Goal: Transaction & Acquisition: Purchase product/service

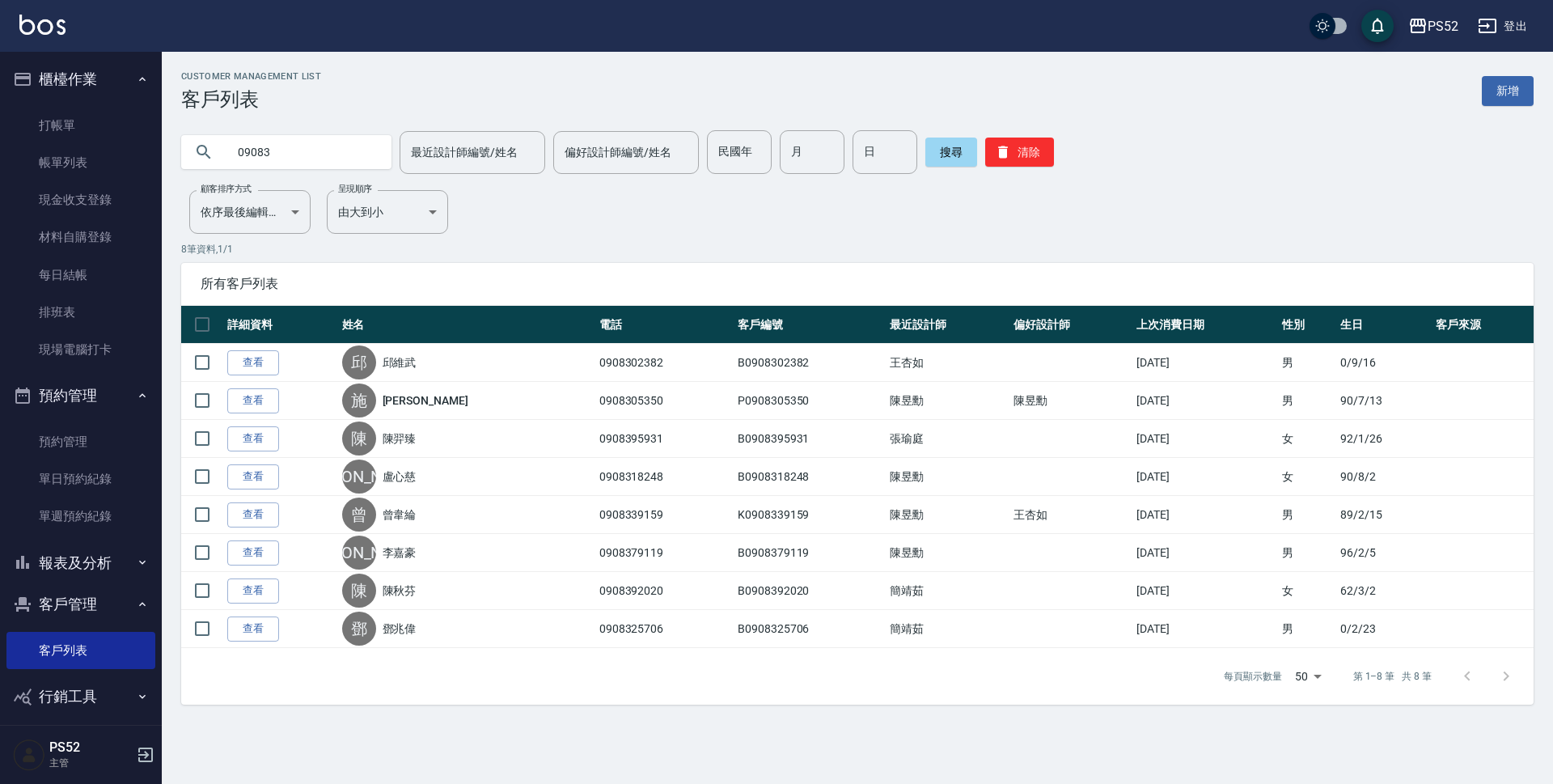
click at [1516, 28] on button "登出" at bounding box center [1502, 26] width 62 height 30
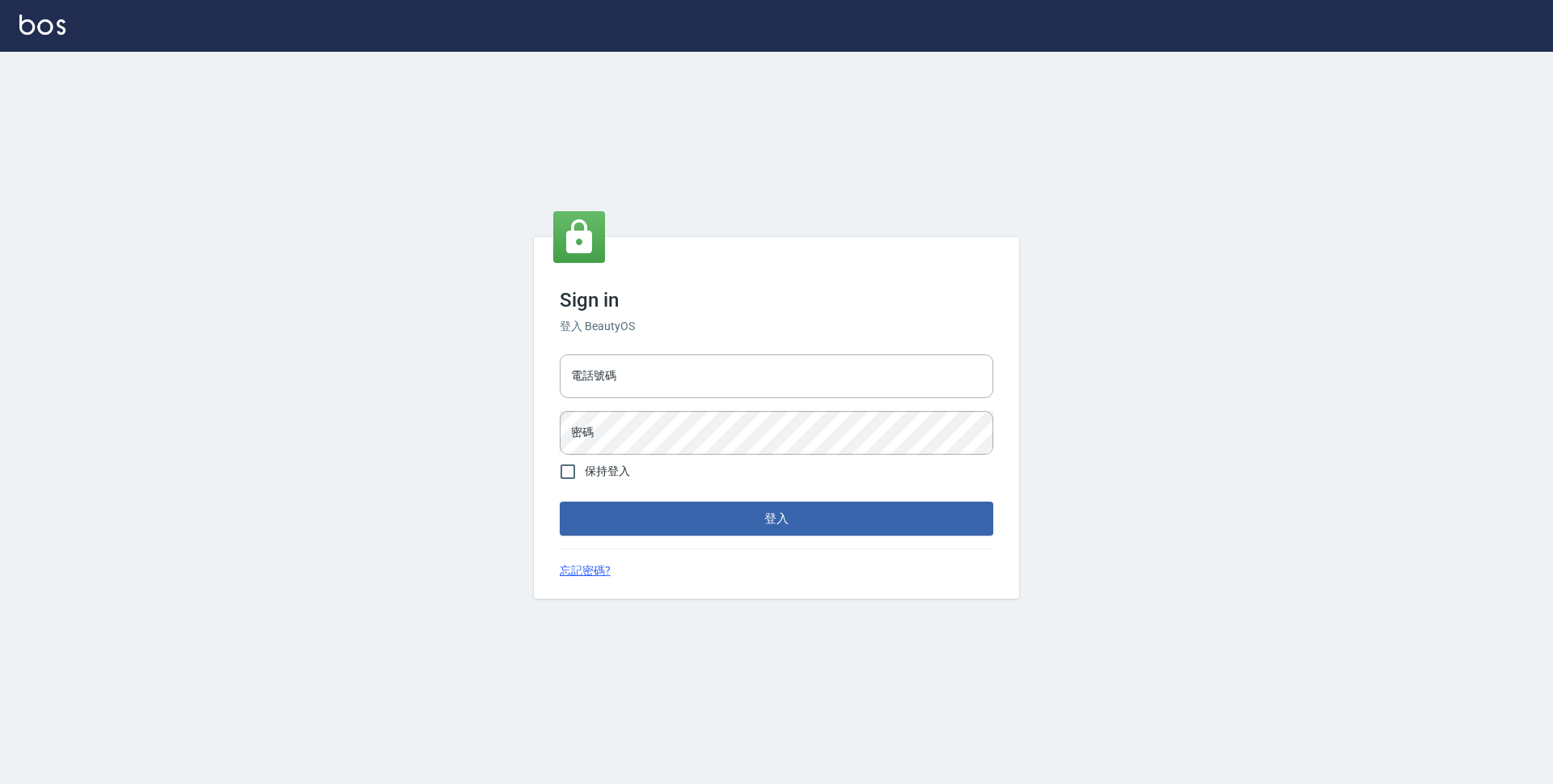
click at [764, 371] on input "電話號碼" at bounding box center [776, 377] width 433 height 44
type input "0910227858"
click at [559, 502] on button "登入" at bounding box center [776, 519] width 433 height 34
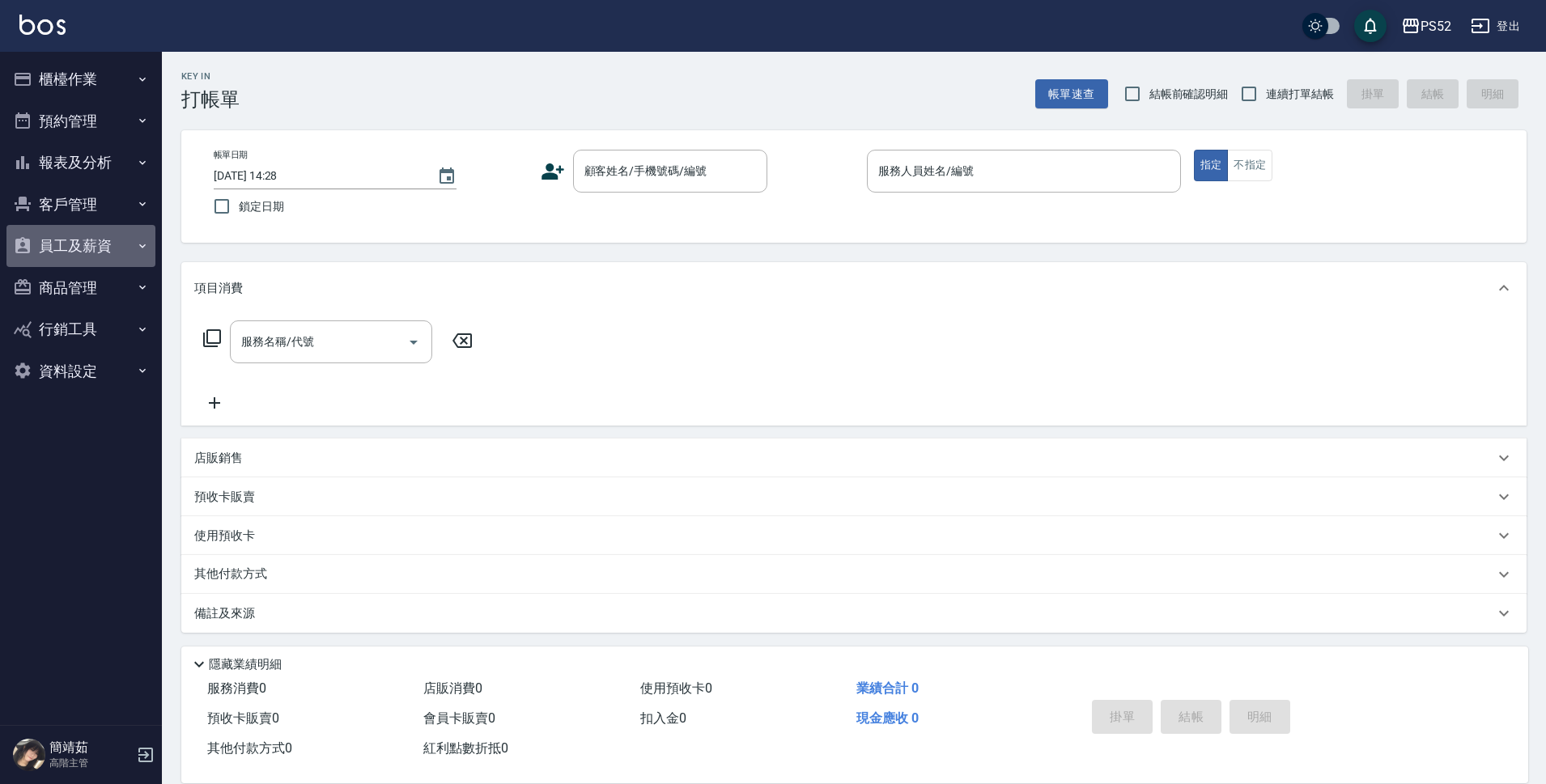
click at [77, 240] on button "員工及薪資" at bounding box center [81, 246] width 149 height 42
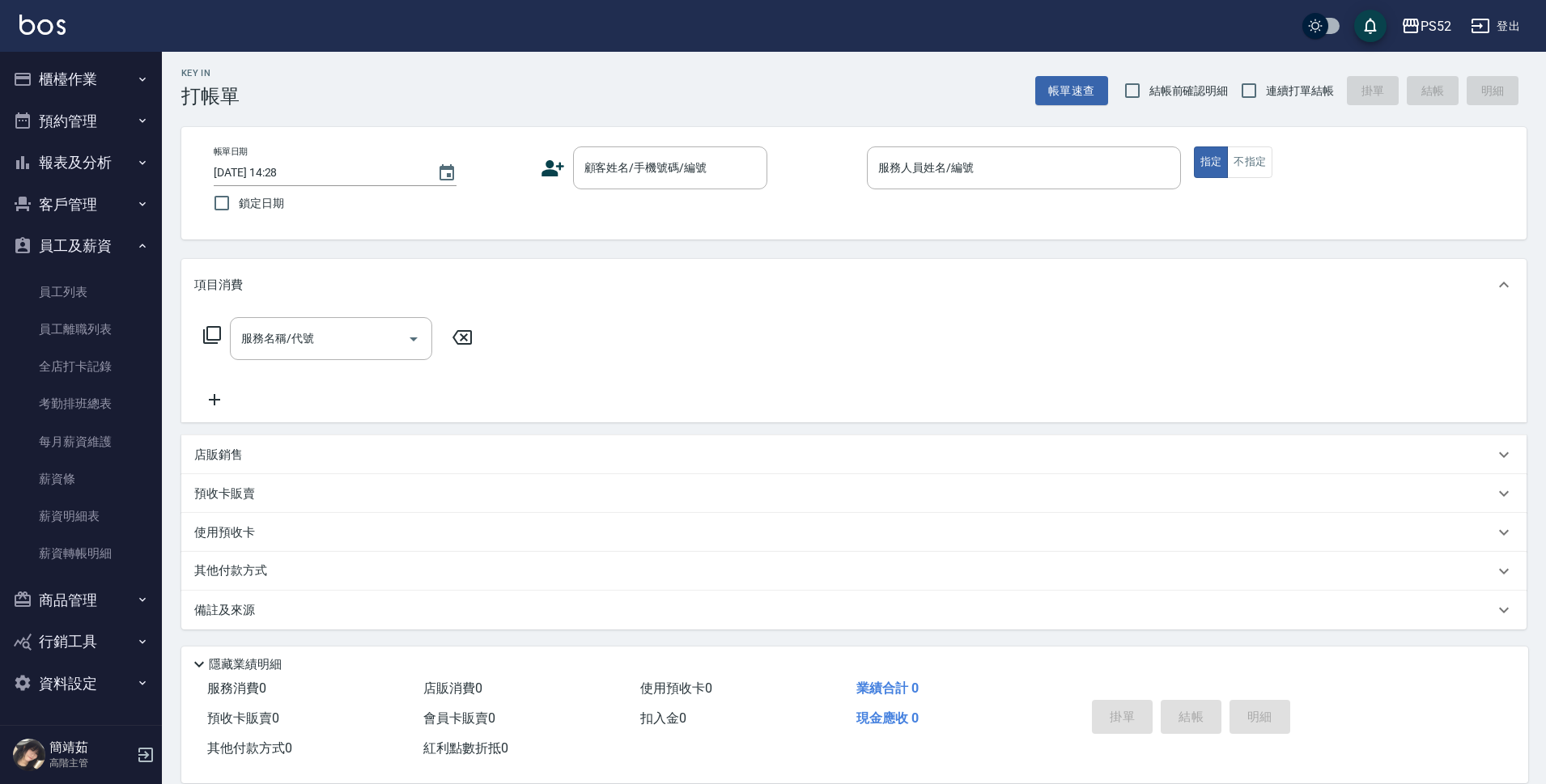
scroll to position [4, 0]
click at [88, 515] on link "薪資明細表" at bounding box center [81, 515] width 149 height 37
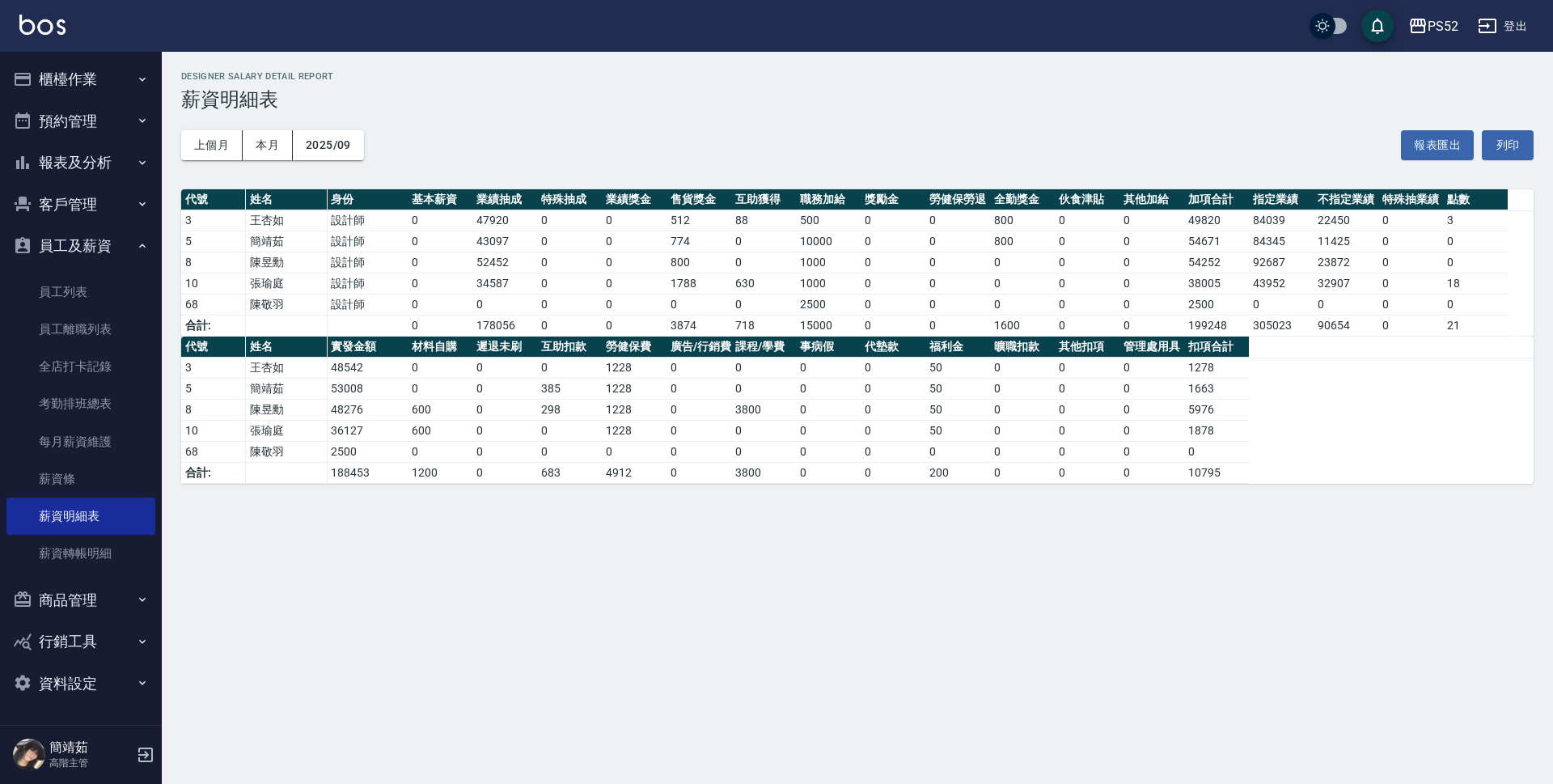
click at [102, 697] on button "資料設定" at bounding box center [81, 684] width 149 height 42
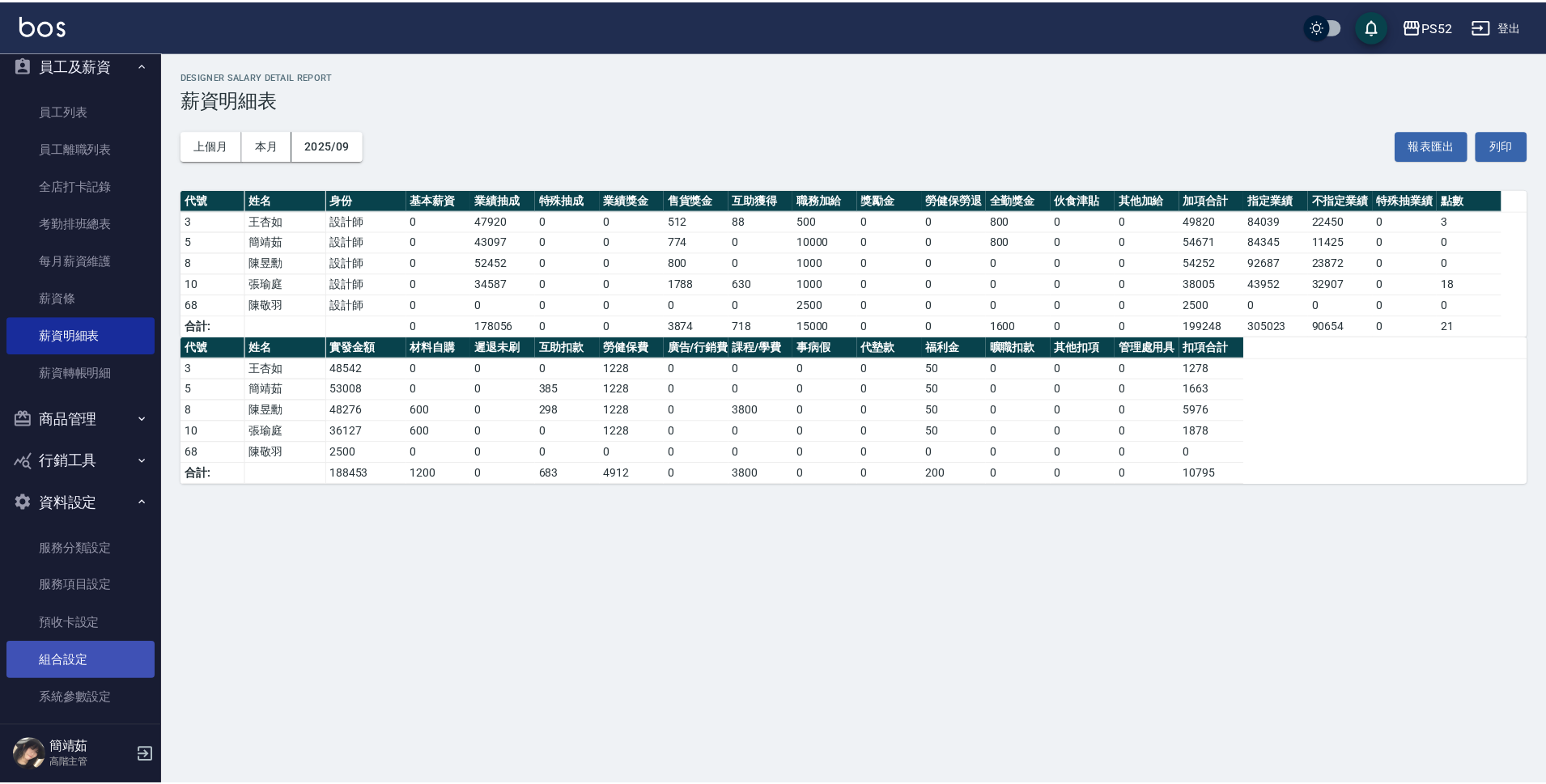
scroll to position [188, 0]
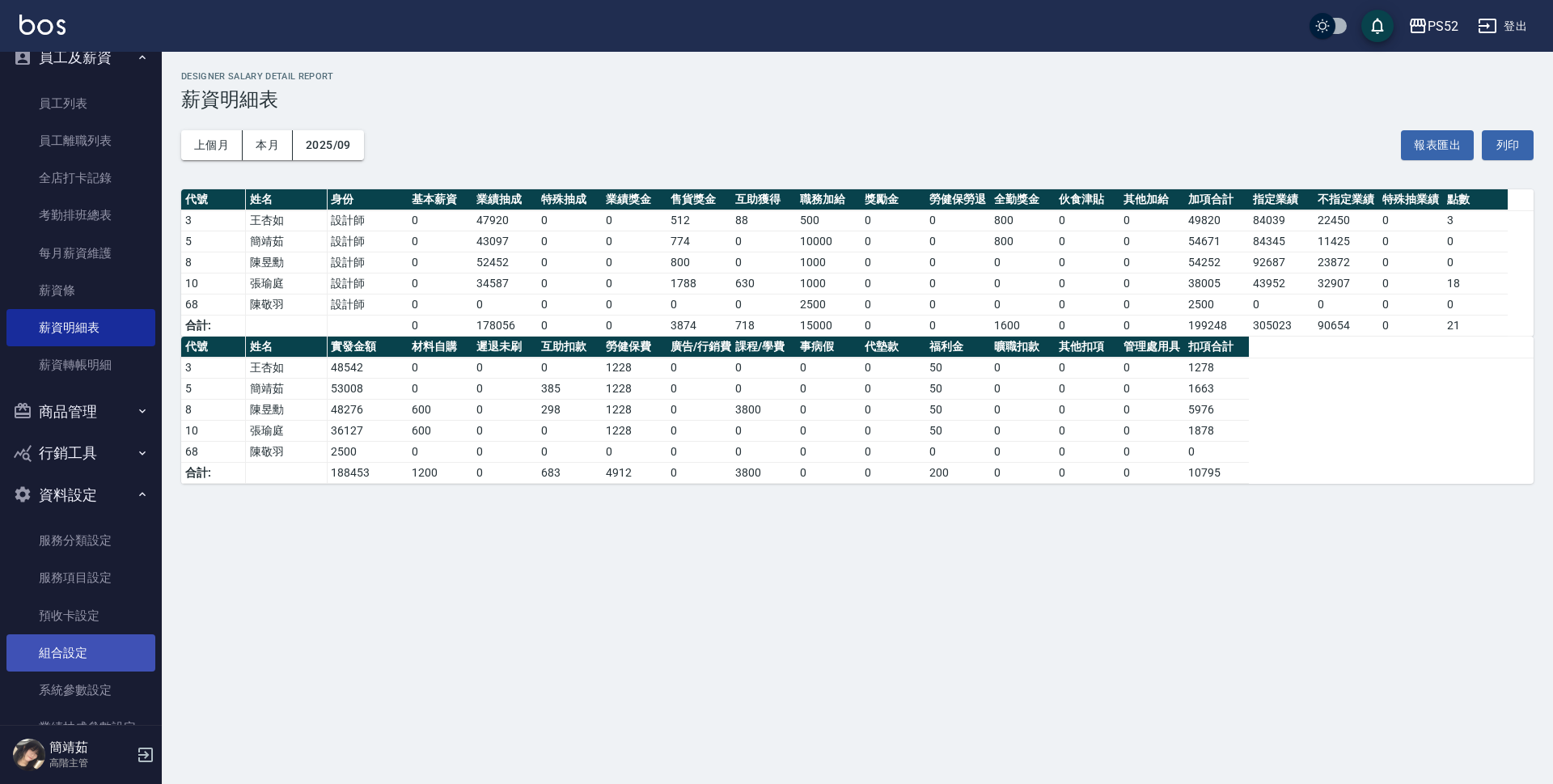
click at [91, 644] on link "組合設定" at bounding box center [81, 652] width 149 height 37
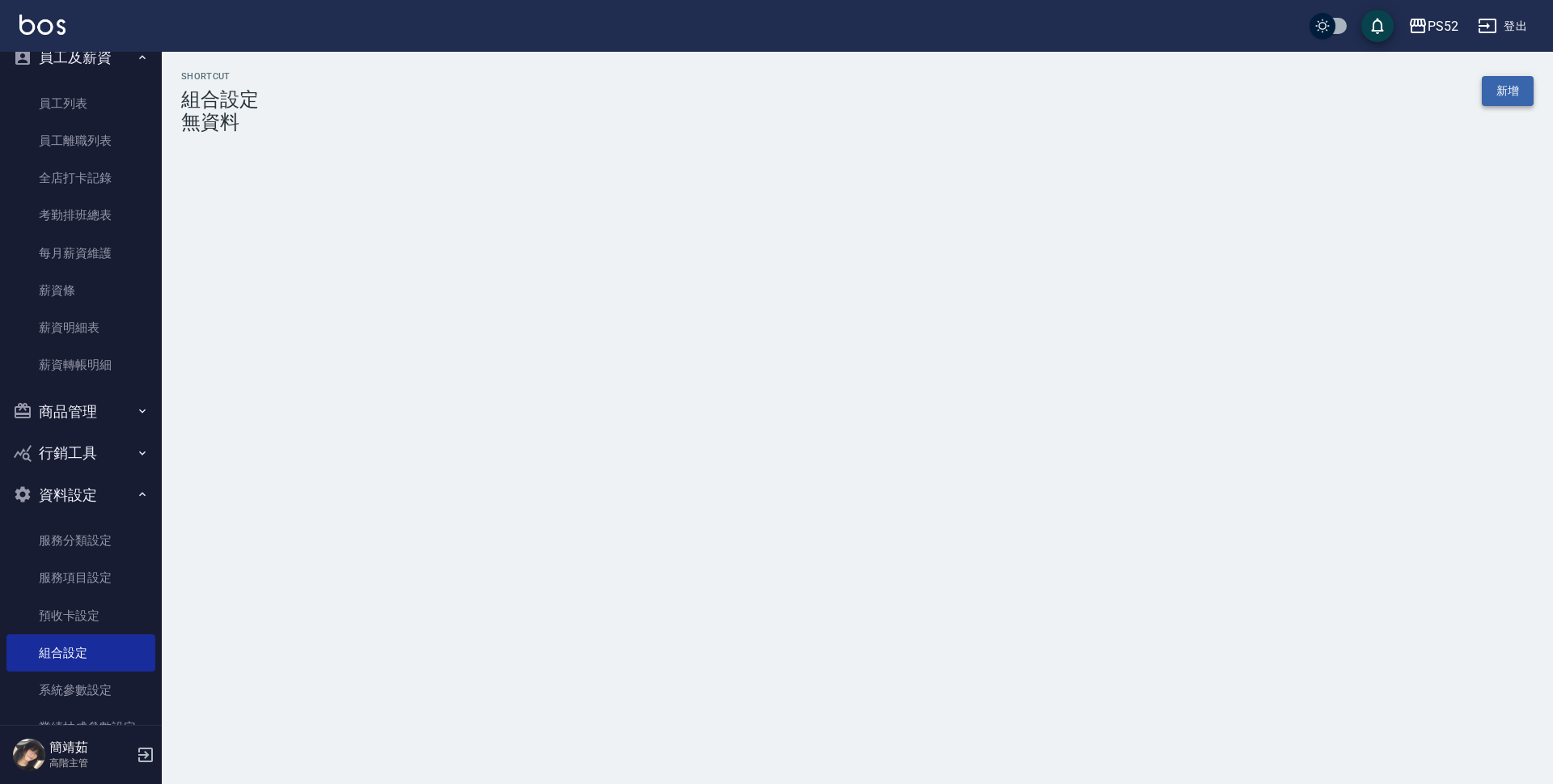
click at [1515, 88] on link "新增" at bounding box center [1508, 91] width 52 height 30
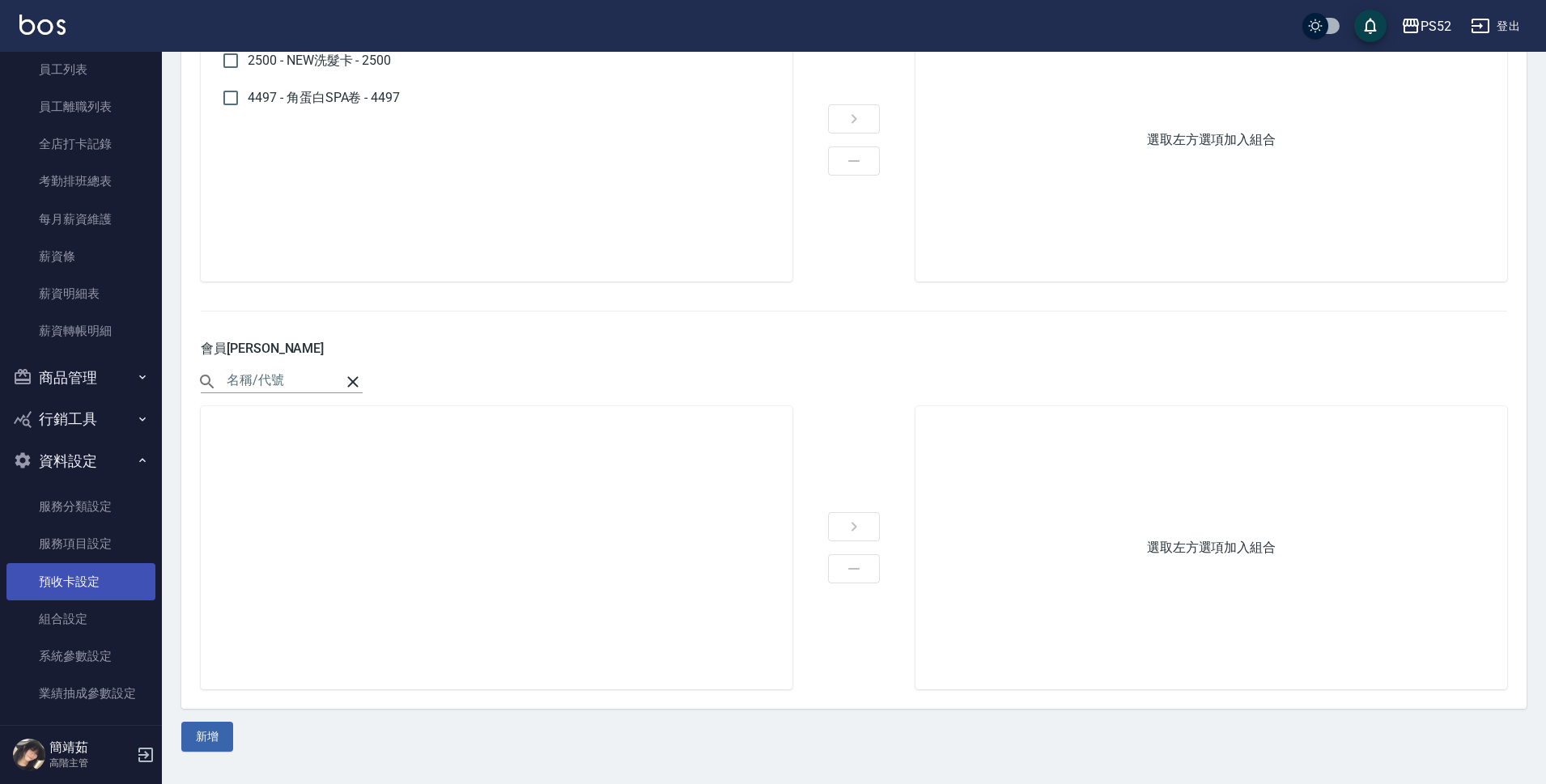
scroll to position [350, 0]
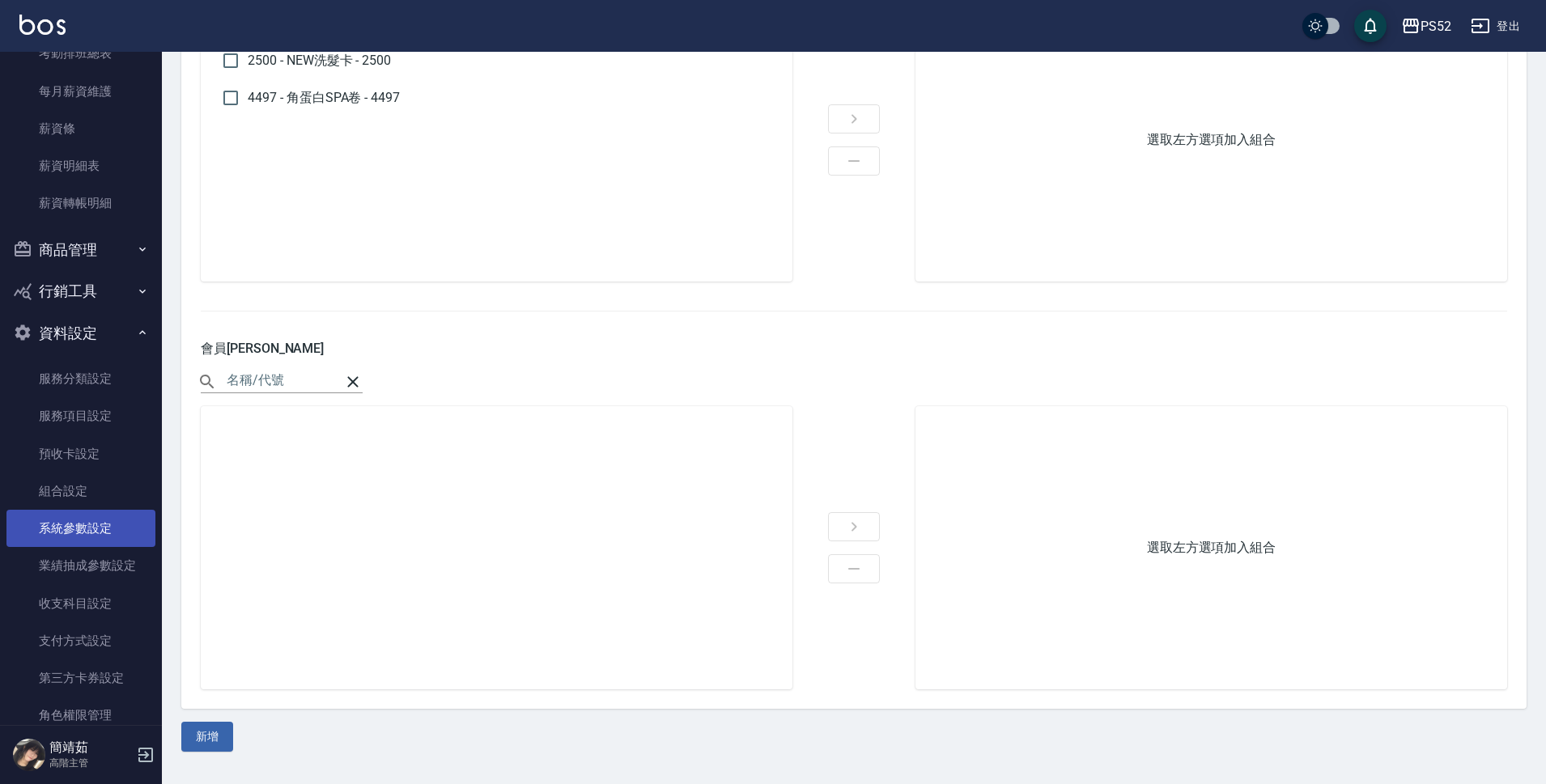
click at [98, 541] on link "系統參數設定" at bounding box center [81, 528] width 149 height 37
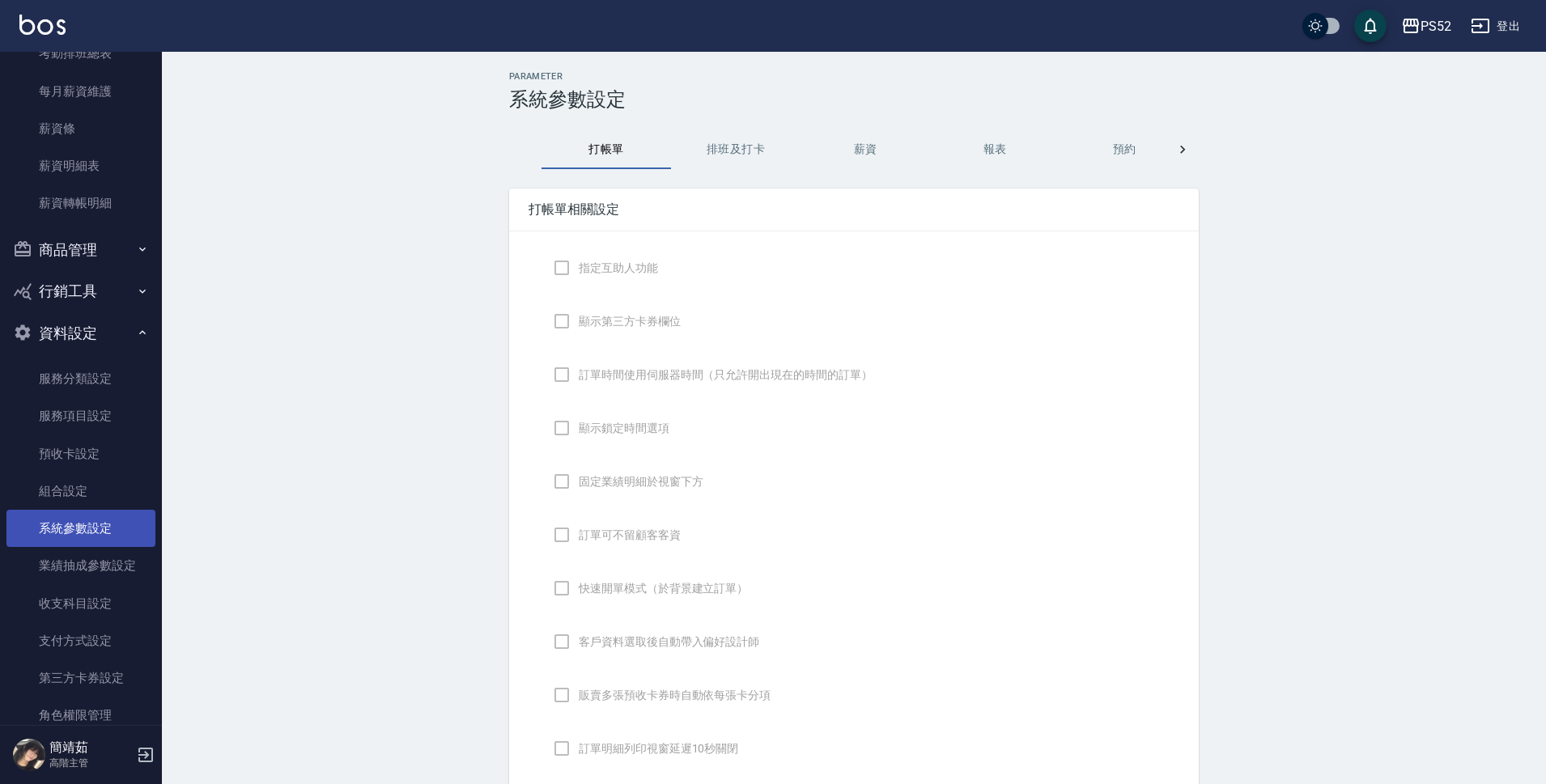
checkbox input "true"
type input "NICKNAME"
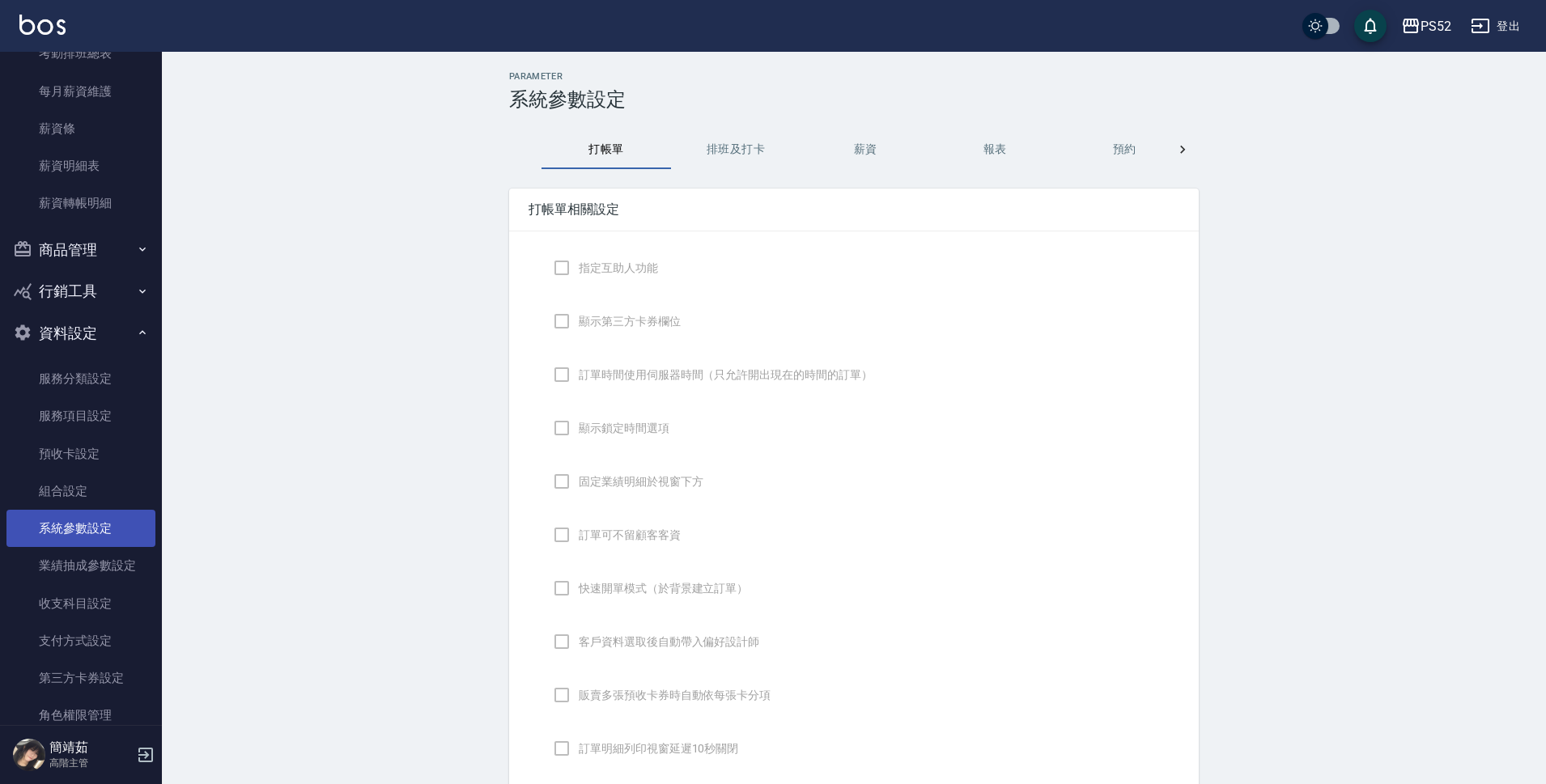
type input "LASTORDER"
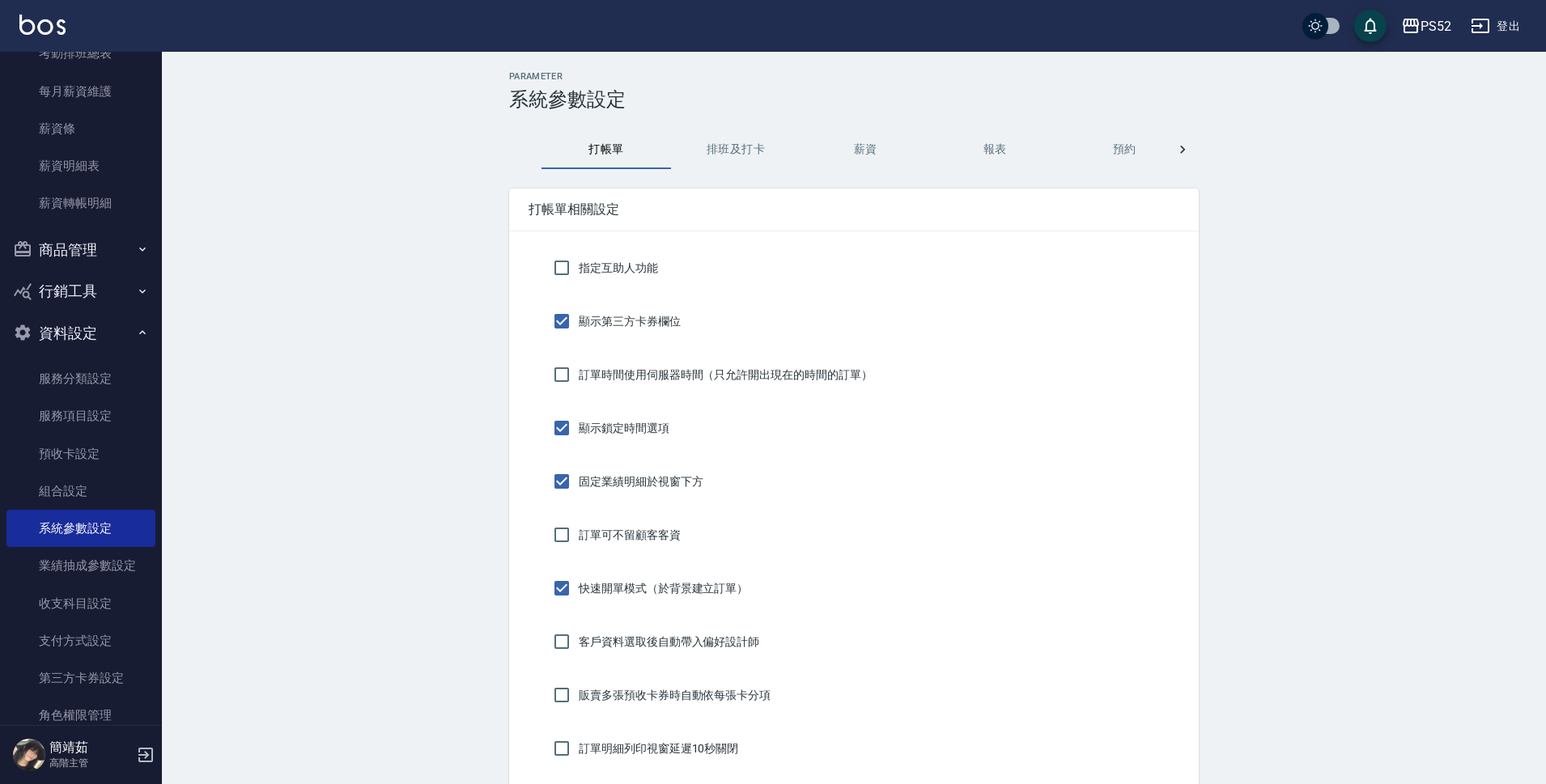
click at [753, 140] on button "排班及打卡" at bounding box center [735, 149] width 129 height 39
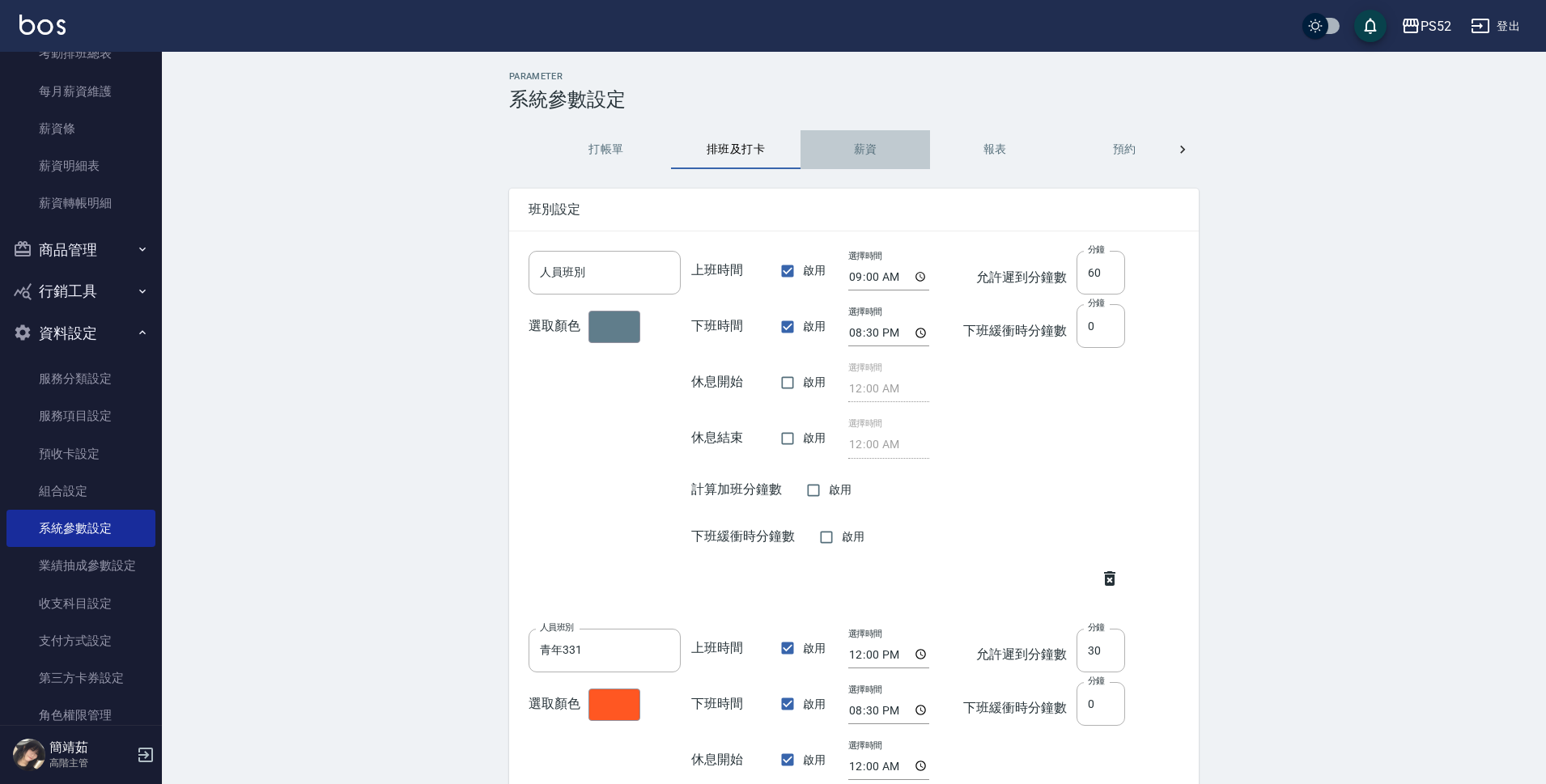
click at [872, 154] on button "薪資" at bounding box center [865, 149] width 129 height 39
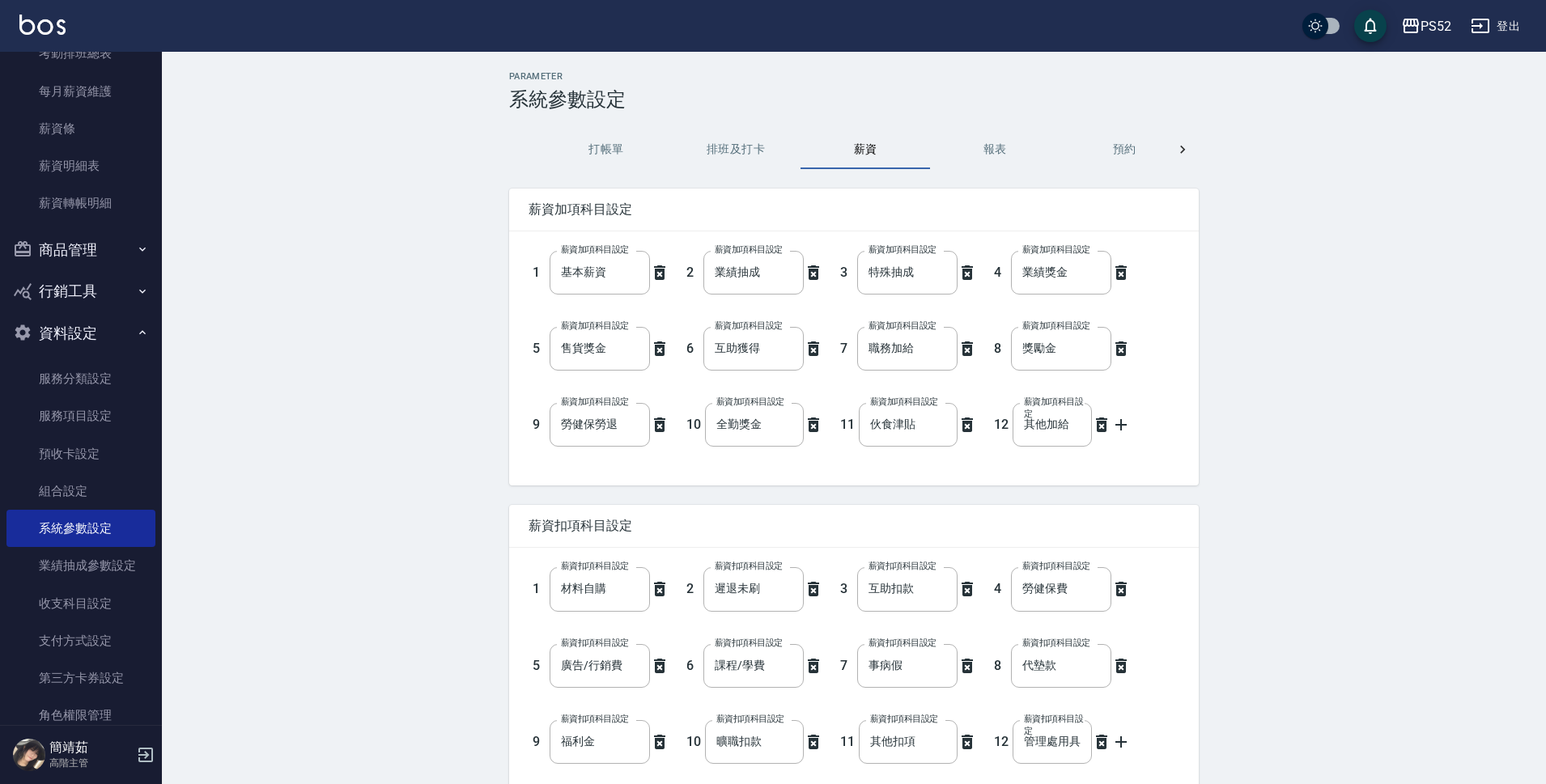
click at [989, 156] on button "報表" at bounding box center [994, 149] width 129 height 39
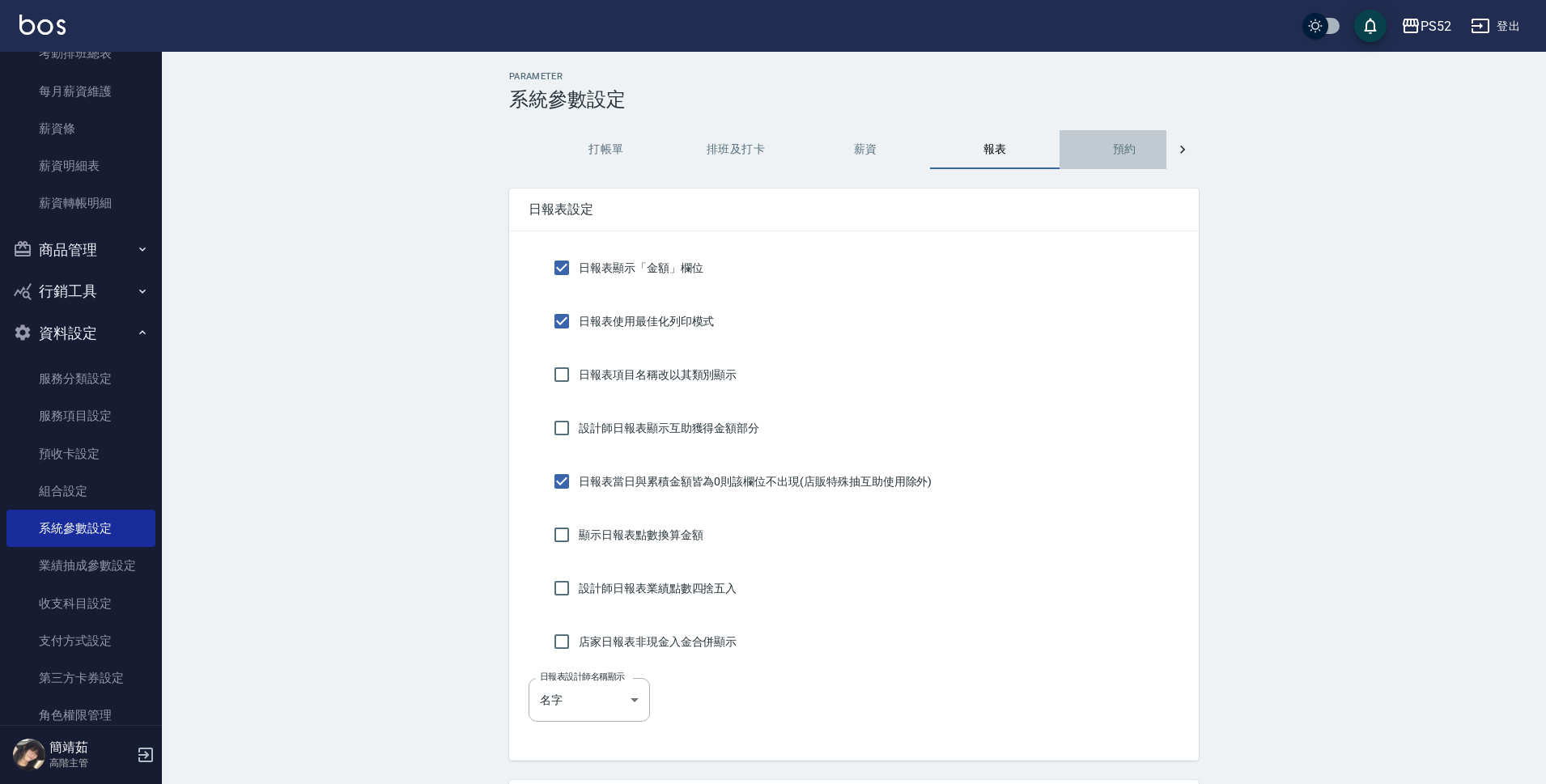
click at [1124, 161] on button "預約" at bounding box center [1123, 149] width 129 height 39
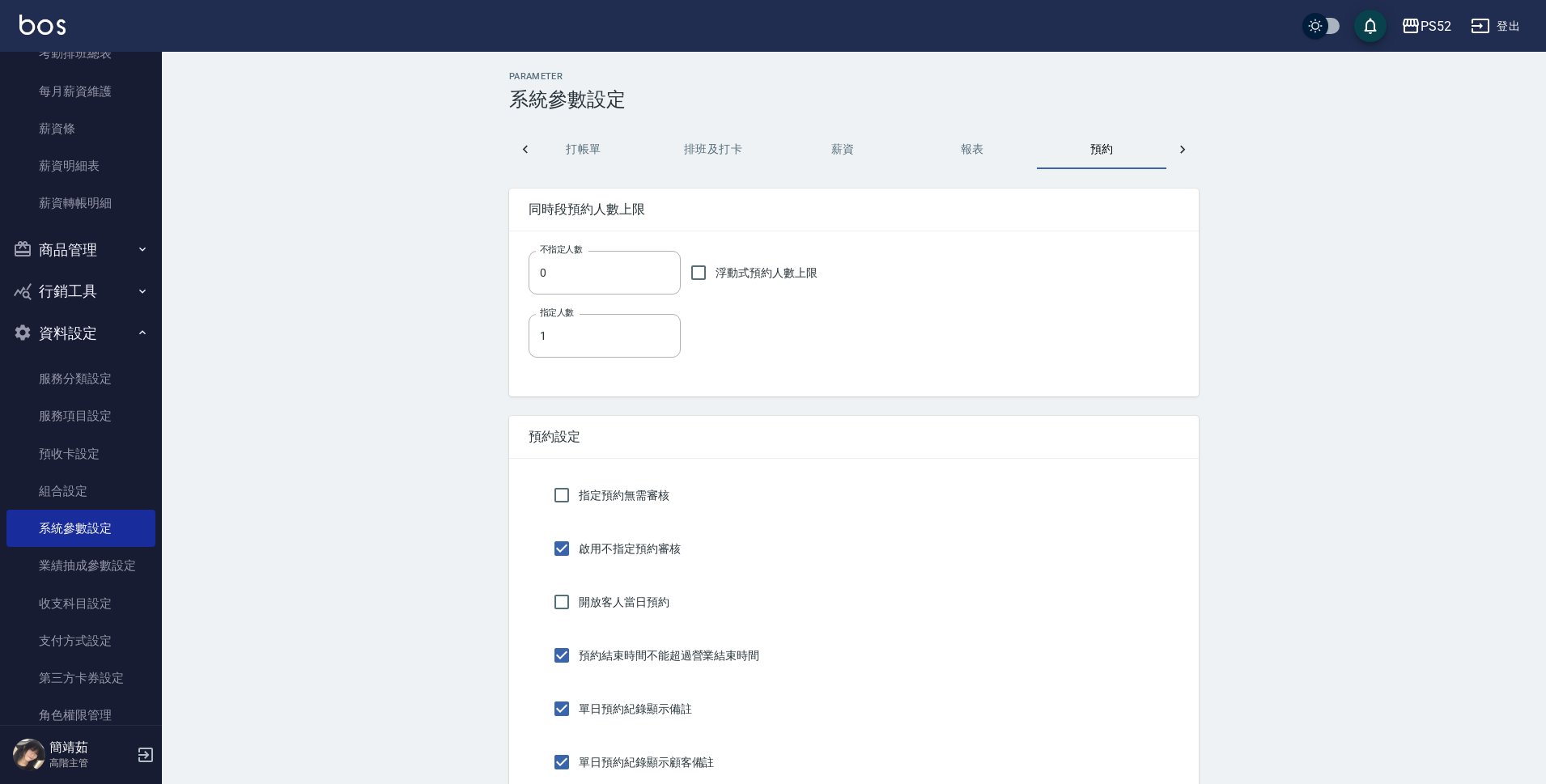
click at [1172, 153] on div at bounding box center [1182, 149] width 33 height 39
click at [735, 147] on button "業績依據及抽成" at bounding box center [713, 149] width 129 height 39
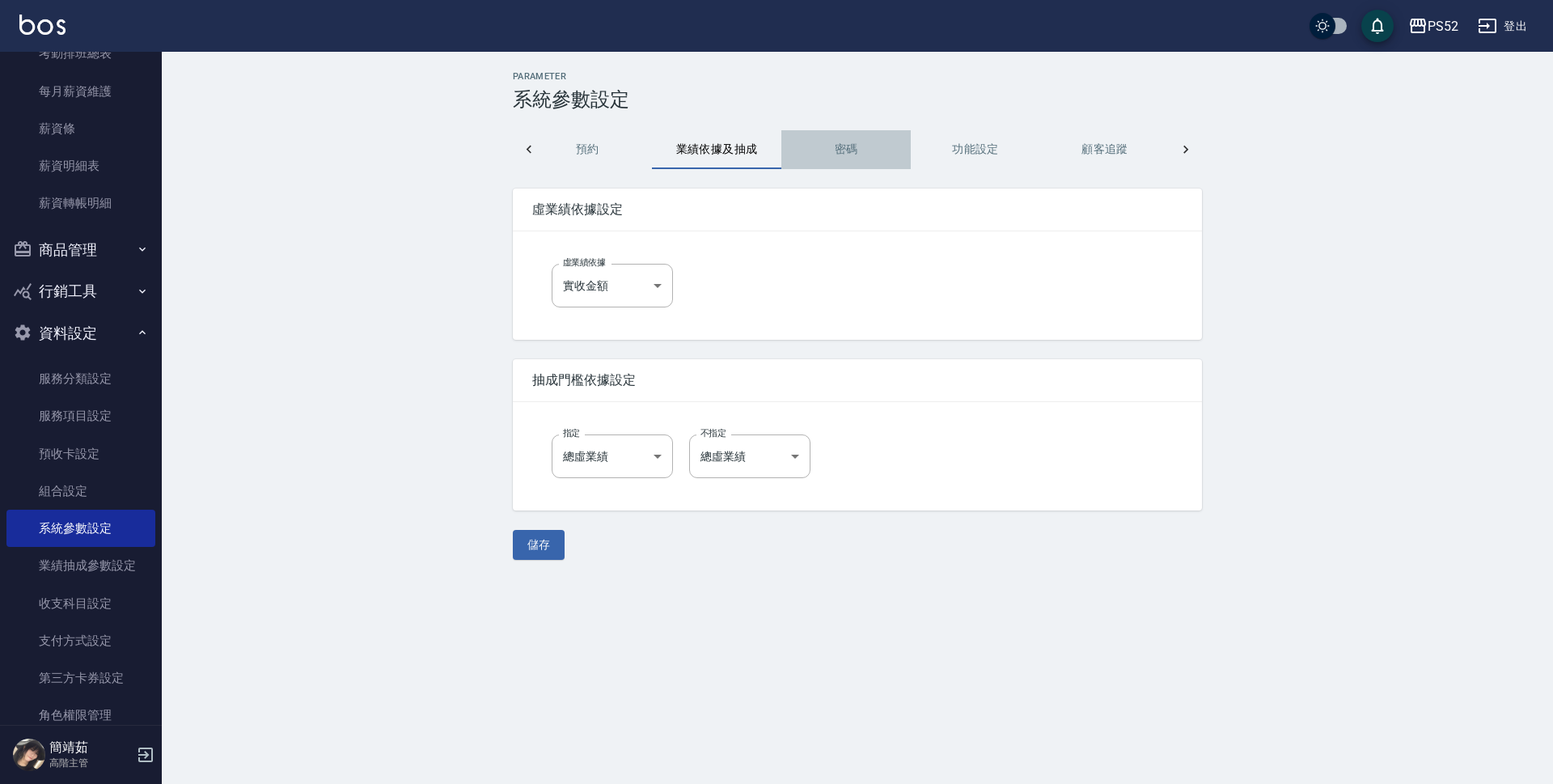
click at [812, 150] on button "密碼" at bounding box center [845, 149] width 129 height 39
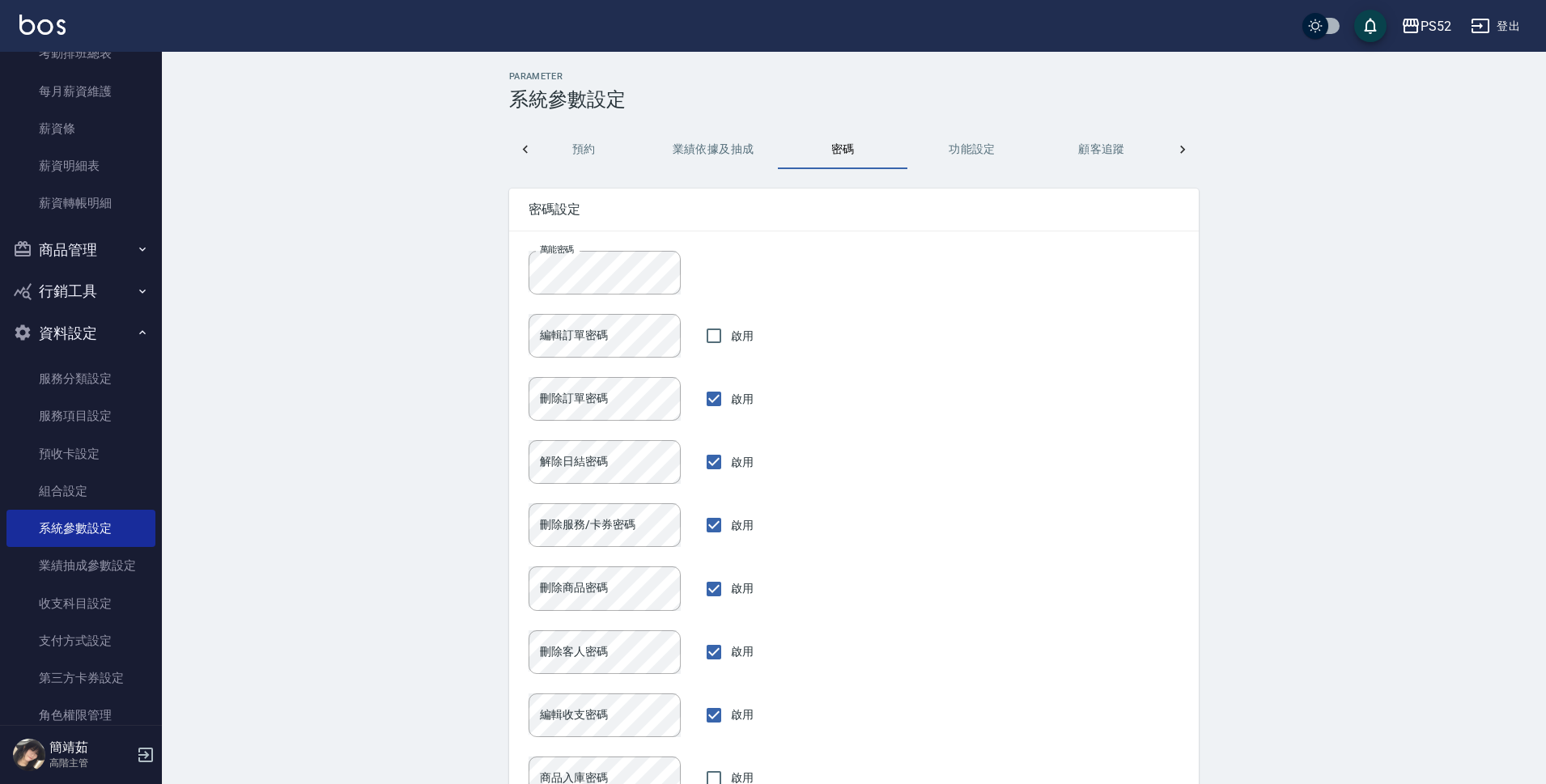
click at [982, 147] on button "功能設定" at bounding box center [971, 149] width 129 height 39
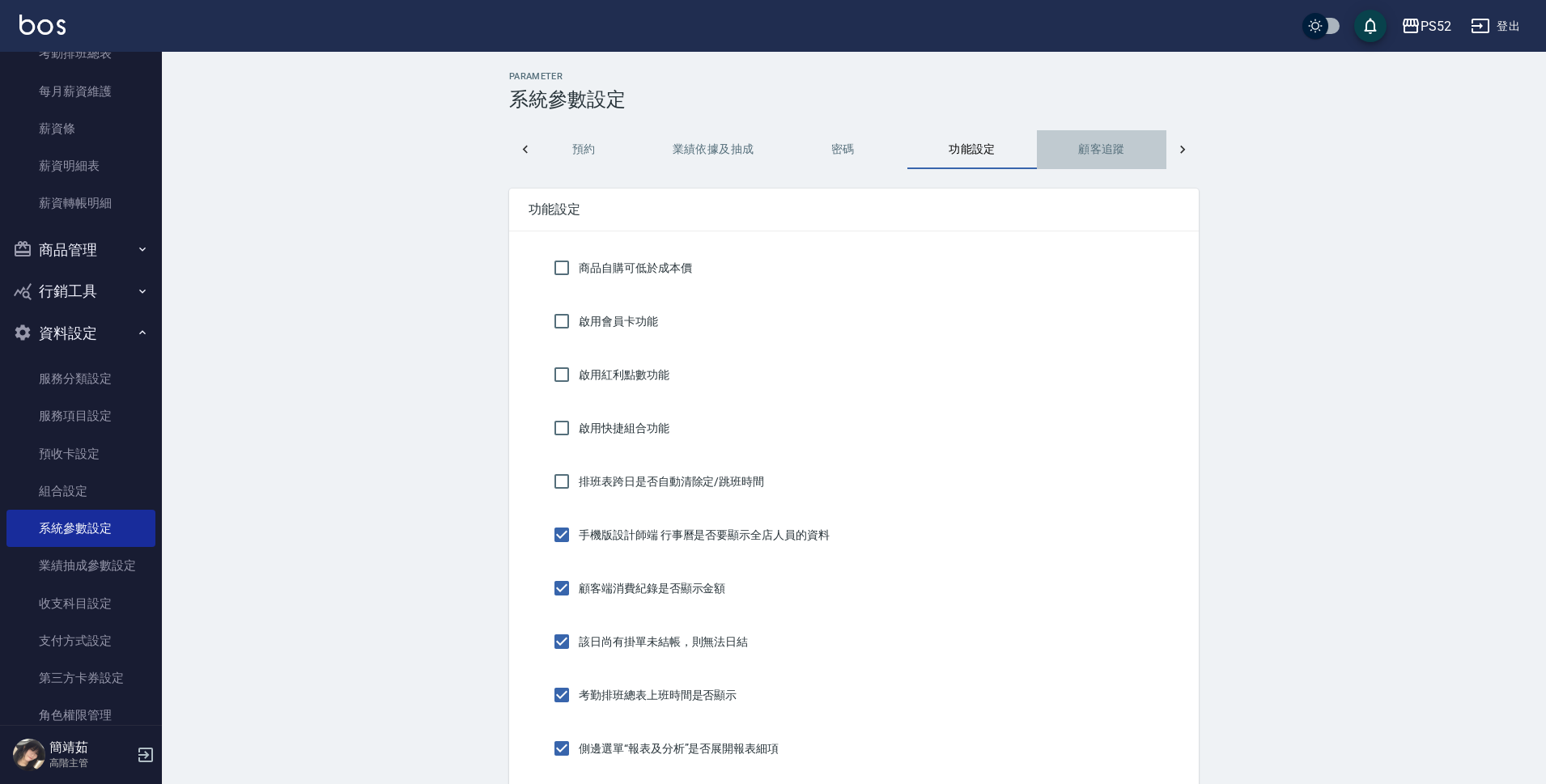
click at [1101, 155] on button "顧客追蹤" at bounding box center [1101, 149] width 129 height 39
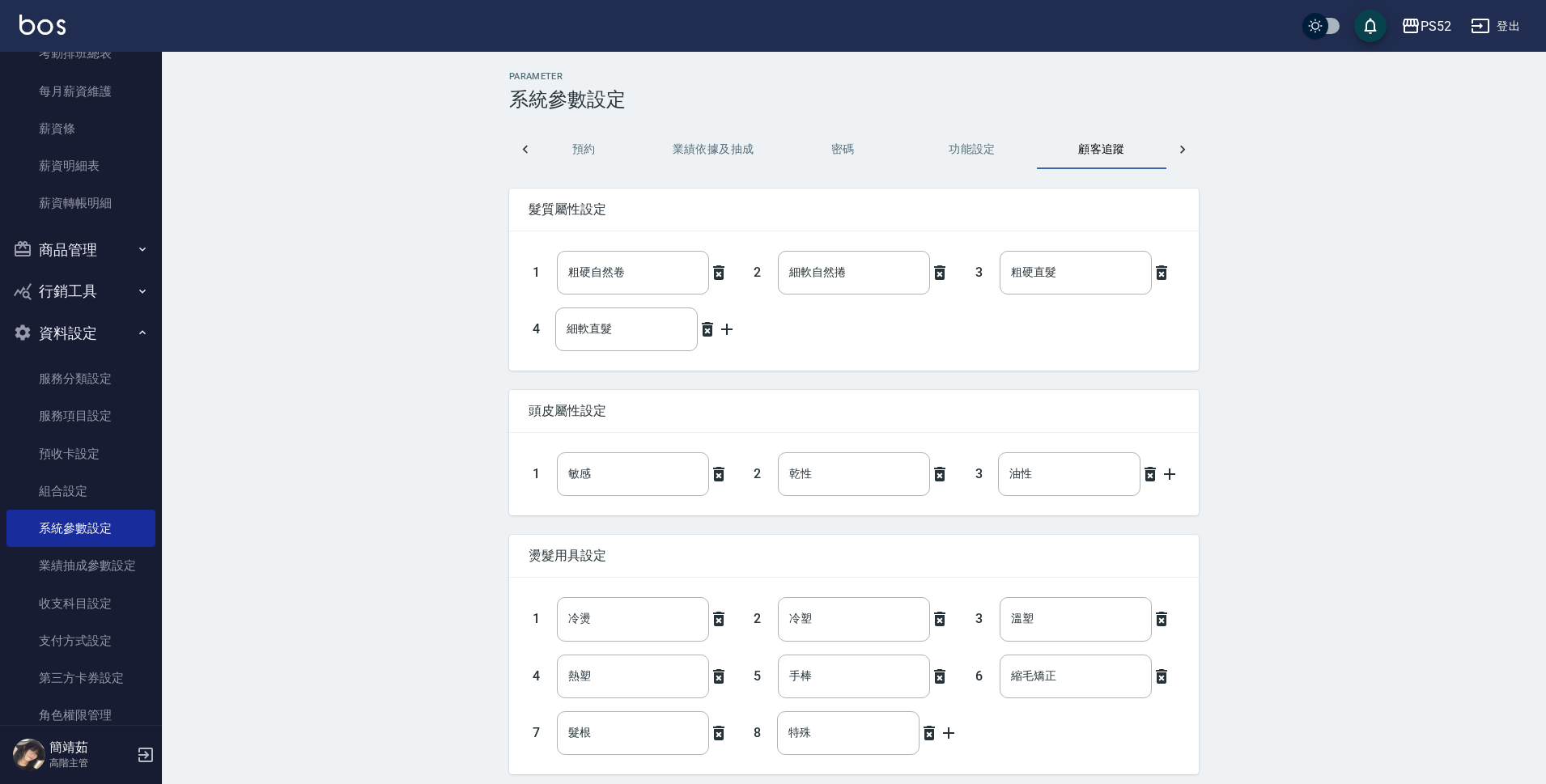
click at [1172, 148] on div at bounding box center [1182, 149] width 33 height 39
click at [982, 147] on button "顧客端" at bounding box center [971, 149] width 129 height 39
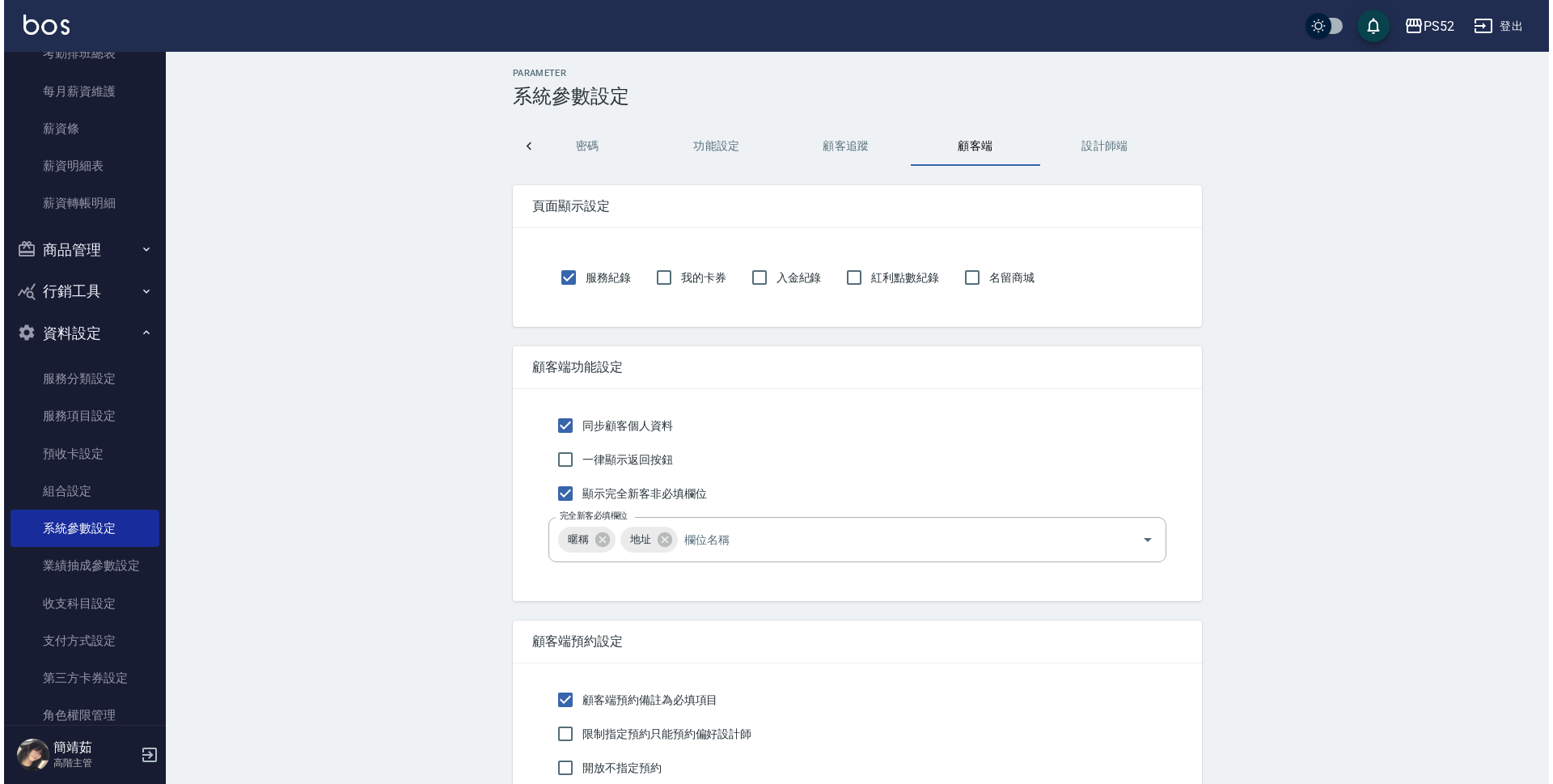
scroll to position [0, 0]
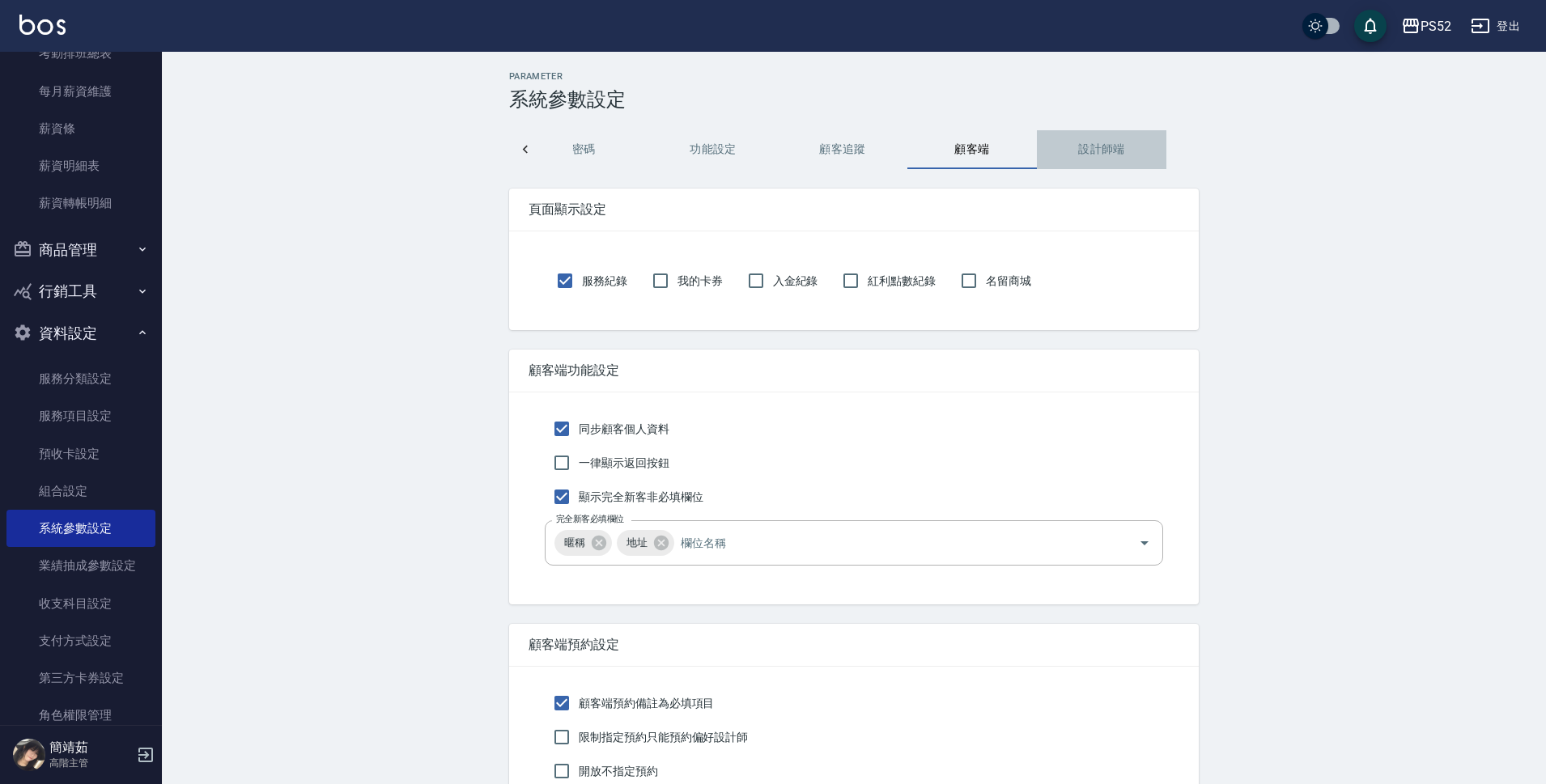
click at [1090, 155] on button "設計師端" at bounding box center [1101, 149] width 129 height 39
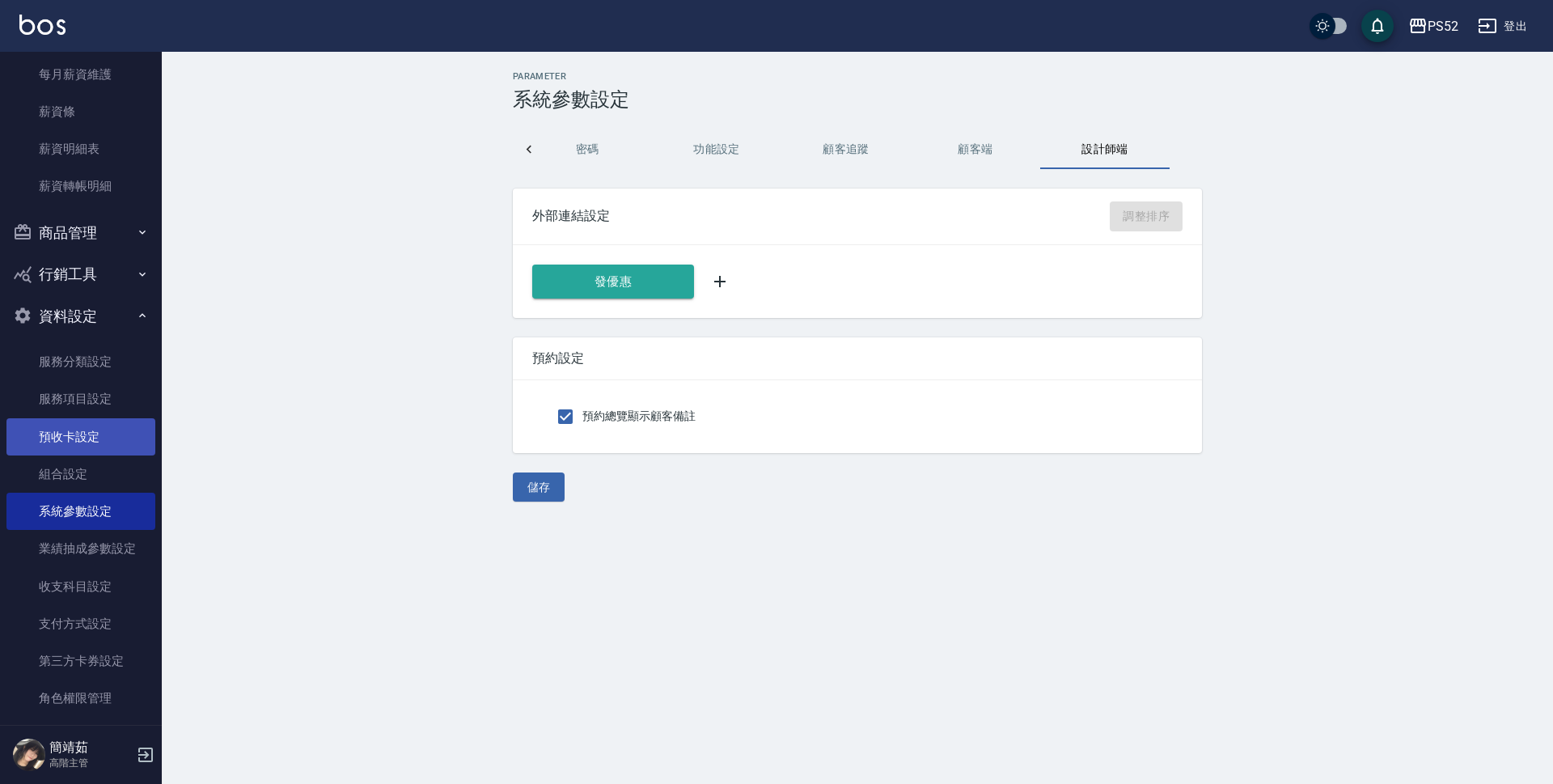
scroll to position [386, 0]
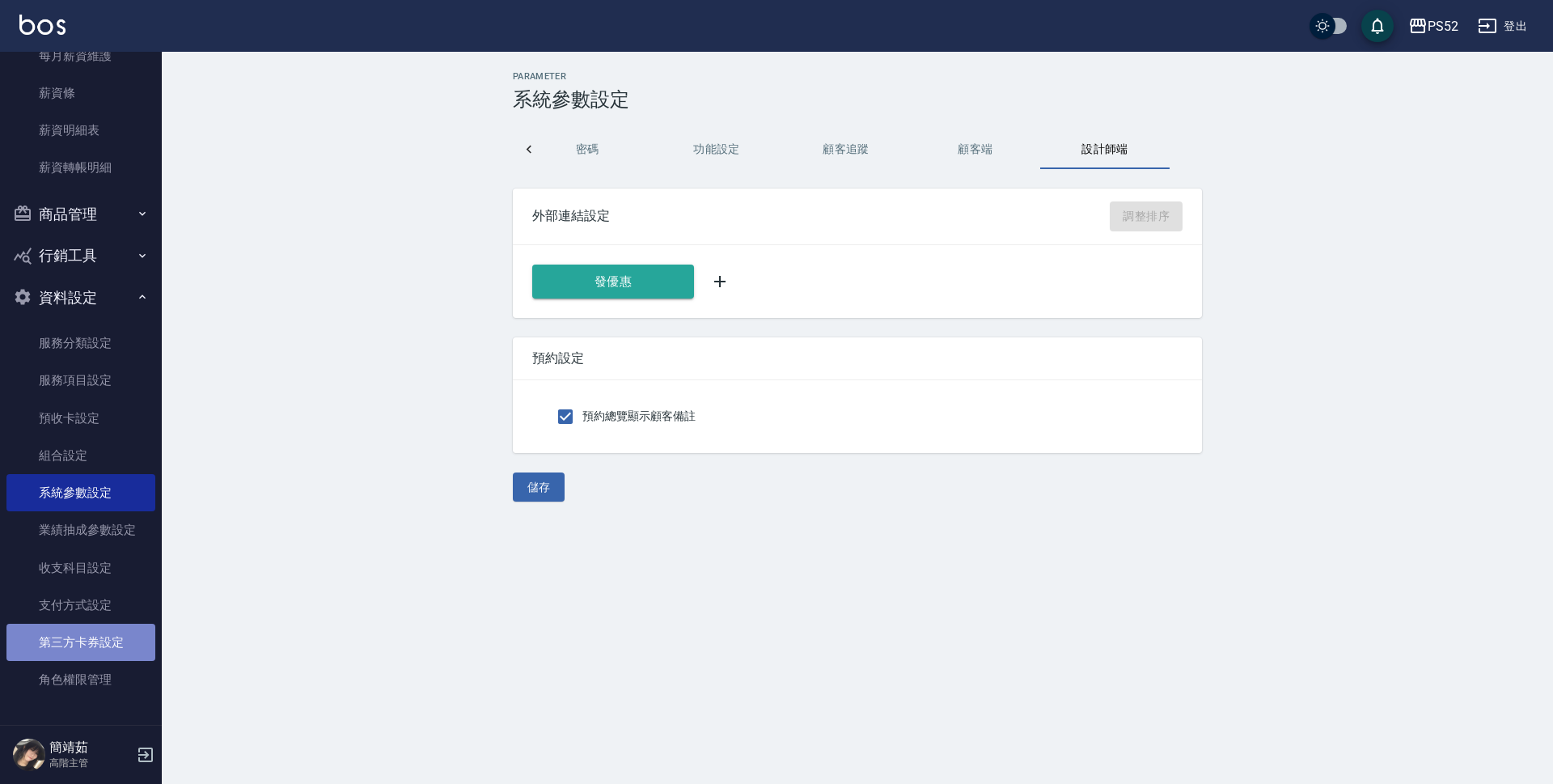
click at [105, 649] on link "第三方卡券設定" at bounding box center [81, 642] width 149 height 37
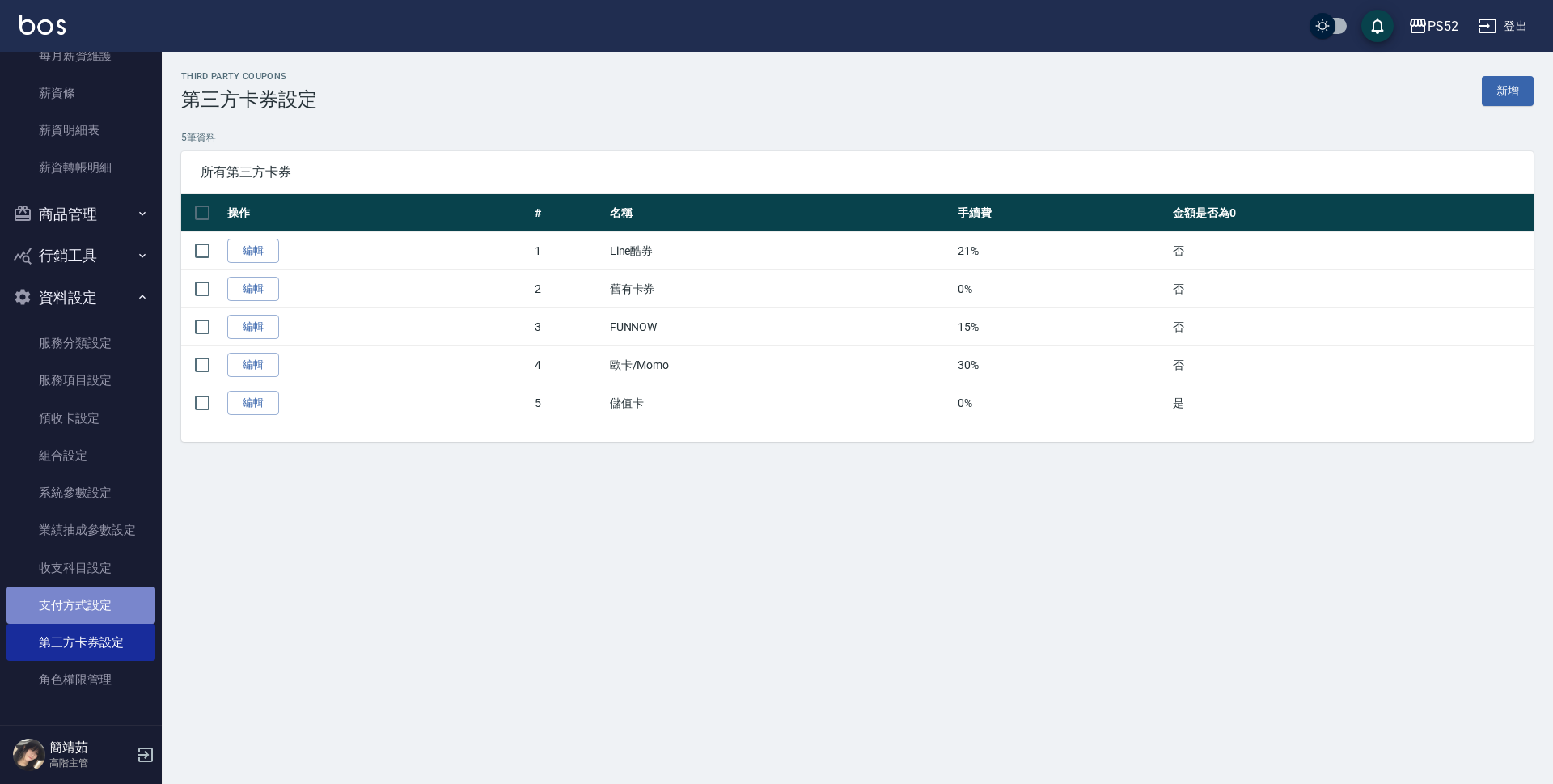
click at [109, 617] on link "支付方式設定" at bounding box center [81, 604] width 149 height 37
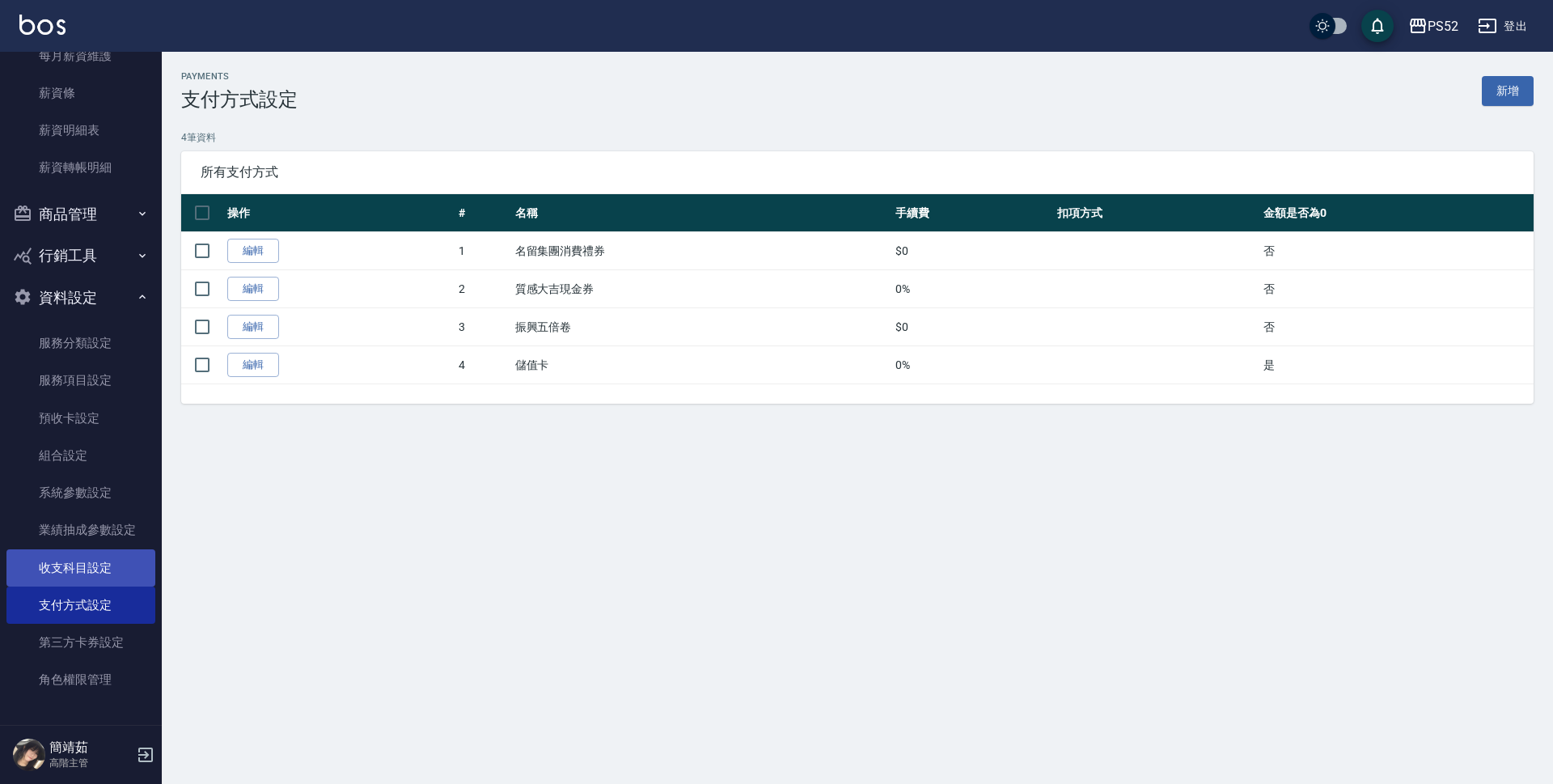
click at [116, 577] on link "收支科目設定" at bounding box center [81, 567] width 149 height 37
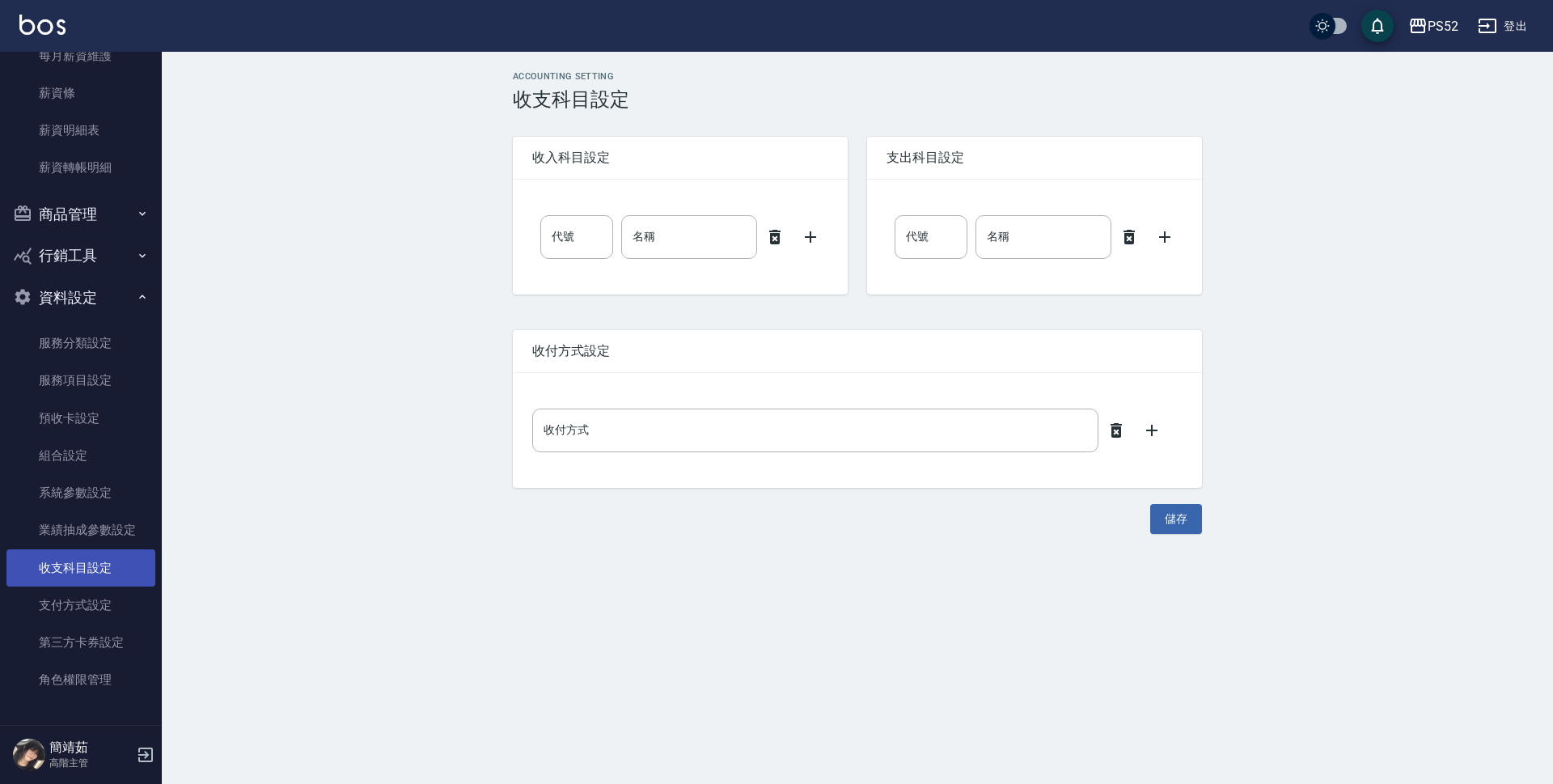
type input "0"
type input "售貨費用"
type input "0"
type input "售貨費用"
type input "轉帳"
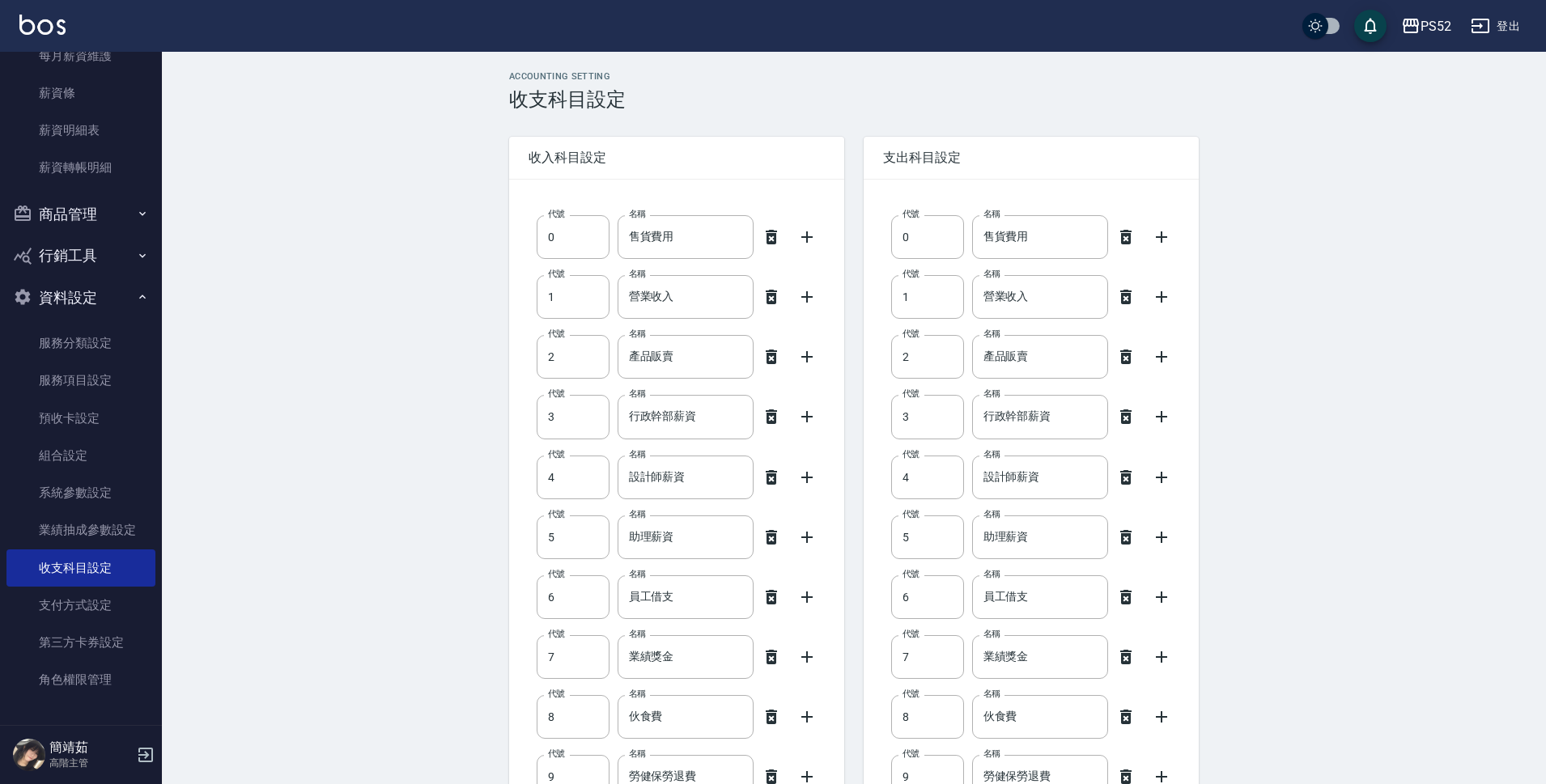
click at [1498, 0] on div "PS52 登出" at bounding box center [773, 26] width 1546 height 52
click at [1506, 20] on button "登出" at bounding box center [1494, 26] width 62 height 30
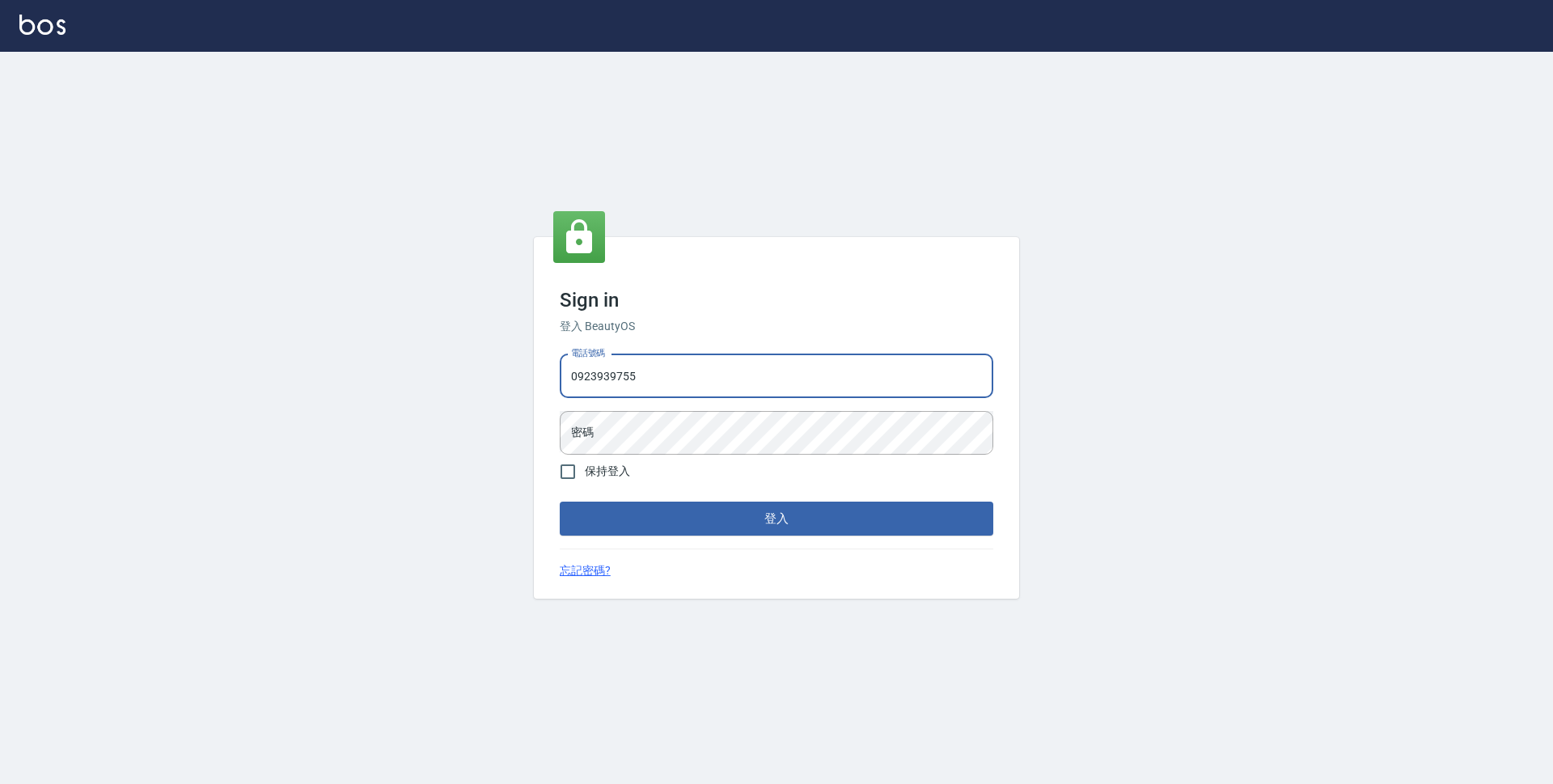
type input "0923939755"
click at [559, 502] on button "登入" at bounding box center [776, 519] width 433 height 34
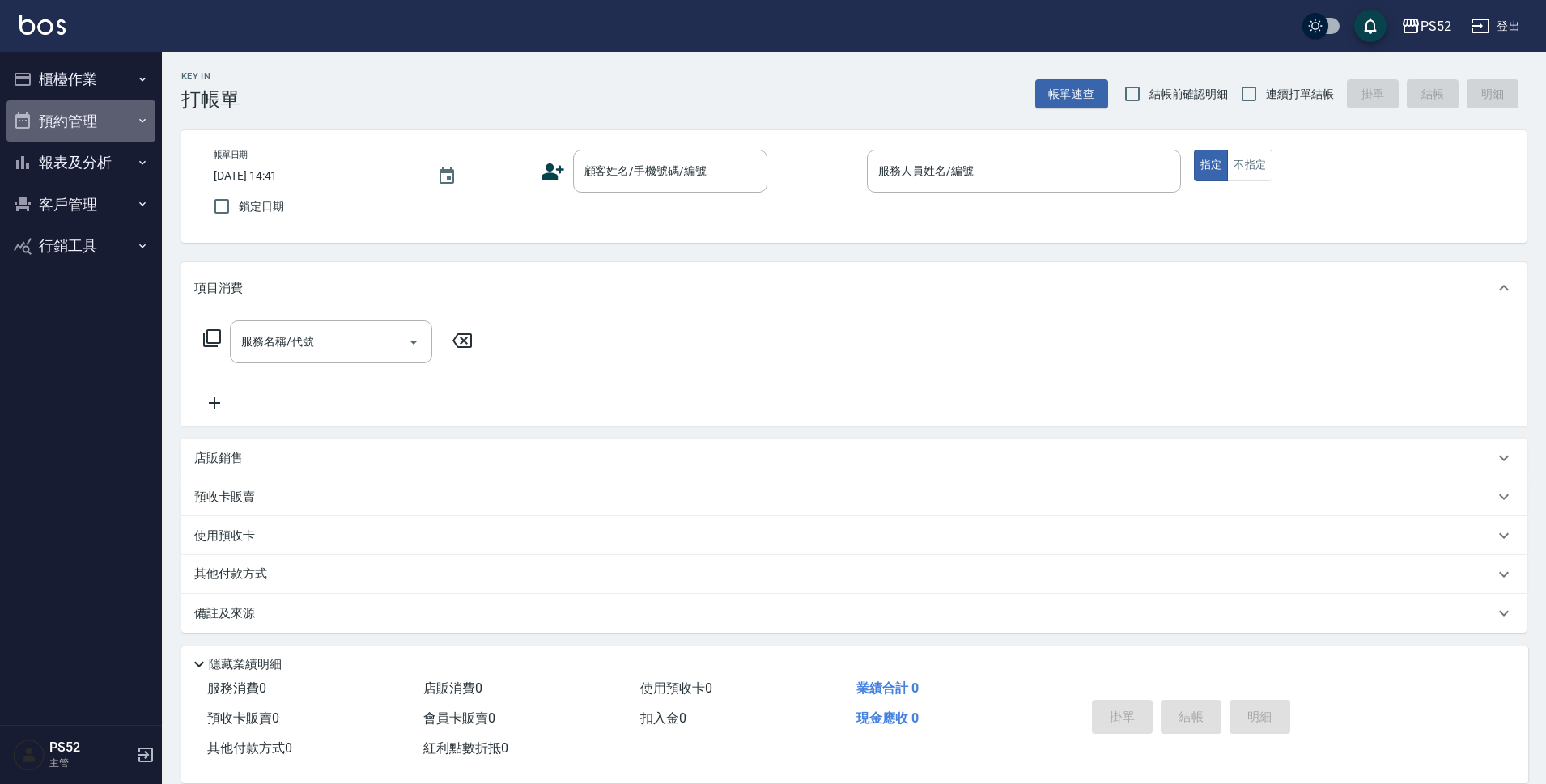
click at [85, 118] on button "預約管理" at bounding box center [81, 121] width 149 height 42
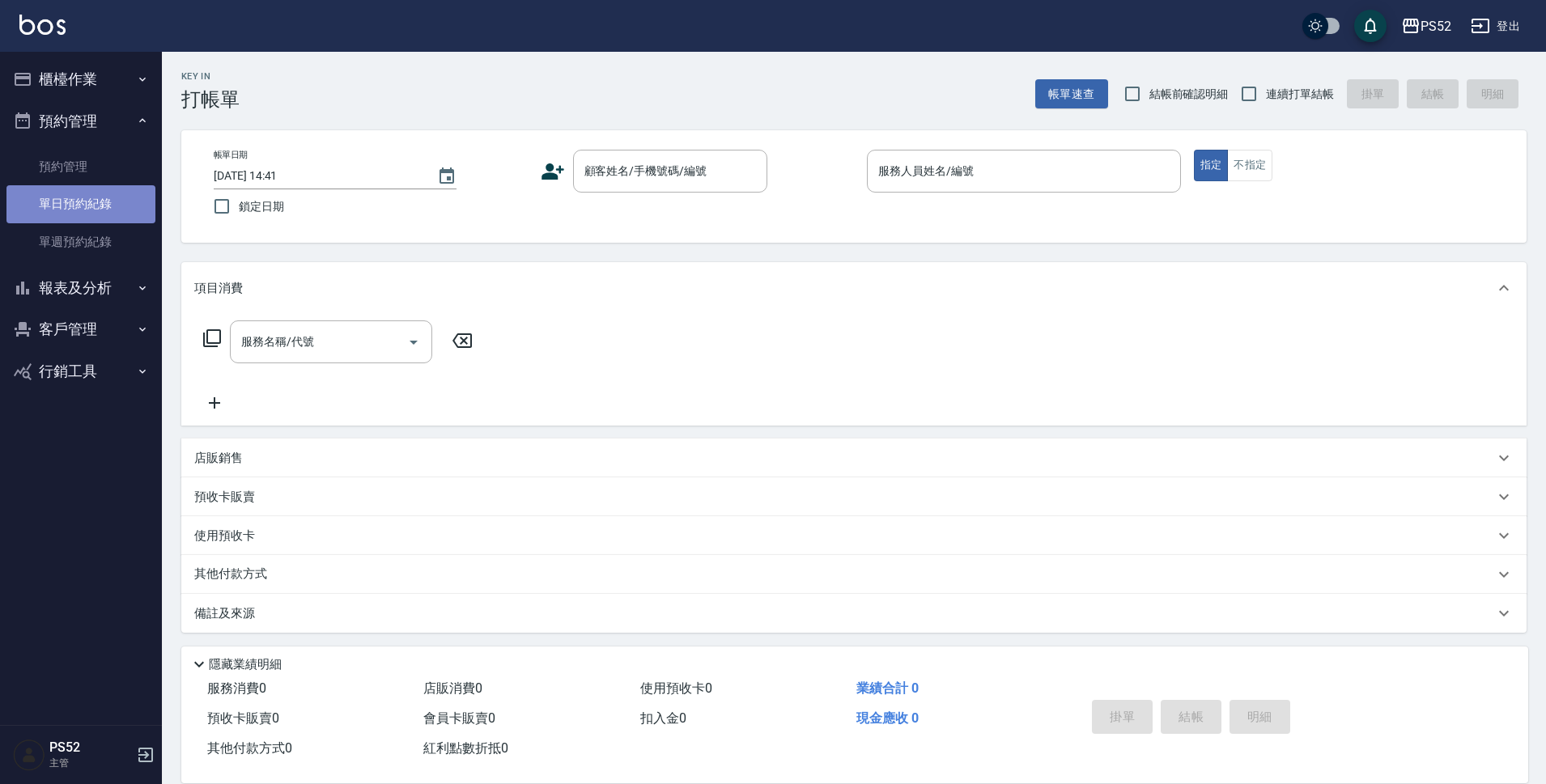
click at [87, 206] on link "單日預約紀錄" at bounding box center [81, 204] width 149 height 37
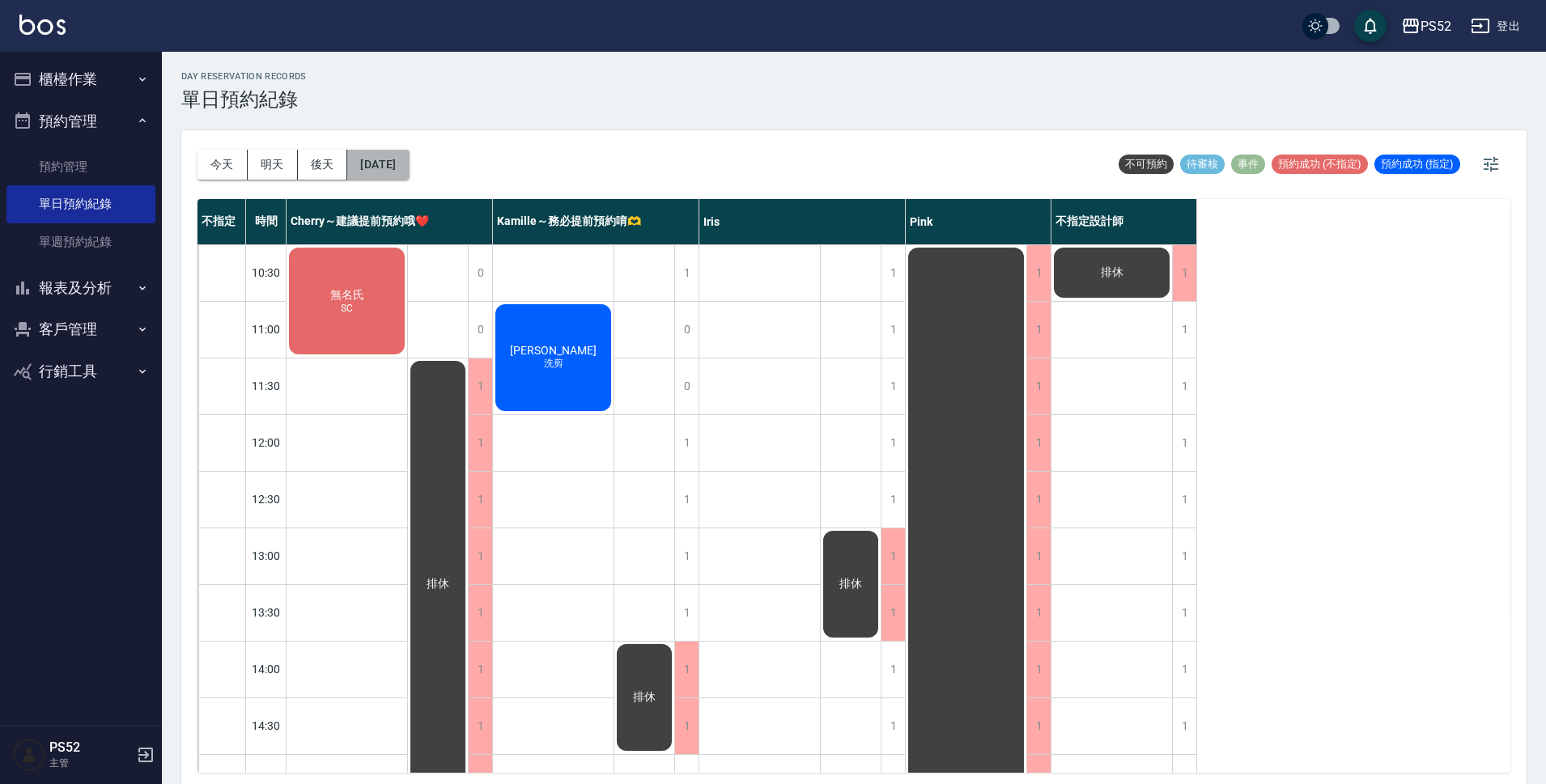
click at [409, 175] on button "[DATE]" at bounding box center [378, 164] width 61 height 30
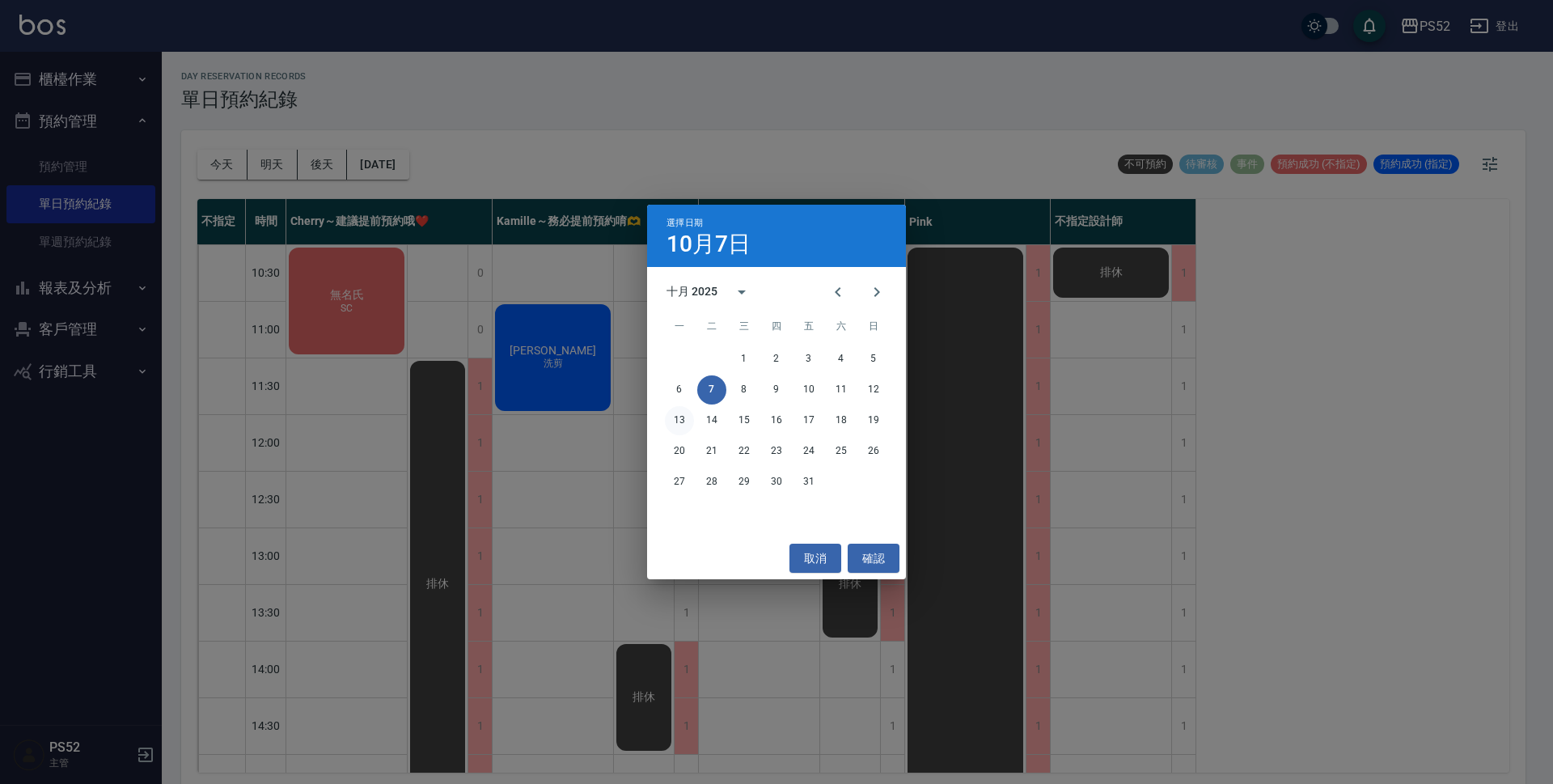
click at [674, 426] on button "13" at bounding box center [679, 421] width 29 height 29
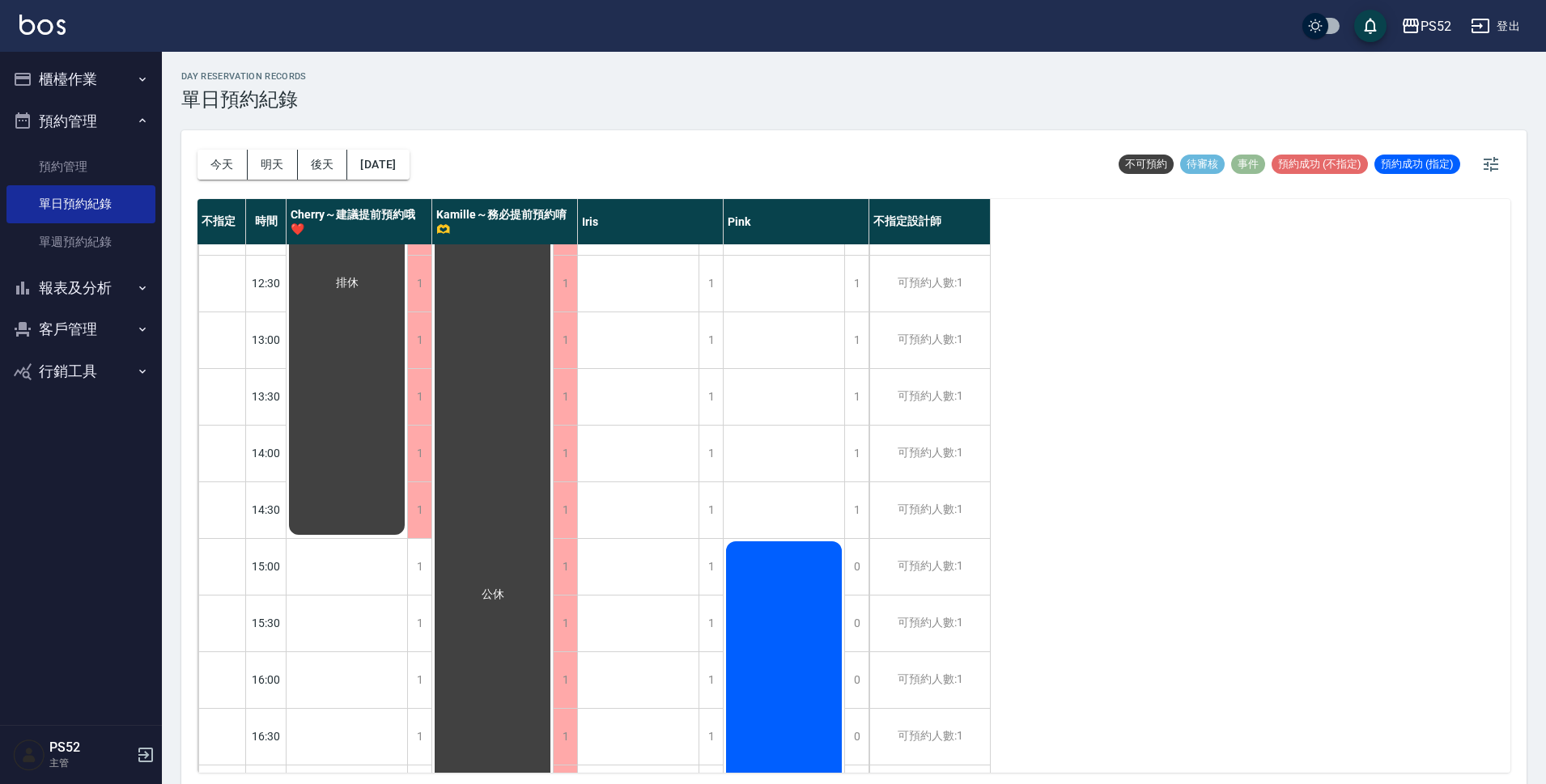
scroll to position [378, 0]
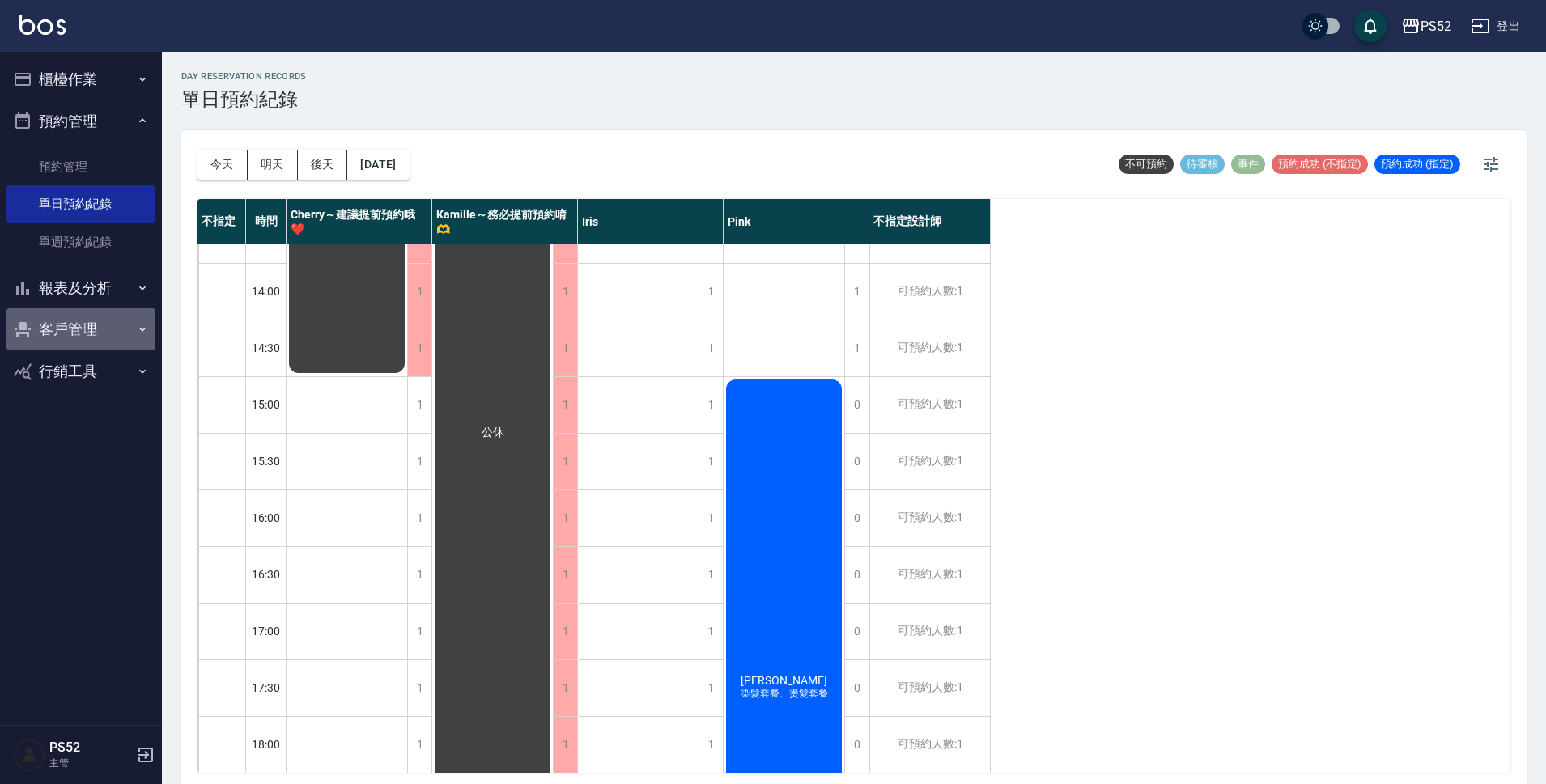
click at [123, 330] on button "客戶管理" at bounding box center [81, 329] width 149 height 42
click at [55, 372] on link "客戶列表" at bounding box center [81, 375] width 149 height 37
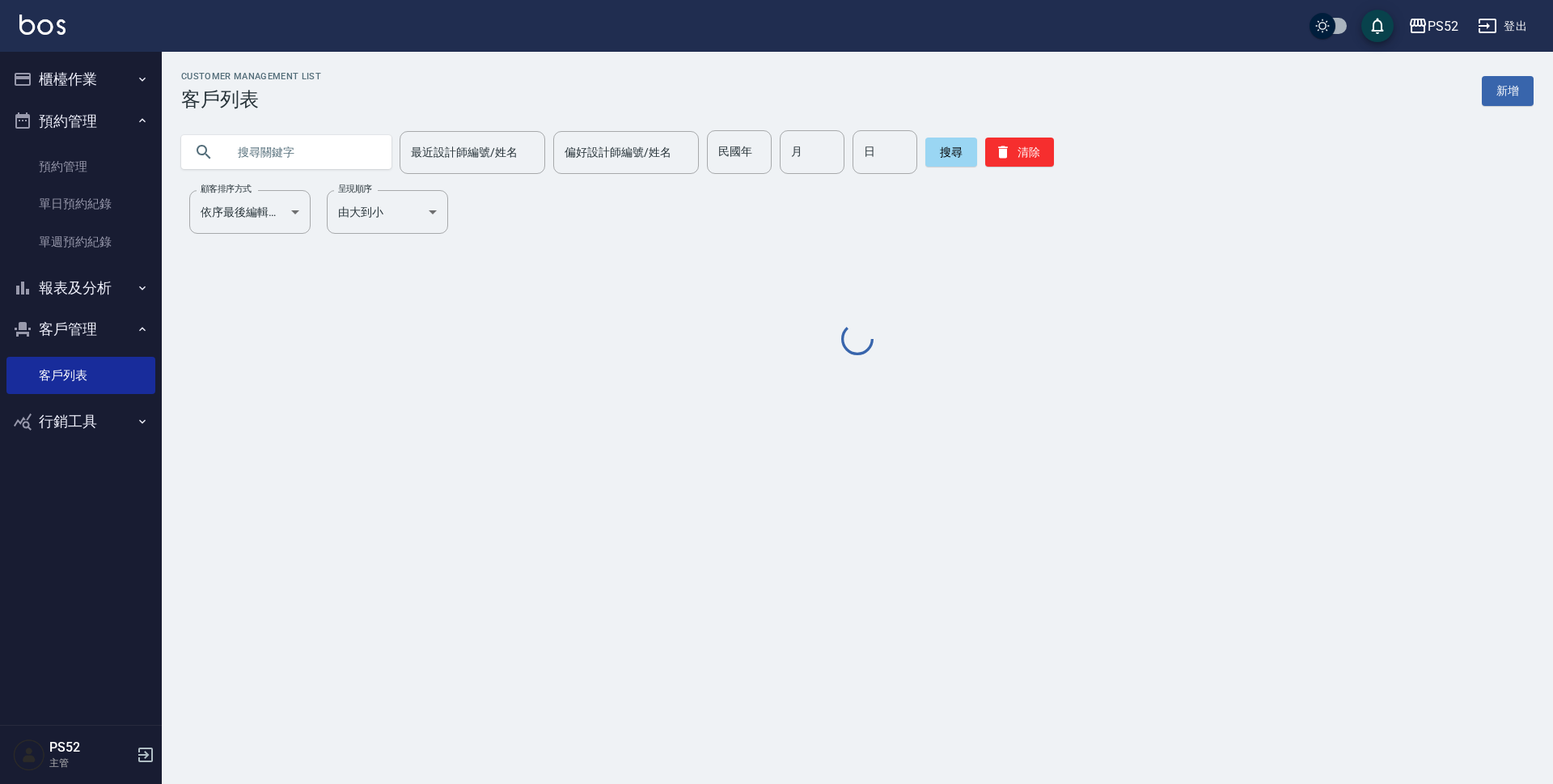
click at [285, 149] on input "text" at bounding box center [302, 152] width 152 height 44
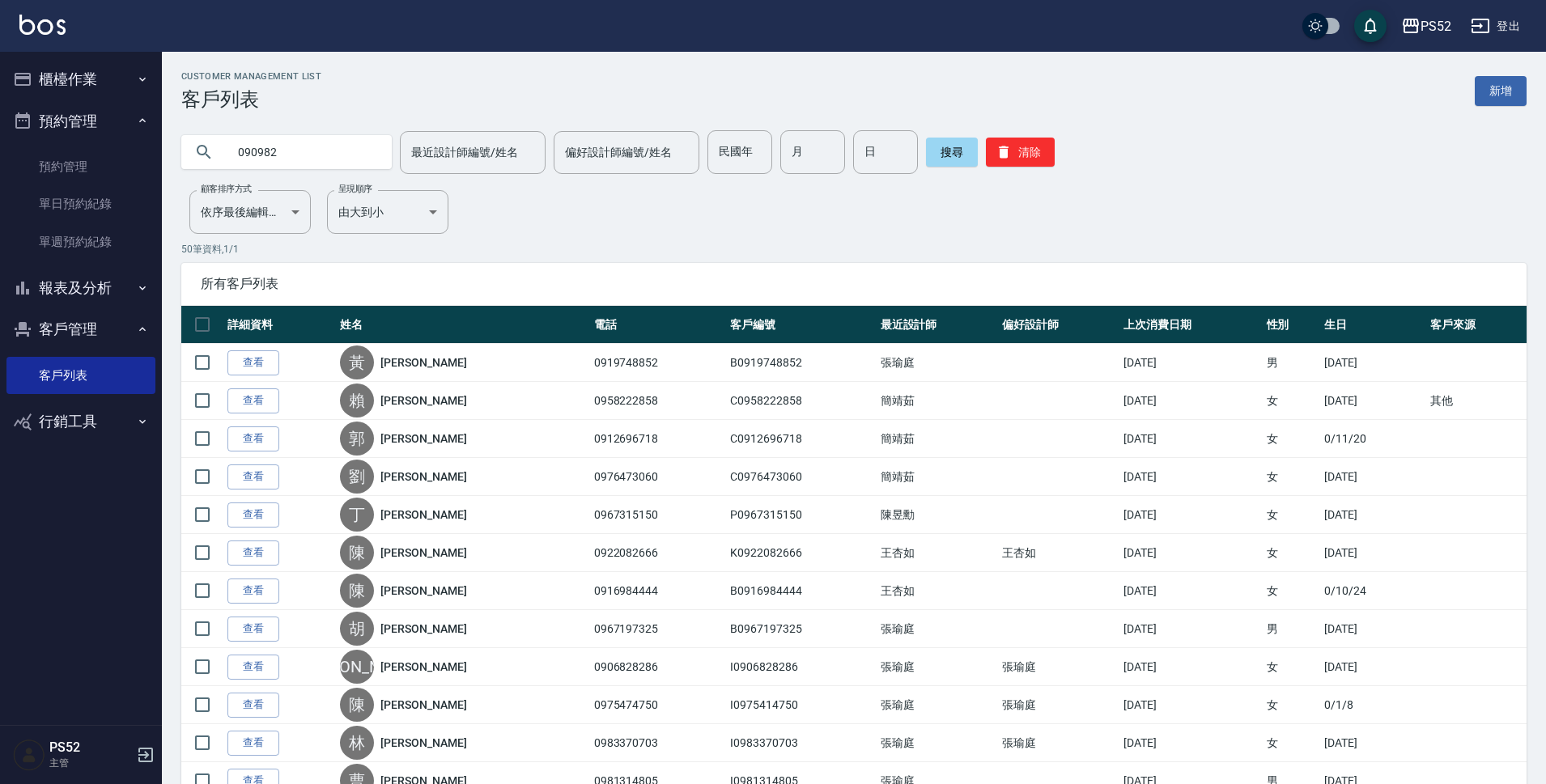
type input "090982"
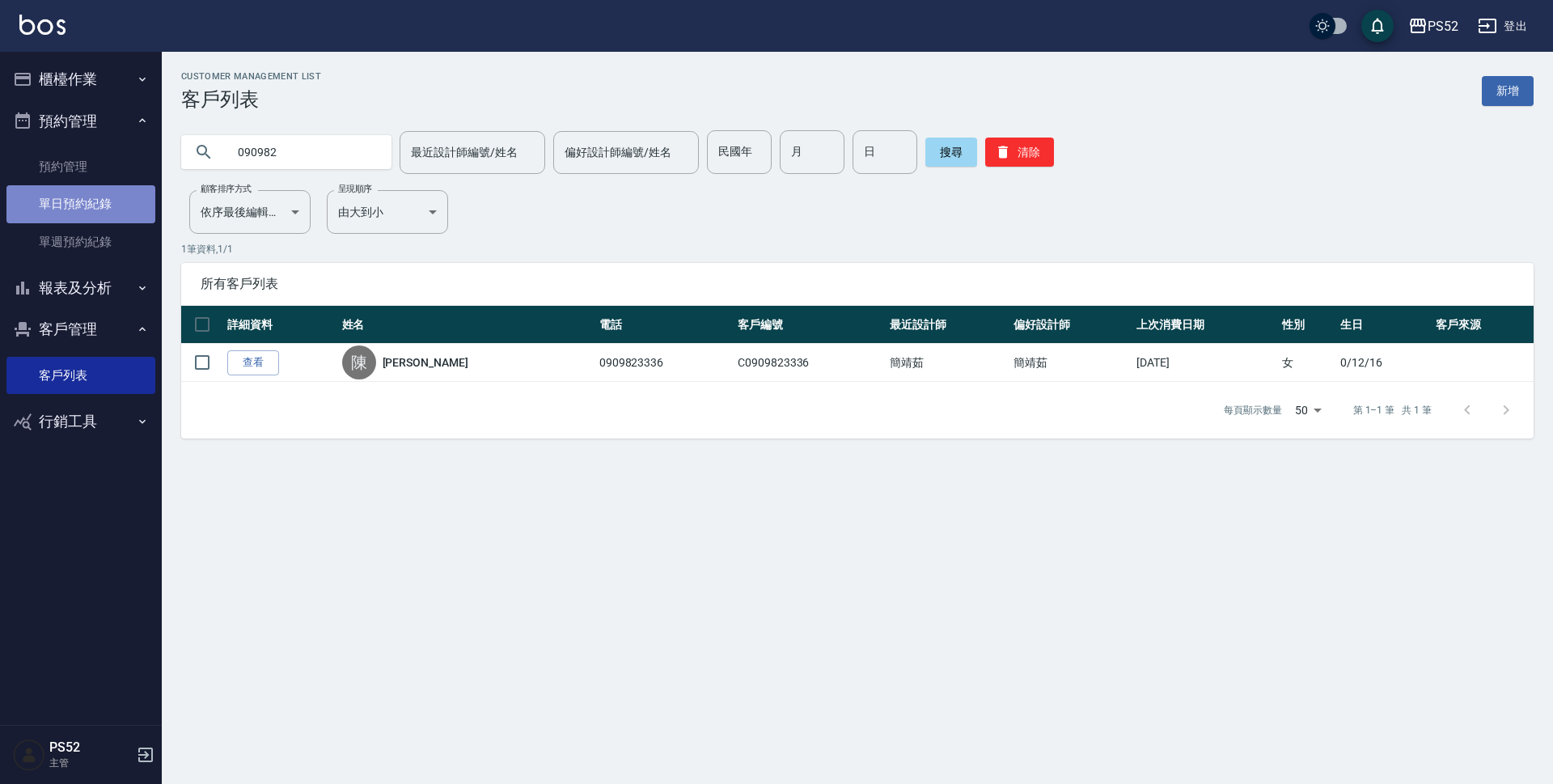
click at [55, 207] on link "單日預約紀錄" at bounding box center [81, 204] width 149 height 37
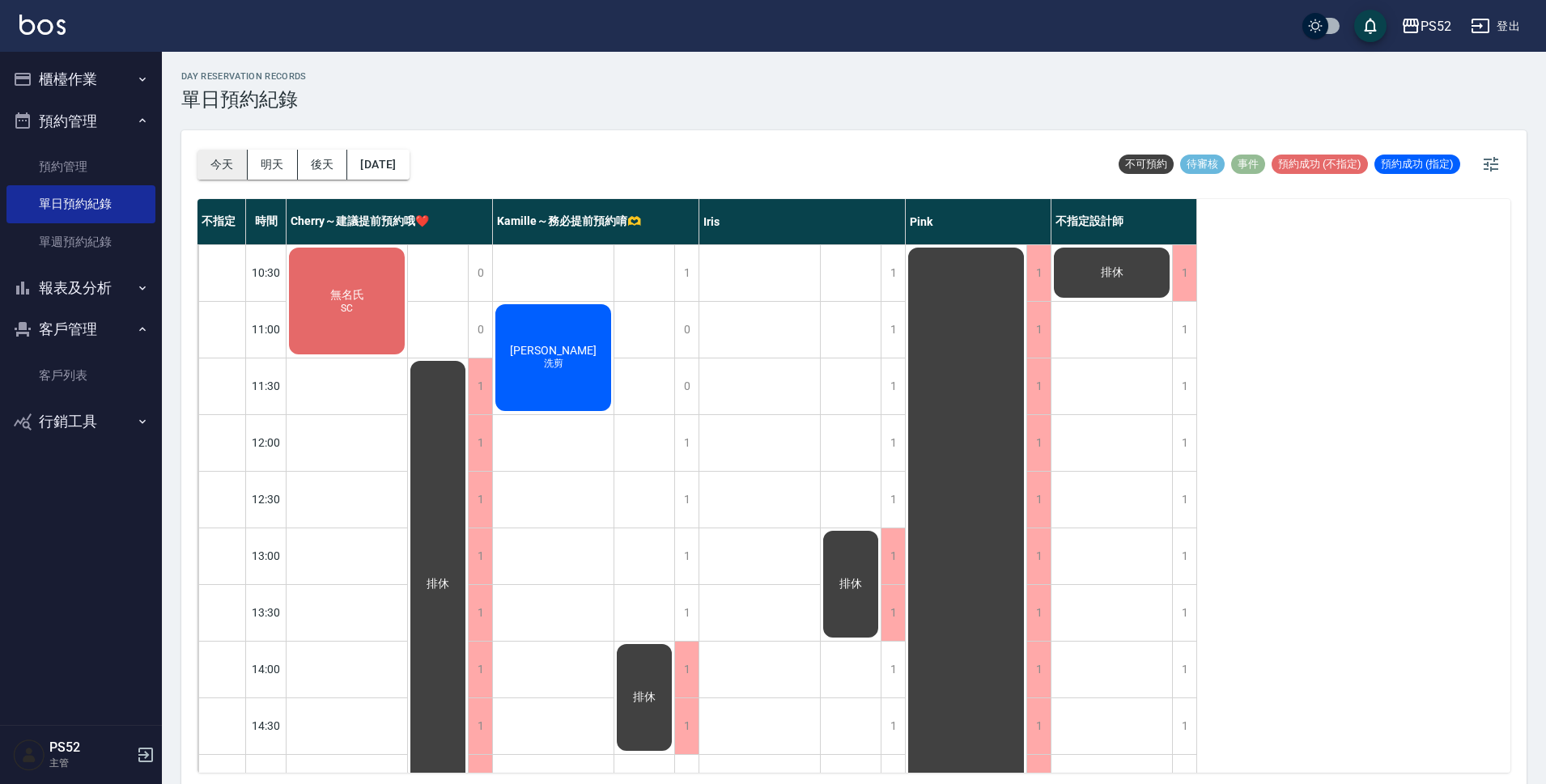
click at [218, 165] on button "今天" at bounding box center [222, 164] width 50 height 30
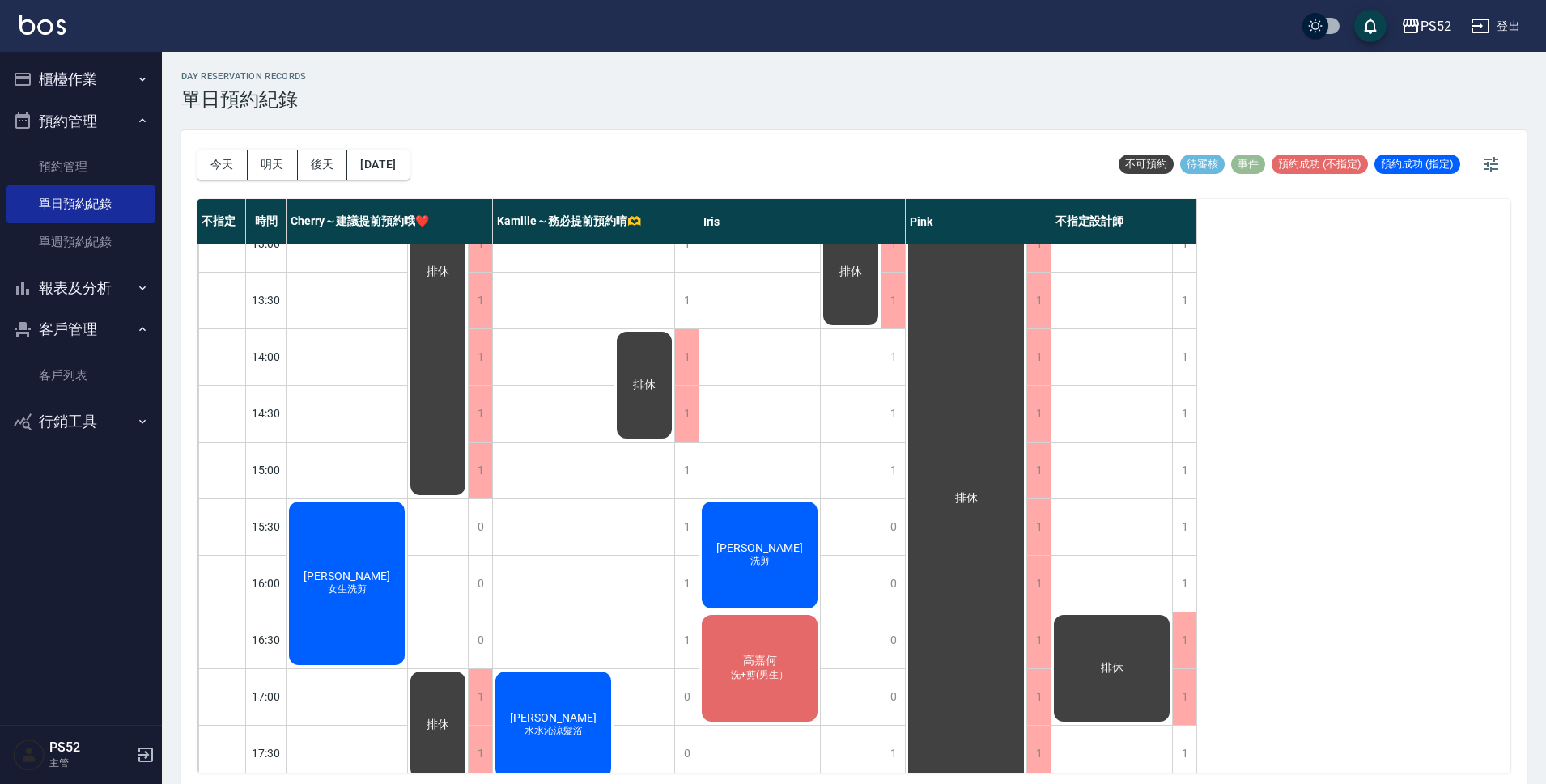
scroll to position [431, 0]
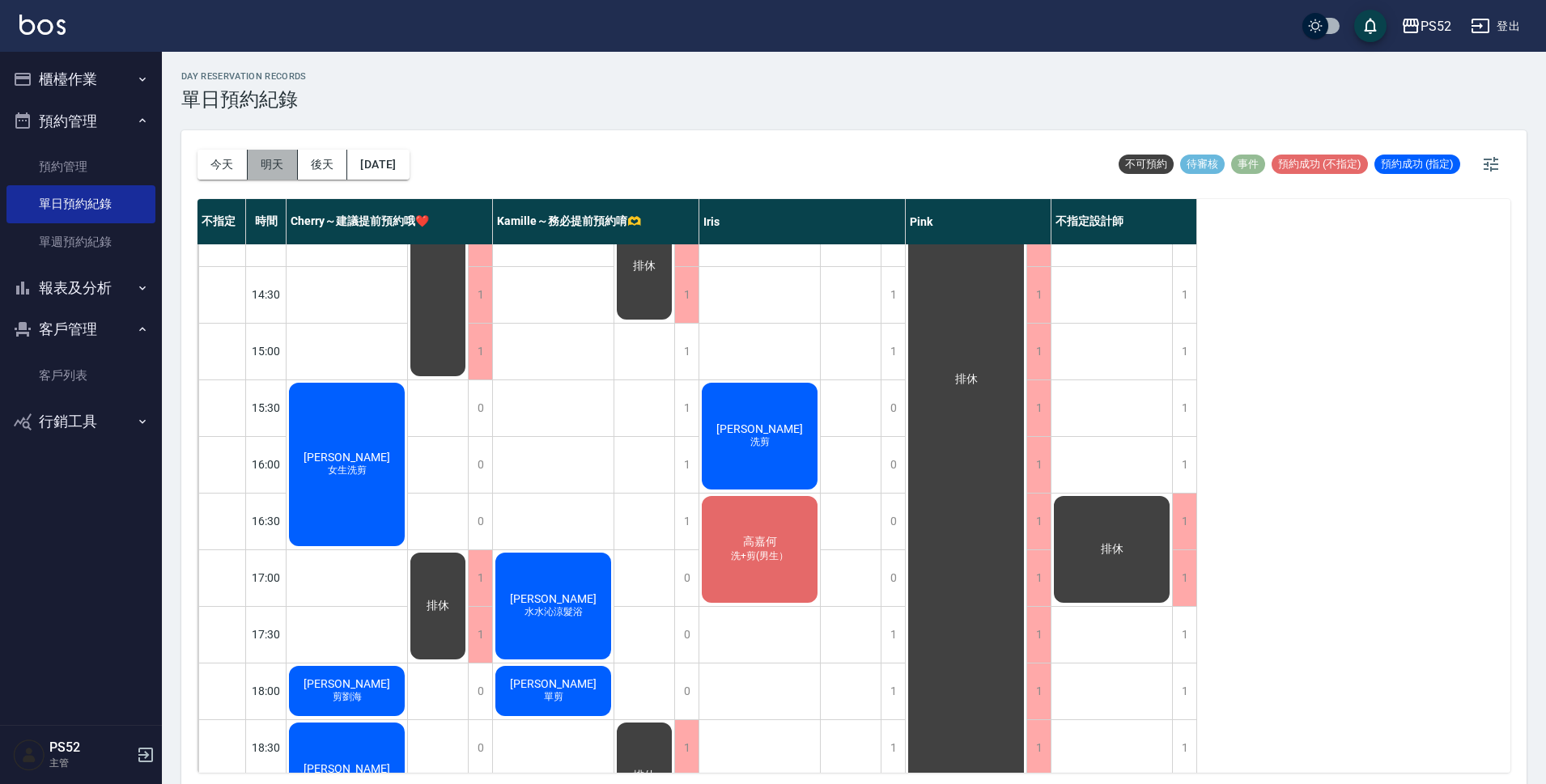
click at [258, 165] on button "明天" at bounding box center [273, 164] width 50 height 30
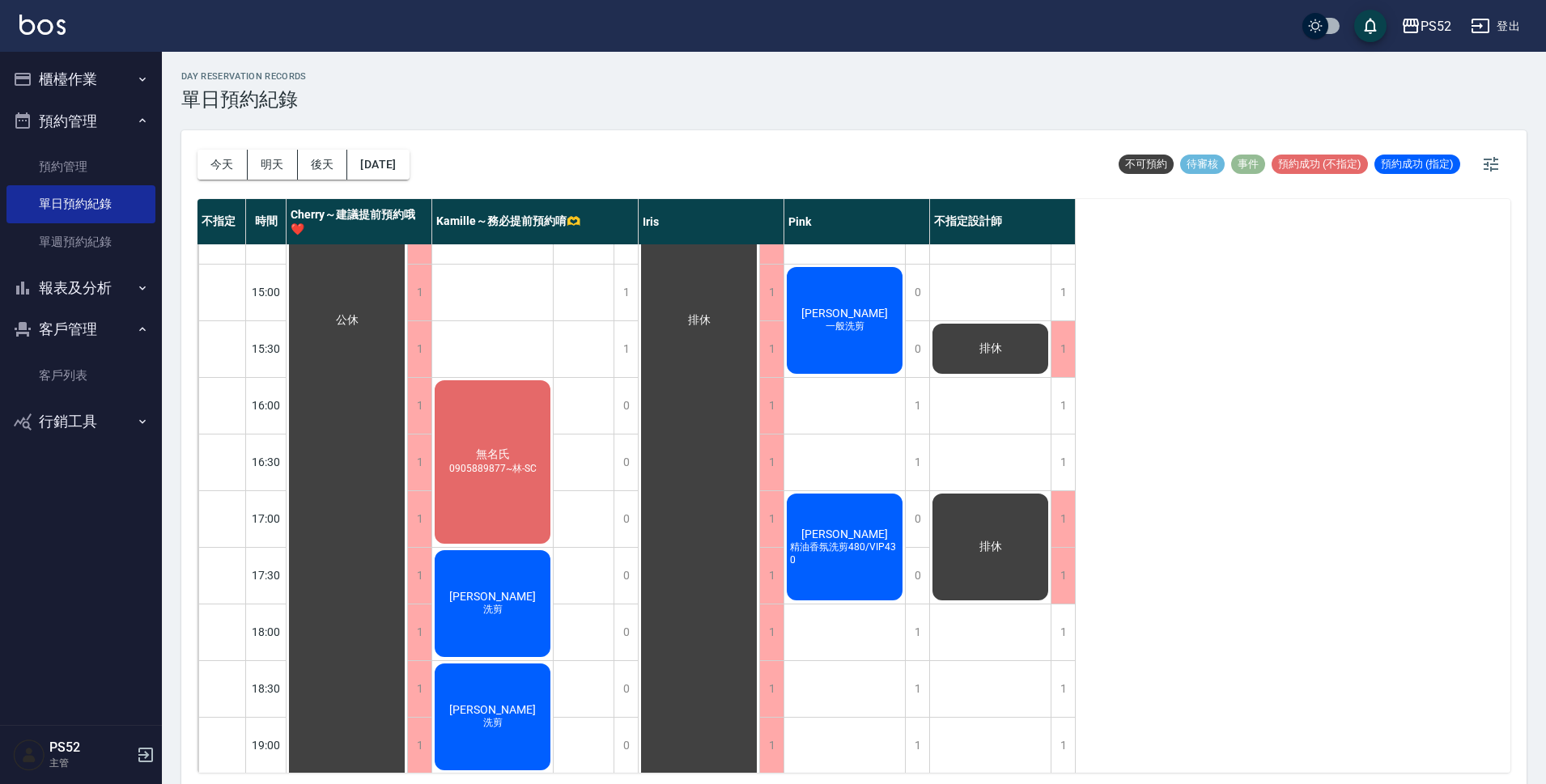
scroll to position [619, 0]
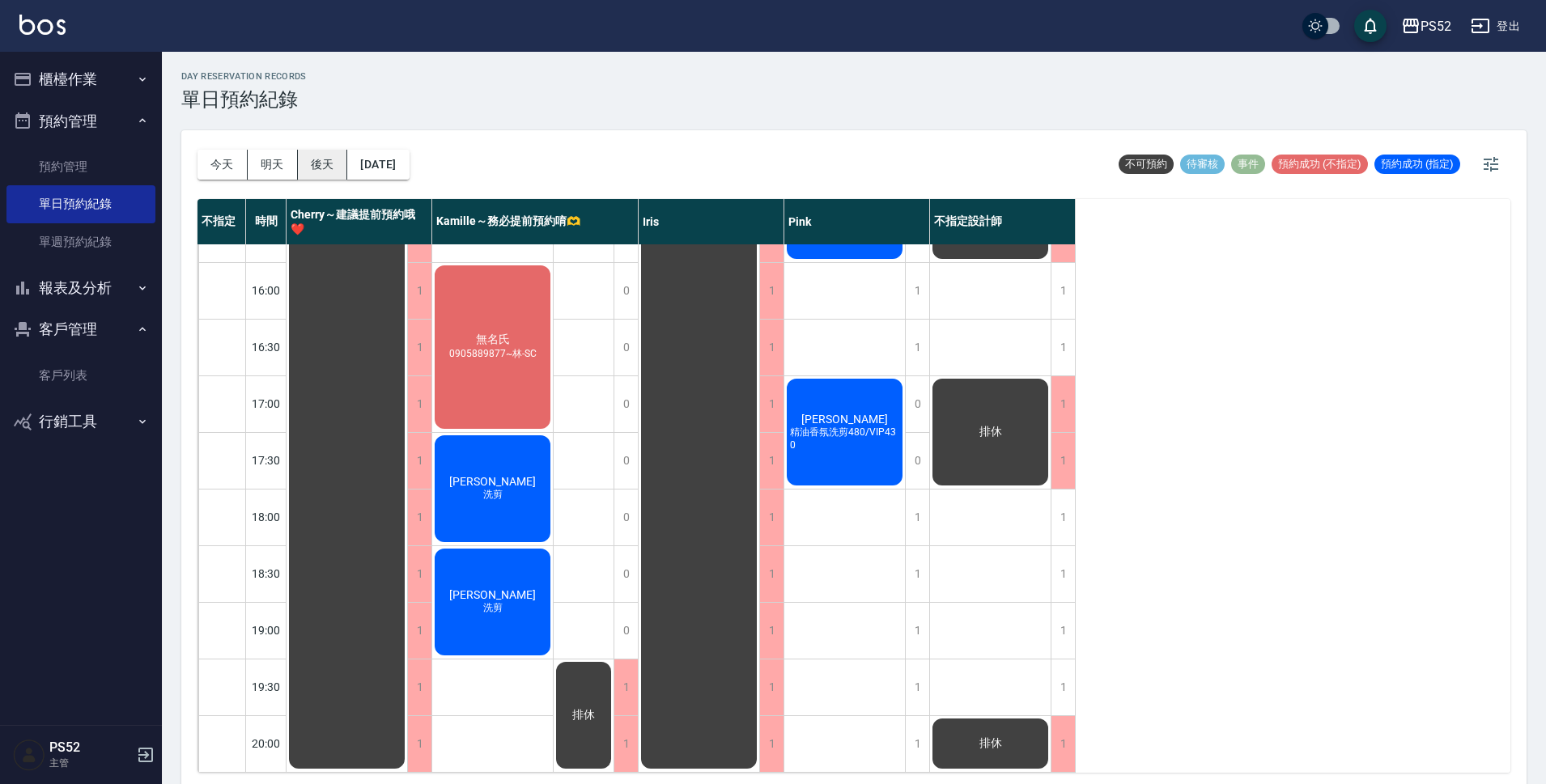
click at [307, 158] on button "後天" at bounding box center [322, 164] width 50 height 30
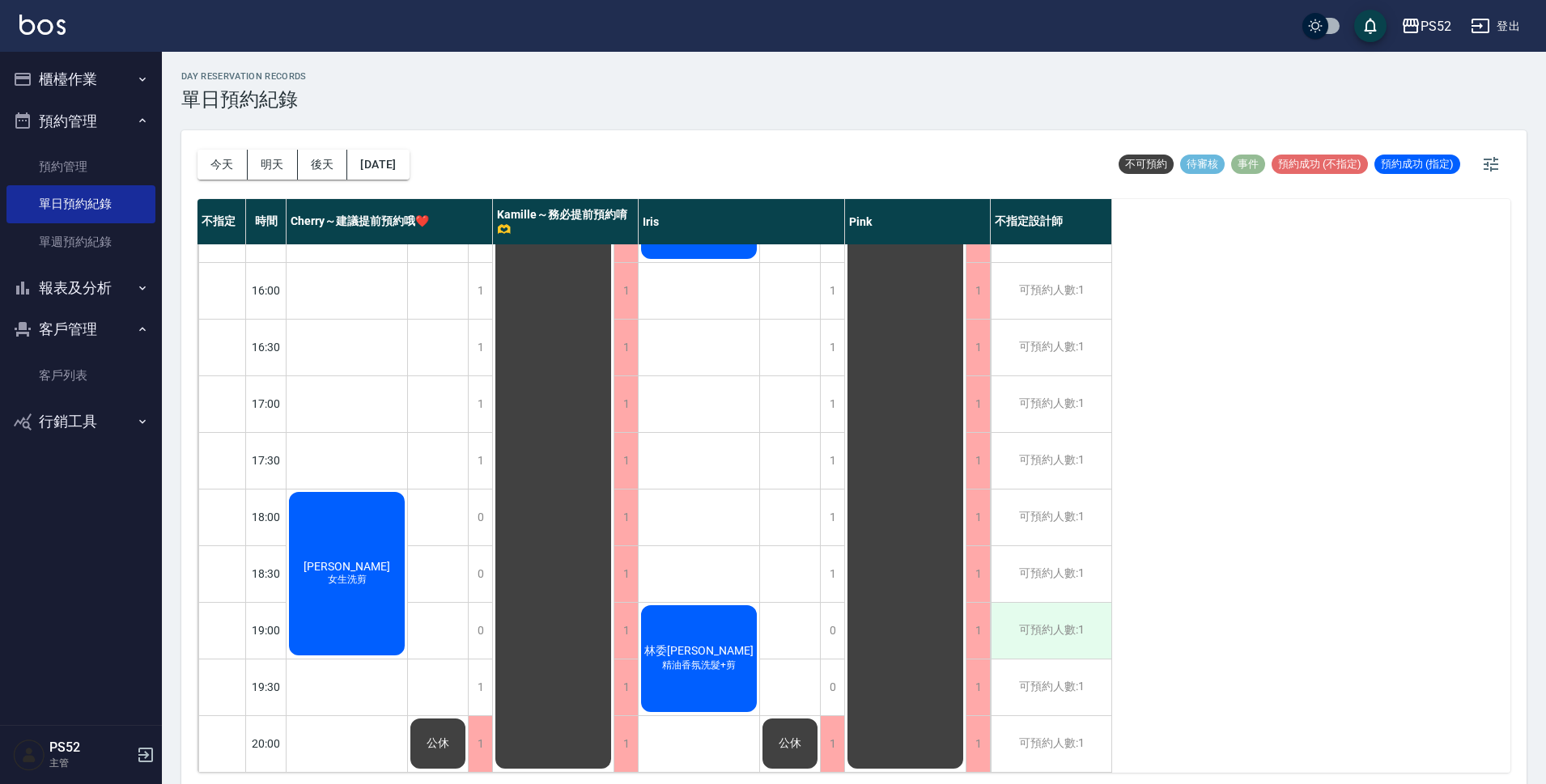
click at [1086, 611] on div "可預約人數:1" at bounding box center [1051, 630] width 121 height 55
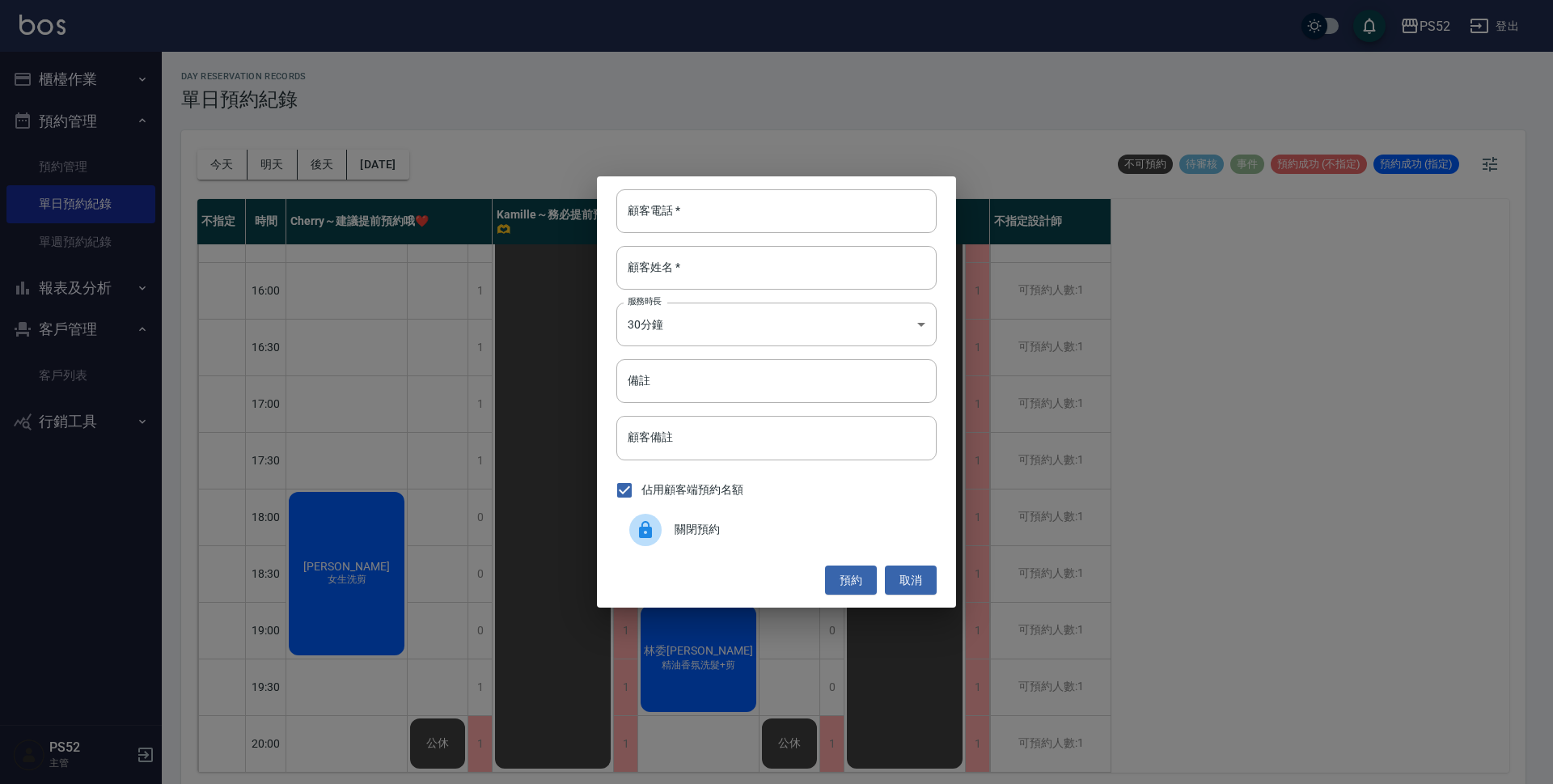
click at [697, 534] on span "關閉預約" at bounding box center [799, 530] width 250 height 17
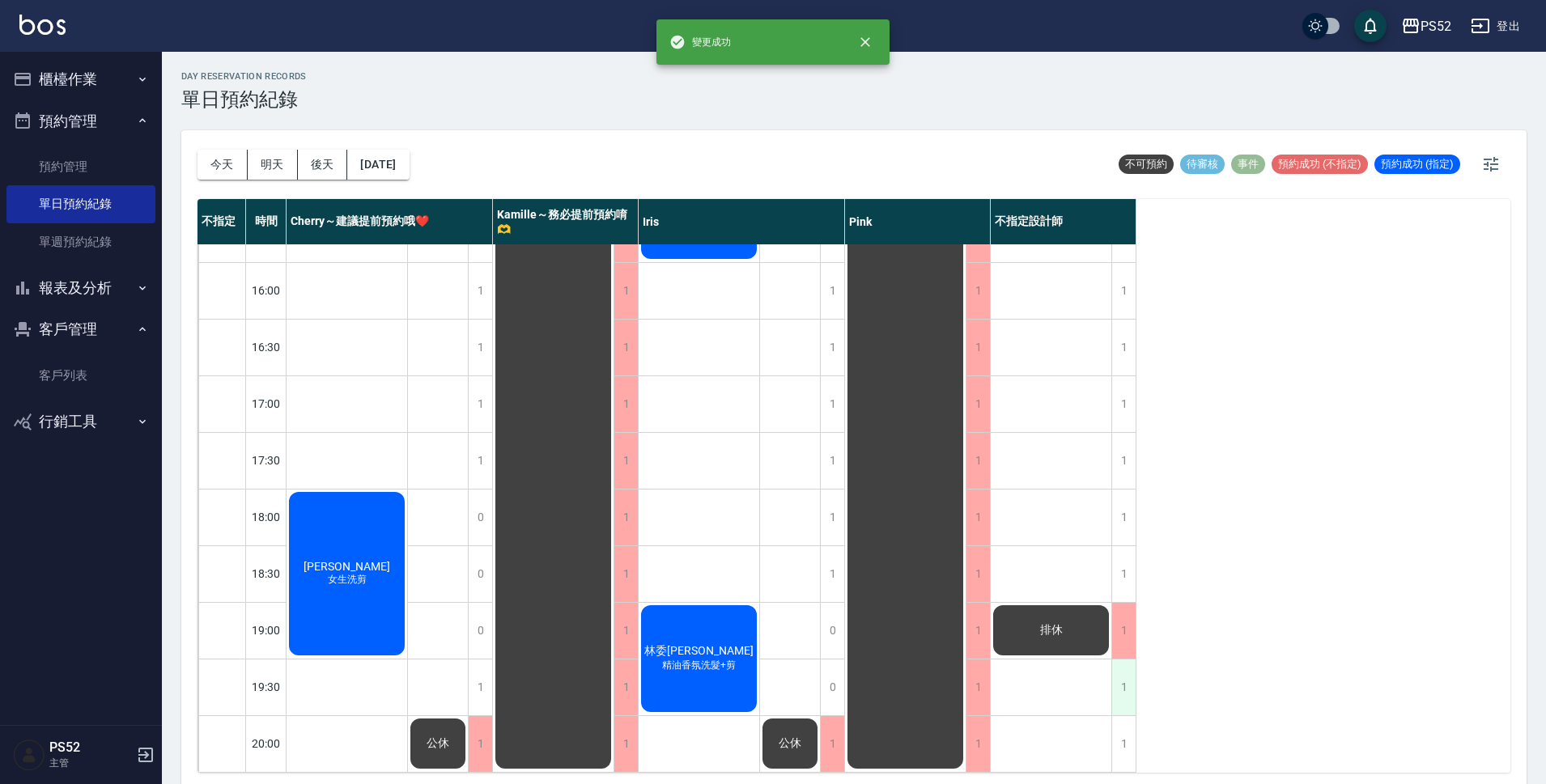
click at [1127, 682] on div "1" at bounding box center [1123, 686] width 24 height 55
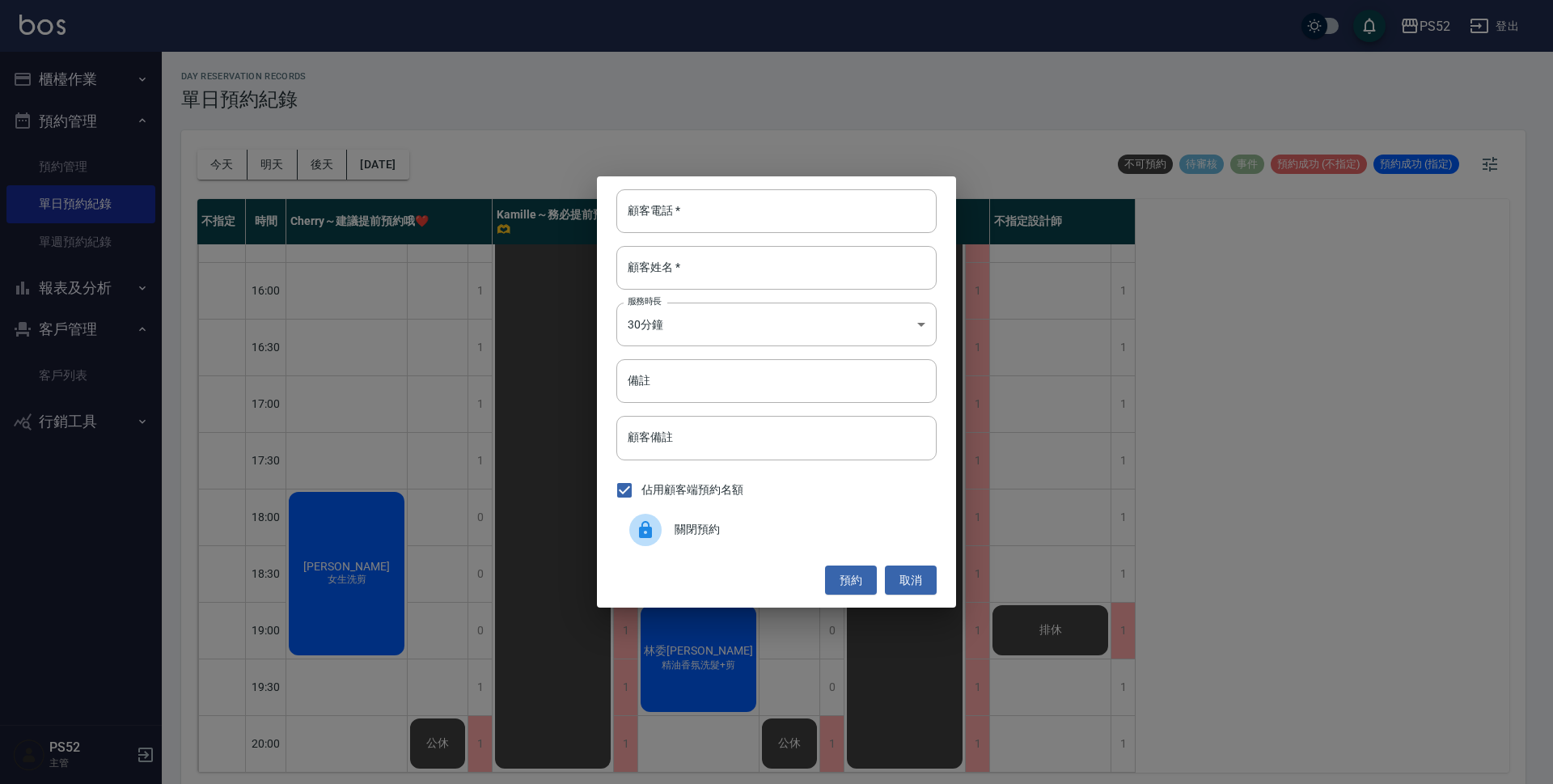
click at [762, 517] on div "關閉預約" at bounding box center [776, 529] width 320 height 45
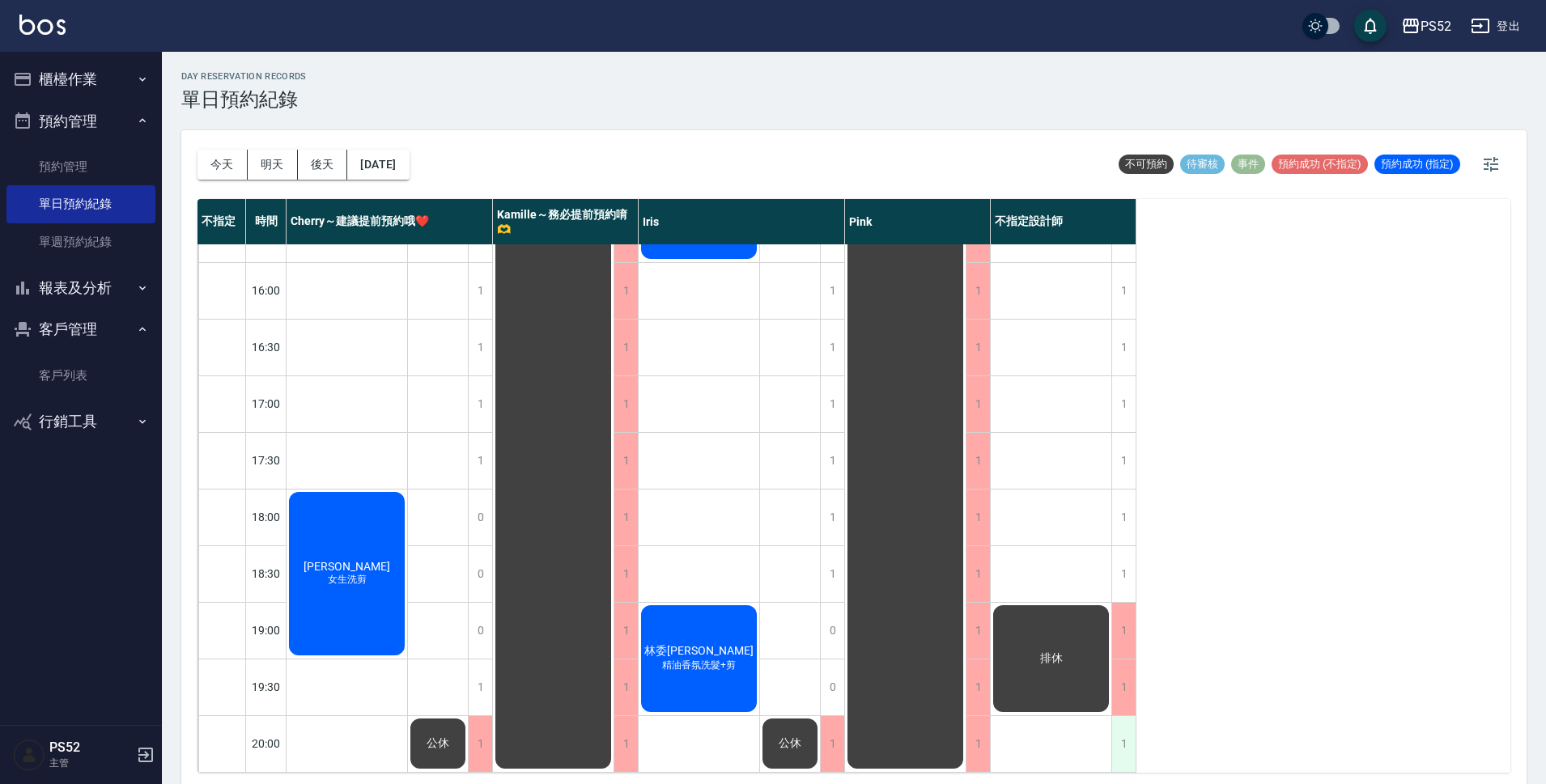
click at [1116, 743] on div "1" at bounding box center [1123, 744] width 24 height 55
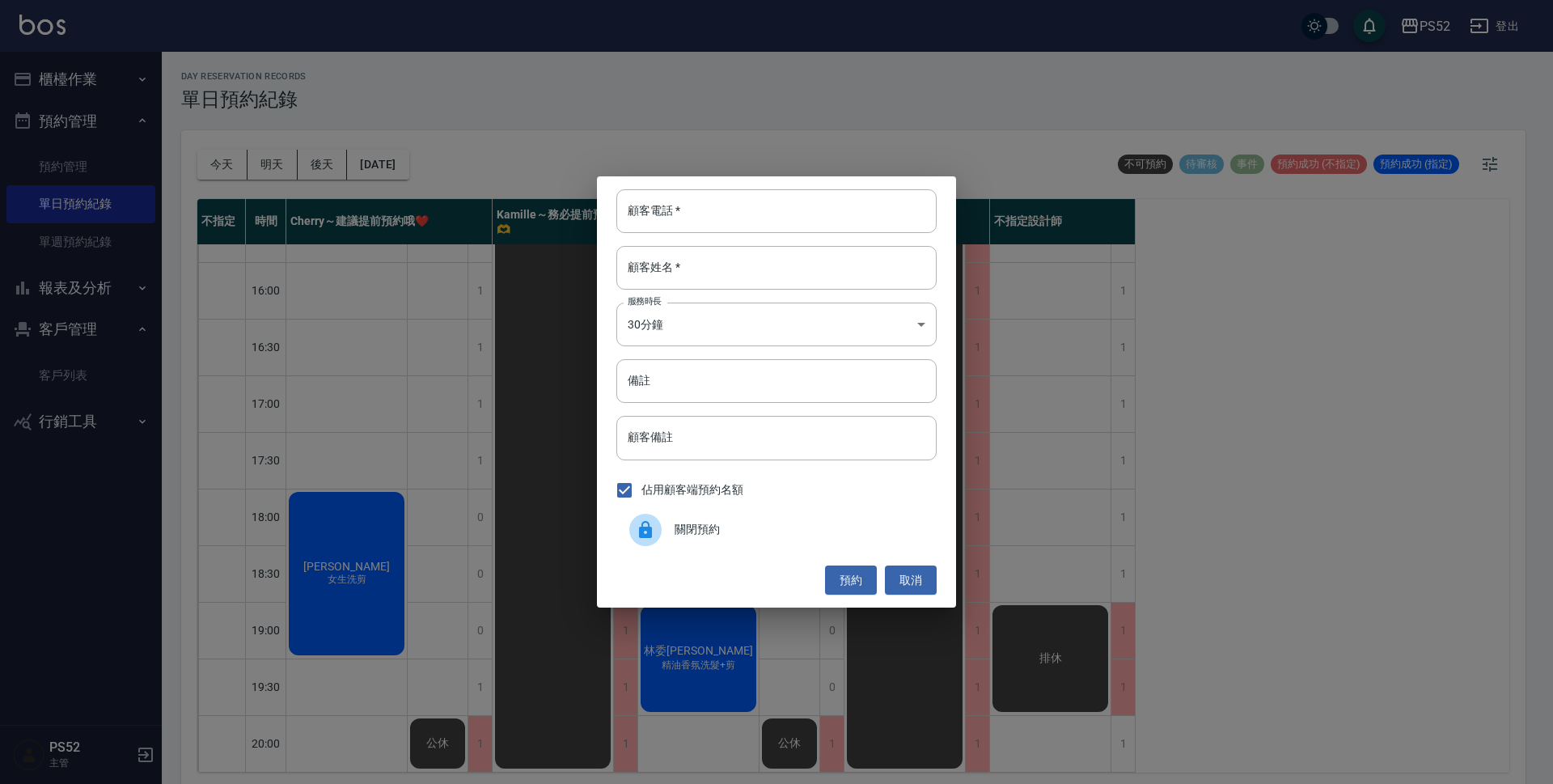
click at [728, 538] on div "關閉預約" at bounding box center [776, 529] width 320 height 45
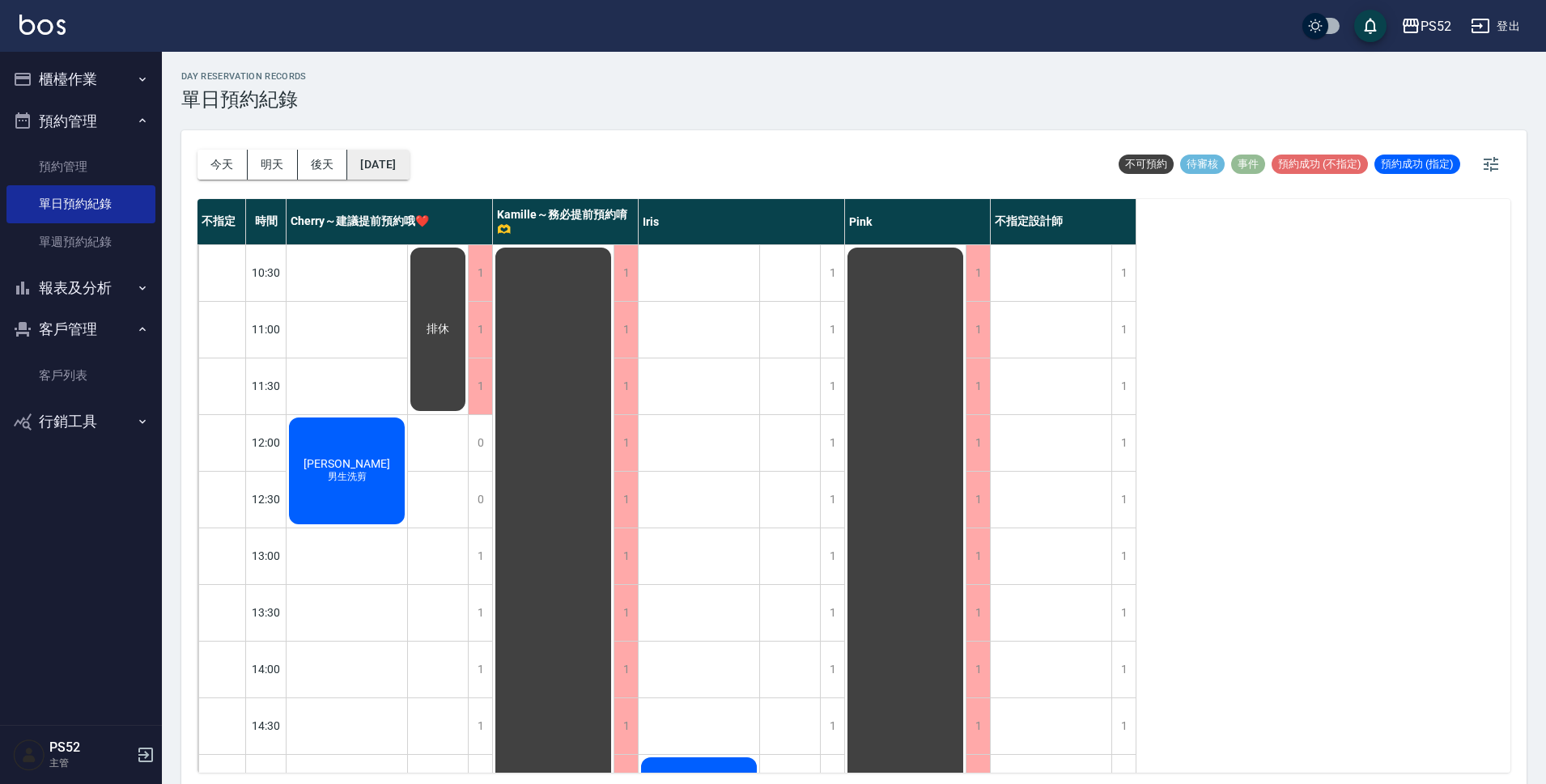
click at [369, 164] on button "[DATE]" at bounding box center [378, 164] width 61 height 30
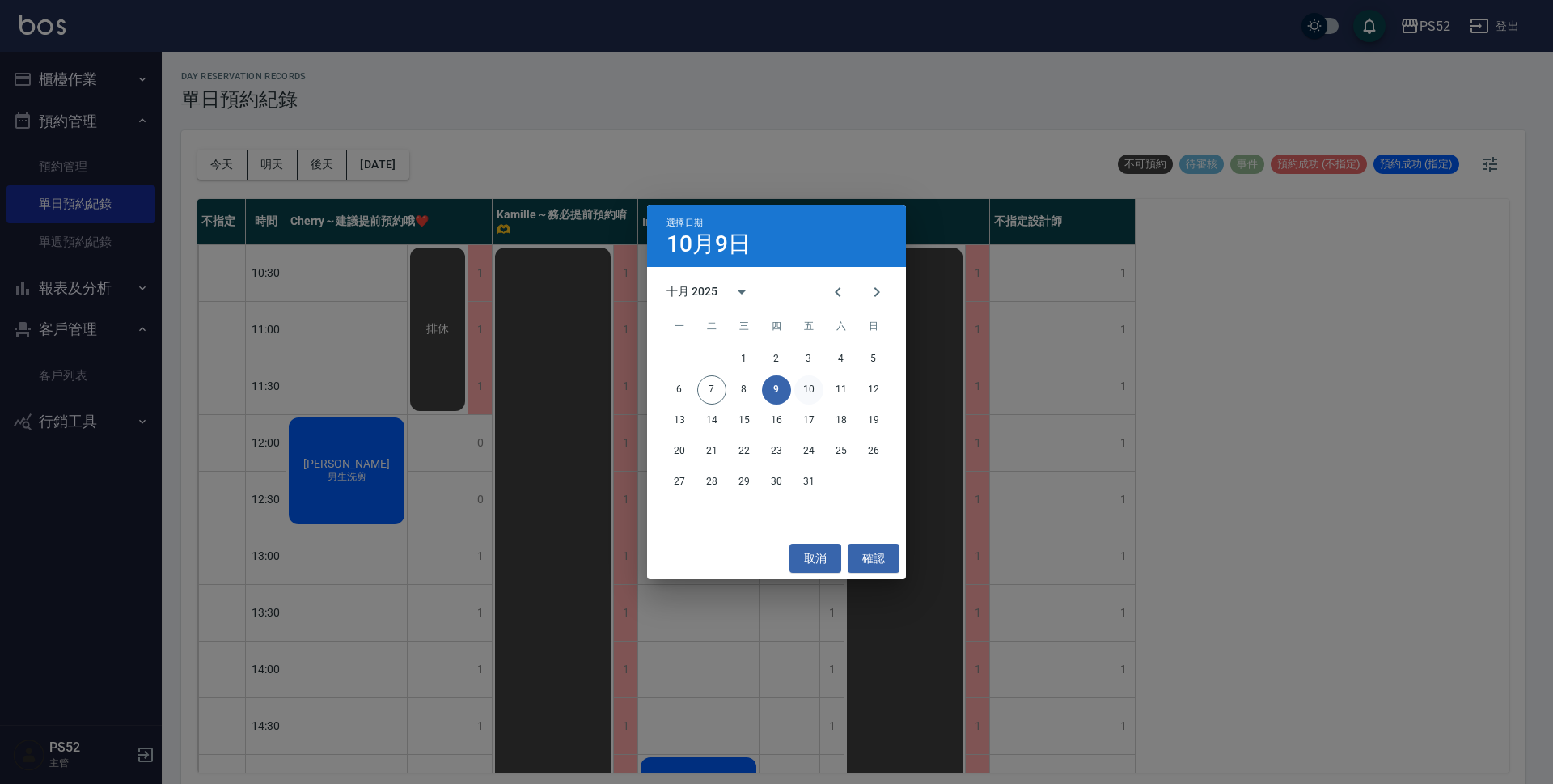
click at [807, 387] on button "10" at bounding box center [809, 390] width 29 height 29
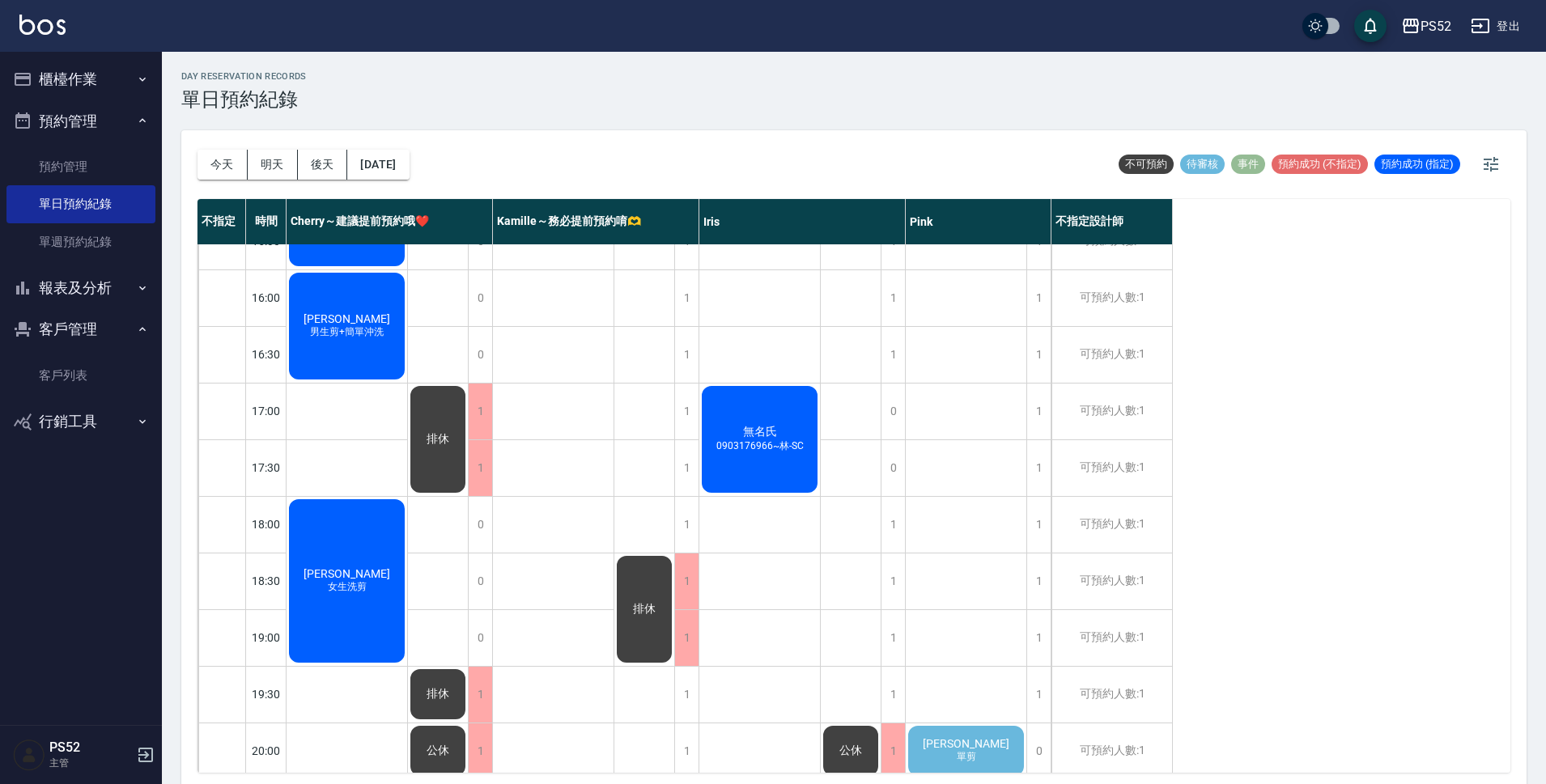
scroll to position [619, 0]
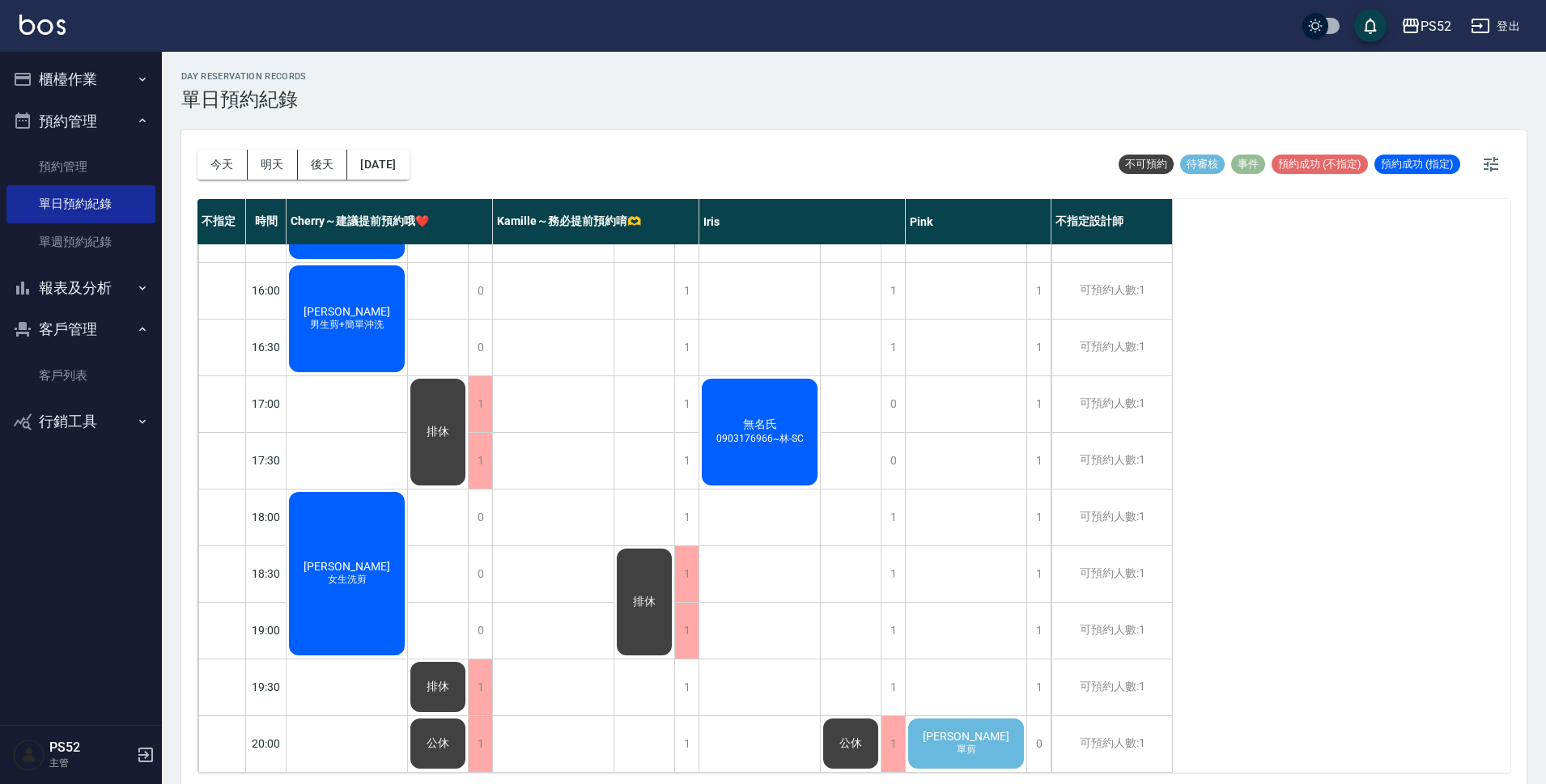
click at [977, 743] on span "單剪" at bounding box center [966, 750] width 26 height 13
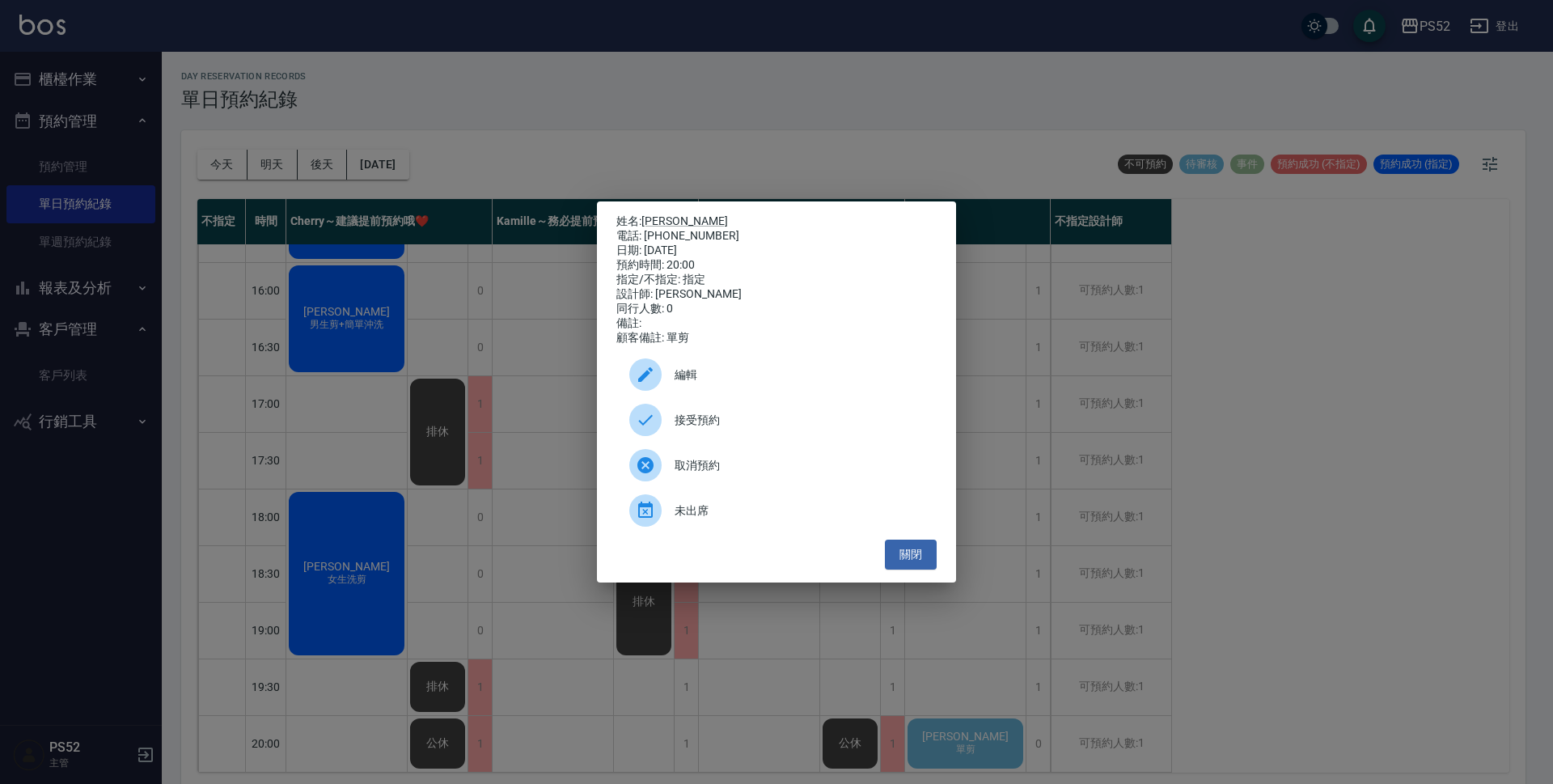
click at [801, 428] on span "接受預約" at bounding box center [799, 421] width 250 height 17
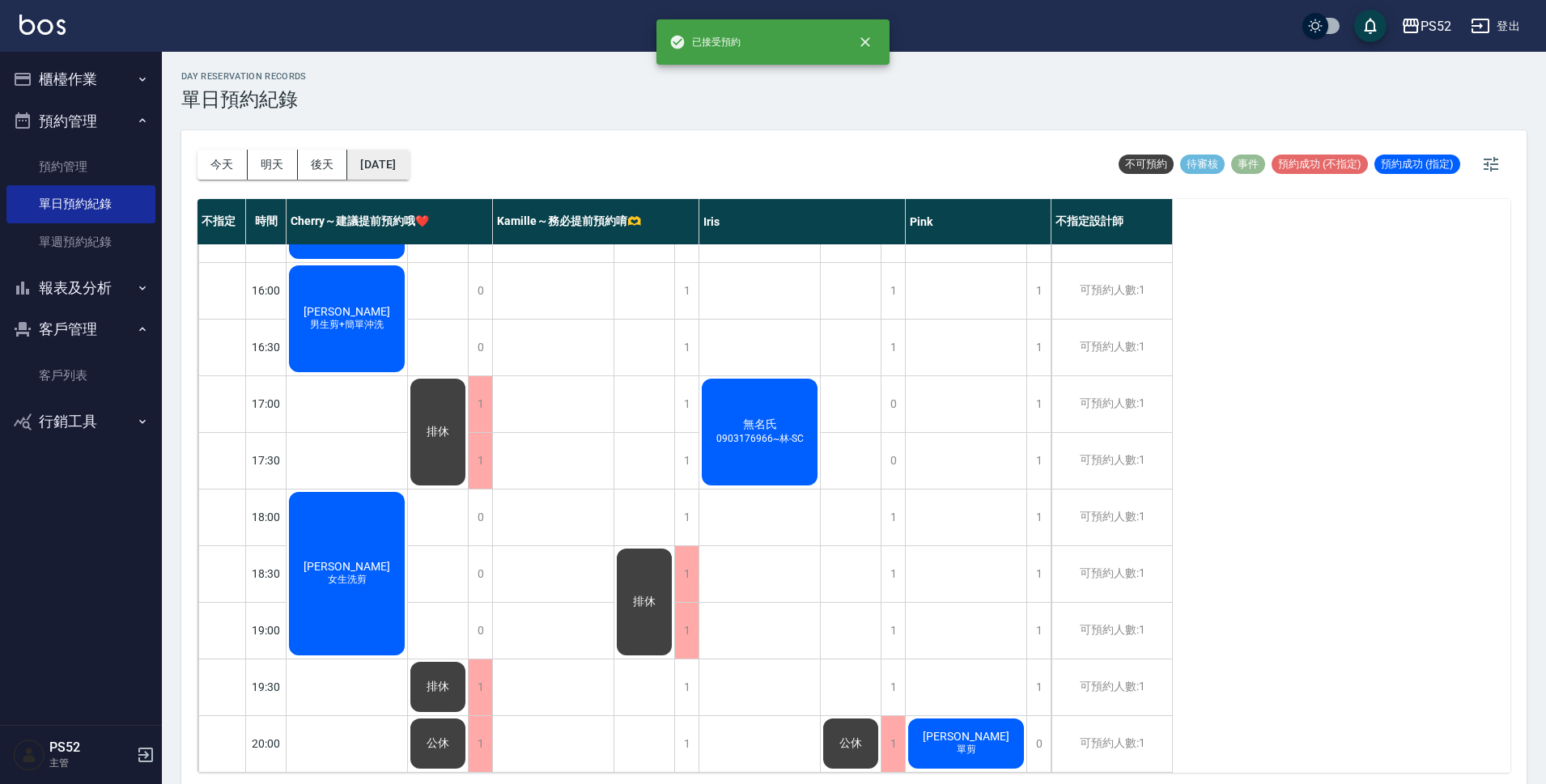
click at [389, 165] on button "[DATE]" at bounding box center [378, 164] width 61 height 30
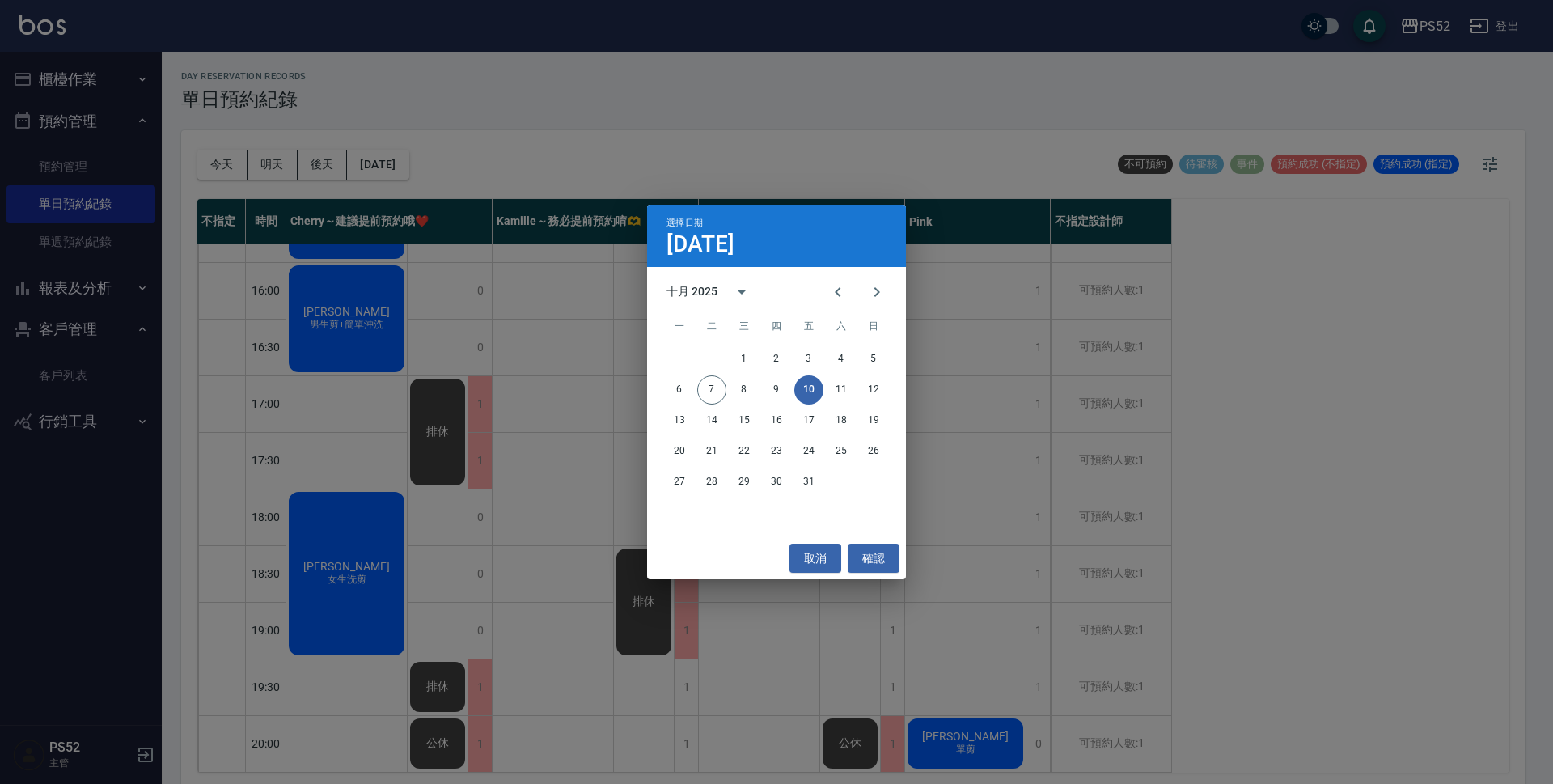
click at [826, 387] on div "6 7 8 9 10 11 12" at bounding box center [776, 390] width 259 height 29
click at [838, 387] on button "11" at bounding box center [842, 390] width 29 height 29
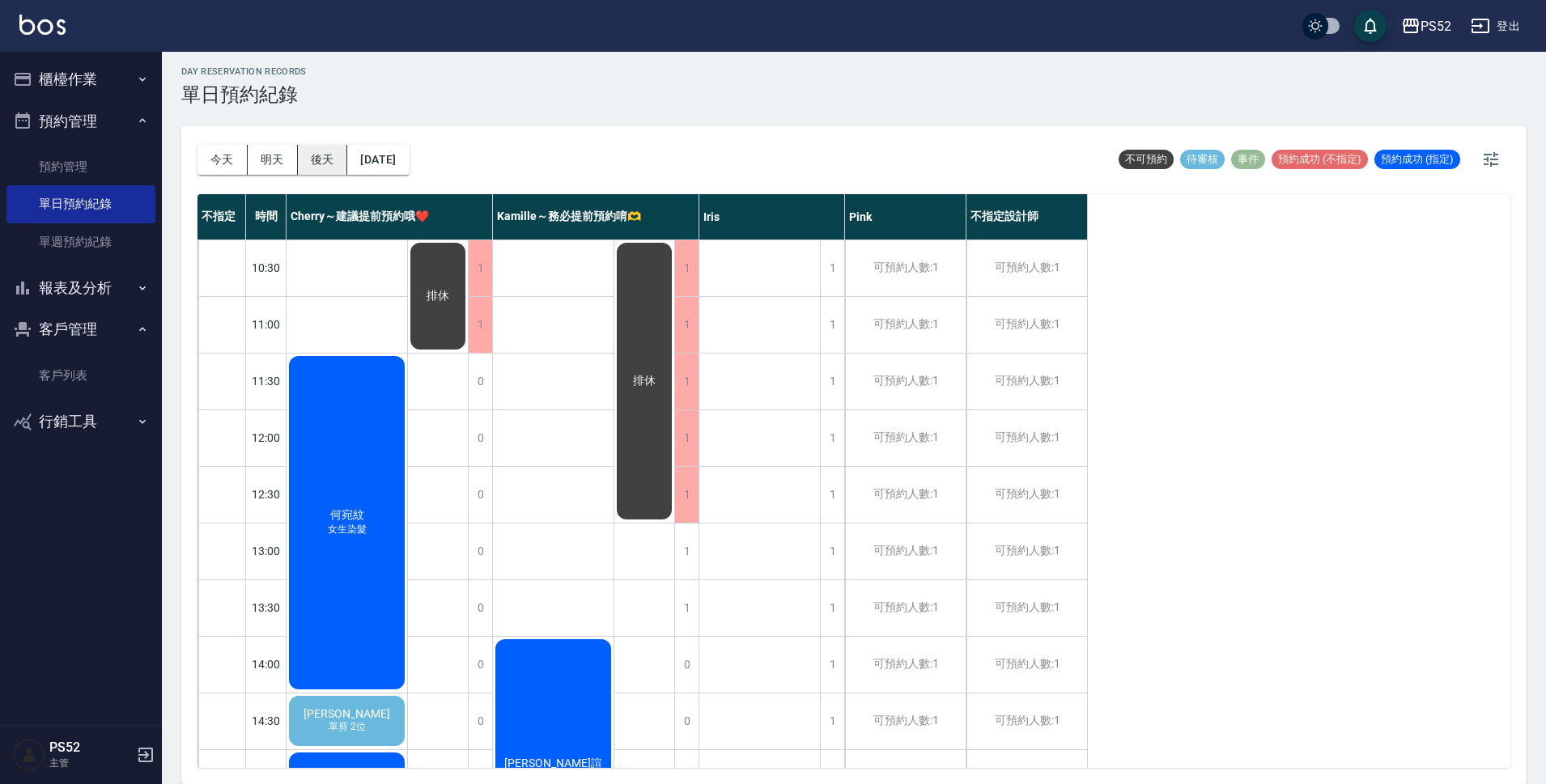
click at [322, 154] on button "後天" at bounding box center [322, 159] width 50 height 30
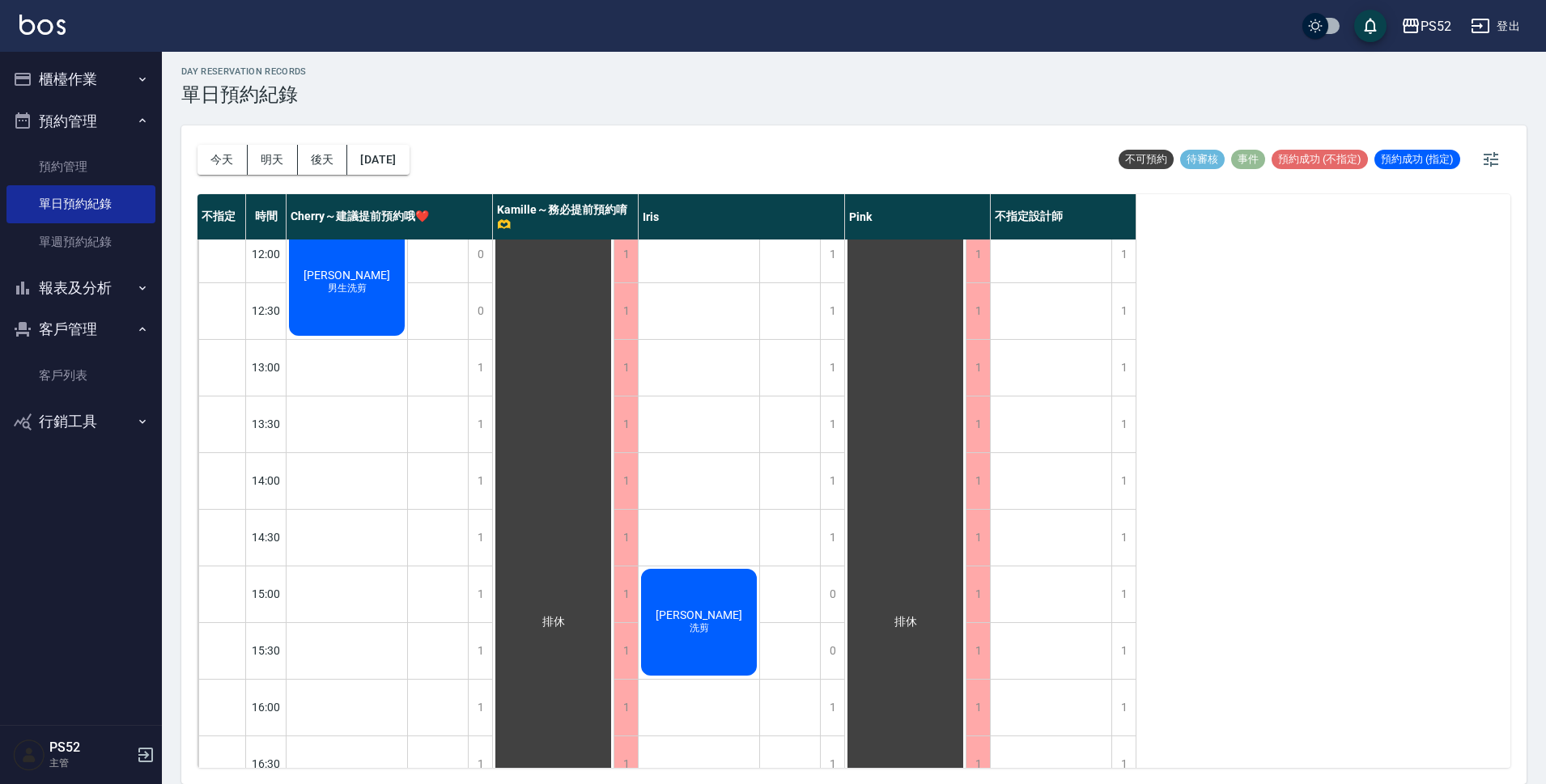
scroll to position [188, 0]
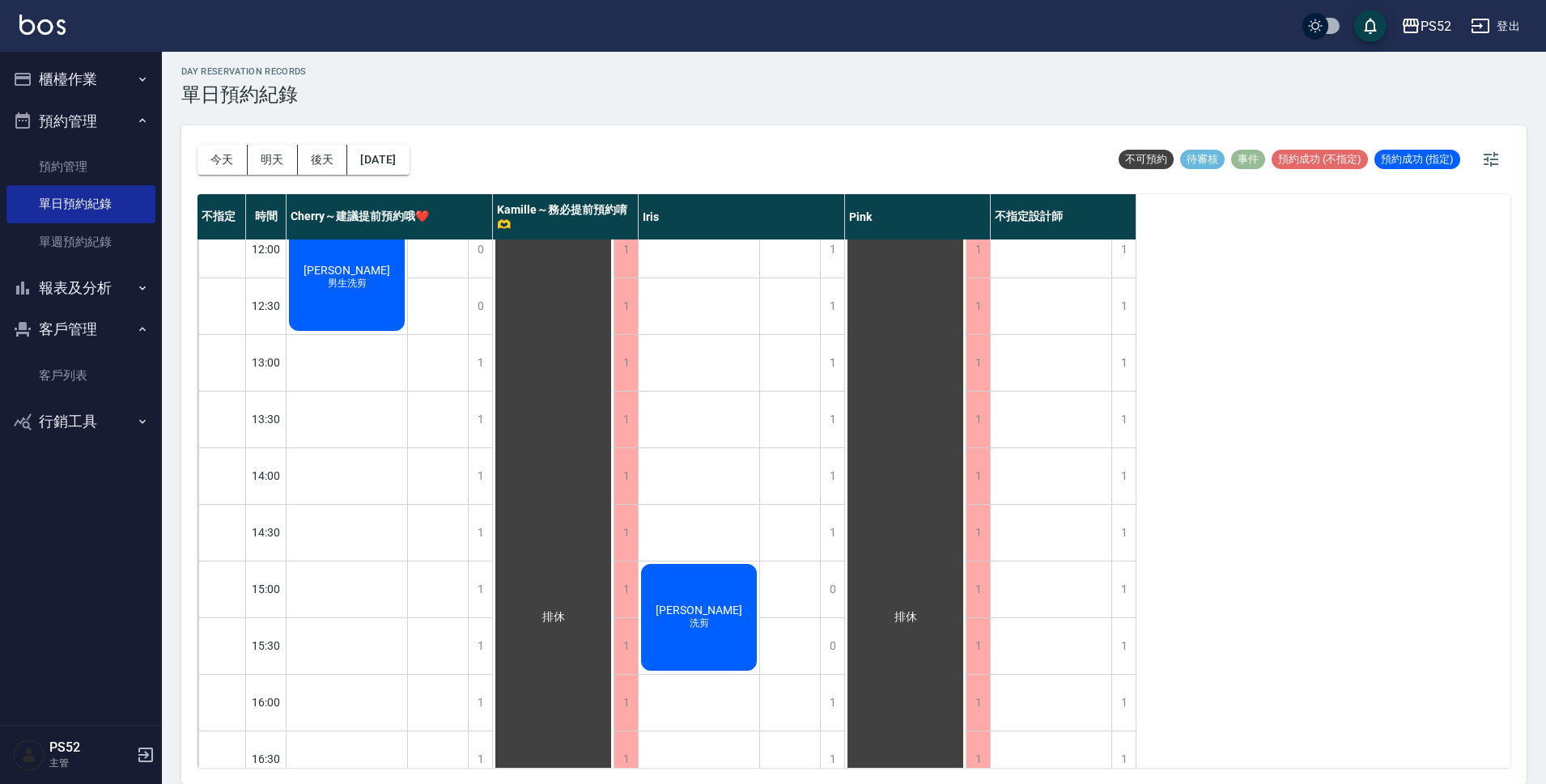
click at [71, 286] on button "報表及分析" at bounding box center [81, 288] width 149 height 42
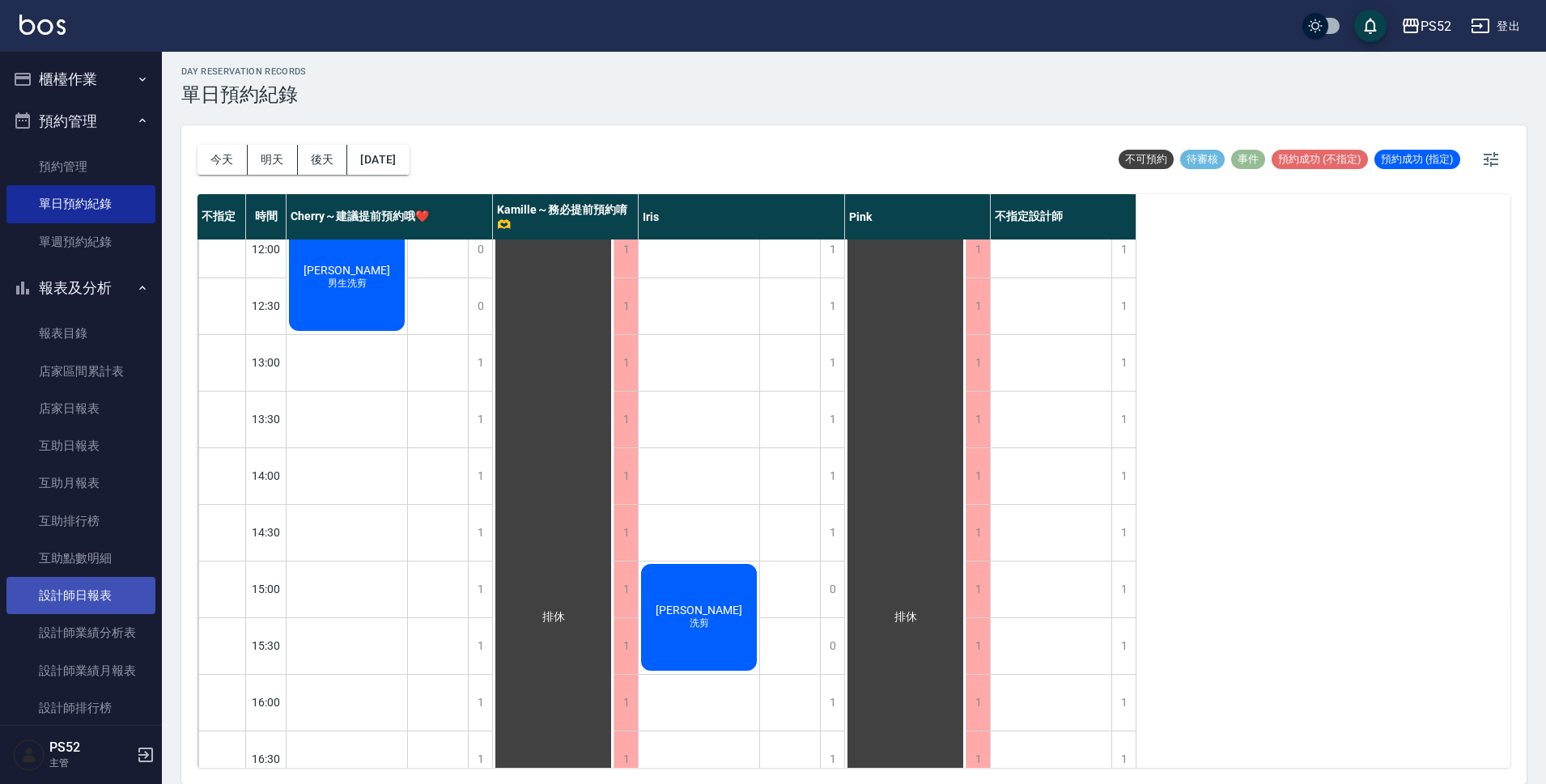
click at [67, 606] on link "設計師日報表" at bounding box center [81, 595] width 149 height 37
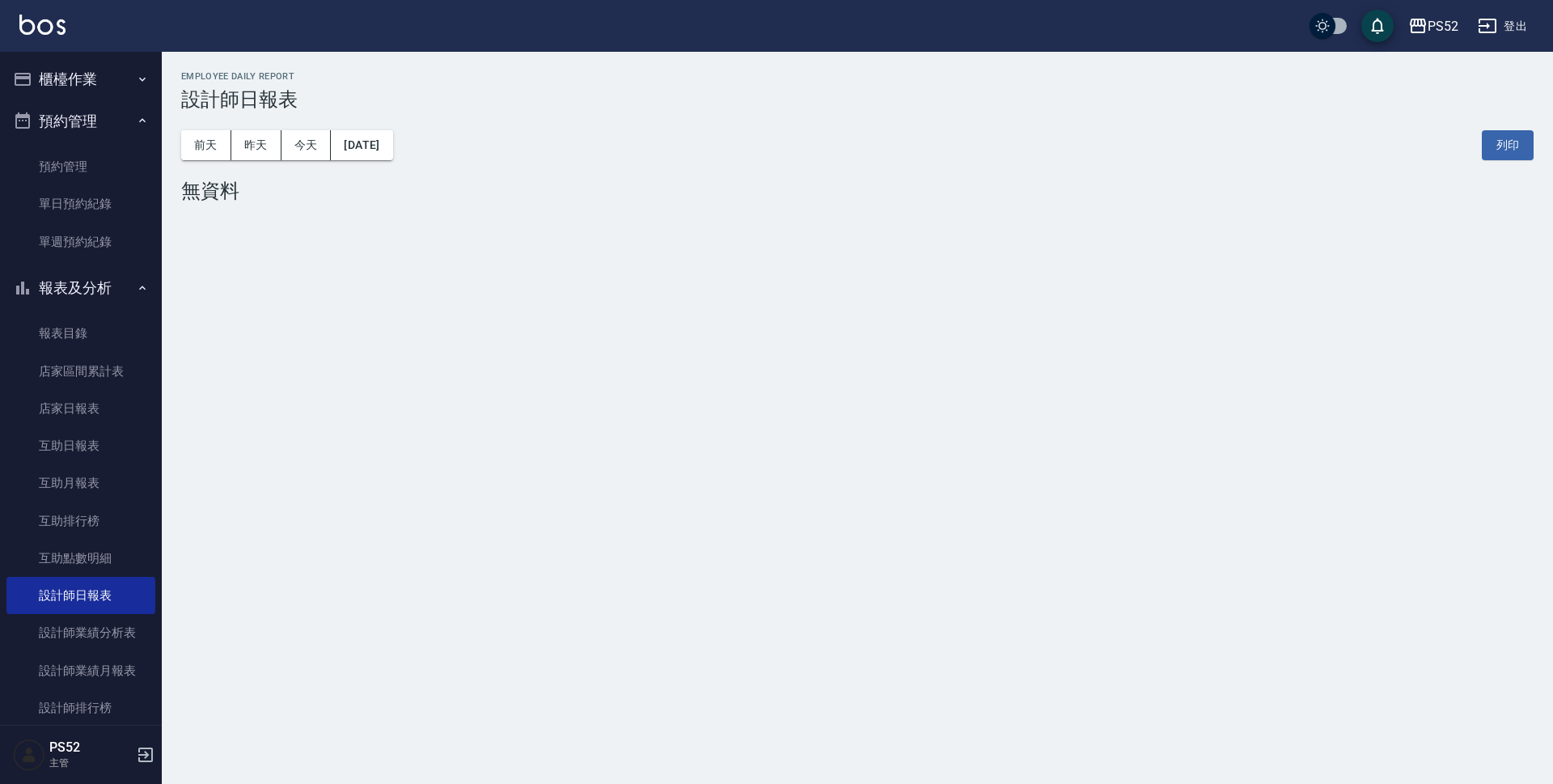
click at [70, 83] on button "櫃檯作業" at bounding box center [81, 79] width 149 height 42
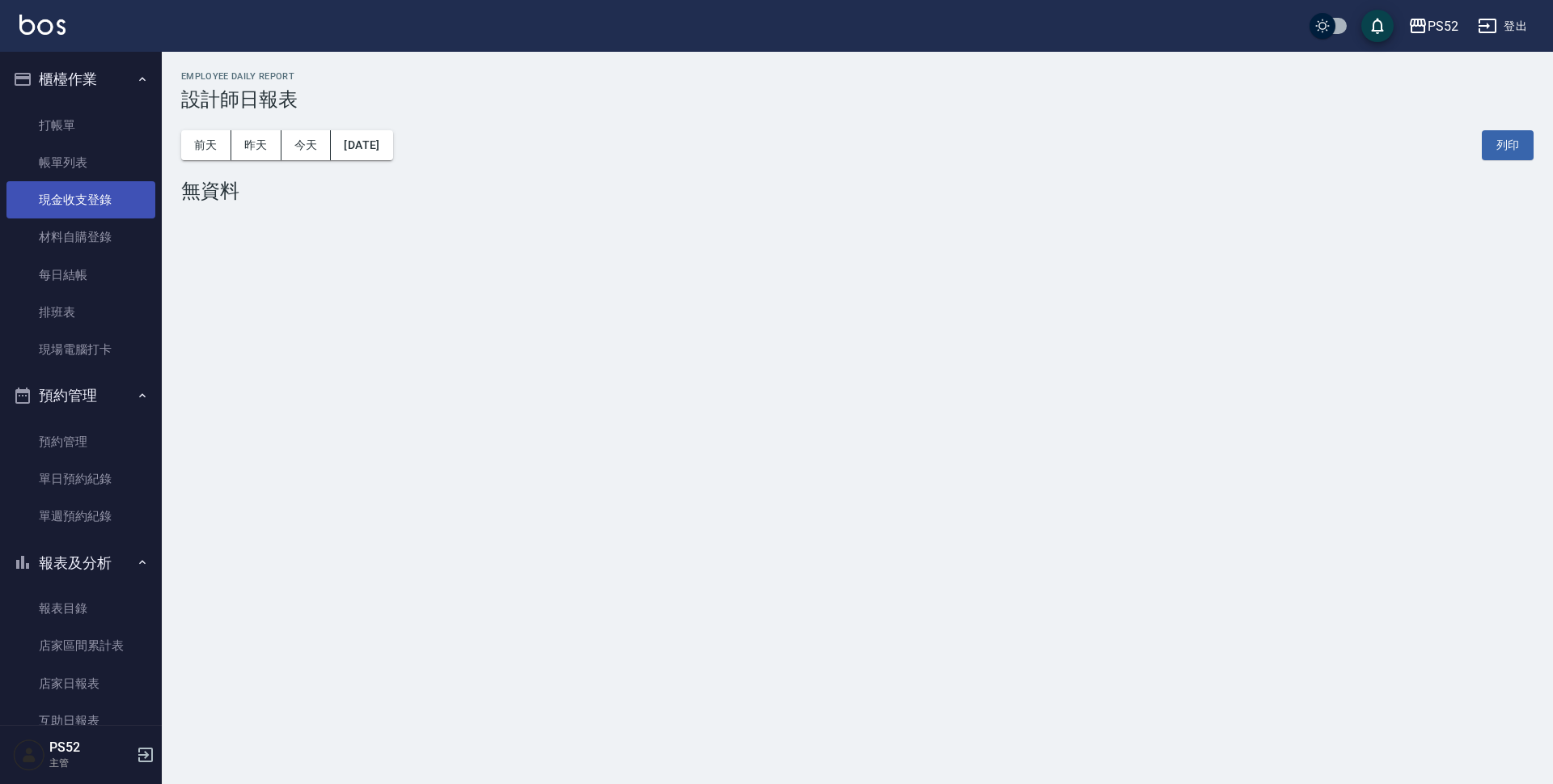
click at [91, 216] on link "現金收支登錄" at bounding box center [81, 200] width 149 height 37
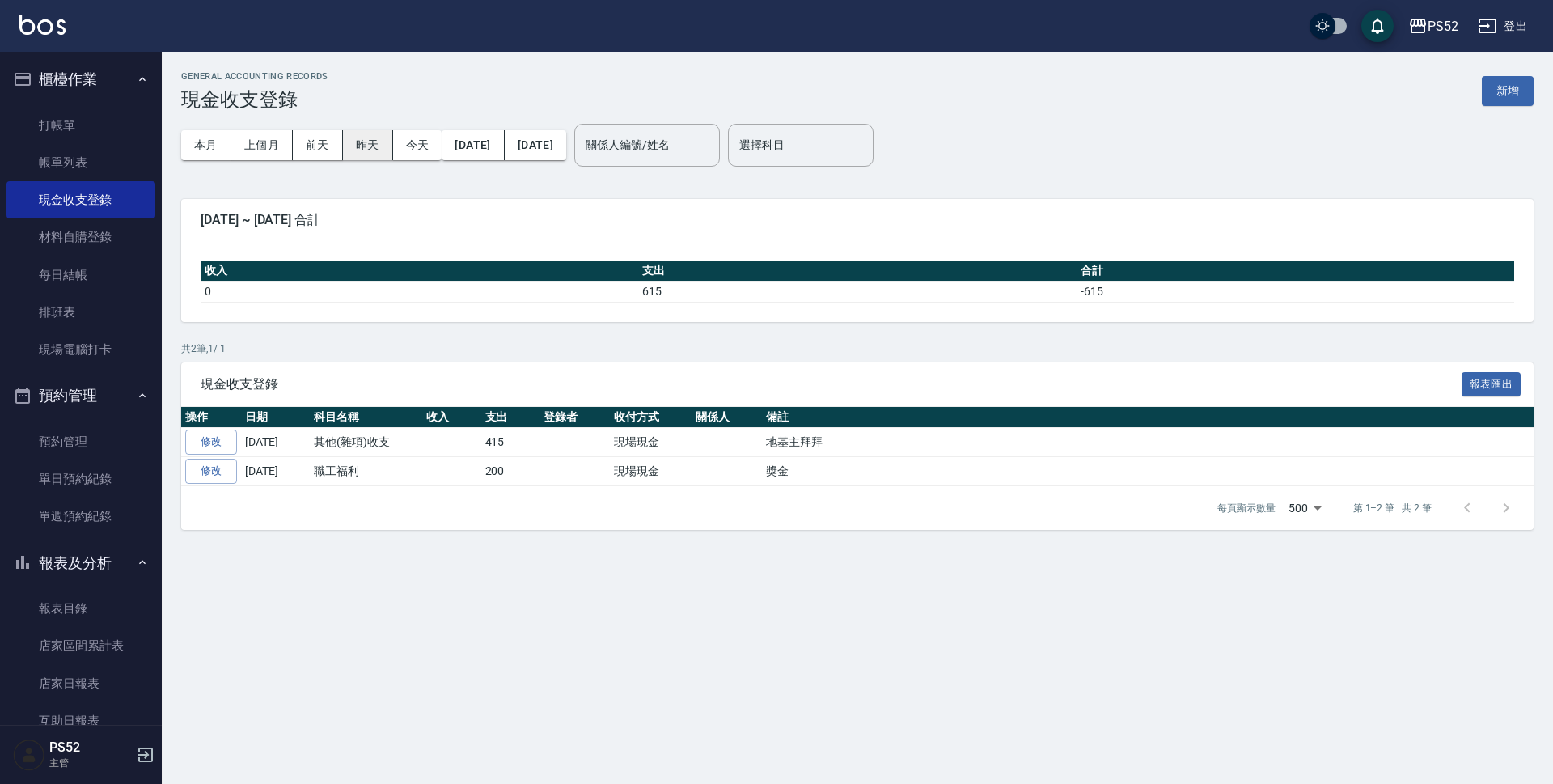
click at [356, 150] on button "昨天" at bounding box center [368, 144] width 50 height 30
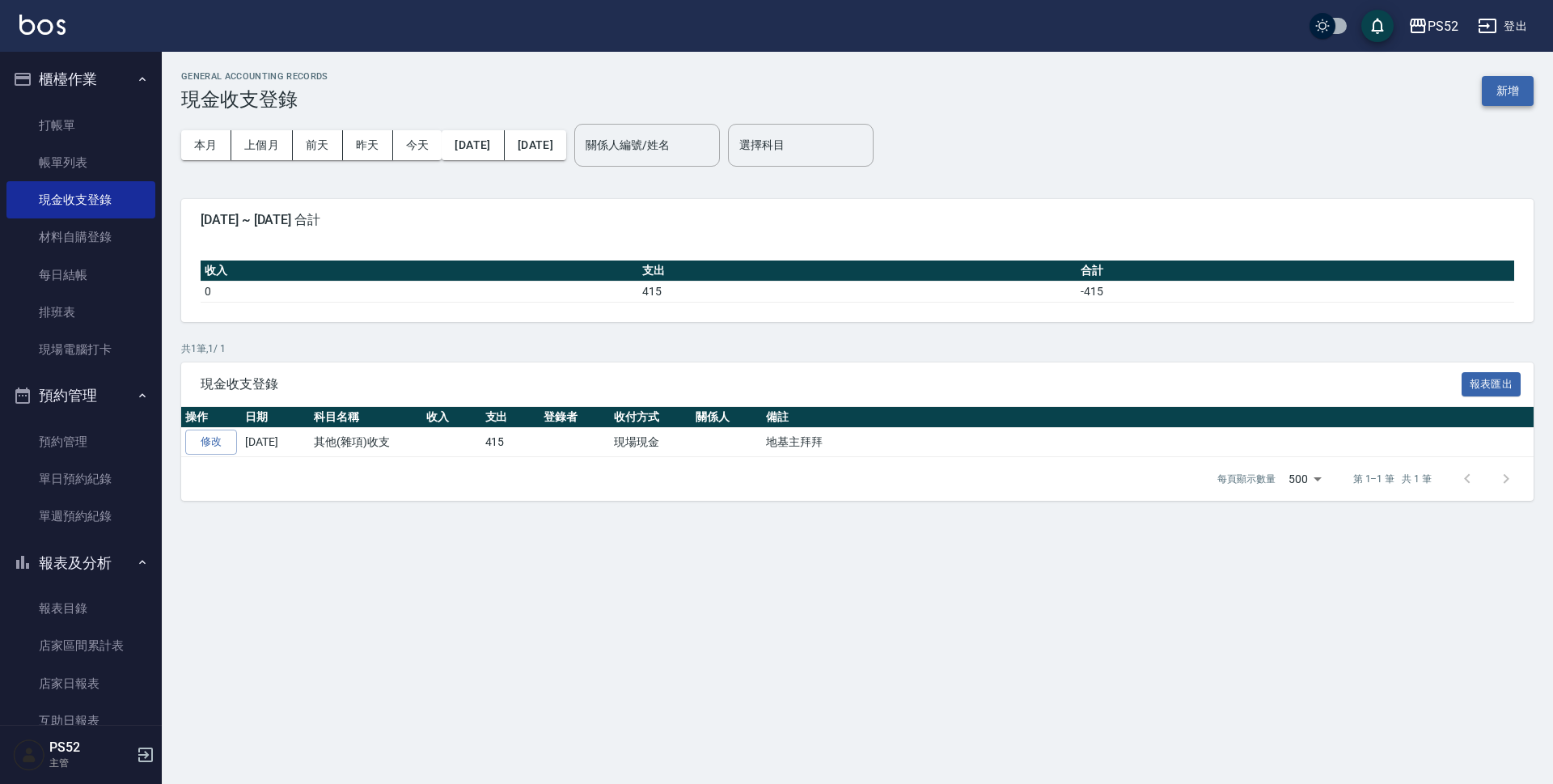
click at [1513, 87] on button "新增" at bounding box center [1508, 91] width 52 height 30
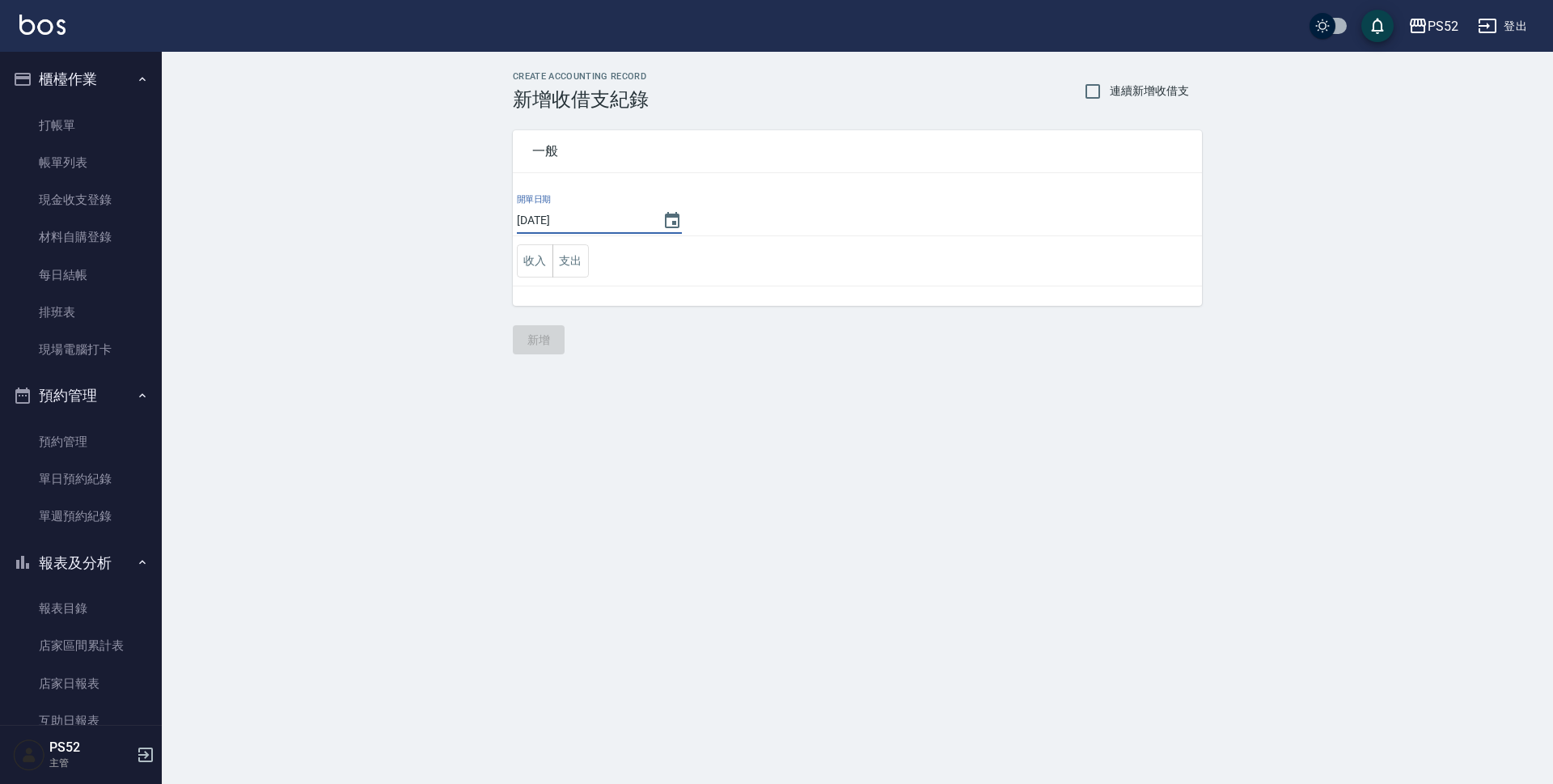
click at [610, 228] on input "[DATE]" at bounding box center [581, 221] width 129 height 27
click at [583, 266] on button "支出" at bounding box center [571, 260] width 36 height 33
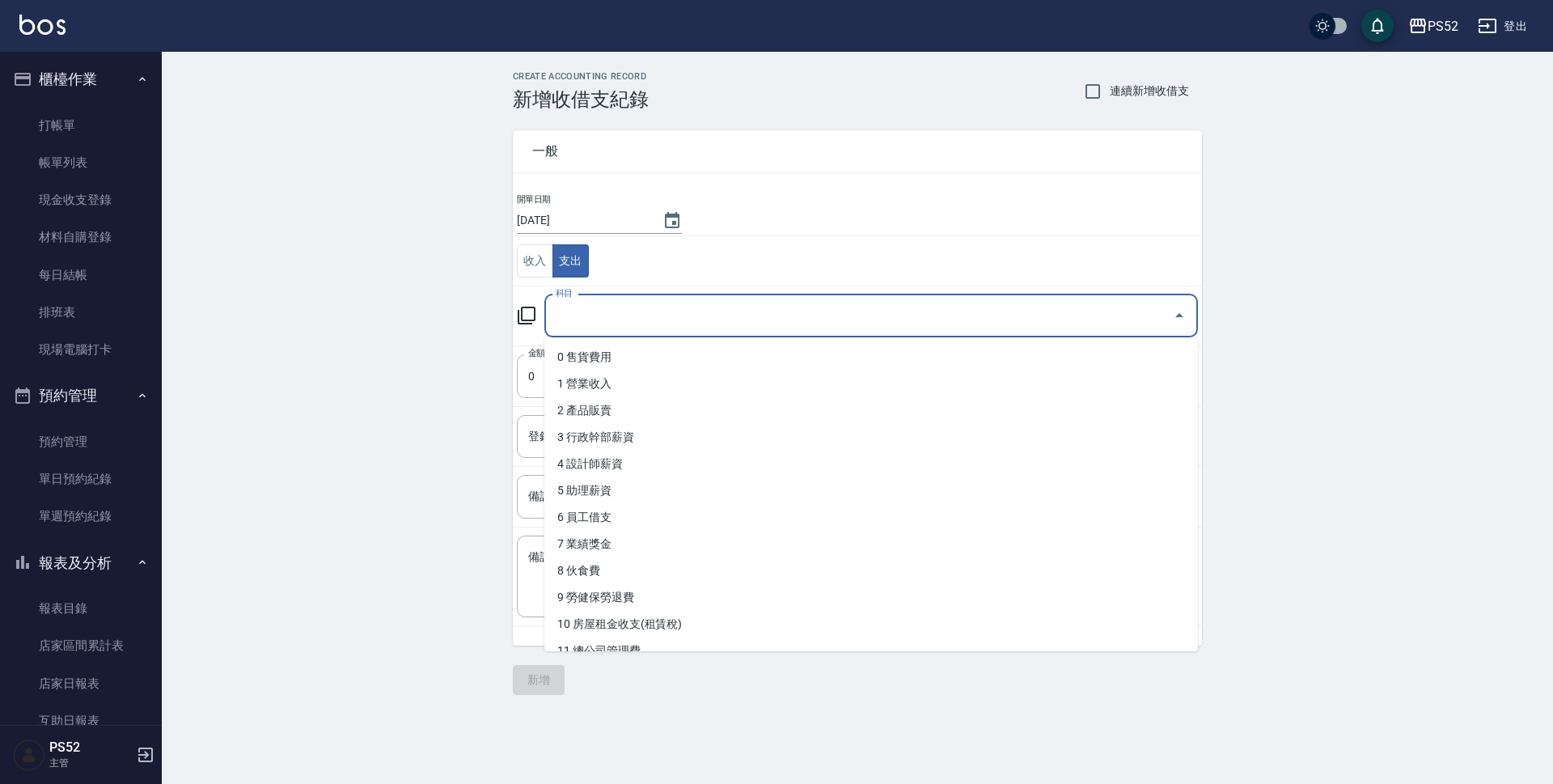
click at [576, 318] on input "科目" at bounding box center [859, 316] width 615 height 29
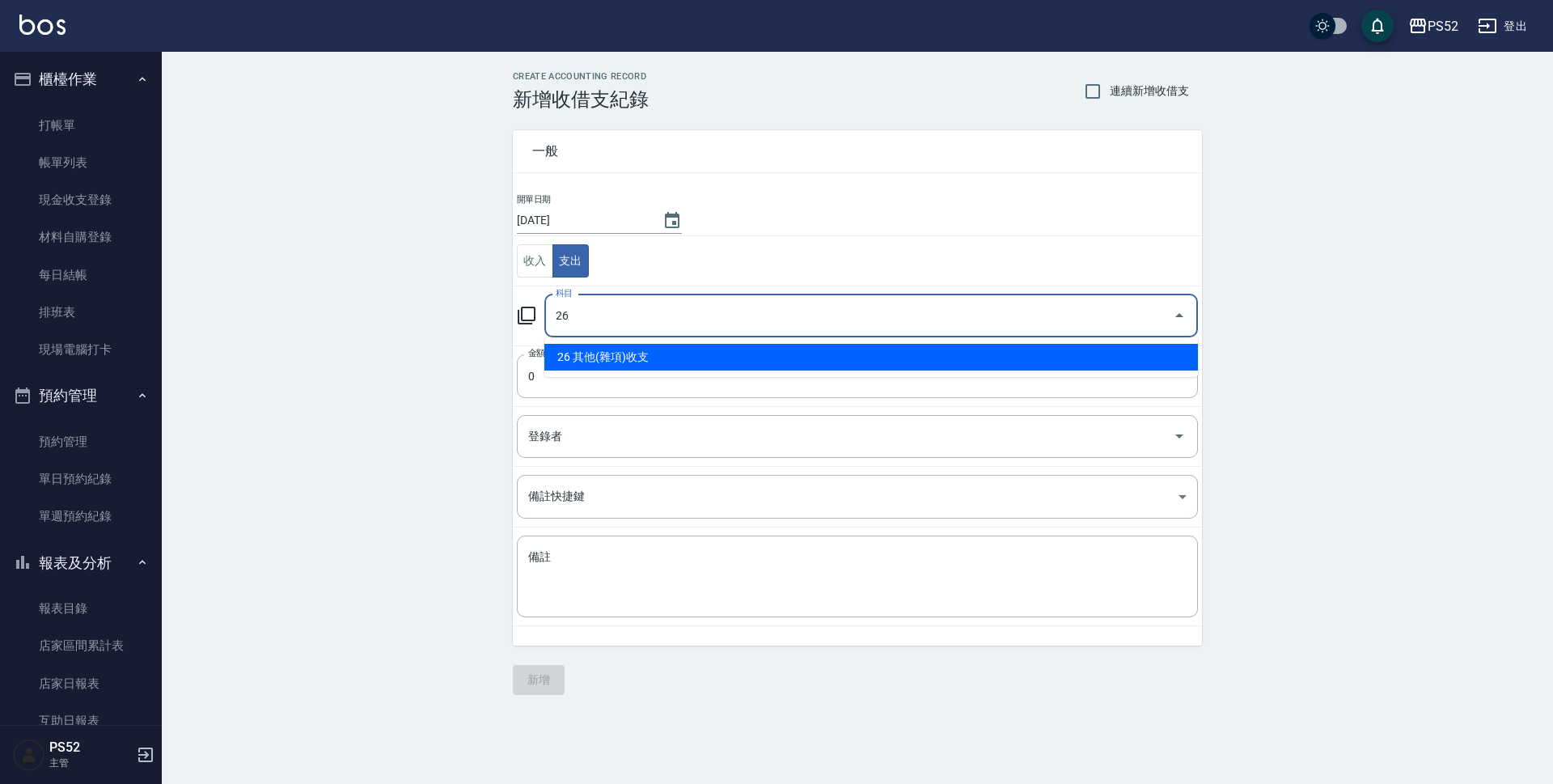
click at [580, 355] on li "26 其他(雜項)收支" at bounding box center [871, 358] width 654 height 27
type input "26 其他(雜項)收支"
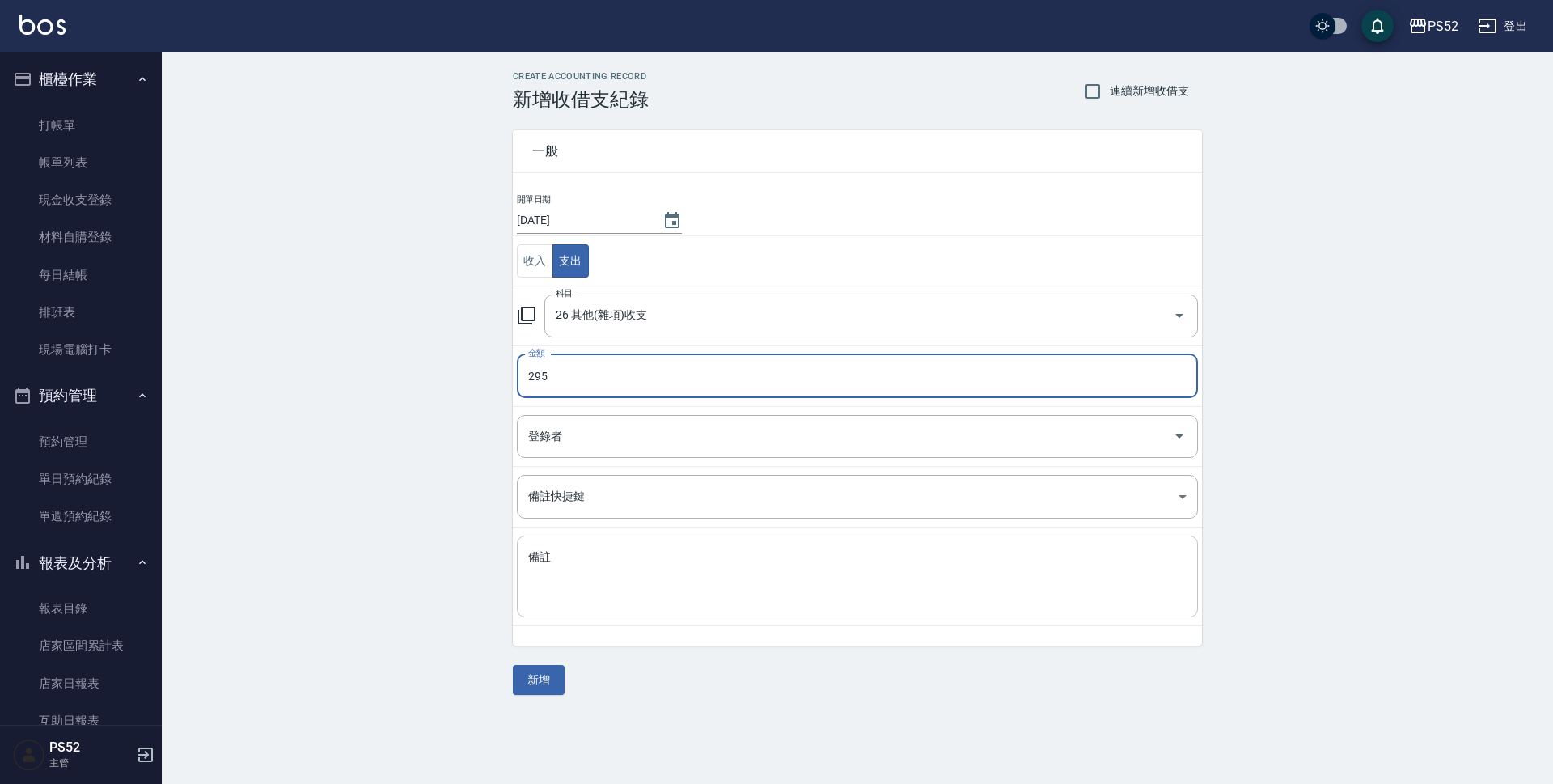
type input "295"
click at [614, 549] on textarea "備註" at bounding box center [857, 577] width 659 height 55
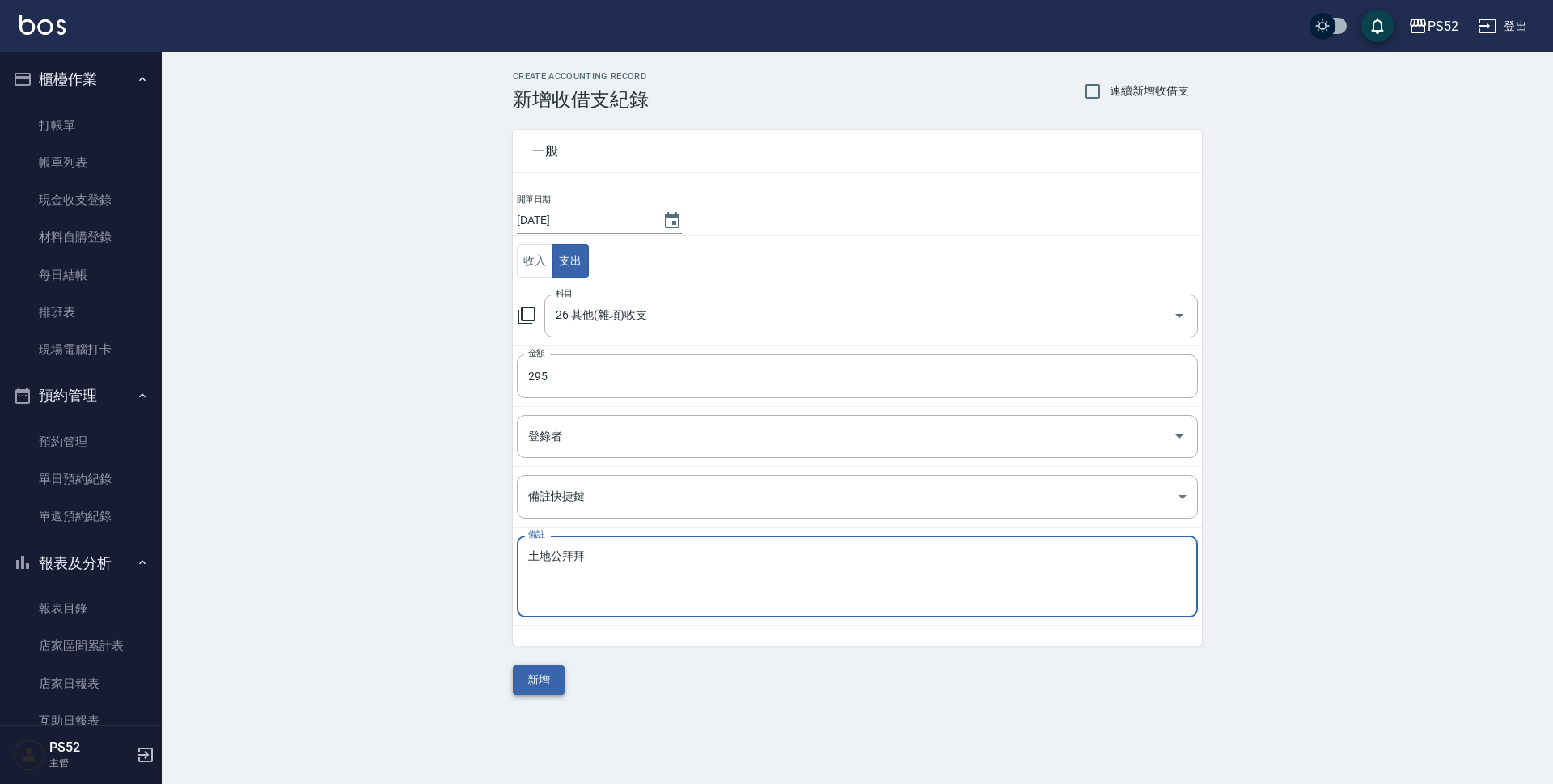
type textarea "土地公拜拜"
click at [547, 669] on button "新增" at bounding box center [538, 679] width 52 height 30
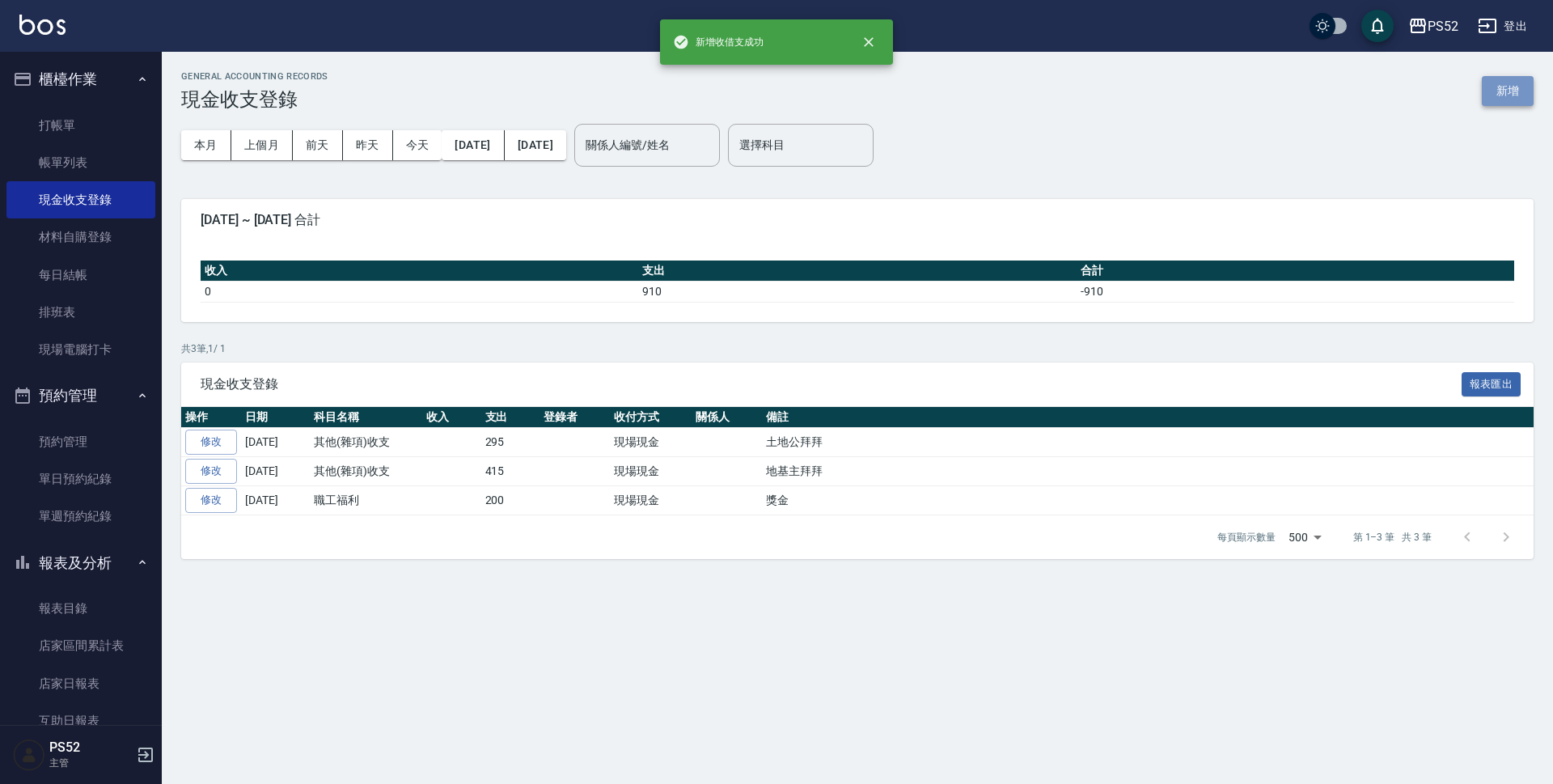
click at [1513, 101] on button "新增" at bounding box center [1508, 91] width 52 height 30
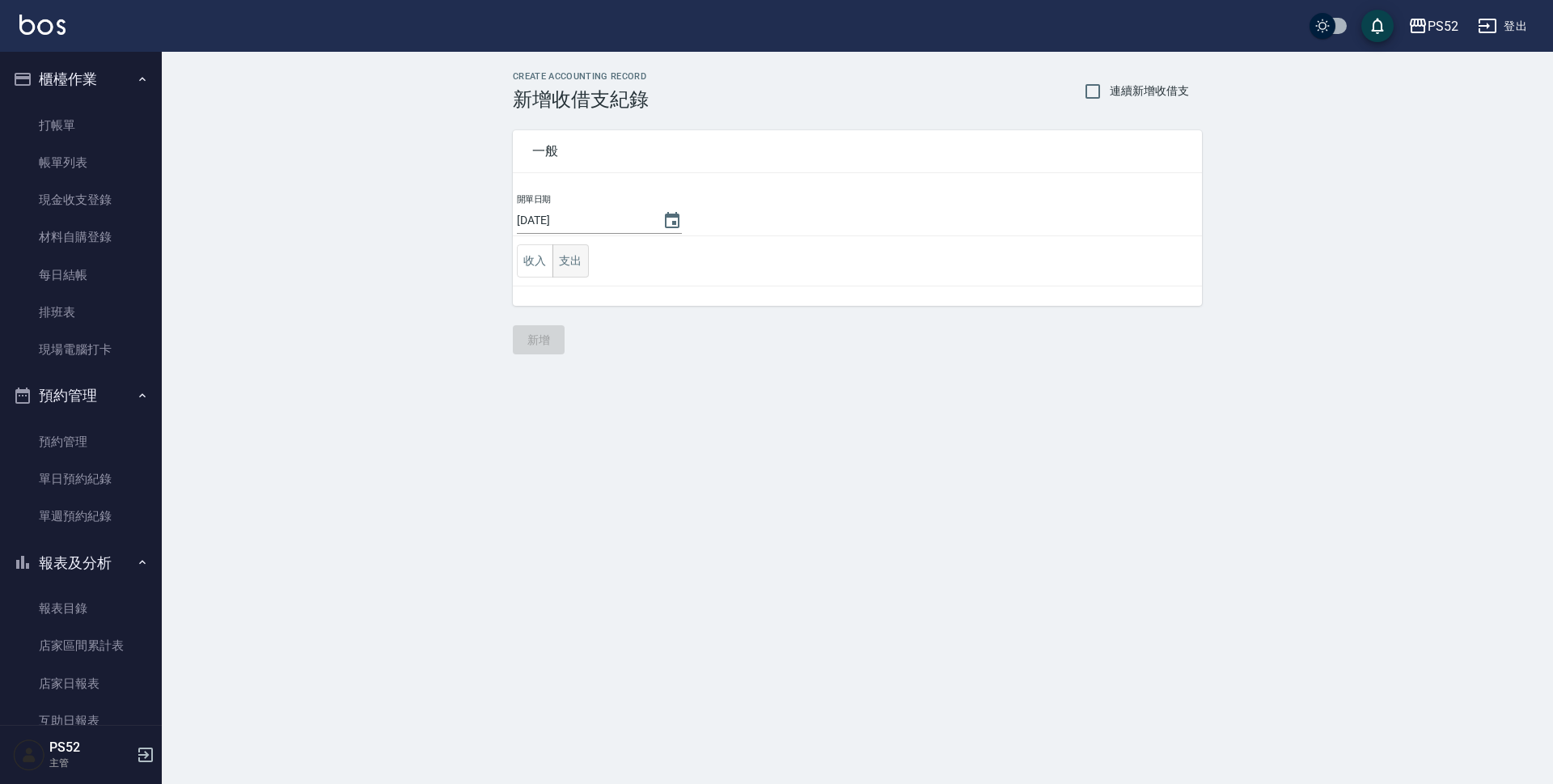
click at [566, 263] on button "支出" at bounding box center [571, 260] width 36 height 33
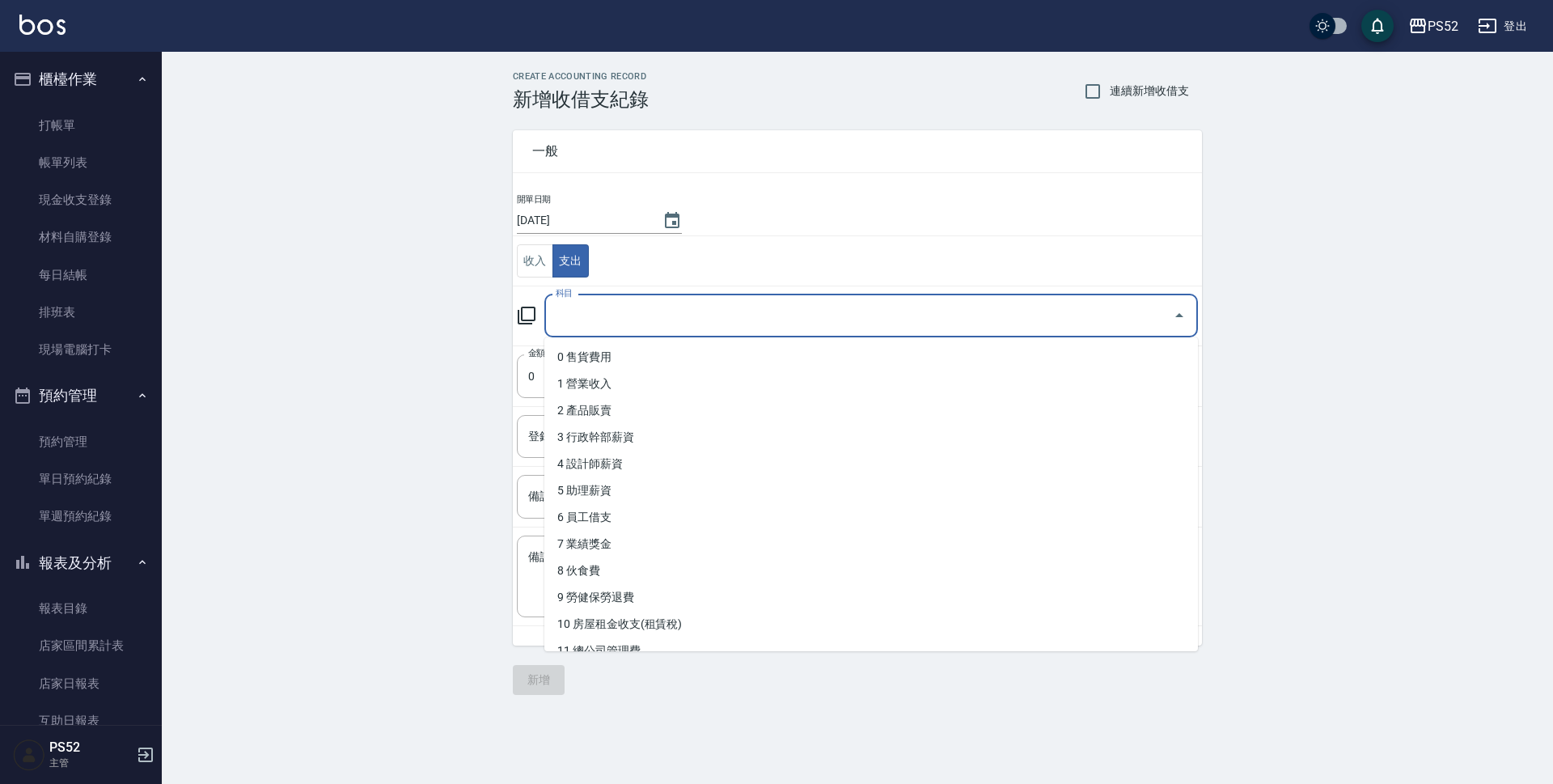
click at [625, 312] on input "科目" at bounding box center [859, 316] width 615 height 29
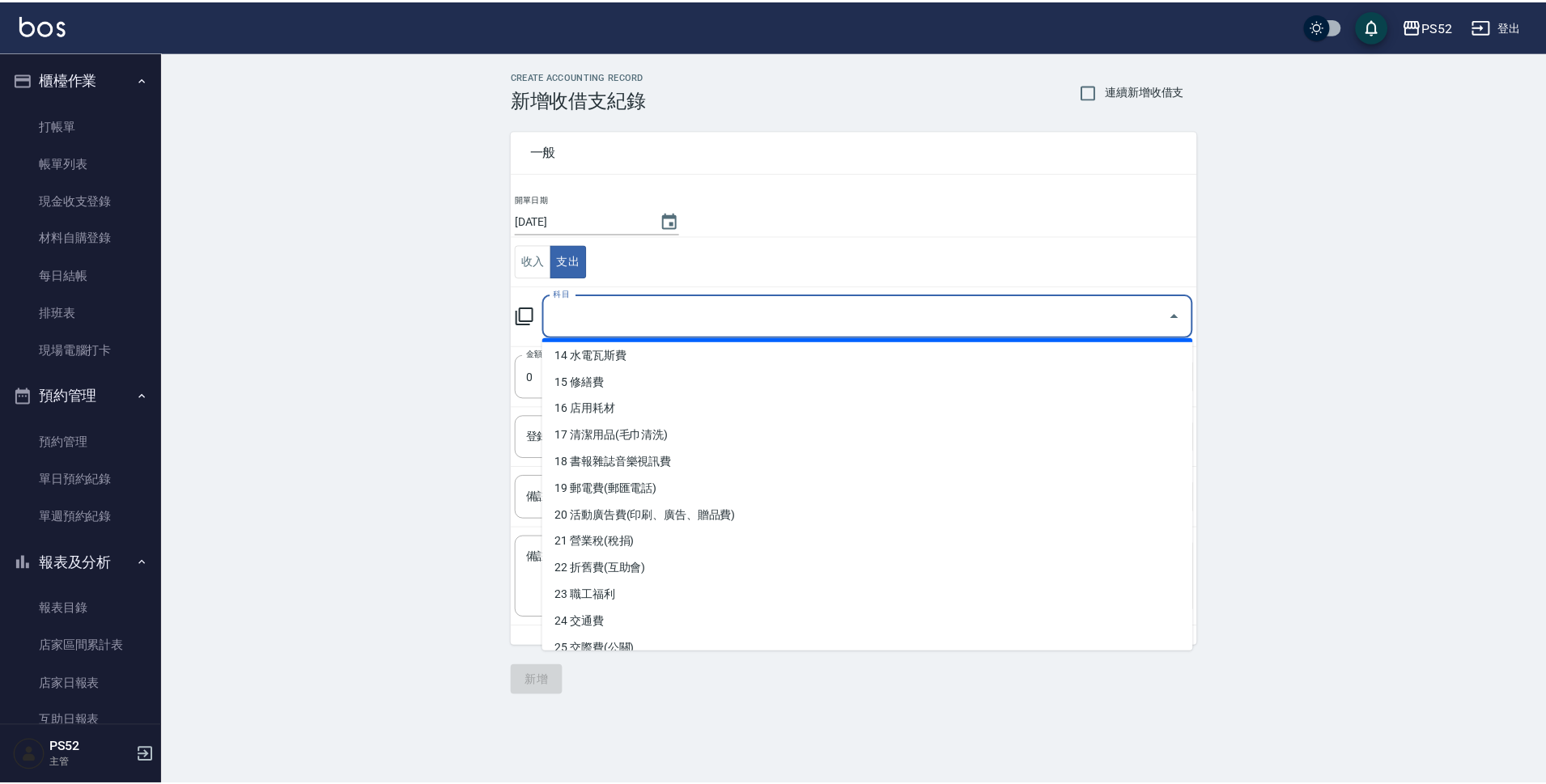
scroll to position [378, 0]
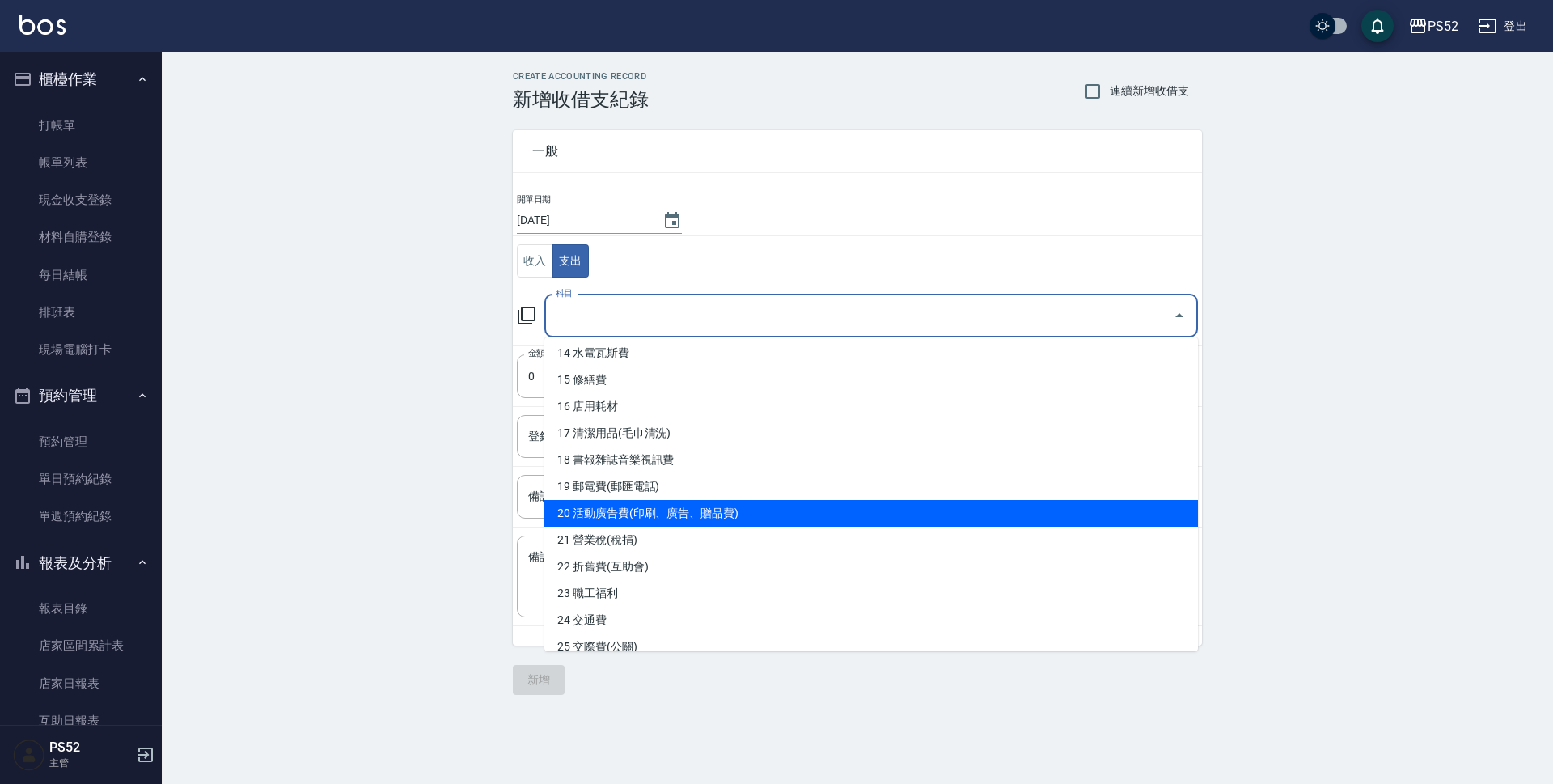
click at [720, 508] on li "20 活動廣告費(印刷、廣告、贈品費)" at bounding box center [871, 513] width 654 height 27
type input "20 活動廣告費(印刷、廣告、贈品費)"
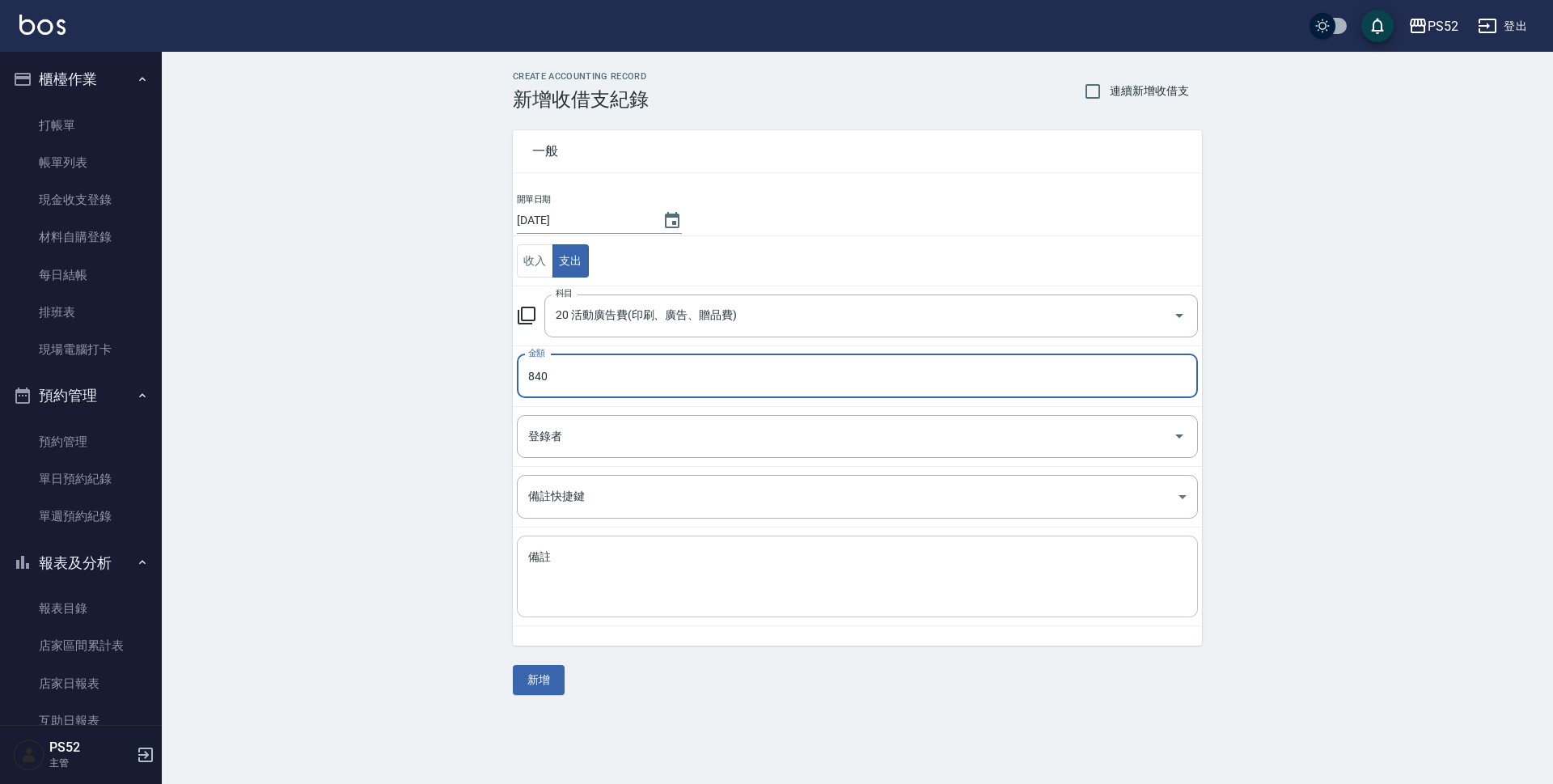
type input "840"
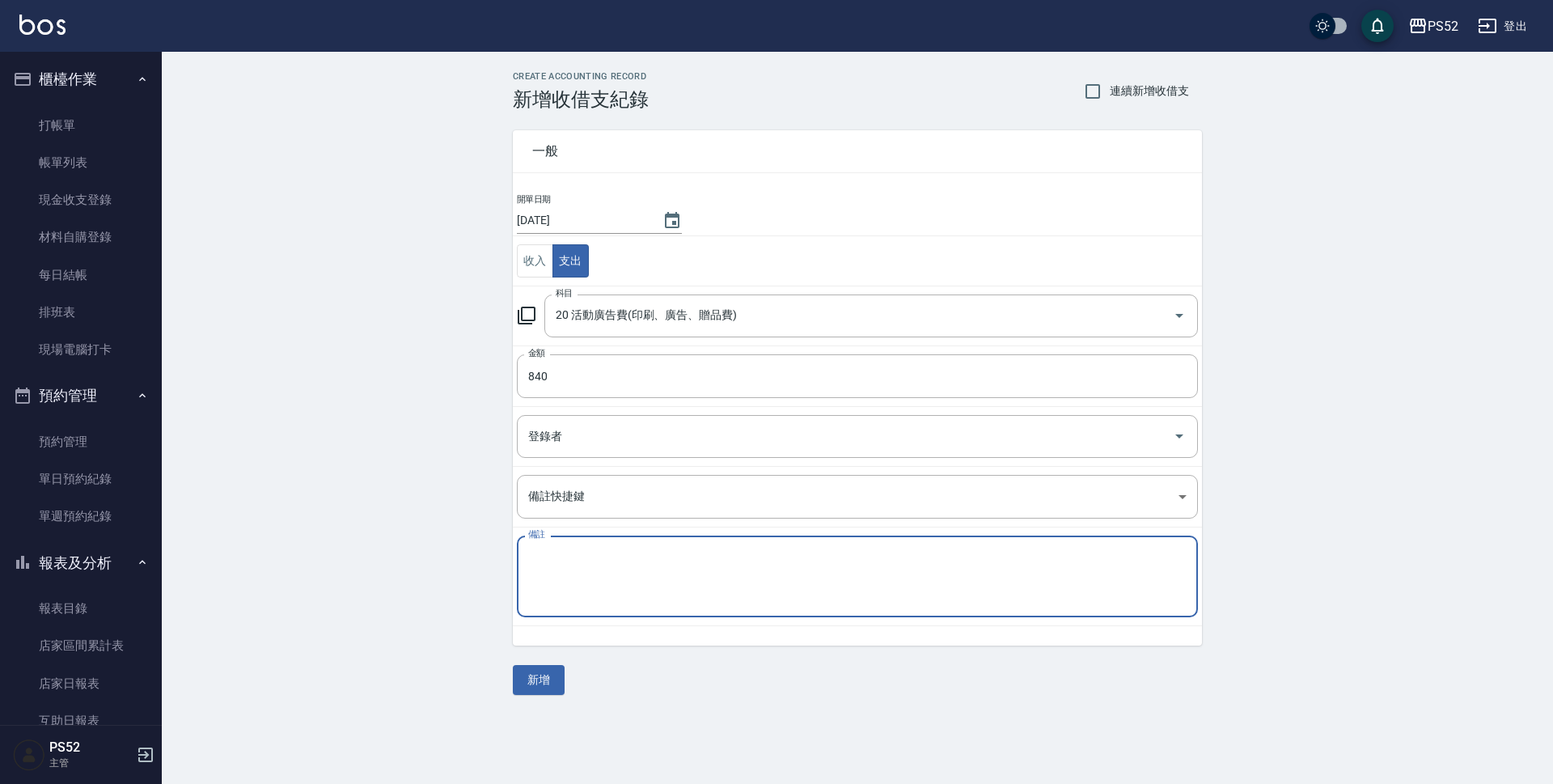
click at [533, 562] on textarea "備註" at bounding box center [857, 577] width 659 height 55
type textarea "l"
type textarea "Line 訊息費"
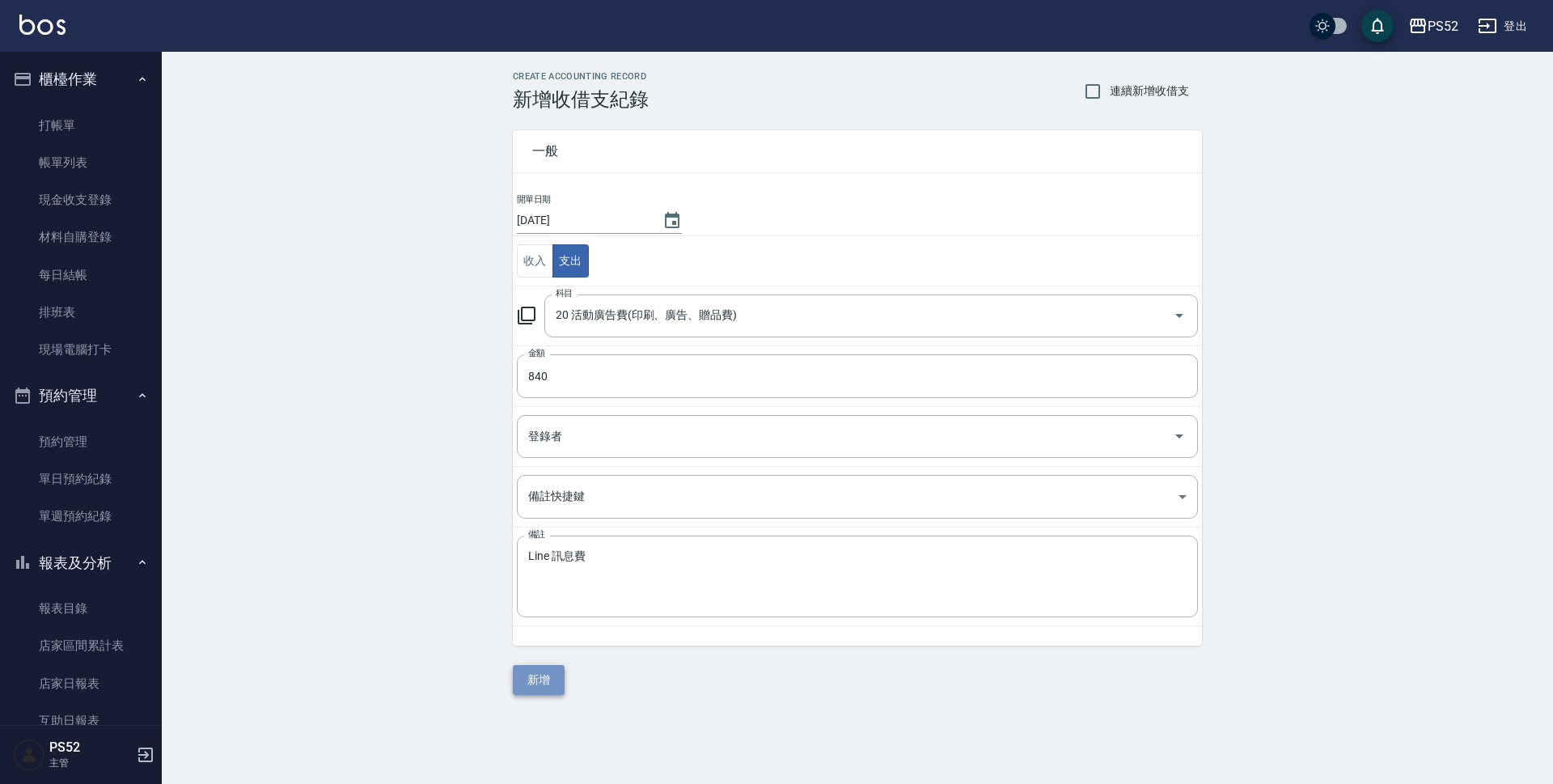
click at [537, 691] on button "新增" at bounding box center [538, 679] width 52 height 30
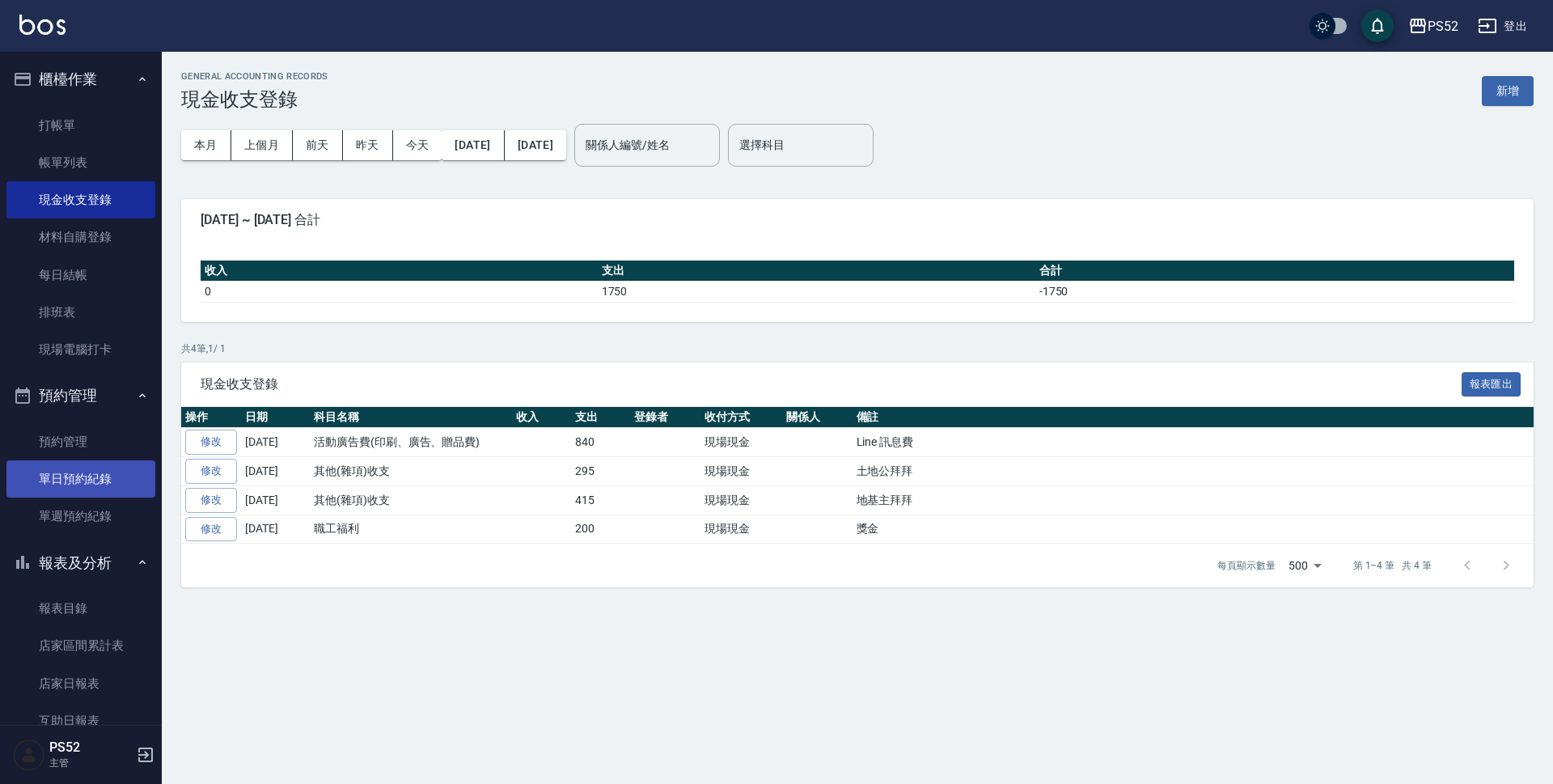
click at [67, 470] on link "單日預約紀錄" at bounding box center [81, 478] width 149 height 37
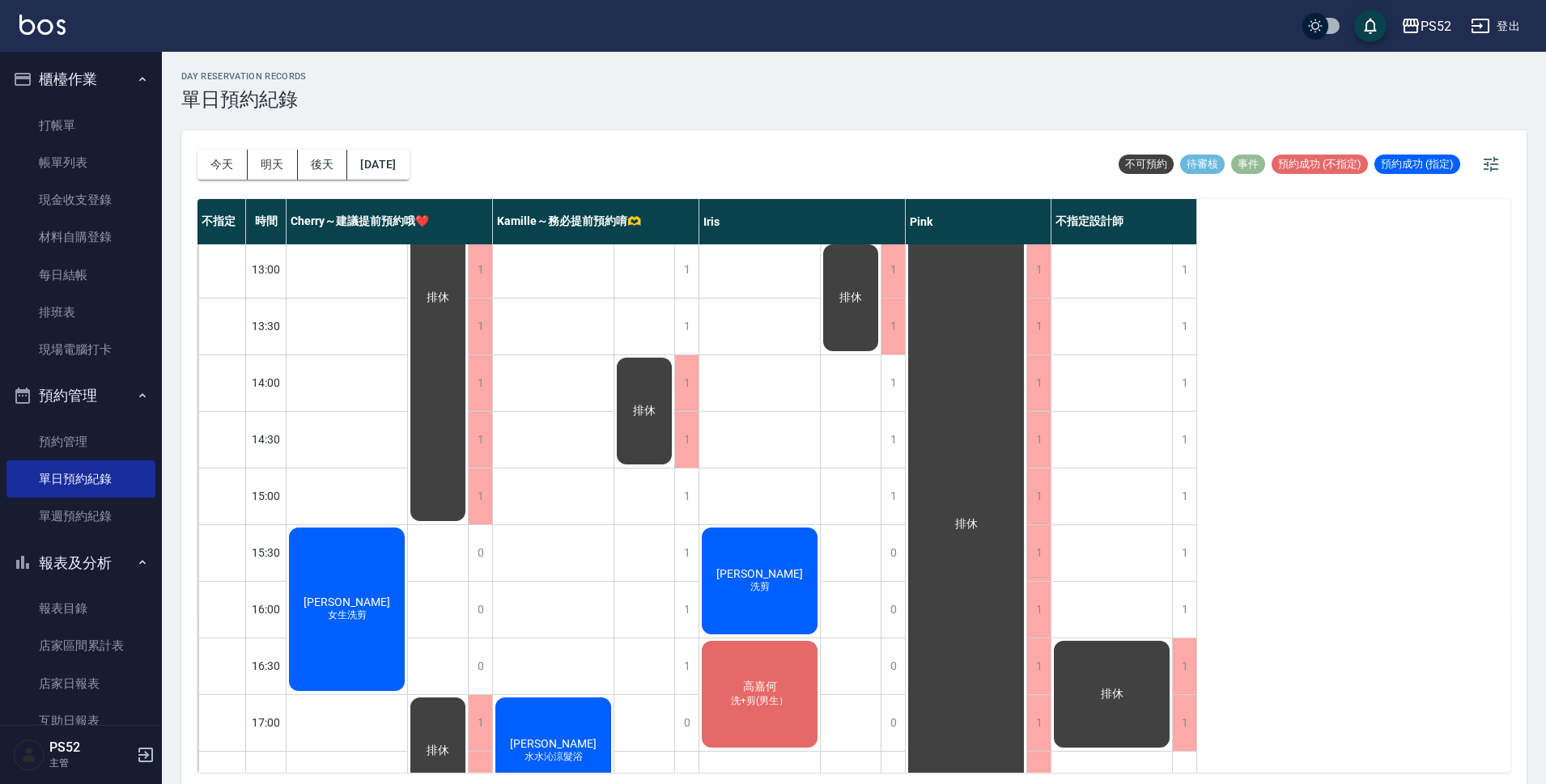
scroll to position [323, 0]
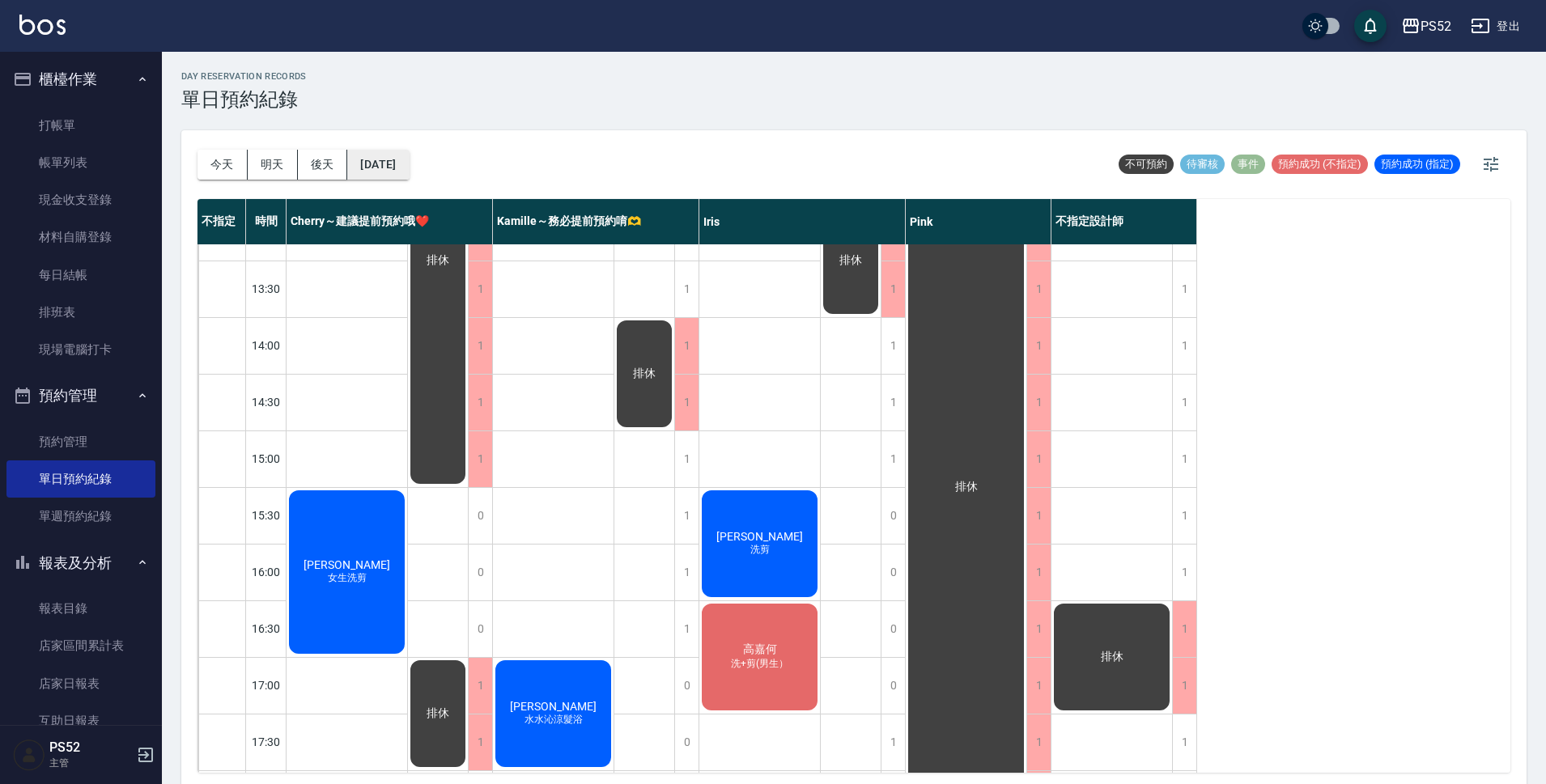
click at [409, 163] on button "[DATE]" at bounding box center [378, 164] width 61 height 30
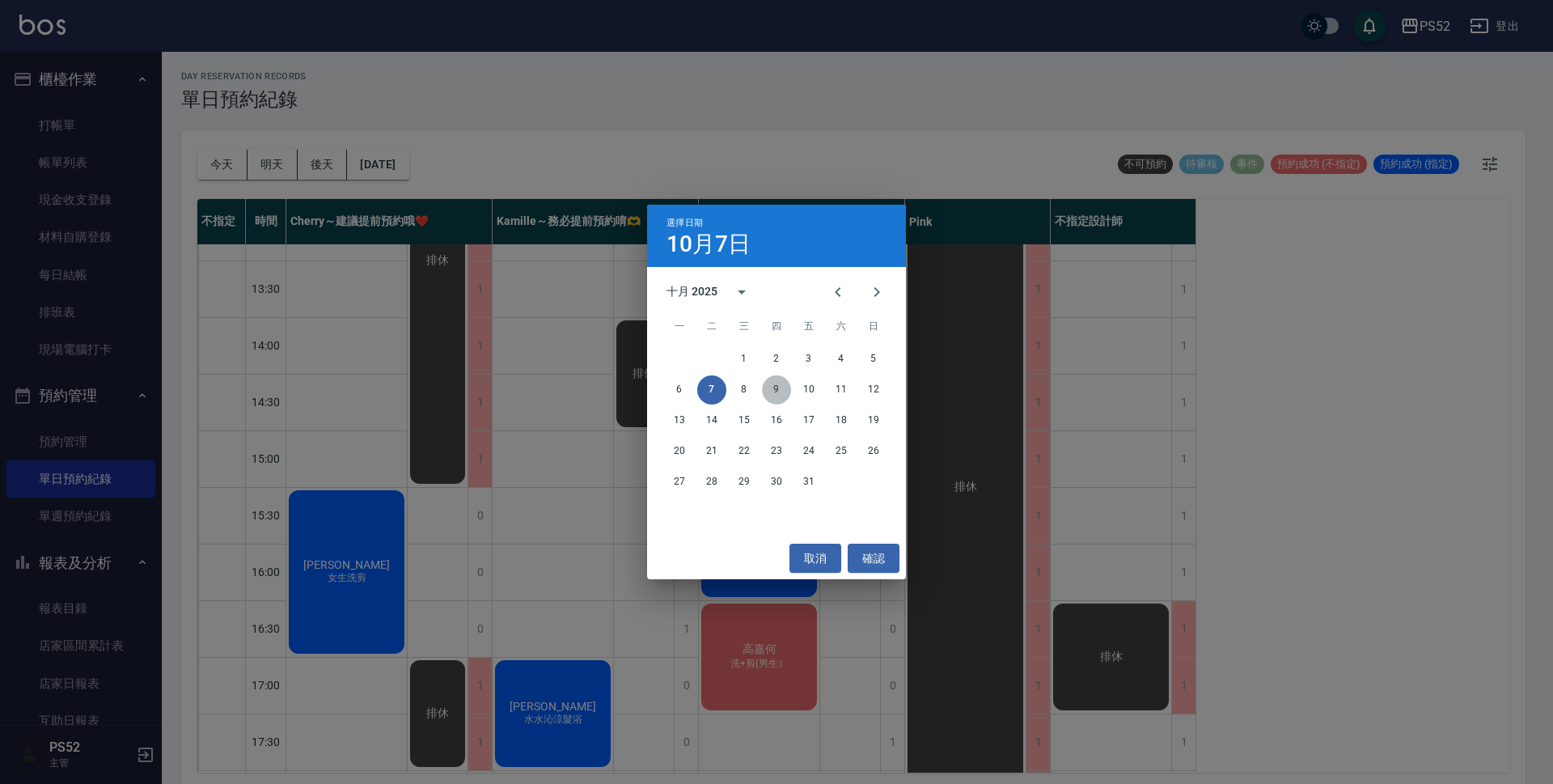
click at [774, 394] on button "9" at bounding box center [776, 390] width 29 height 29
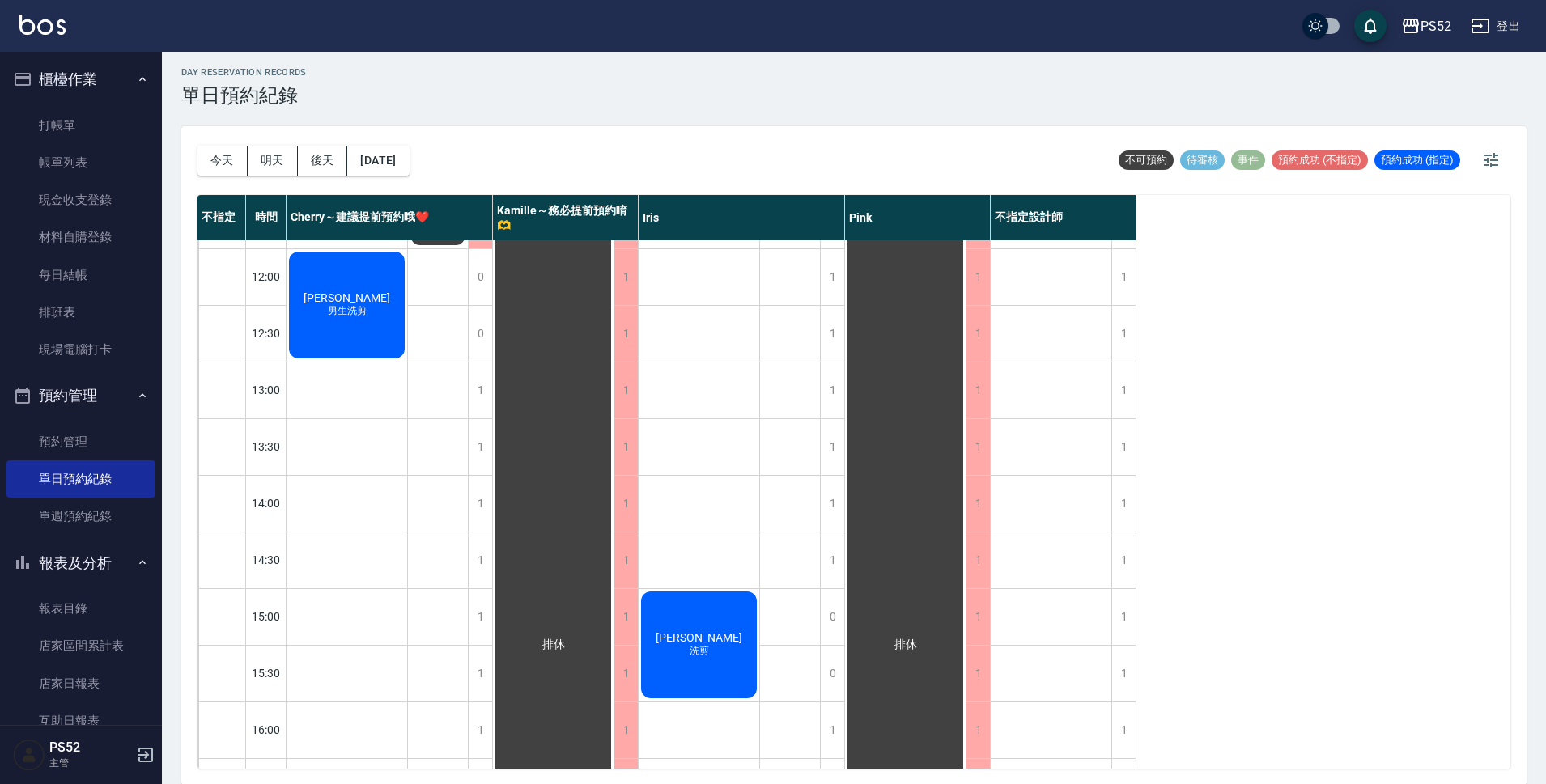
scroll to position [5, 0]
click at [365, 160] on button "[DATE]" at bounding box center [378, 159] width 61 height 30
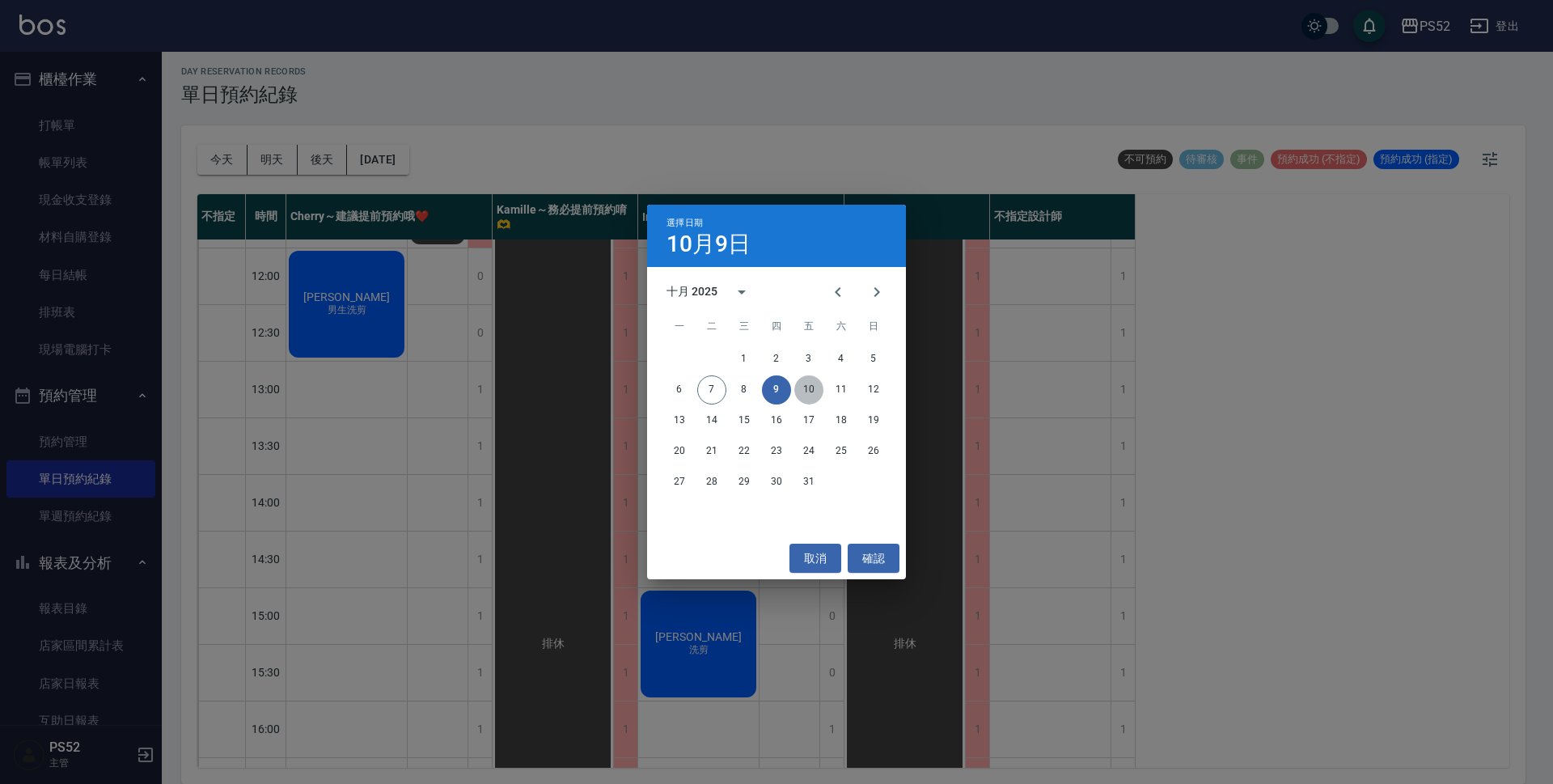
click at [814, 385] on button "10" at bounding box center [809, 390] width 29 height 29
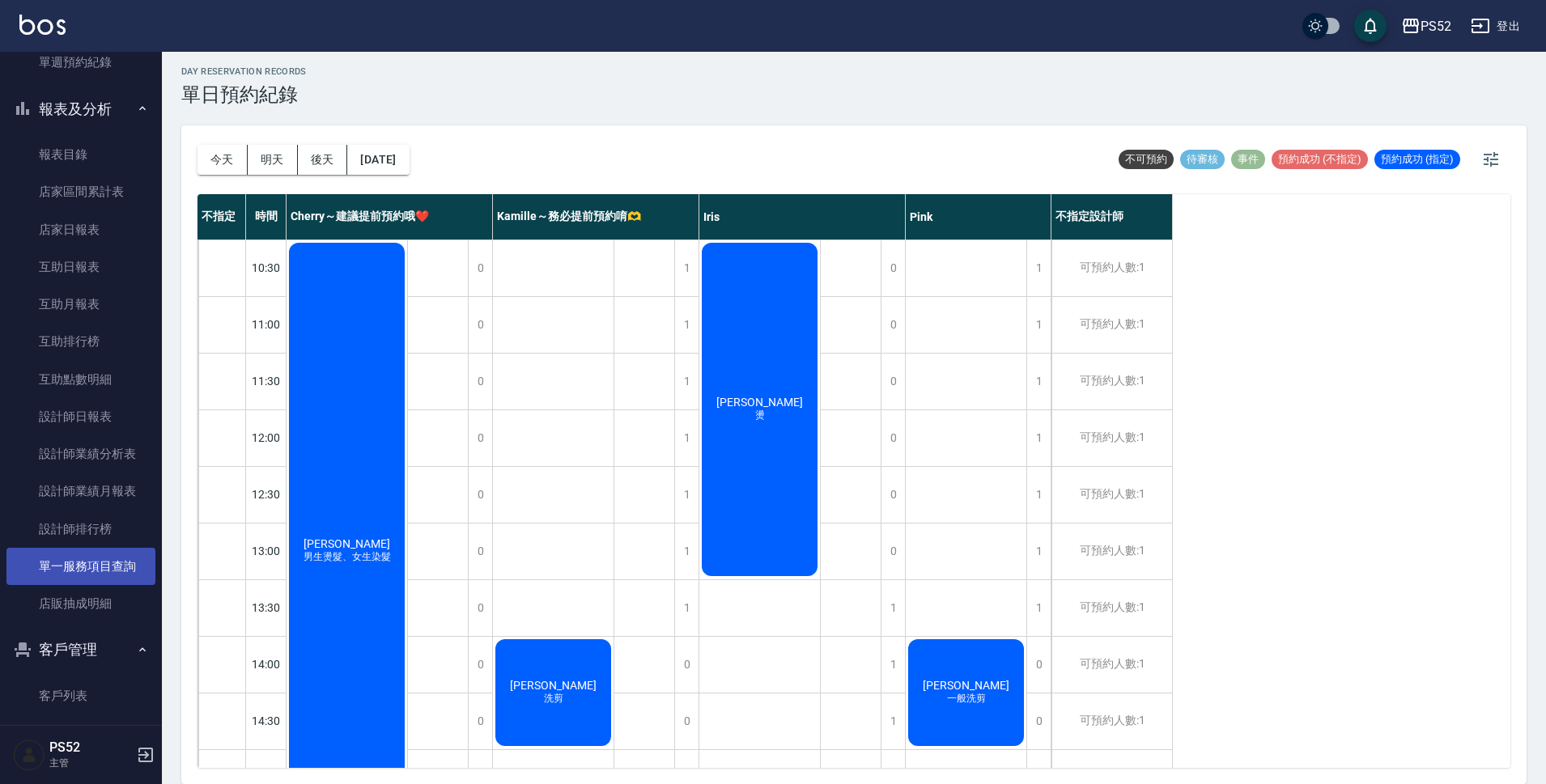
scroll to position [512, 0]
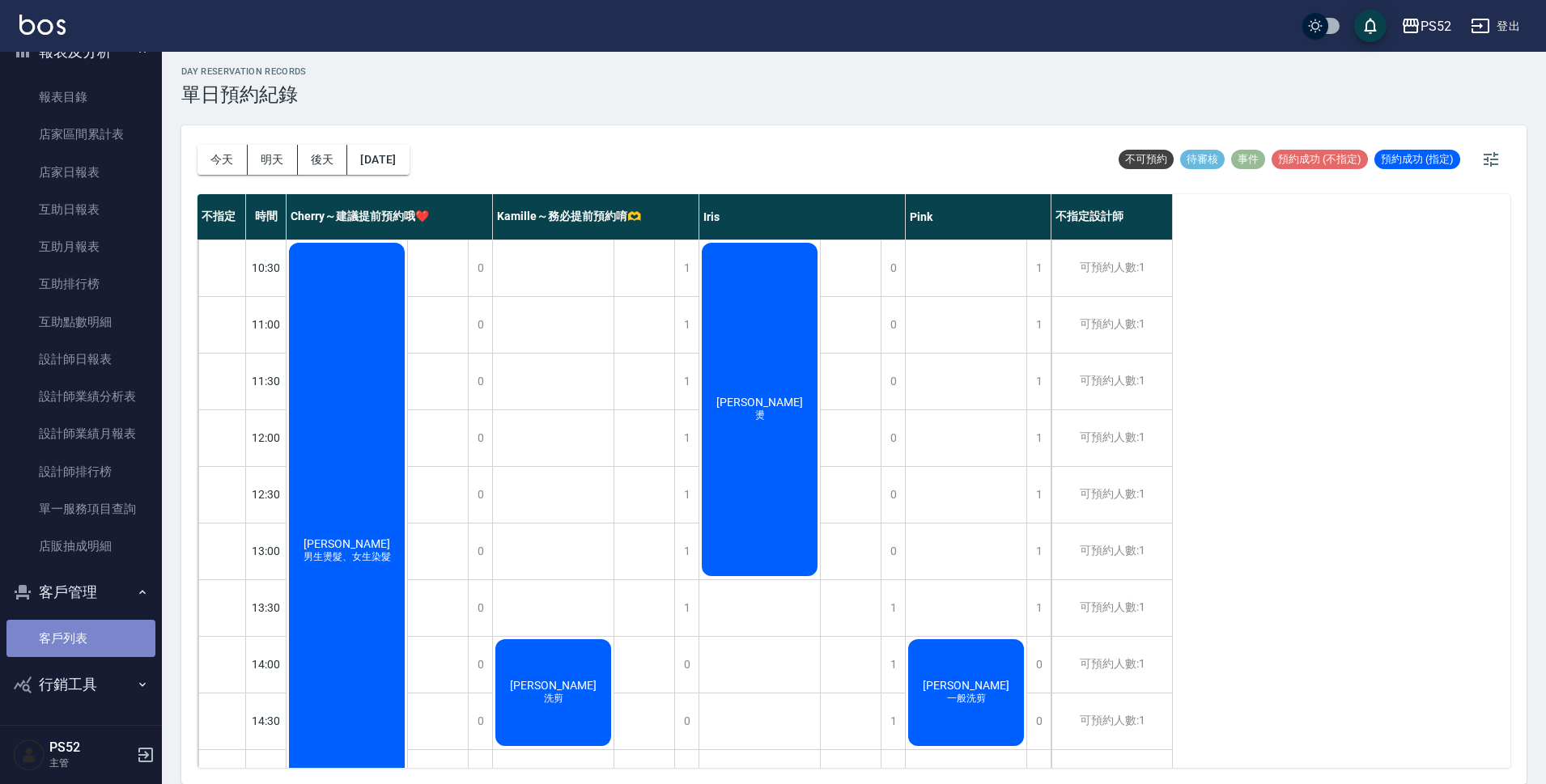
click at [80, 624] on link "客戶列表" at bounding box center [81, 638] width 149 height 37
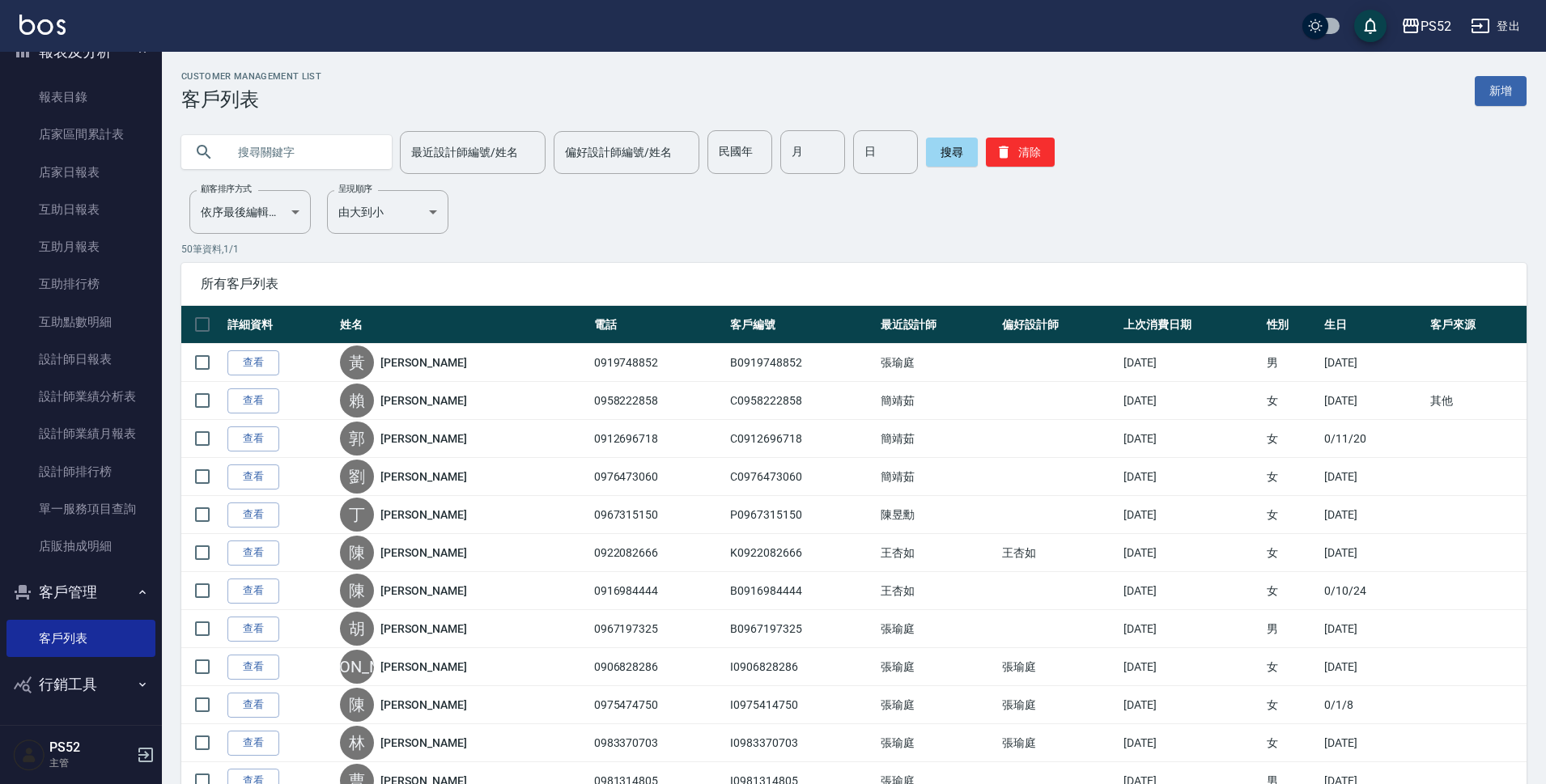
click at [349, 157] on input "text" at bounding box center [302, 152] width 152 height 44
type input "[PERSON_NAME]"
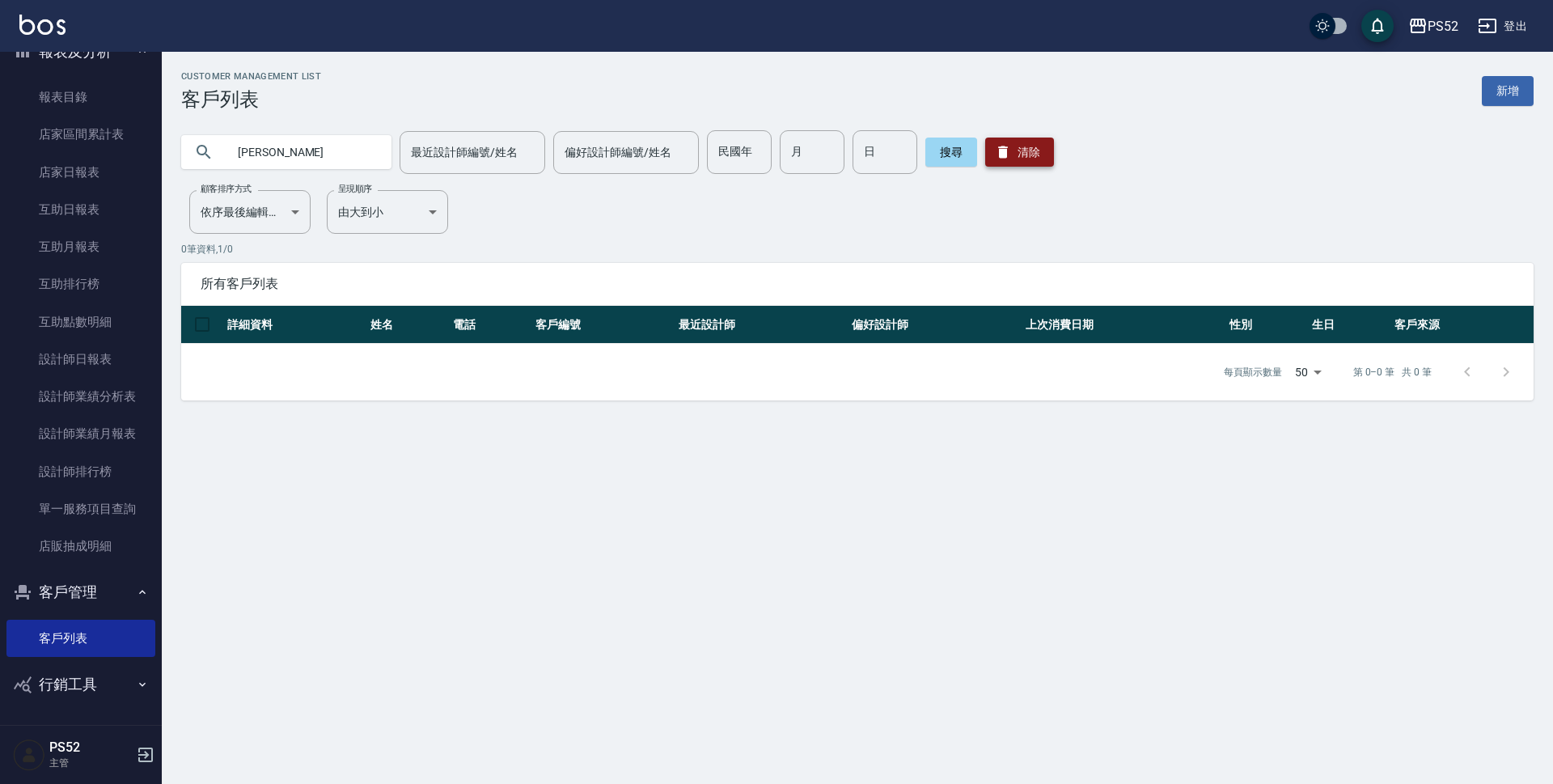
click at [995, 155] on icon "button" at bounding box center [1003, 152] width 16 height 16
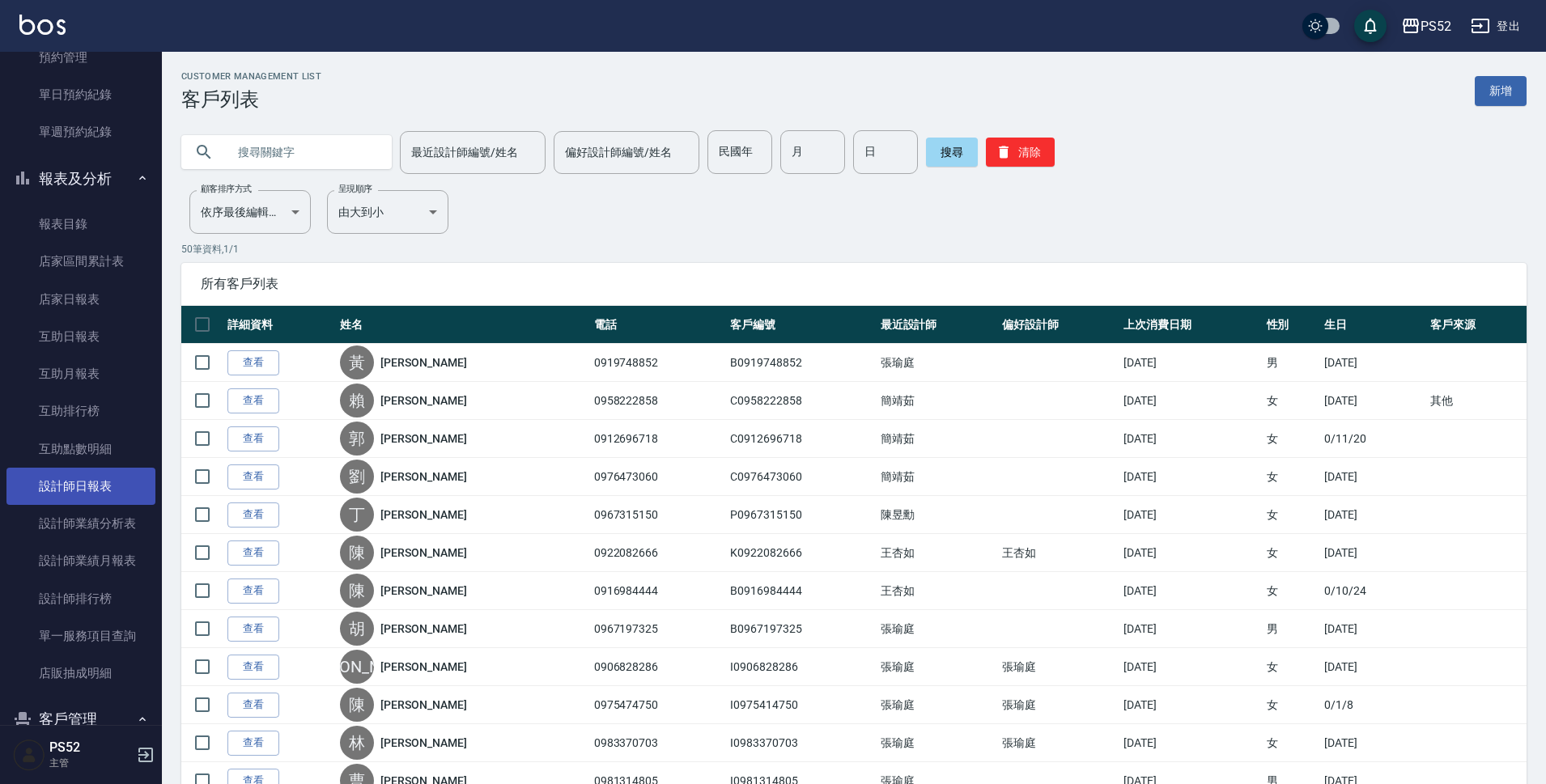
scroll to position [376, 0]
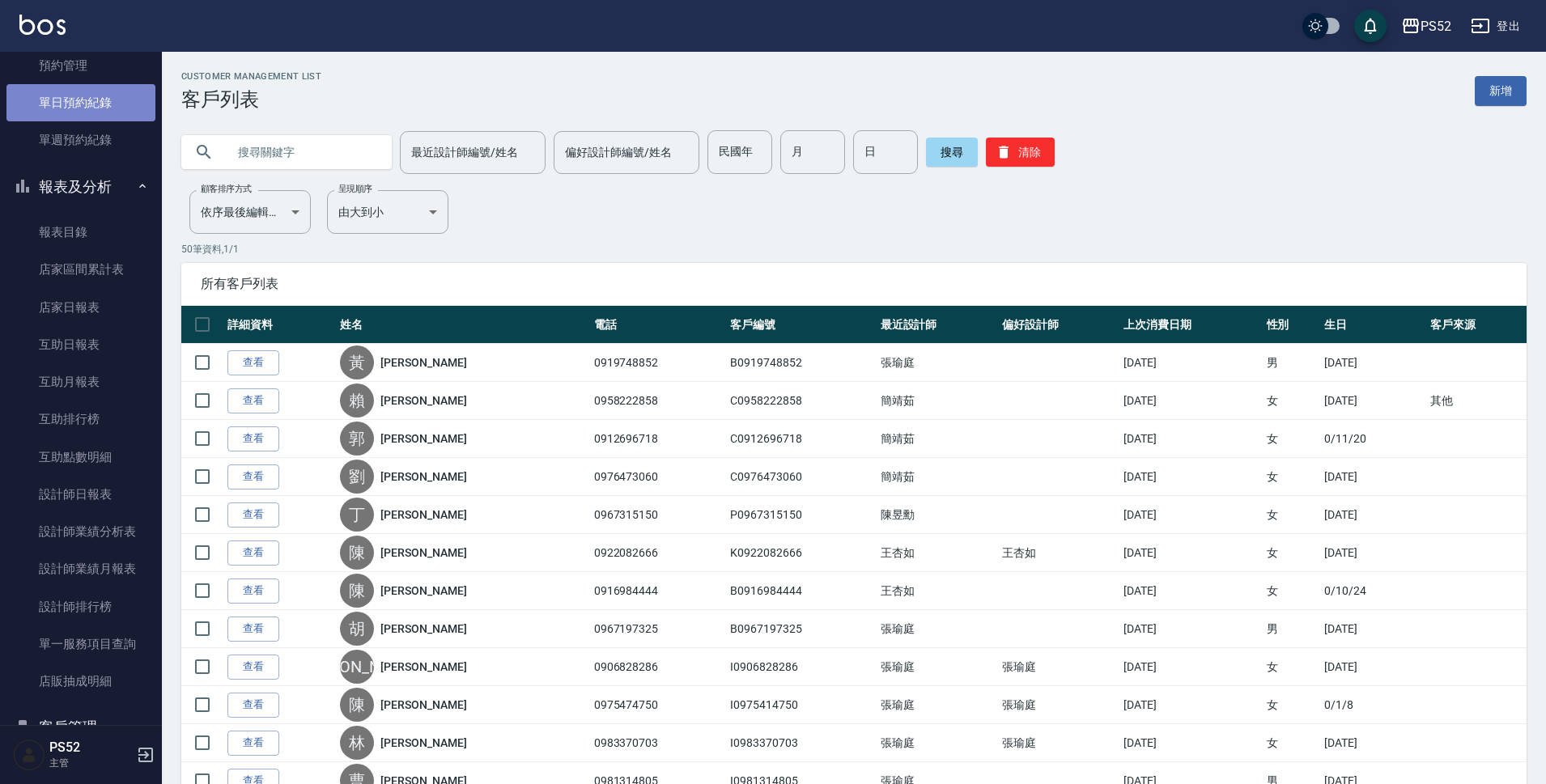
click at [87, 100] on link "單日預約紀錄" at bounding box center [81, 102] width 149 height 37
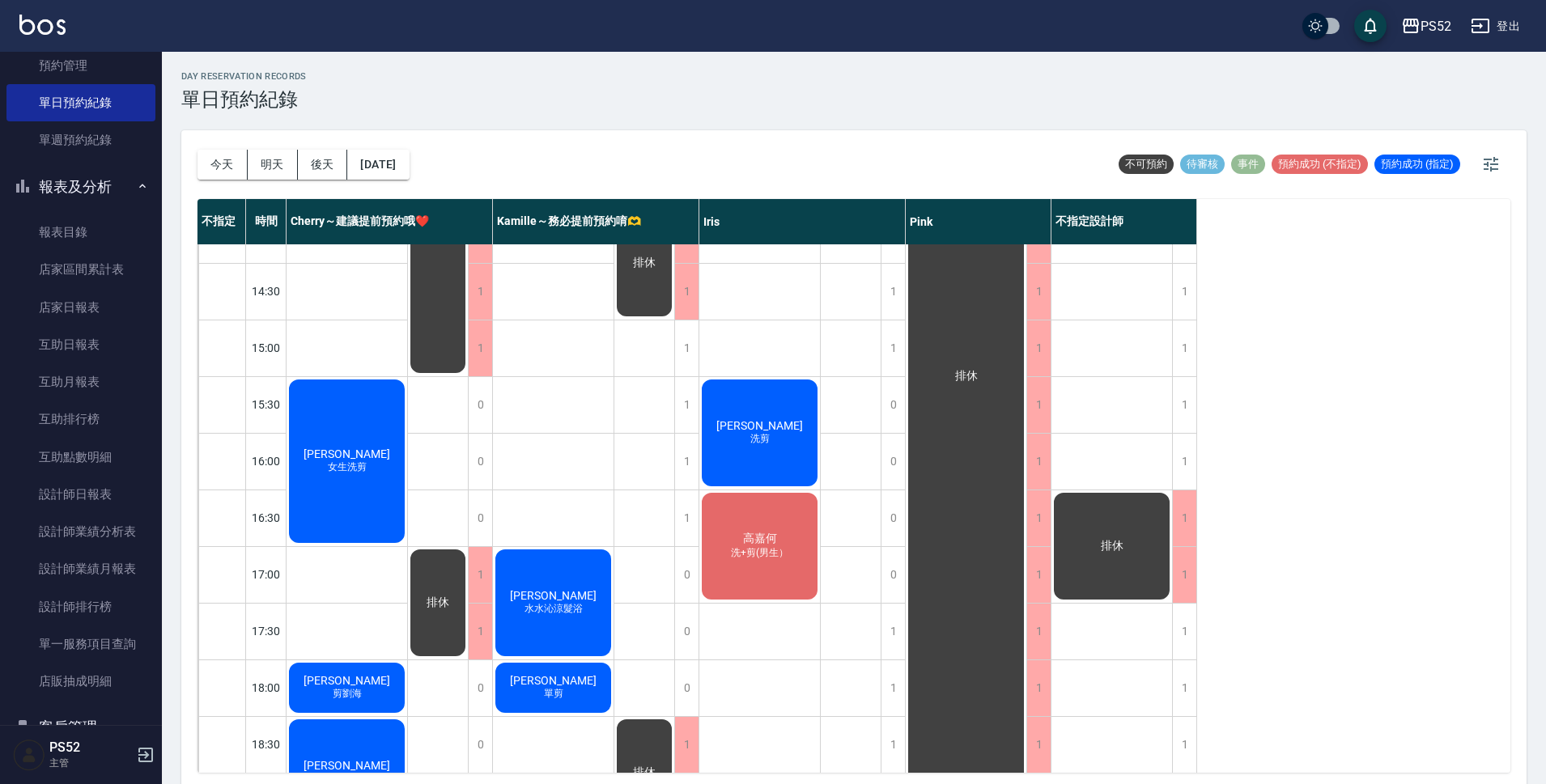
scroll to position [486, 0]
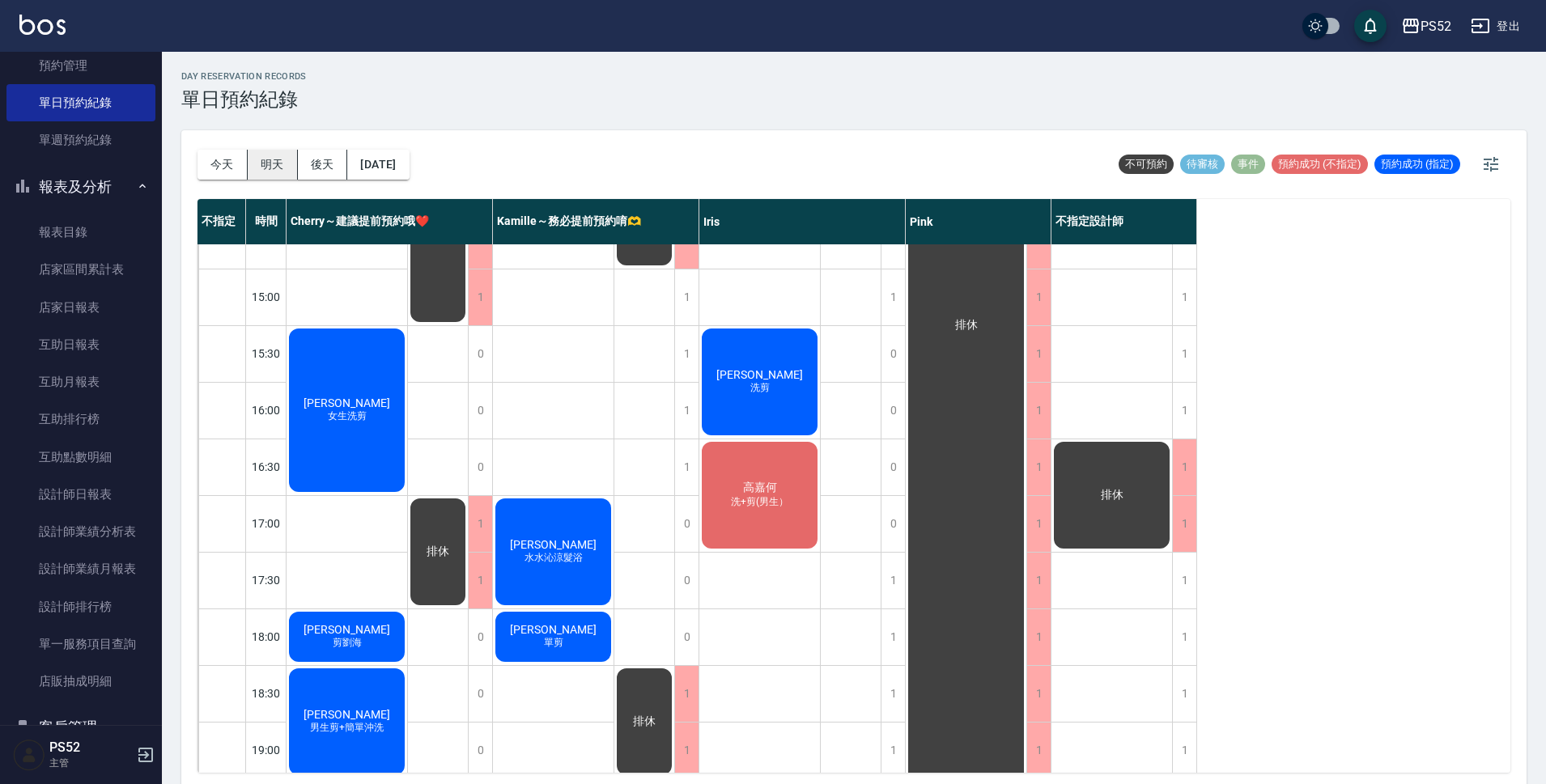
click at [279, 170] on button "明天" at bounding box center [273, 164] width 50 height 30
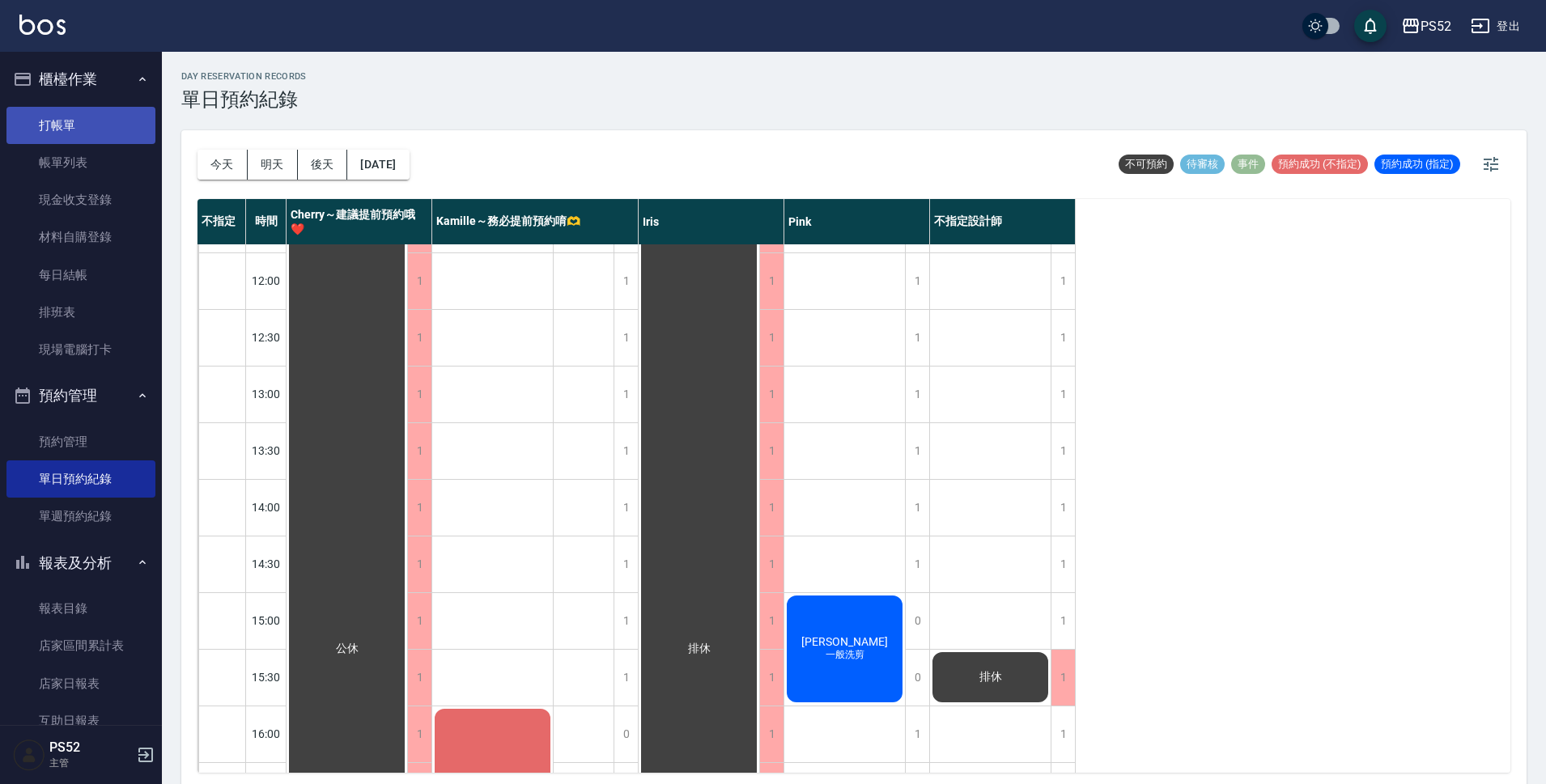
click at [93, 129] on link "打帳單" at bounding box center [81, 125] width 149 height 37
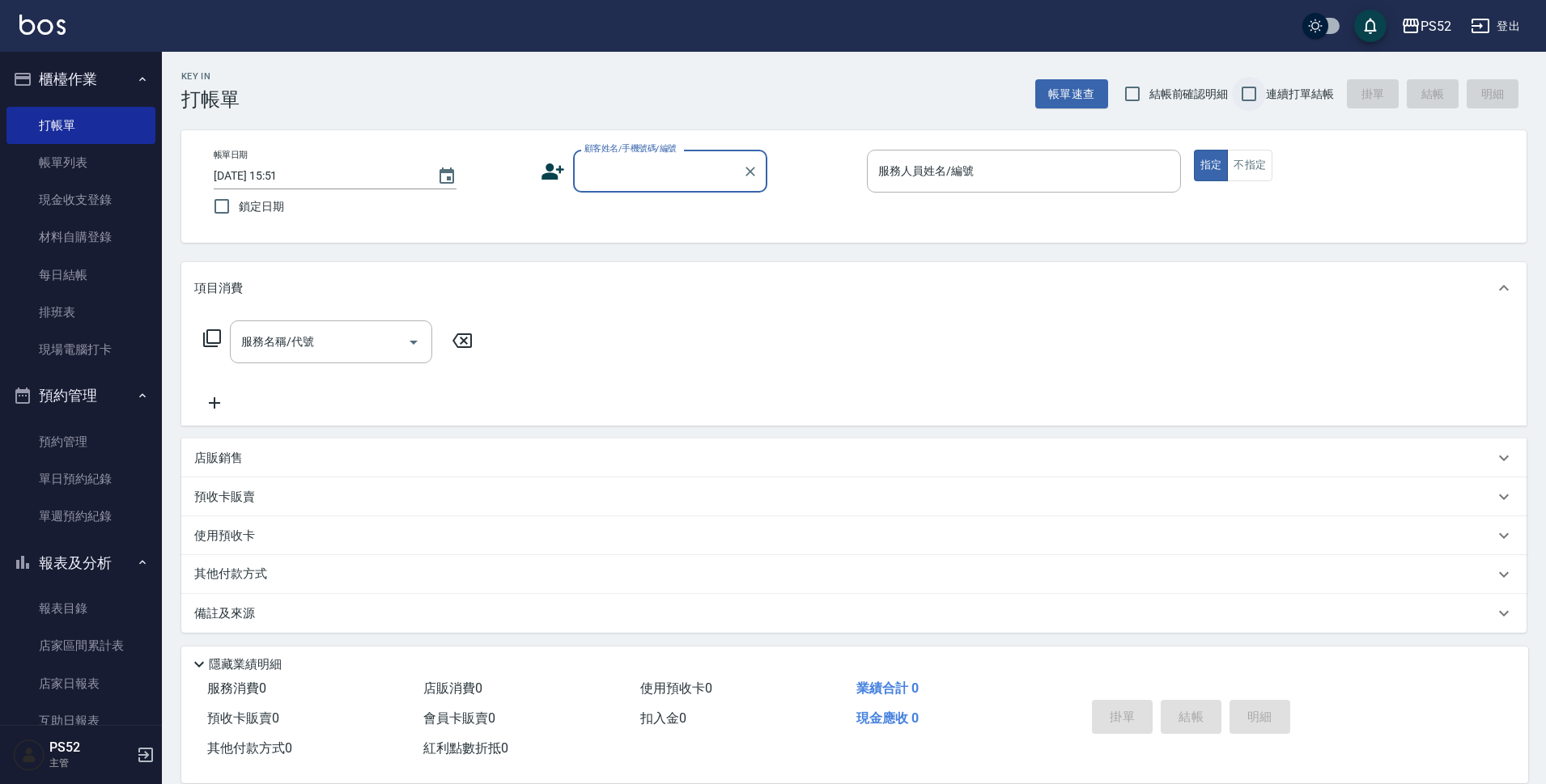
click at [1266, 96] on input "連續打單結帳" at bounding box center [1249, 94] width 34 height 34
checkbox input "true"
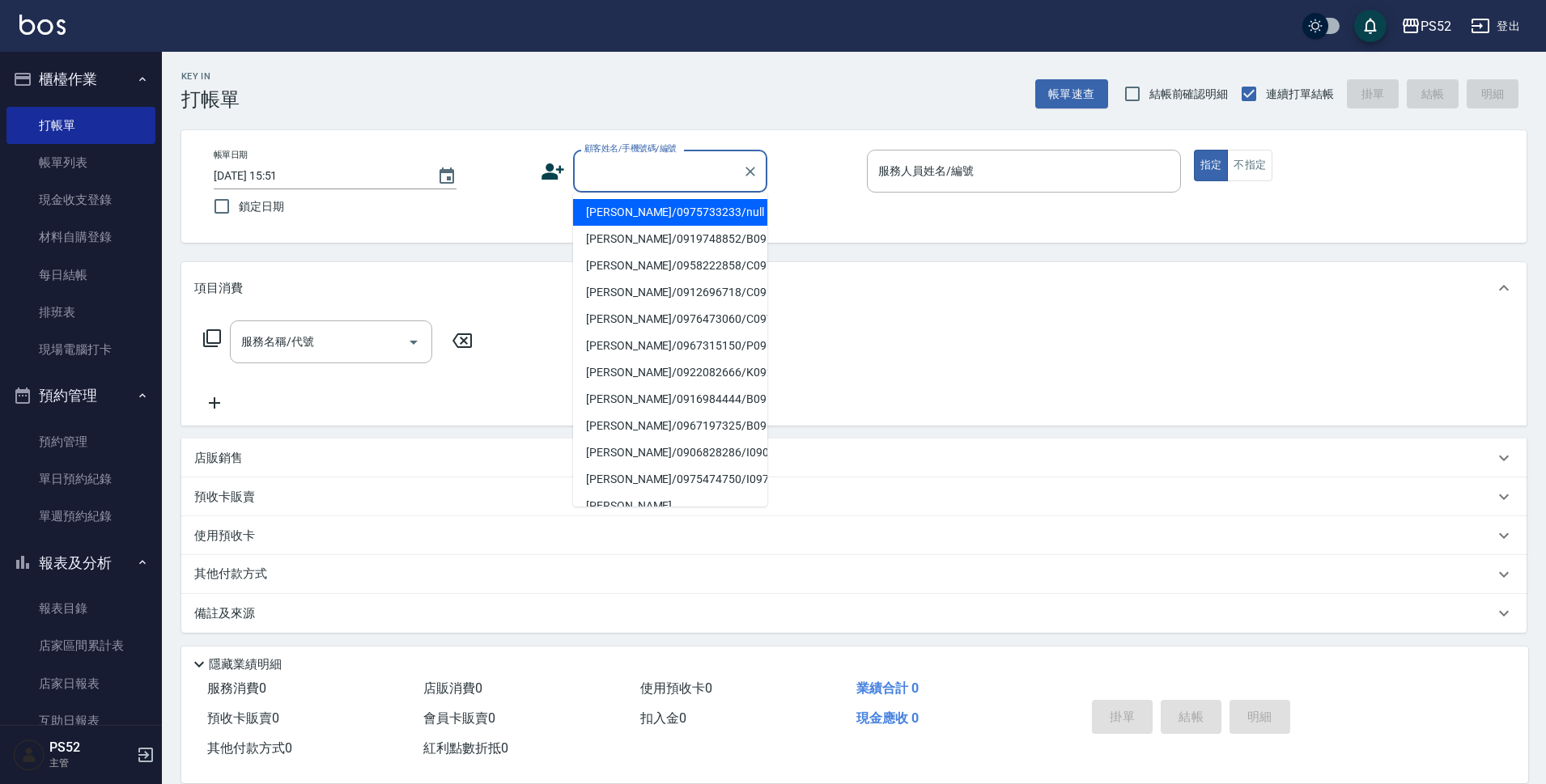
click at [696, 168] on input "顧客姓名/手機號碼/編號" at bounding box center [658, 171] width 155 height 29
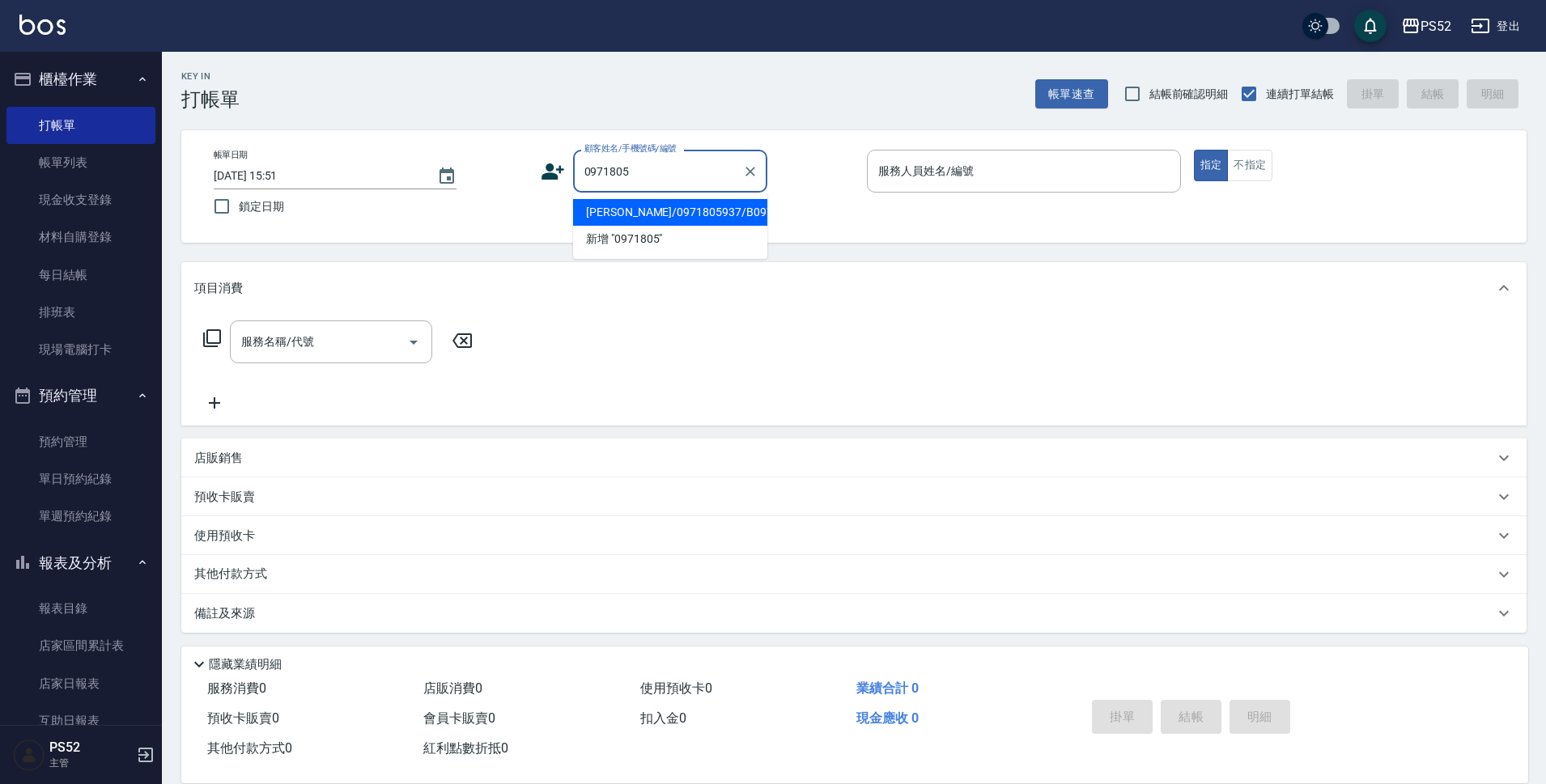
click at [663, 226] on li "[PERSON_NAME]/0971805937/B0971805937" at bounding box center [670, 212] width 194 height 27
type input "[PERSON_NAME]/0971805937/B0971805937"
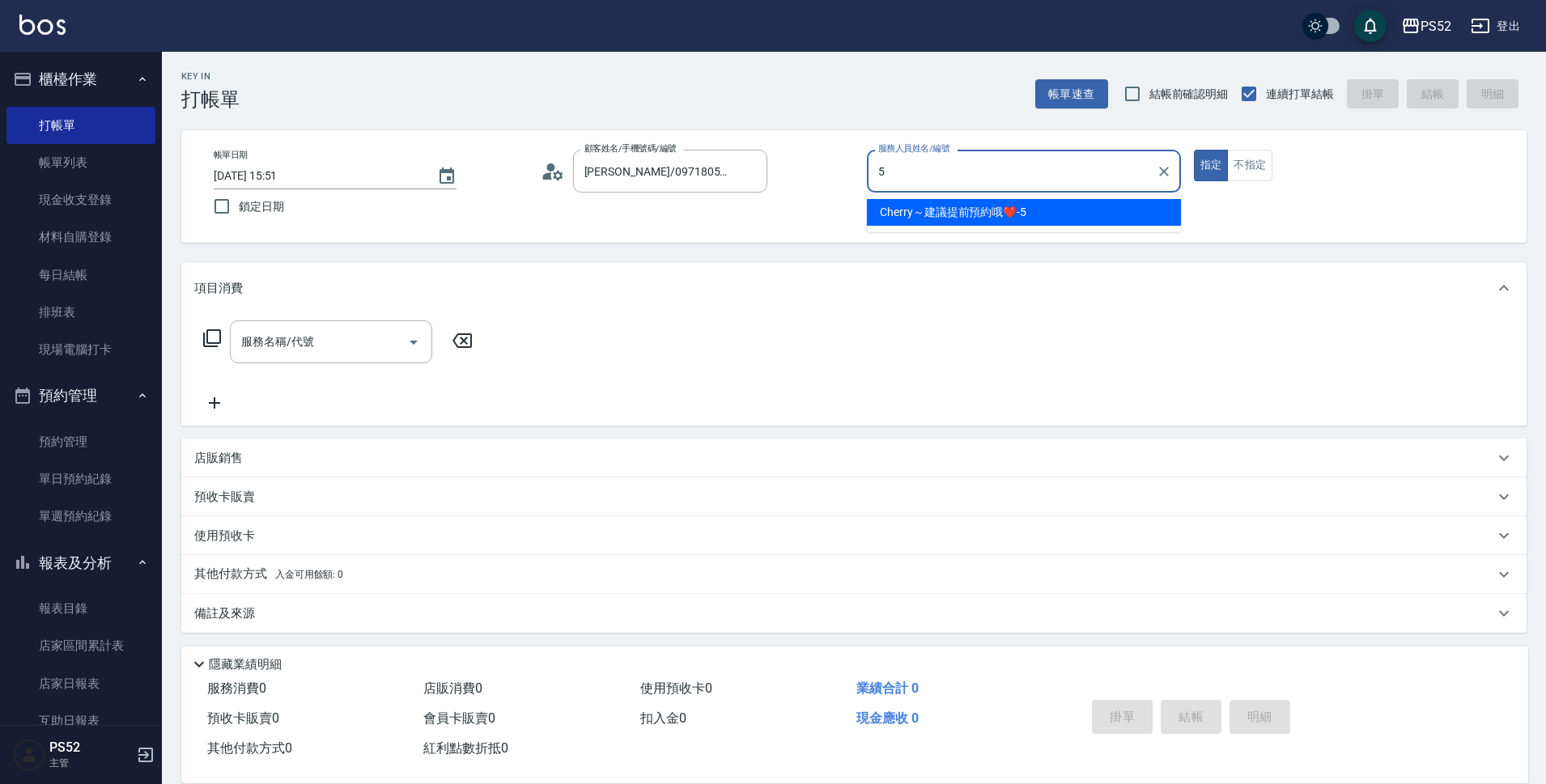
type input "5"
type button "true"
type input "Cherry～建議提前預約哦❤️-5"
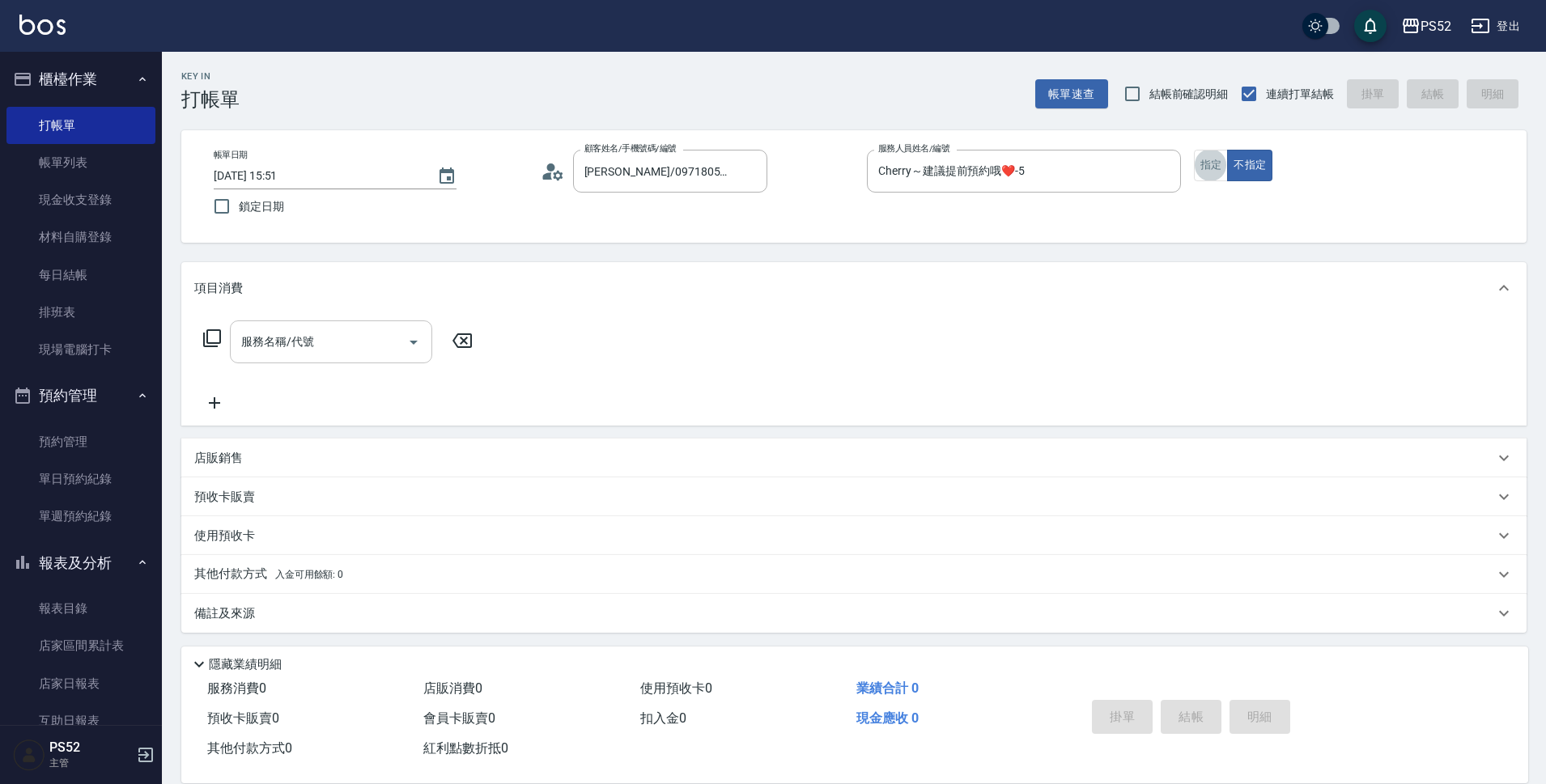
click at [334, 345] on input "服務名稱/代號" at bounding box center [319, 342] width 164 height 29
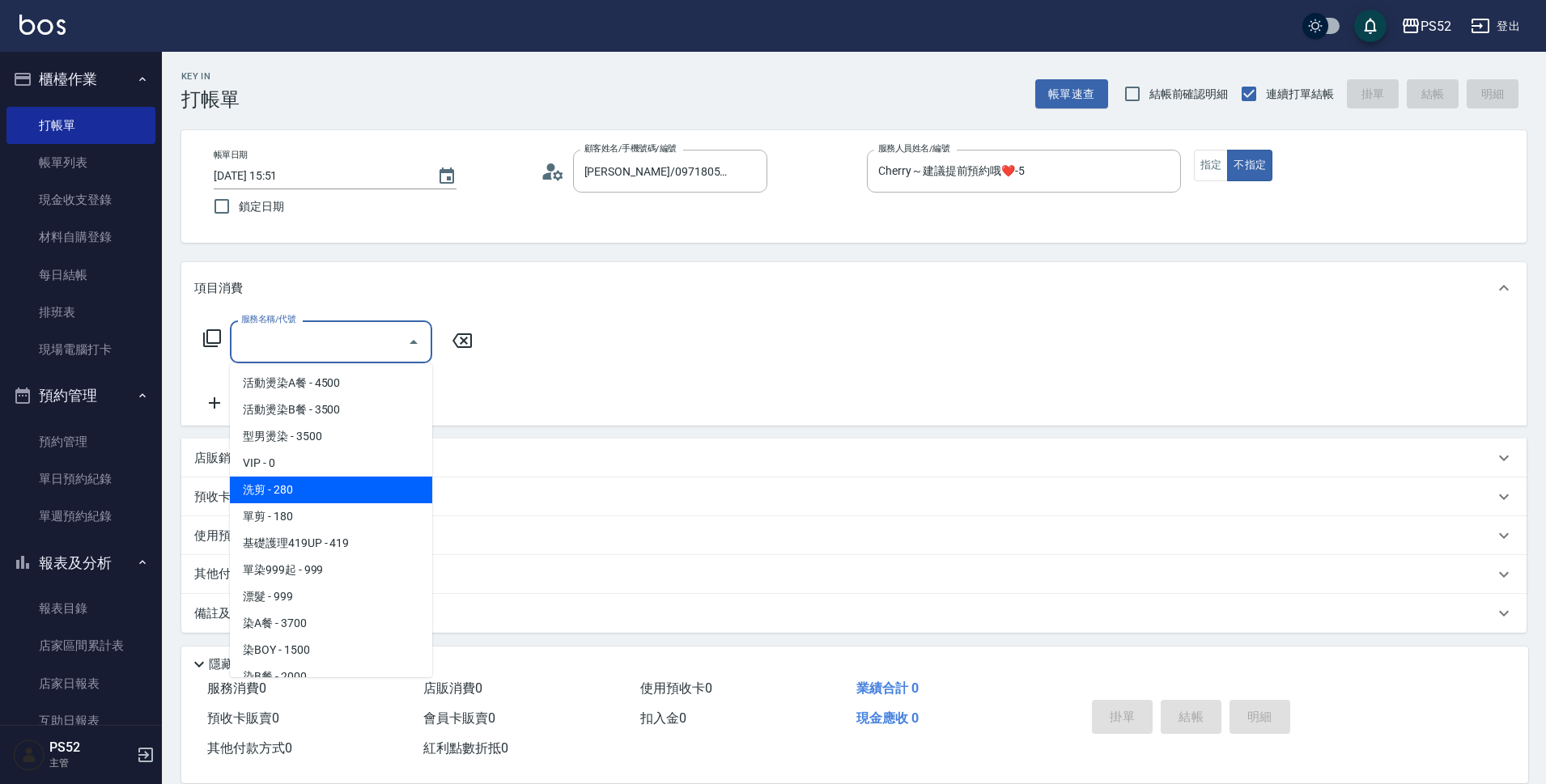
click at [292, 491] on span "洗剪 - 280" at bounding box center [331, 490] width 203 height 27
type input "洗剪(C1)"
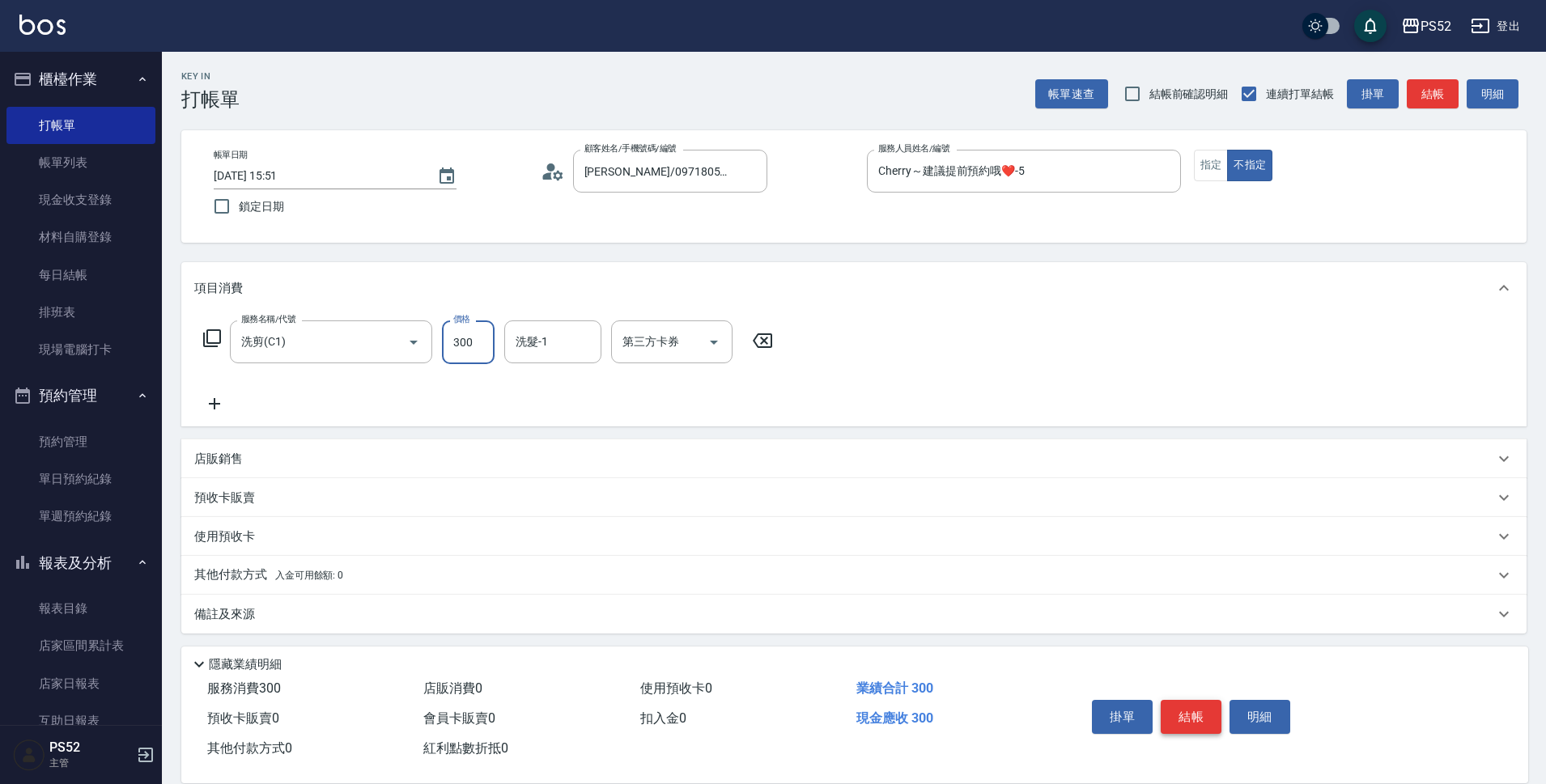
type input "300"
click at [1183, 705] on button "結帳" at bounding box center [1190, 717] width 60 height 34
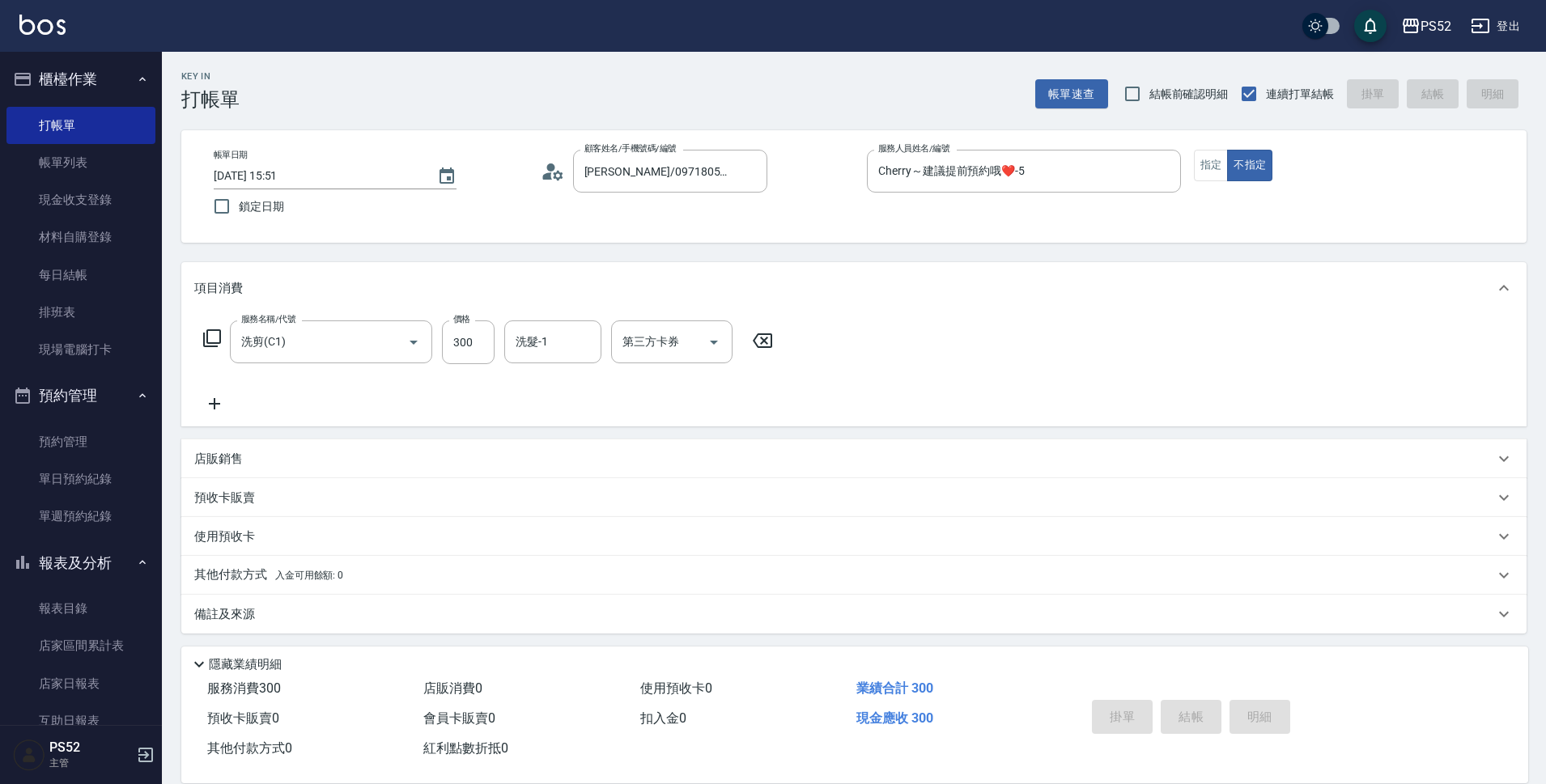
type input "[DATE] 15:52"
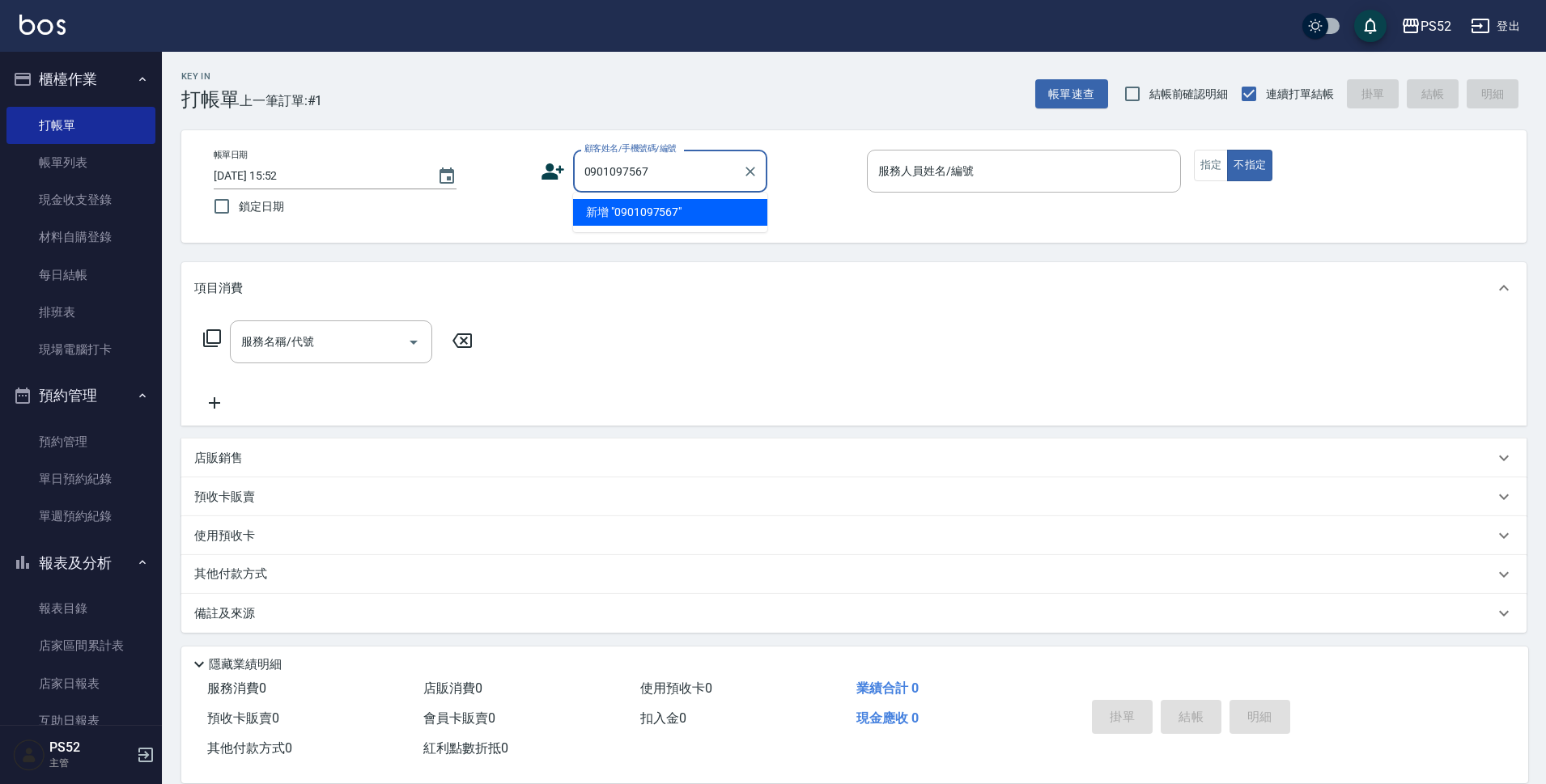
type input "0901097567"
click at [539, 166] on div "帳單日期 [DATE] 15:52 鎖定日期 顧客姓名/手機號碼/編號 顧客姓名/手機號碼/編號 服務人員姓名/編號 服務人員姓名/編號 指定 不指定" at bounding box center [853, 186] width 1306 height 74
click at [560, 173] on icon at bounding box center [553, 171] width 23 height 16
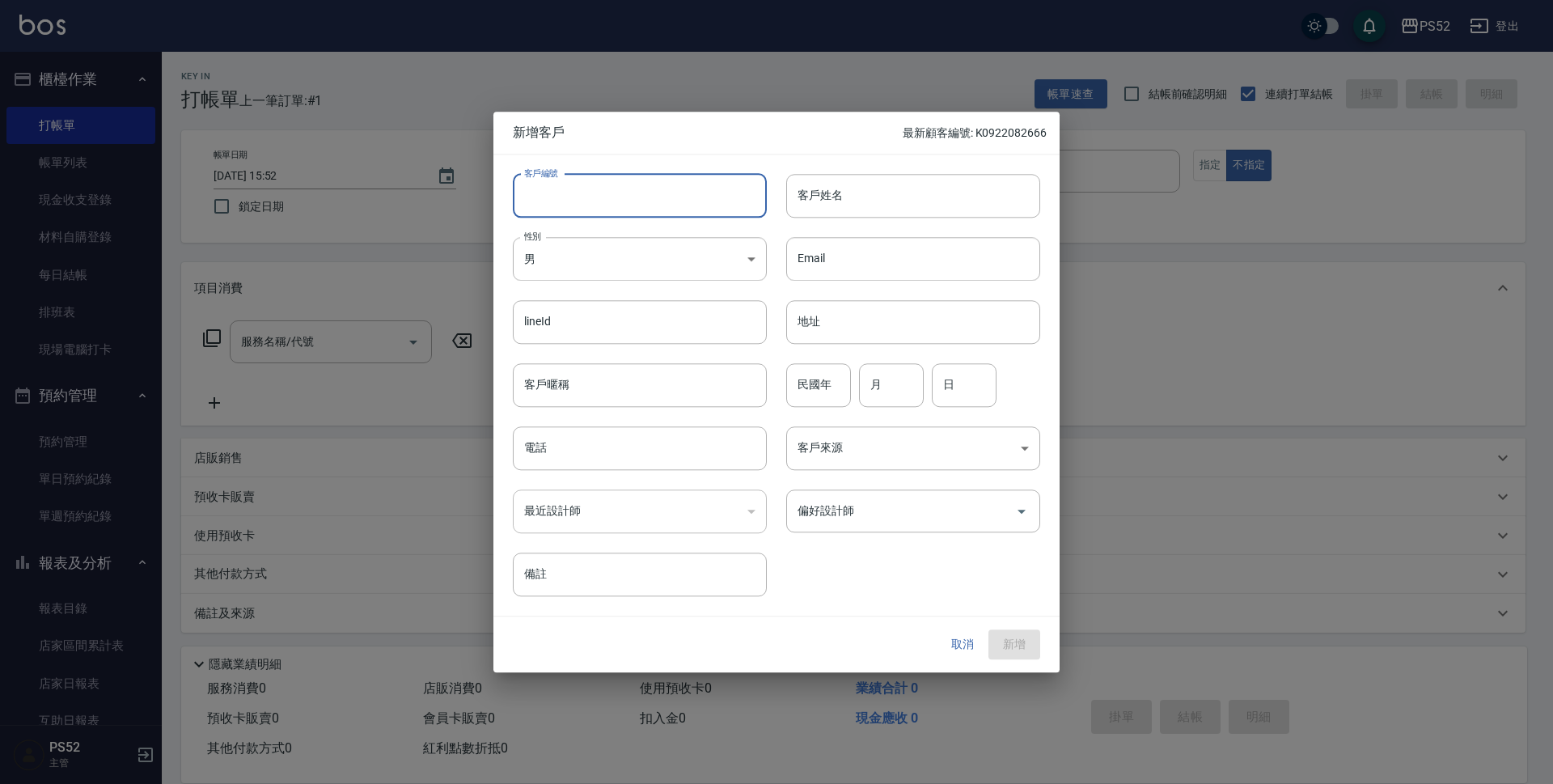
click at [585, 185] on input "客戶編號" at bounding box center [640, 196] width 254 height 44
paste input "0901097567"
type input "B0901097567"
click at [564, 271] on body "PS52 登出 櫃檯作業 打帳單 帳單列表 現金收支登錄 材料自購登錄 每日結帳 排班表 現場電腦打卡 預約管理 預約管理 單日預約紀錄 單週預約紀錄 報表及…" at bounding box center [776, 394] width 1553 height 788
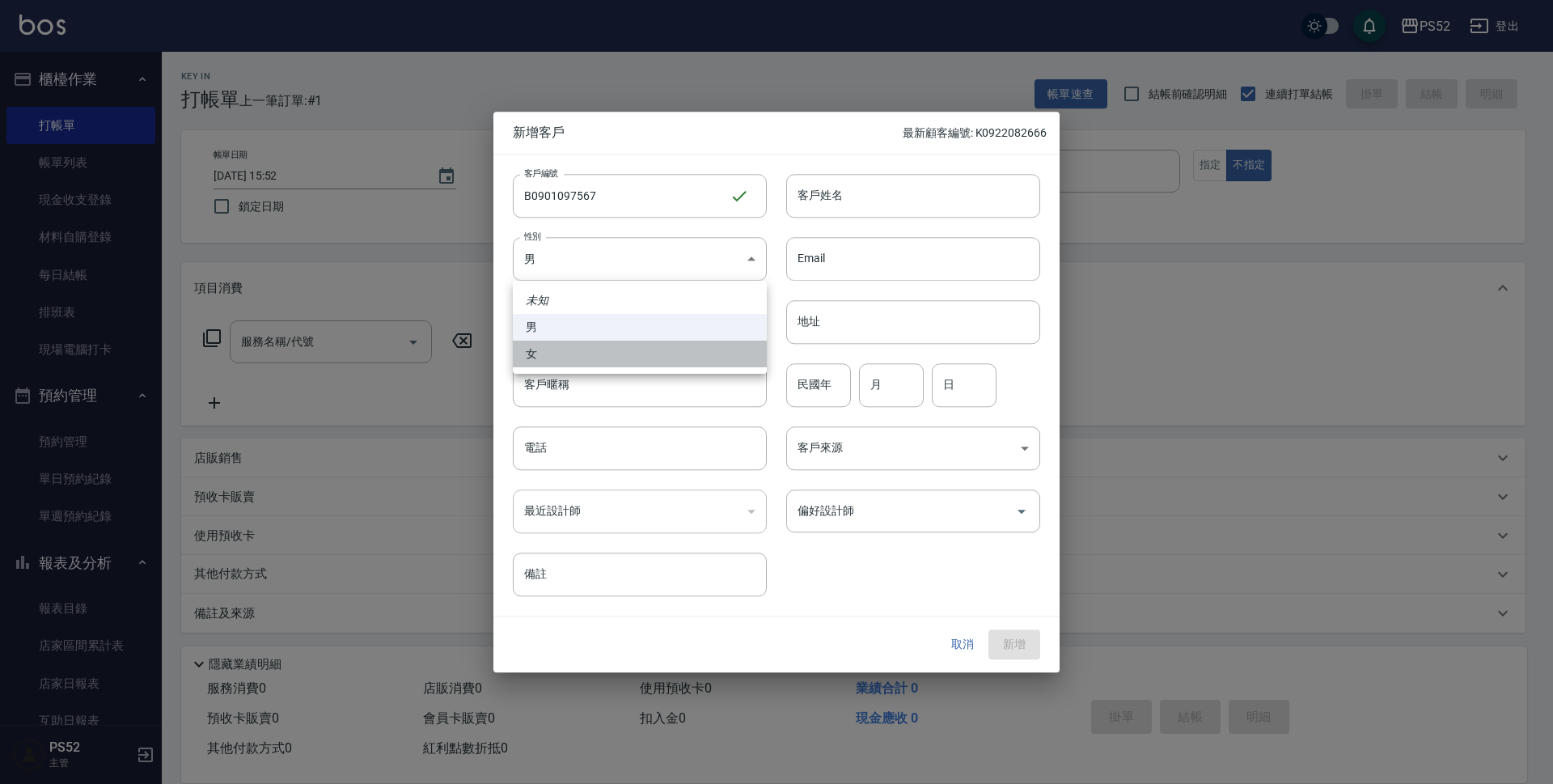
click at [548, 352] on li "女" at bounding box center [640, 354] width 254 height 27
type input "[DEMOGRAPHIC_DATA]"
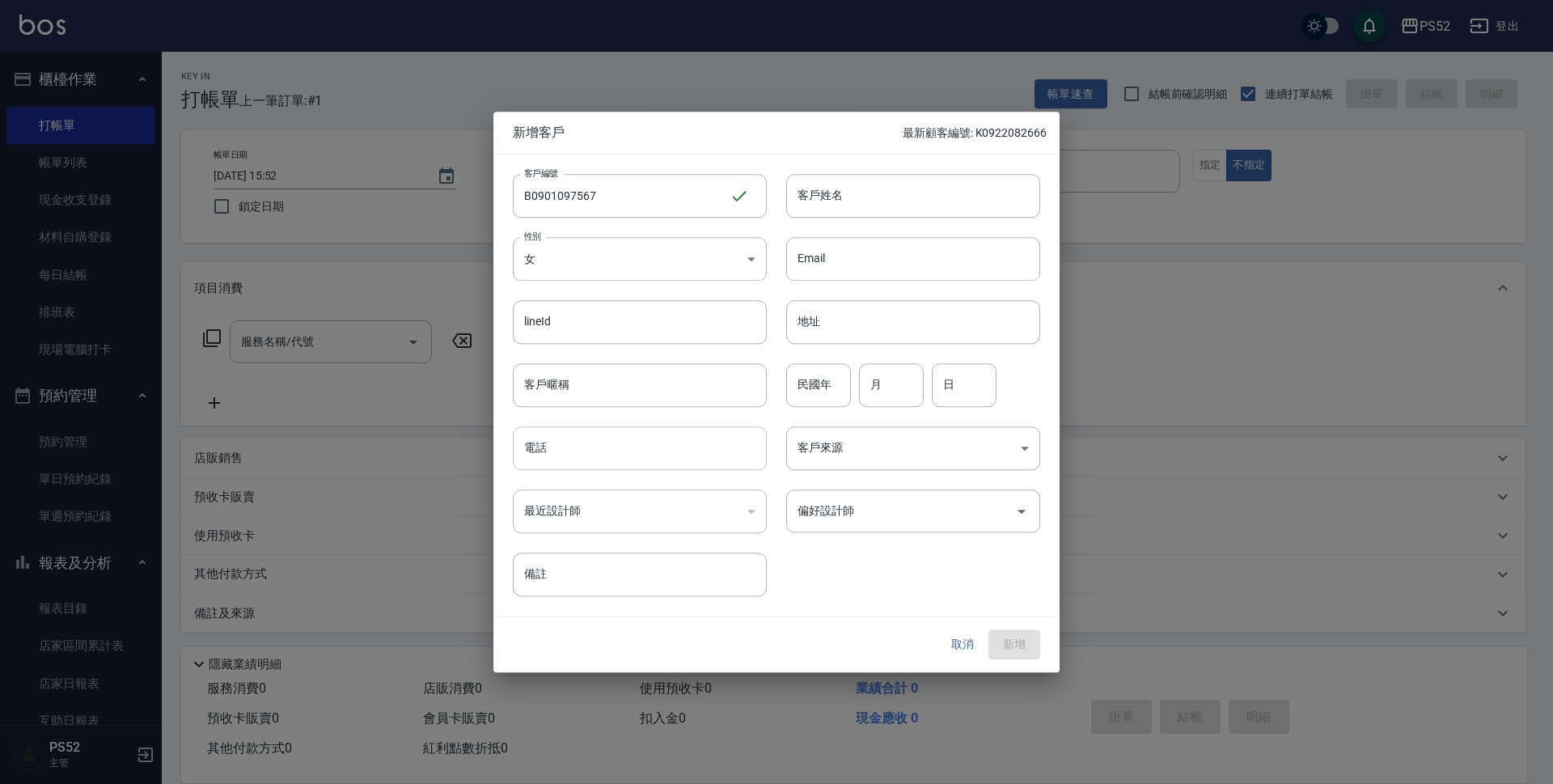
click at [559, 446] on input "電話" at bounding box center [640, 448] width 254 height 44
type input "0901097567"
click at [821, 397] on input "民國年" at bounding box center [819, 385] width 65 height 44
type input "87"
type input "6"
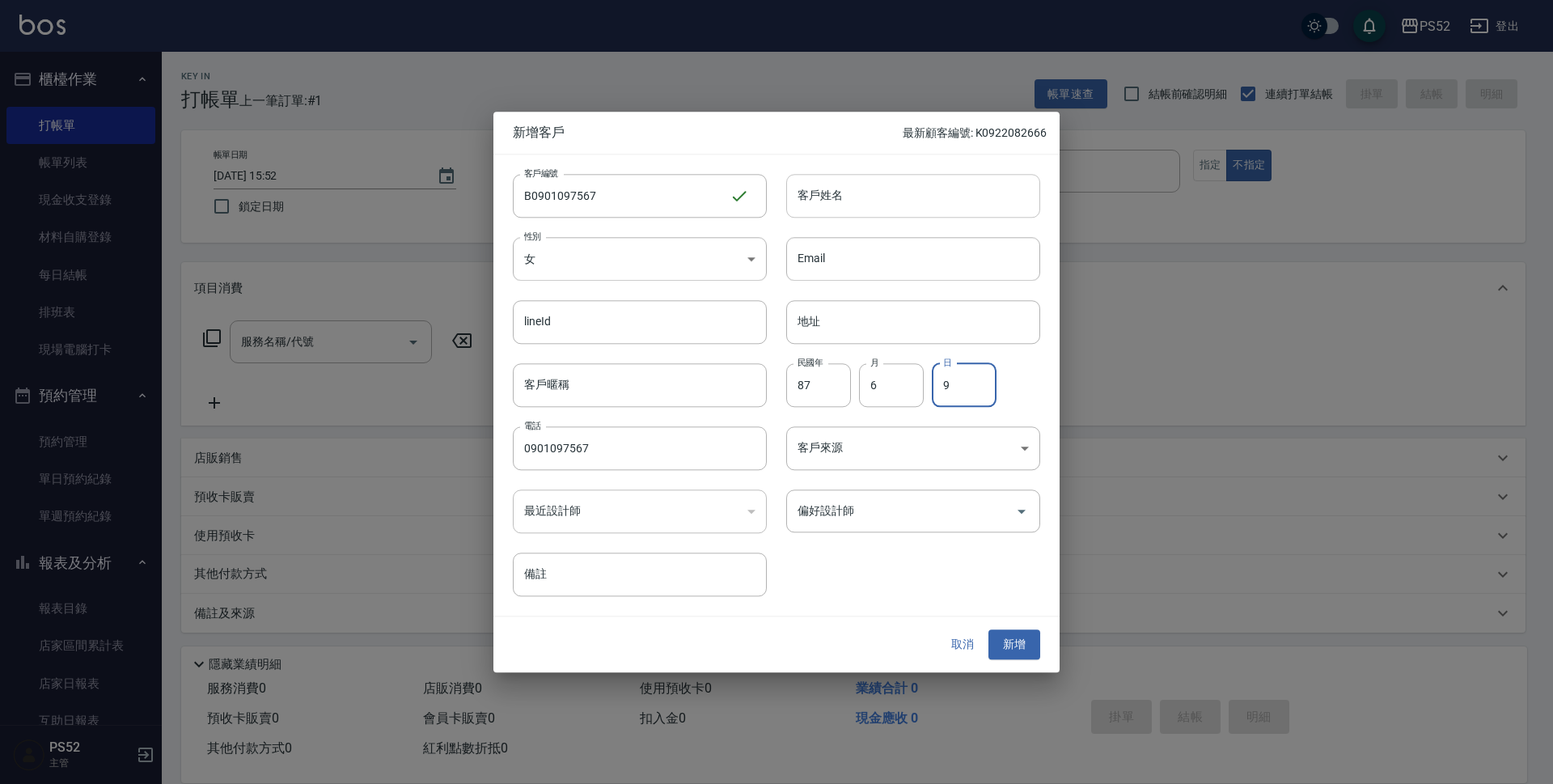
type input "9"
click at [926, 210] on input "客戶姓名" at bounding box center [913, 196] width 254 height 44
type input "[PERSON_NAME]"
click at [1017, 639] on button "新增" at bounding box center [1015, 644] width 52 height 30
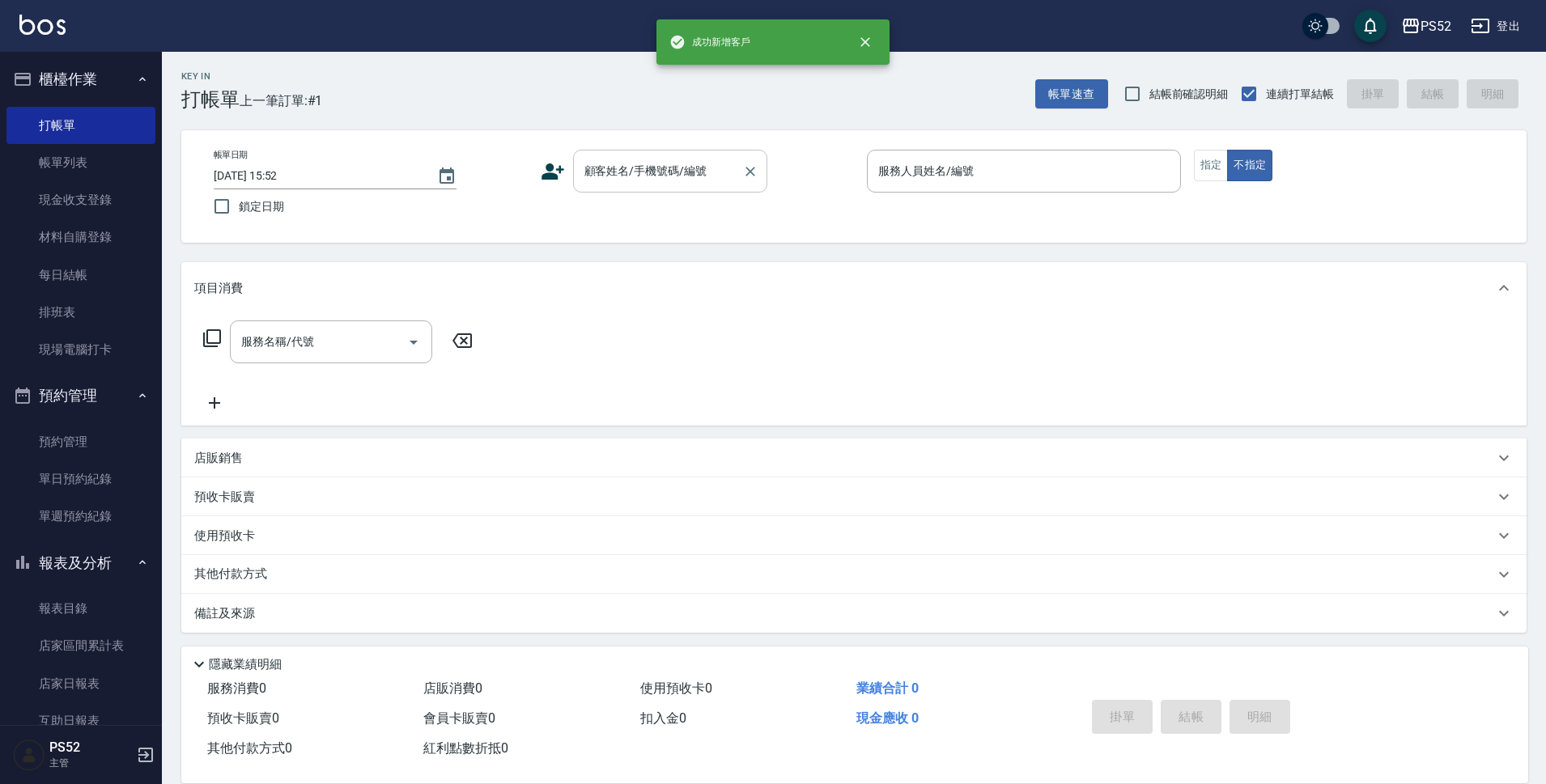
click at [696, 182] on input "顧客姓名/手機號碼/編號" at bounding box center [658, 171] width 155 height 29
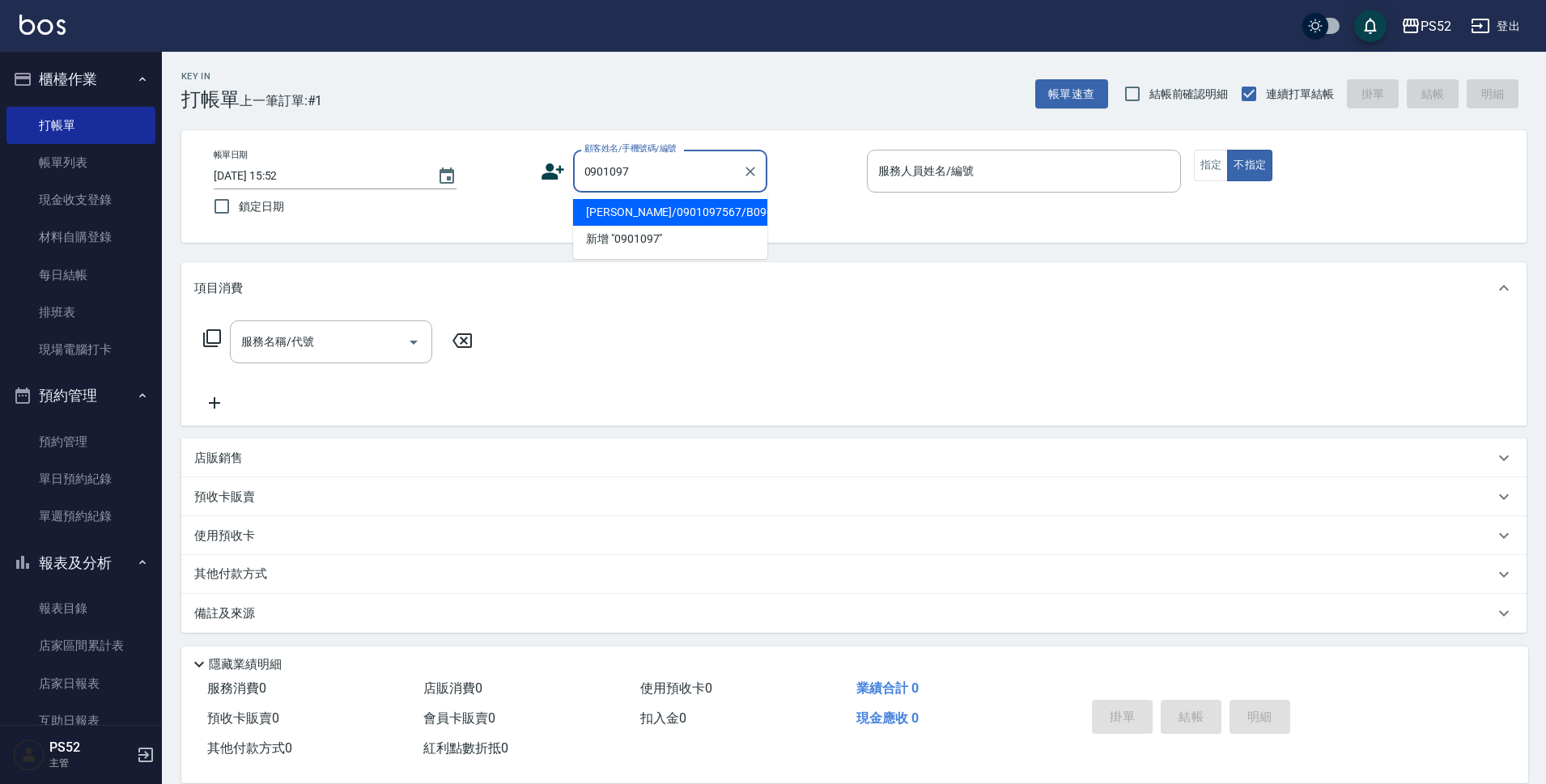
click at [626, 213] on li "[PERSON_NAME]/0901097567/B0901097567" at bounding box center [670, 212] width 194 height 27
type input "[PERSON_NAME]/0901097567/B0901097567"
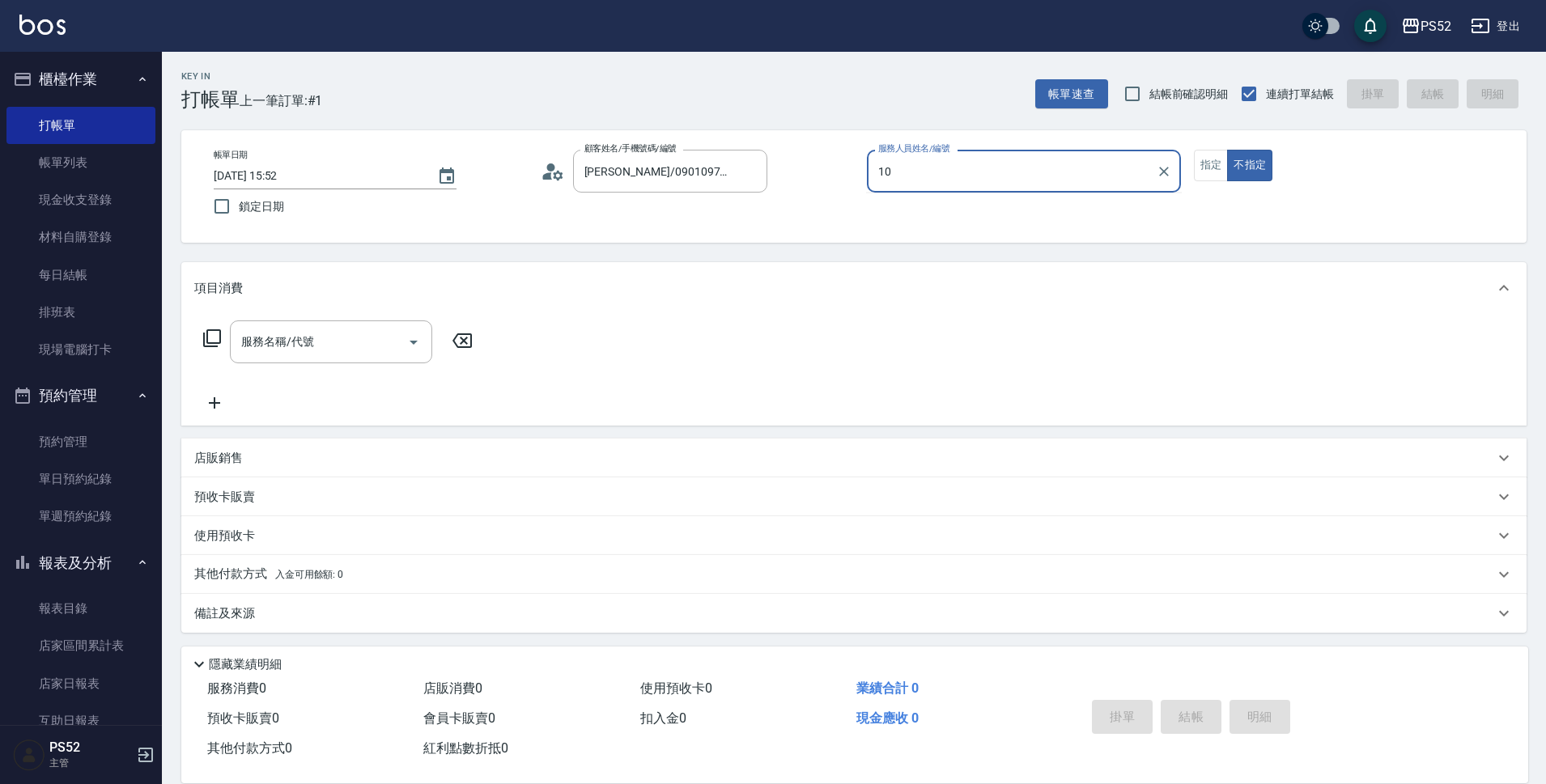
type input "10"
type button "false"
type input "Iris-10"
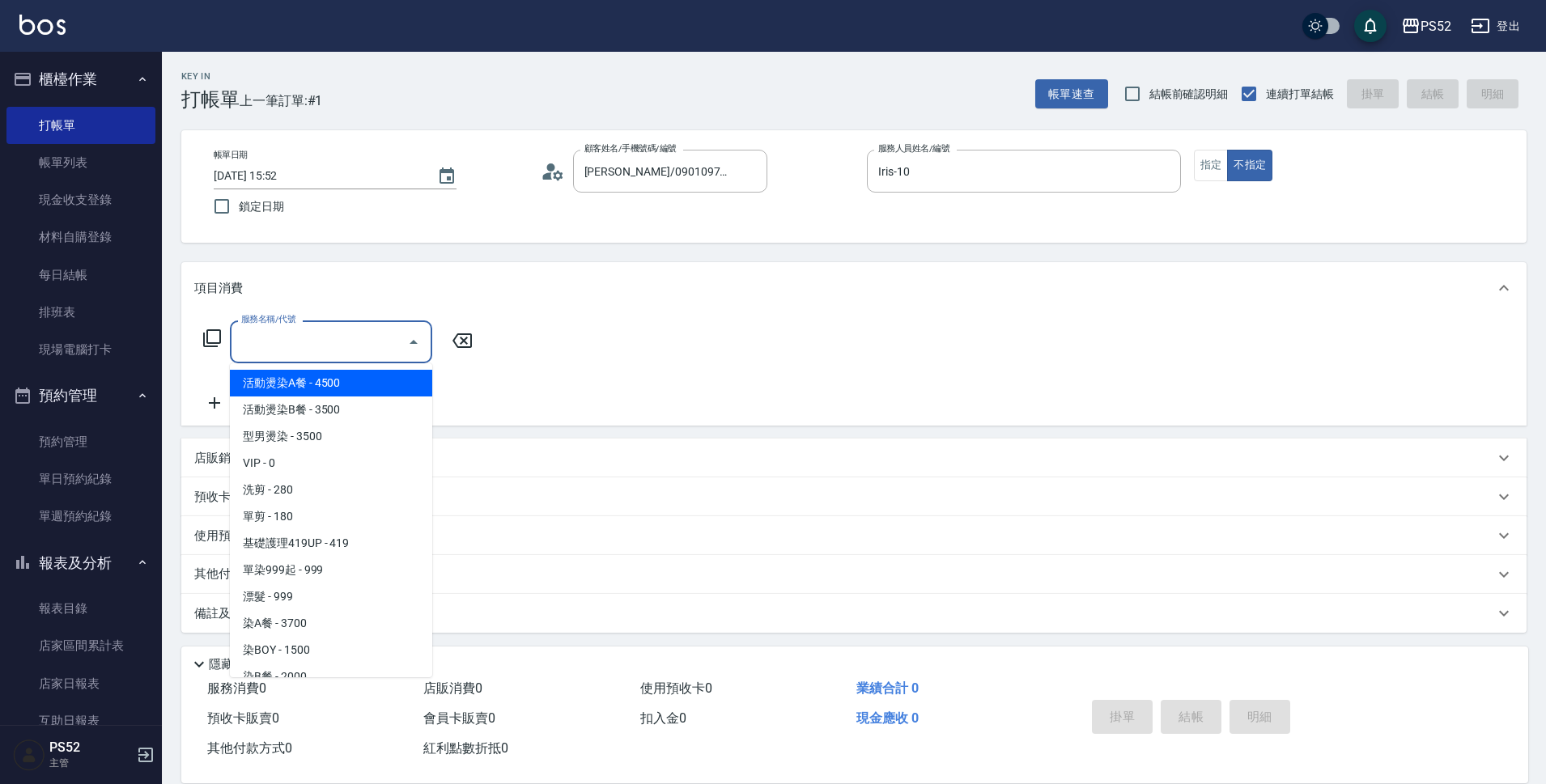
click at [293, 336] on input "服務名稱/代號" at bounding box center [319, 342] width 164 height 29
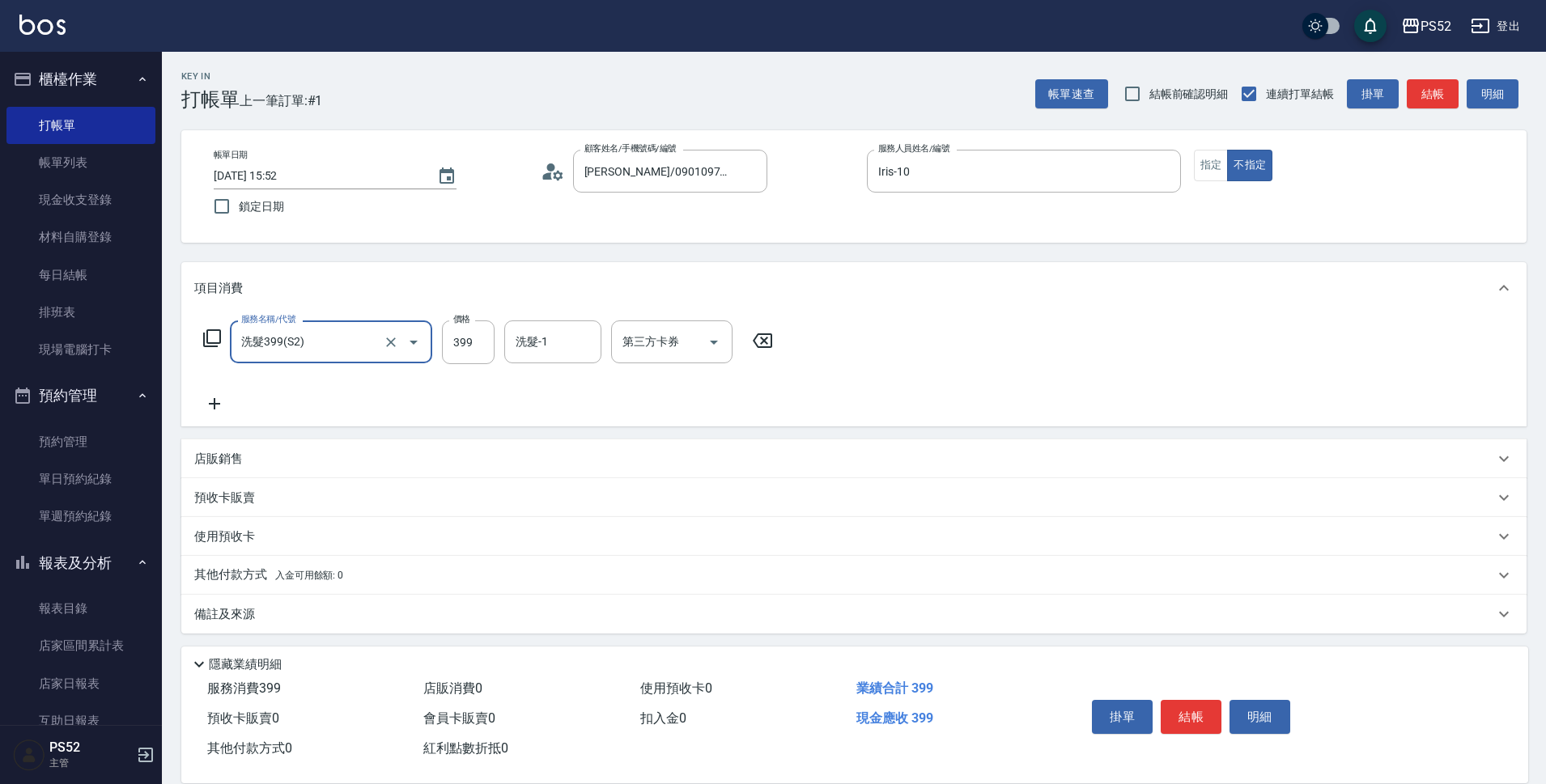
type input "洗髮399(S2)"
click at [229, 399] on icon at bounding box center [214, 403] width 40 height 19
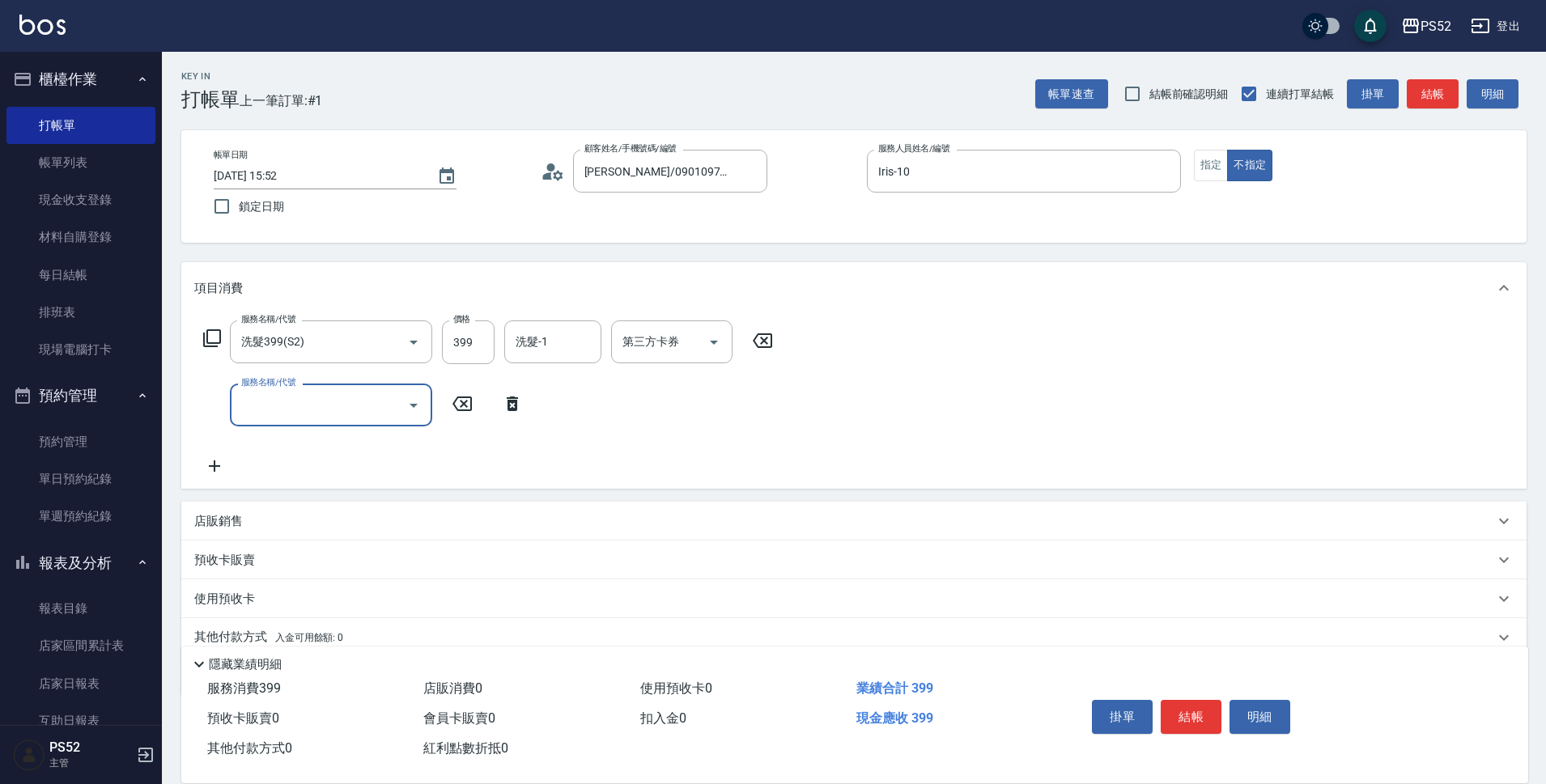
click at [256, 420] on div "服務名稱/代號" at bounding box center [331, 404] width 203 height 43
type input "造型(S5)"
click at [465, 341] on input "399" at bounding box center [468, 342] width 53 height 44
click at [471, 419] on input "100" at bounding box center [468, 405] width 53 height 44
type input "350"
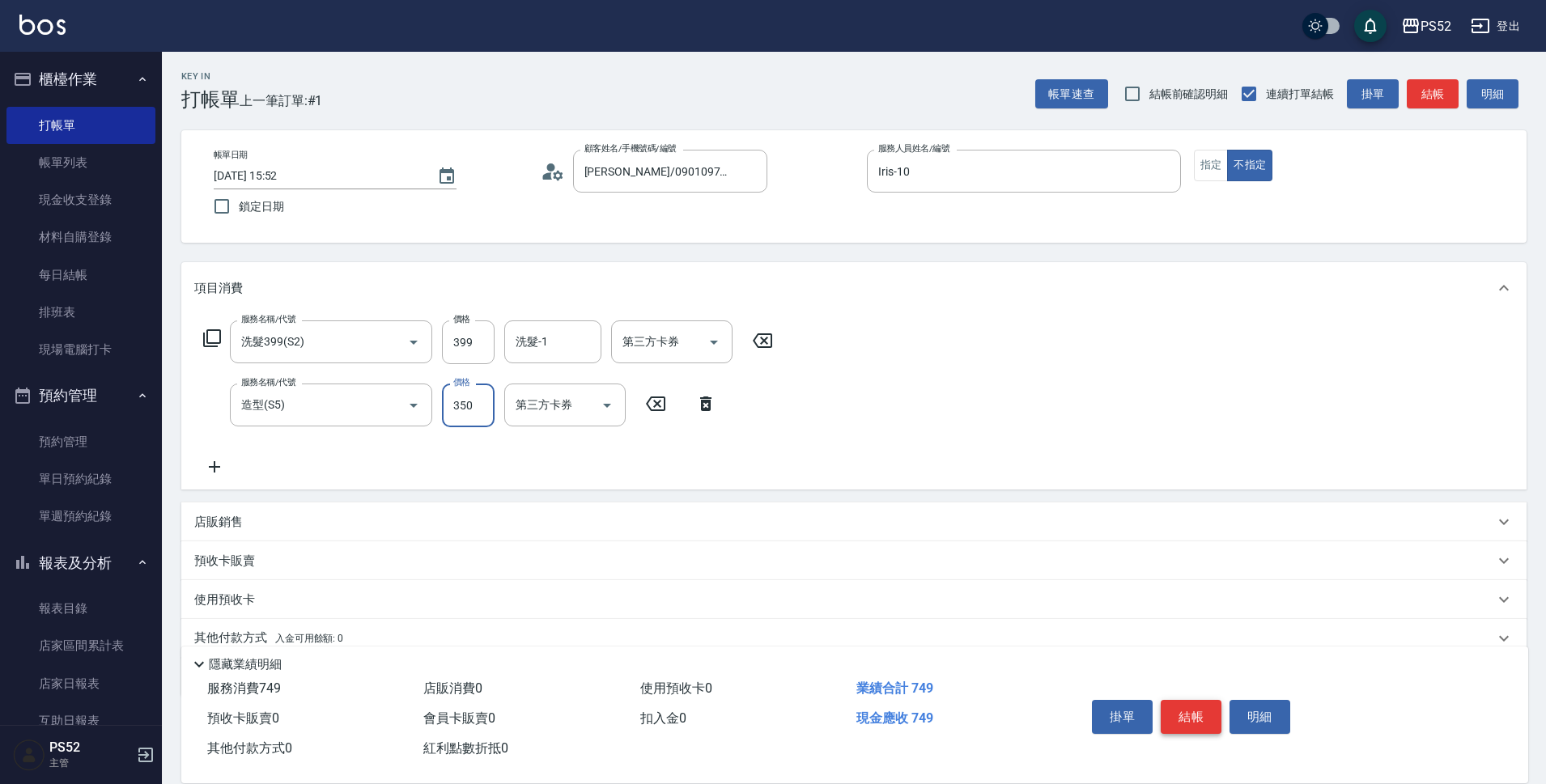
click at [1204, 711] on button "結帳" at bounding box center [1190, 717] width 60 height 34
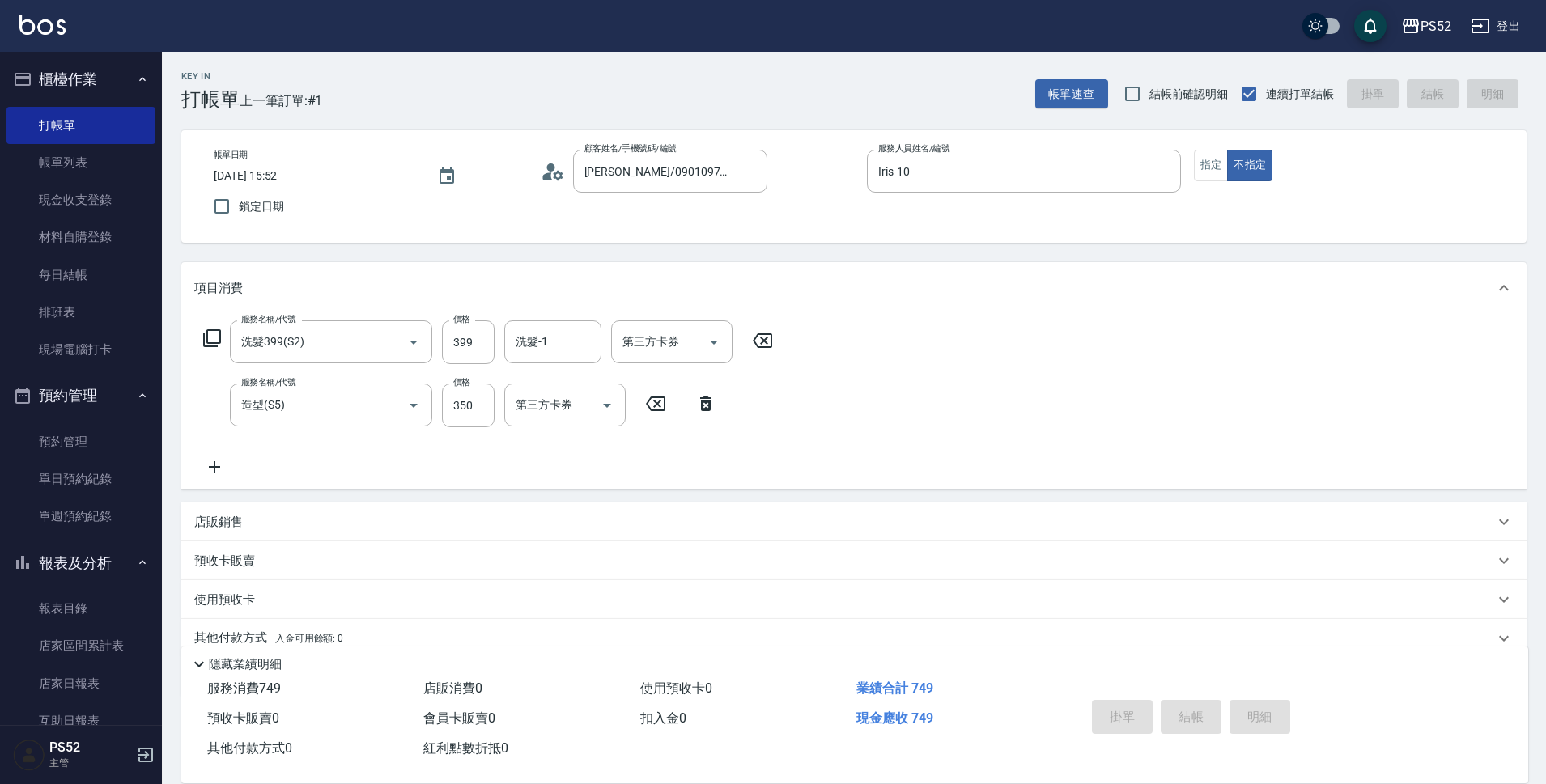
type input "[DATE] 15:53"
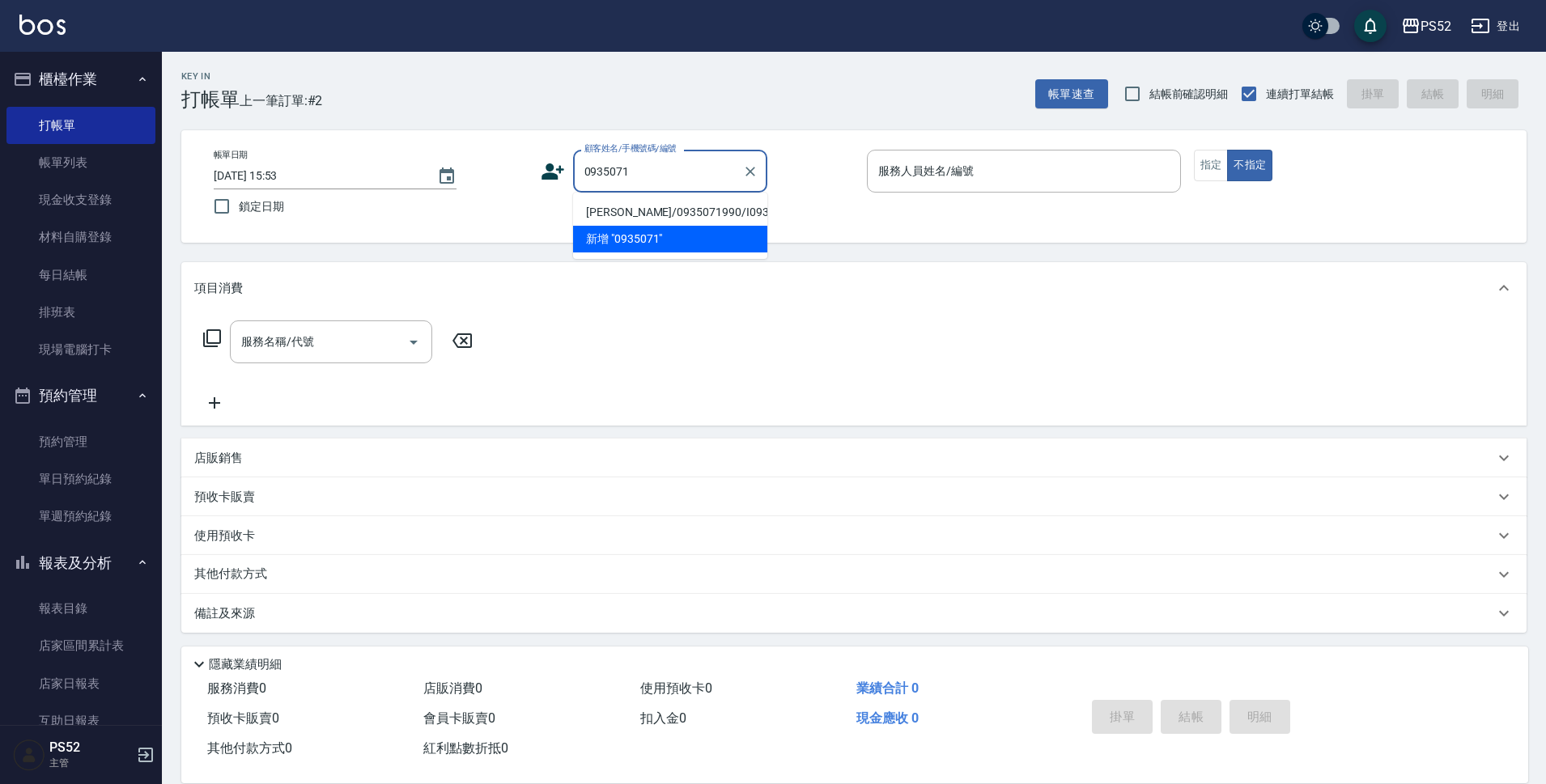
click at [643, 204] on li "[PERSON_NAME]/0935071990/I0935071990" at bounding box center [670, 212] width 194 height 27
type input "[PERSON_NAME]/0935071990/I0935071990"
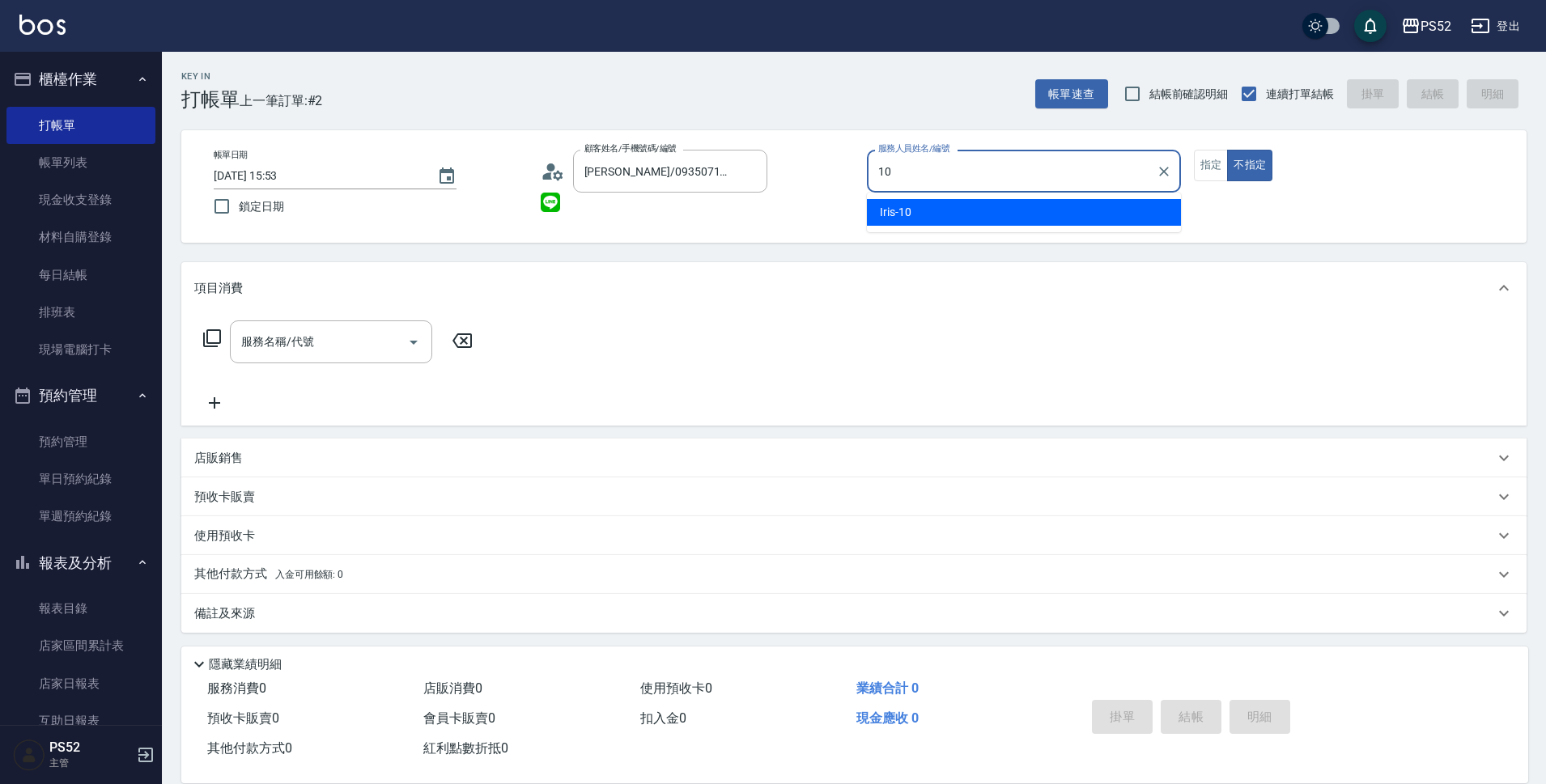
type input "Iris-10"
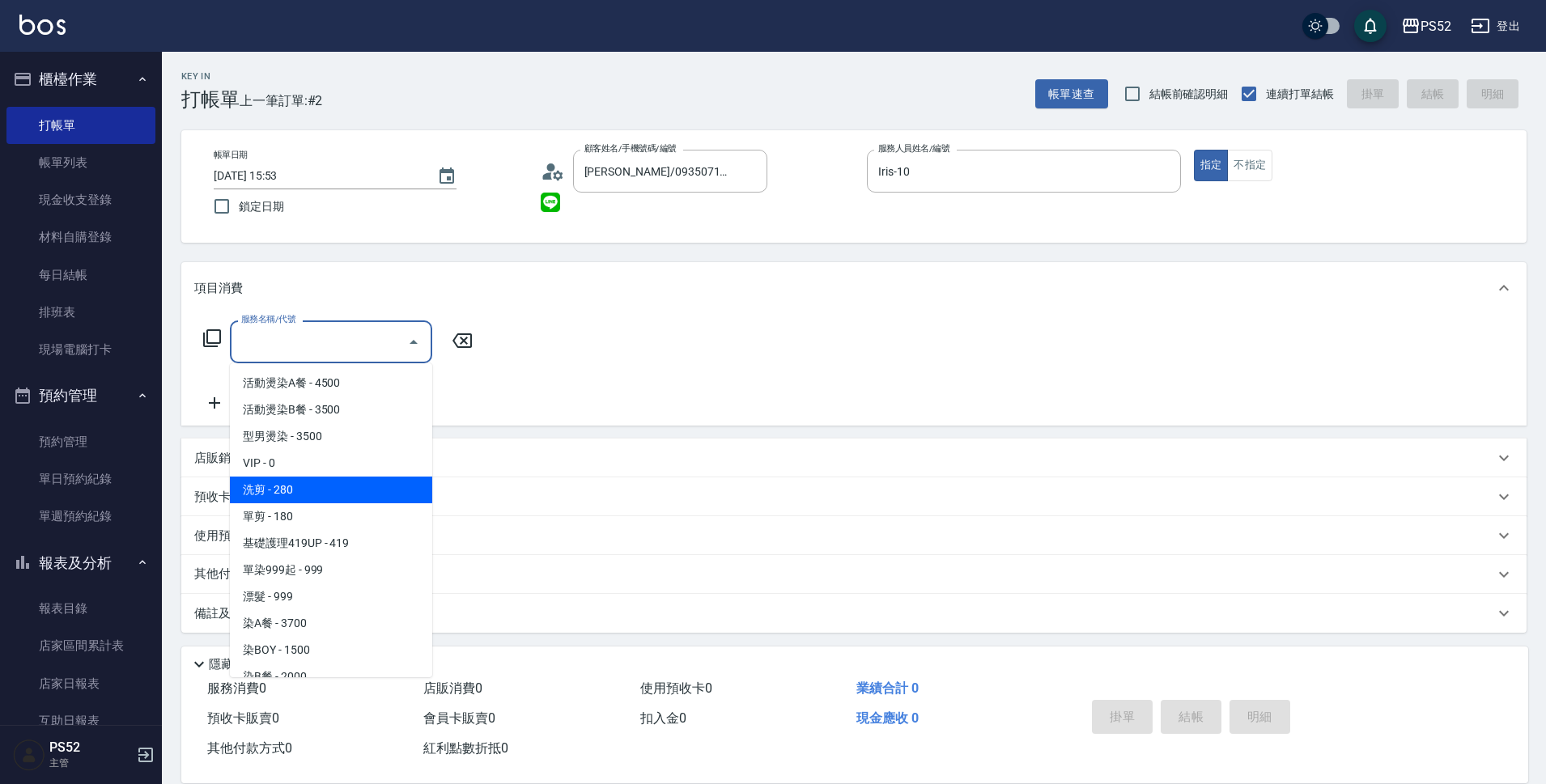
type input "洗剪(C1)"
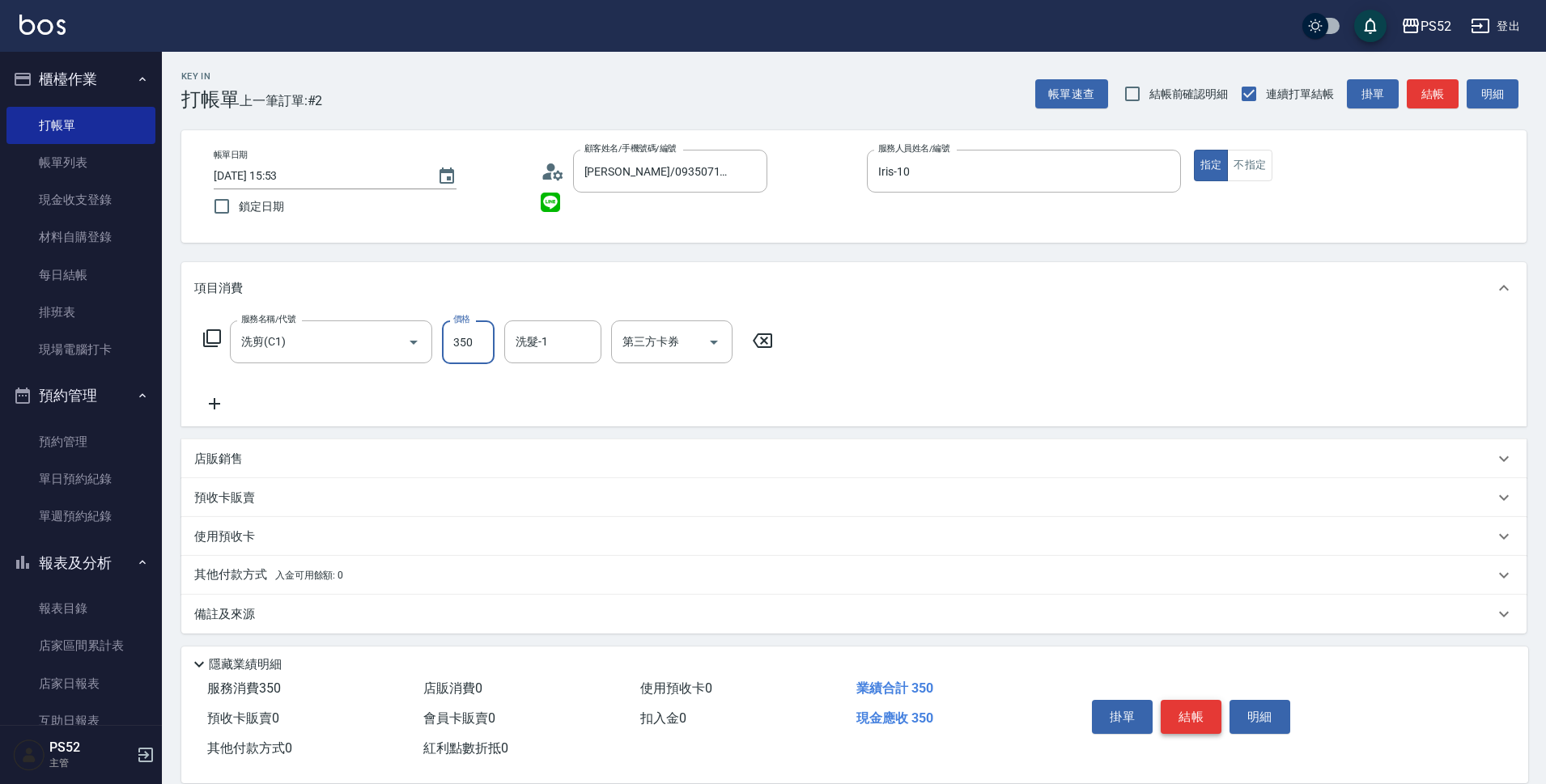
type input "350"
click at [1173, 706] on button "結帳" at bounding box center [1190, 717] width 60 height 34
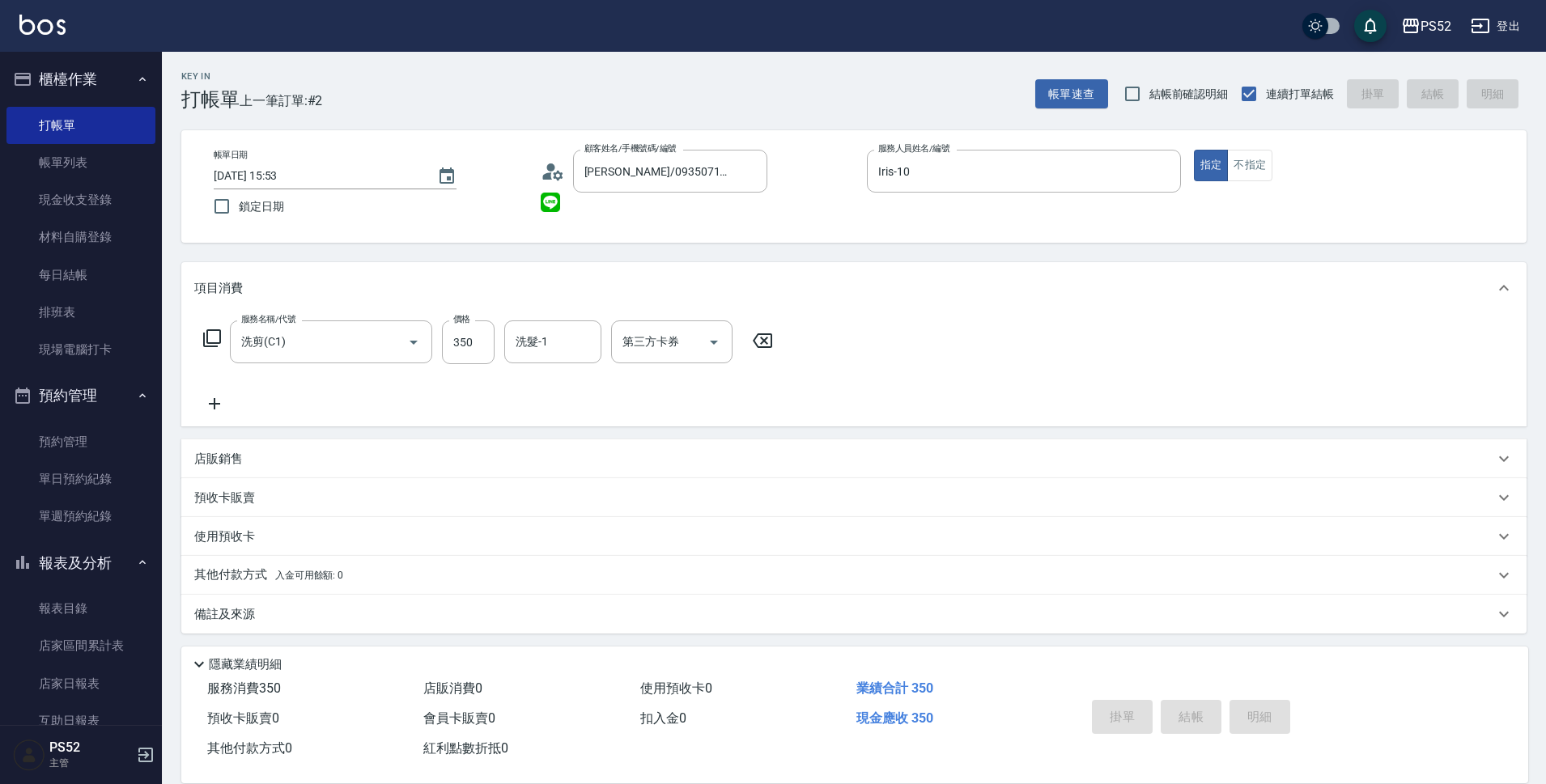
type input "[DATE] 15:54"
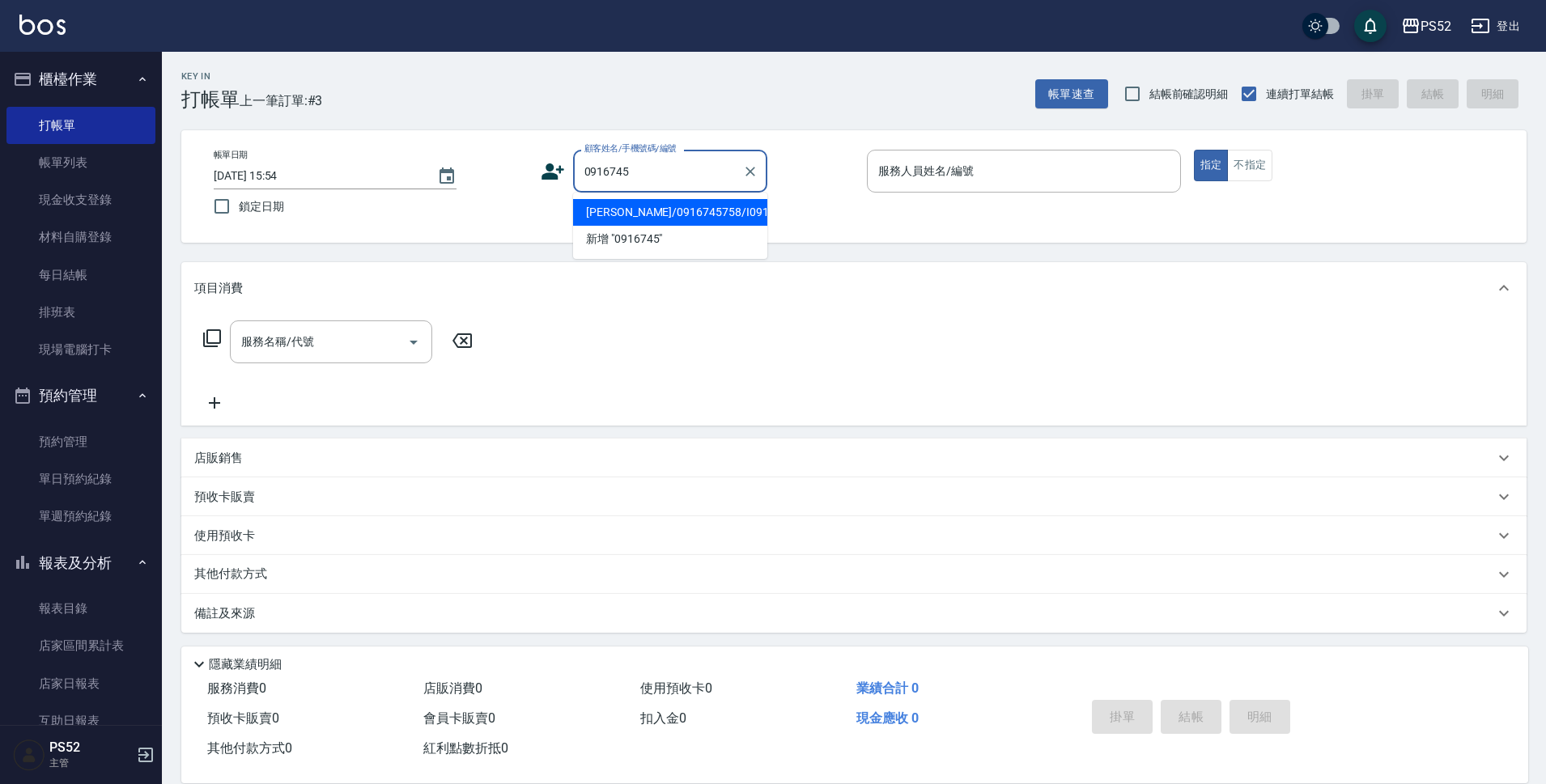
click at [640, 226] on li "[PERSON_NAME]/0916745758/I0916745758" at bounding box center [670, 212] width 194 height 27
type input "[PERSON_NAME]/0916745758/I0916745758"
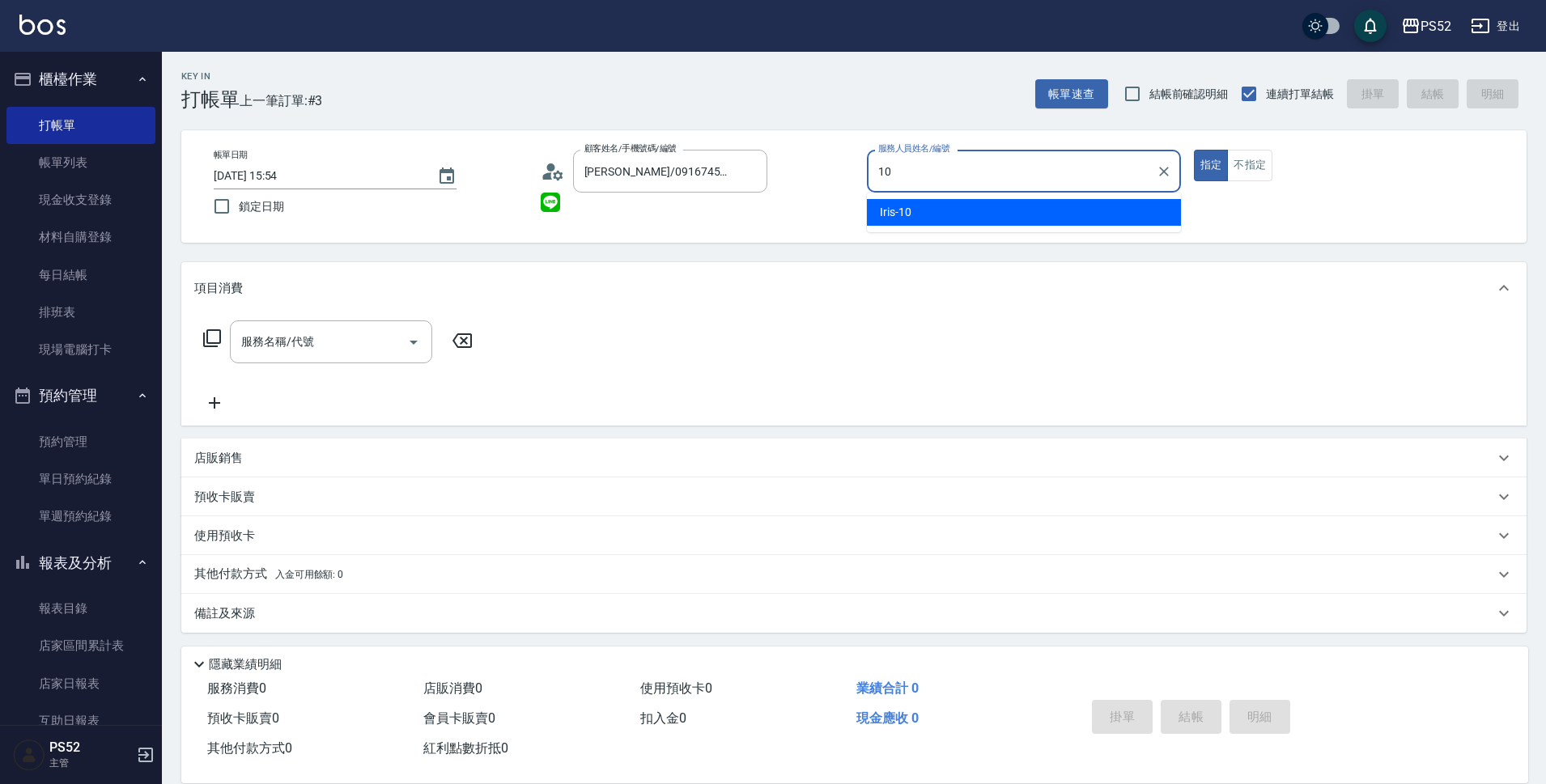
type input "Iris-10"
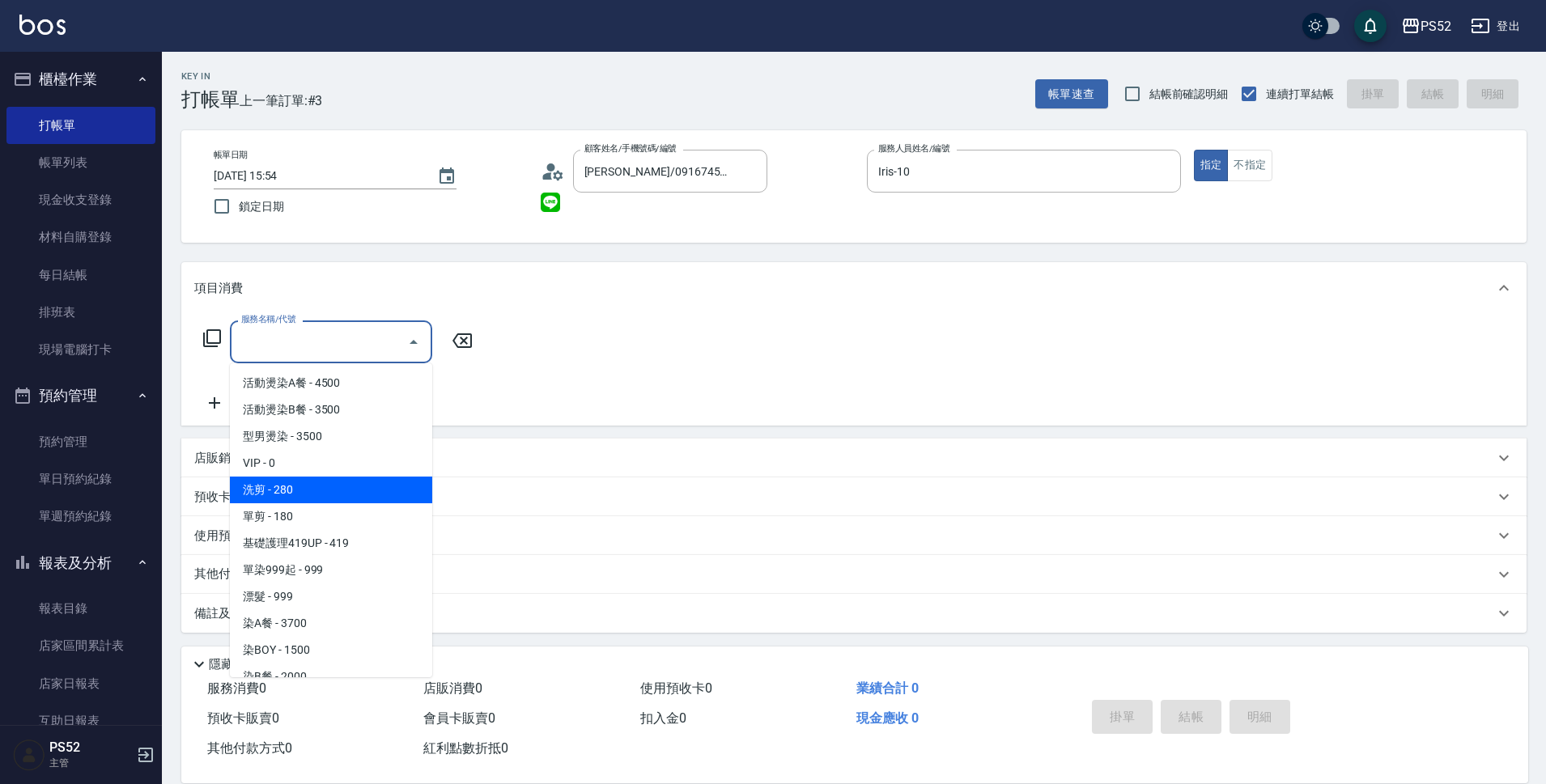
type input "洗剪(C1)"
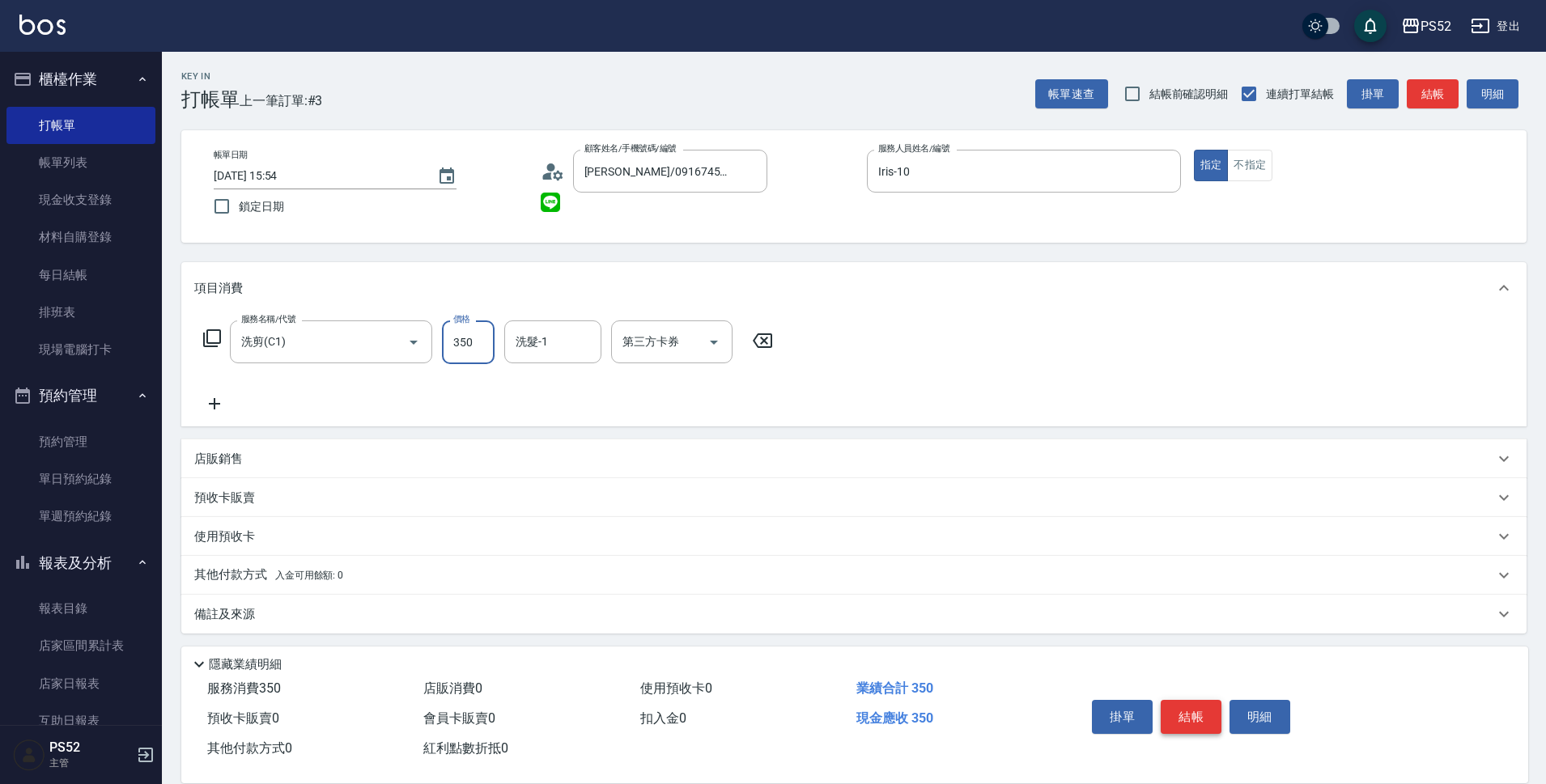
type input "350"
click at [1201, 718] on button "結帳" at bounding box center [1190, 717] width 60 height 34
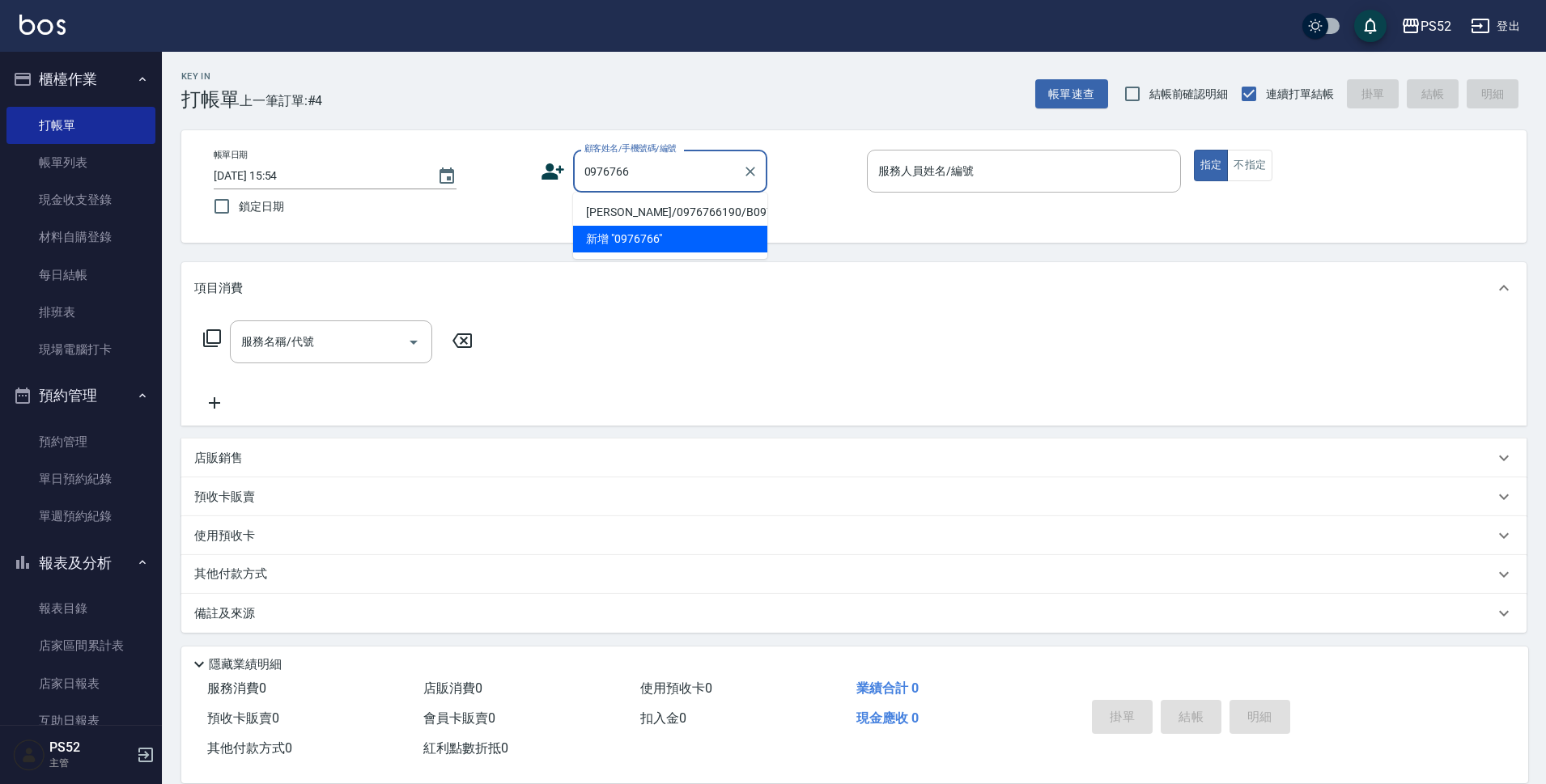
click at [599, 220] on li "[PERSON_NAME]/0976766190/B0976766190" at bounding box center [670, 212] width 194 height 27
type input "[PERSON_NAME]/0976766190/B0976766190"
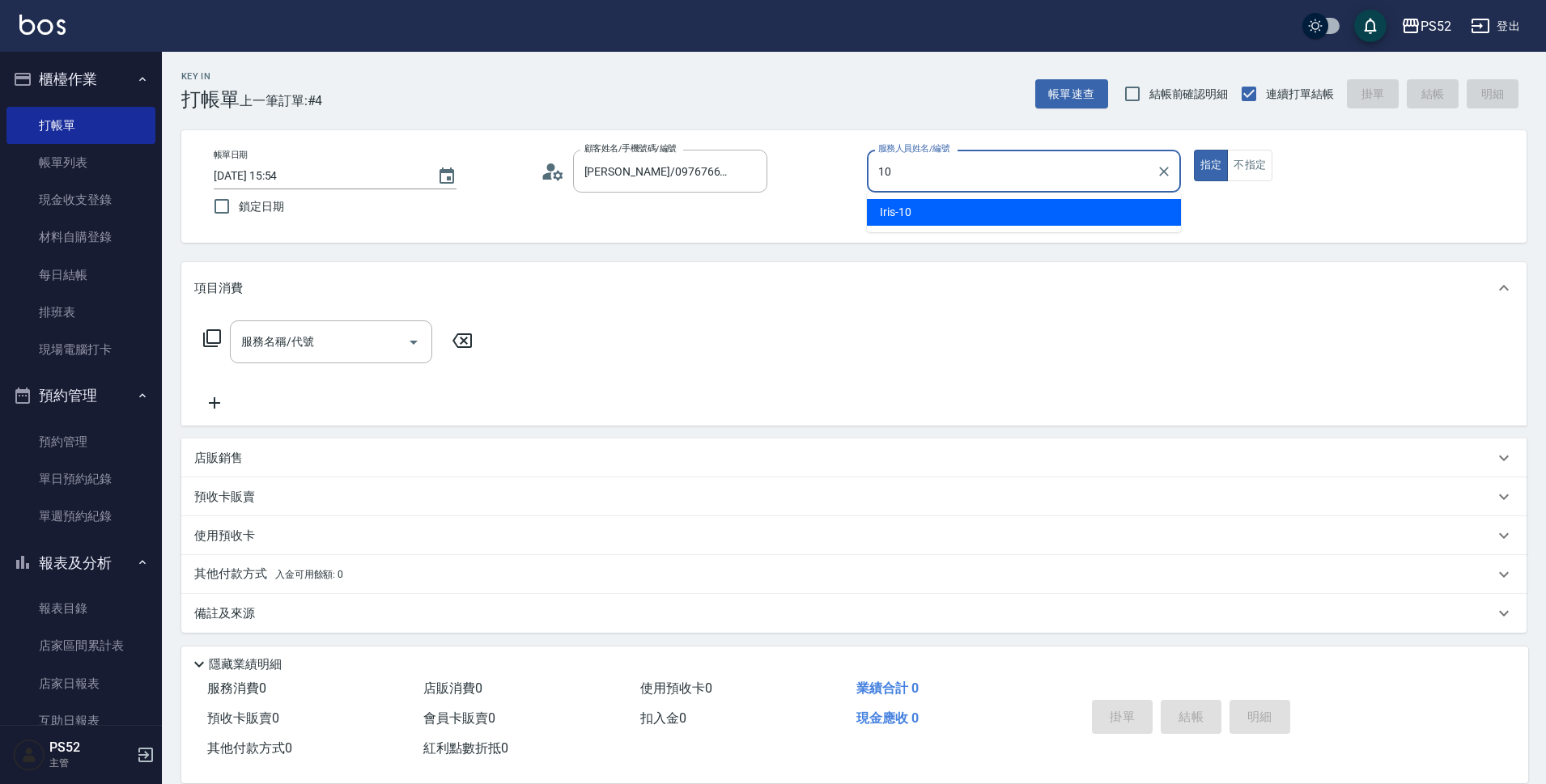
type input "Iris-10"
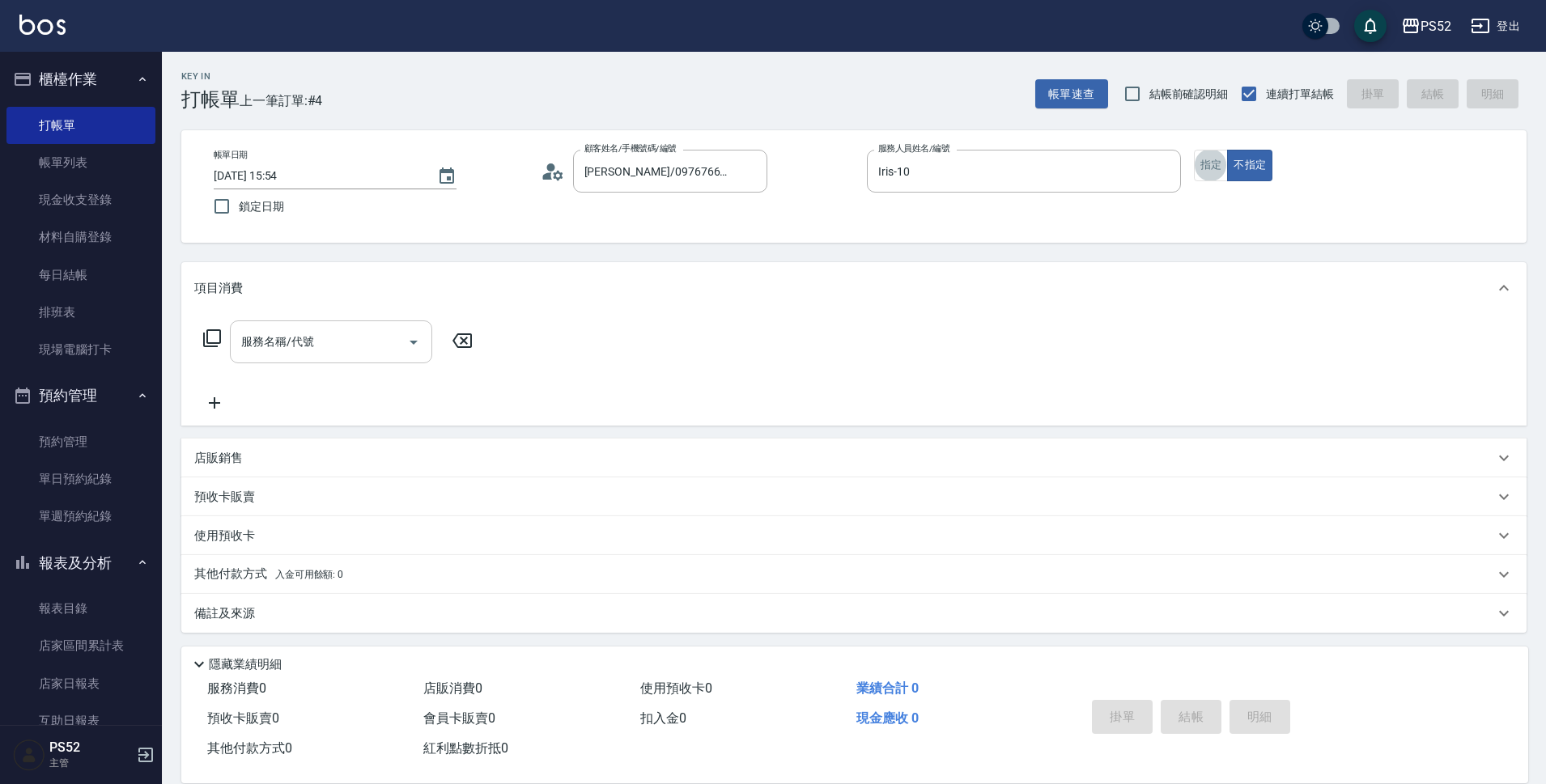
click at [291, 333] on input "服務名稱/代號" at bounding box center [319, 342] width 164 height 29
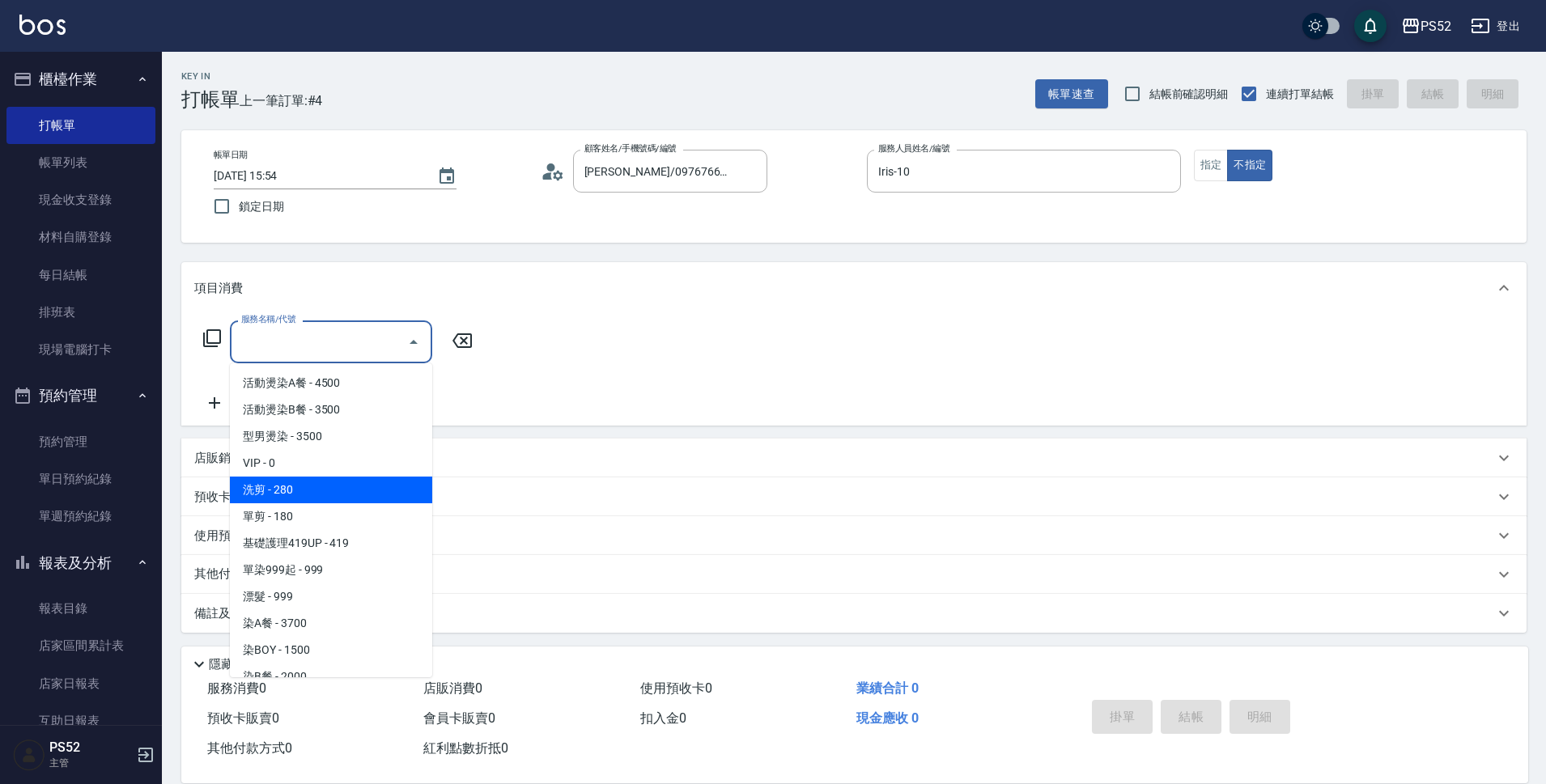
click at [292, 480] on span "洗剪 - 280" at bounding box center [331, 490] width 203 height 27
type input "洗剪(C1)"
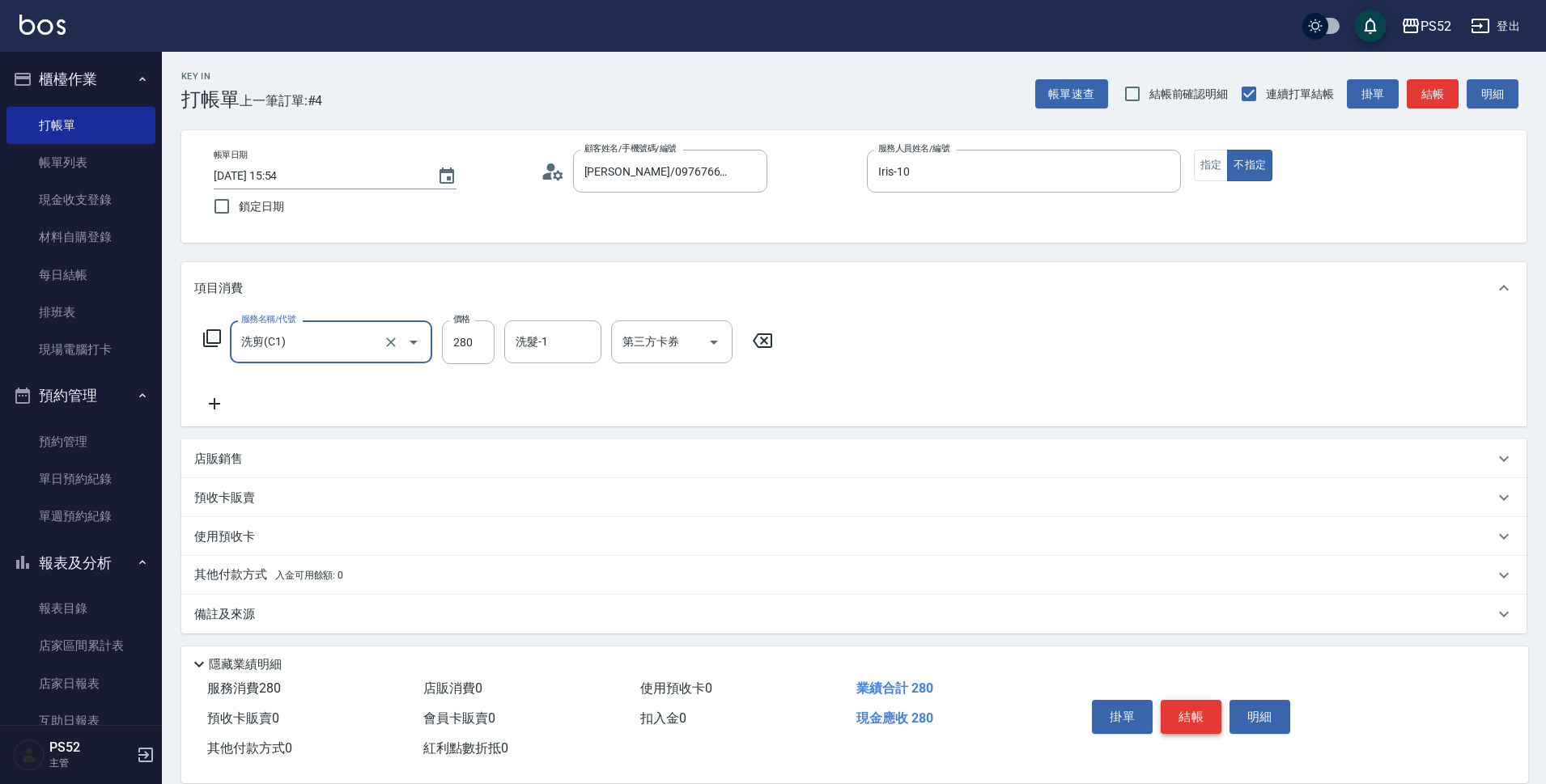
click at [1191, 719] on button "結帳" at bounding box center [1190, 717] width 60 height 34
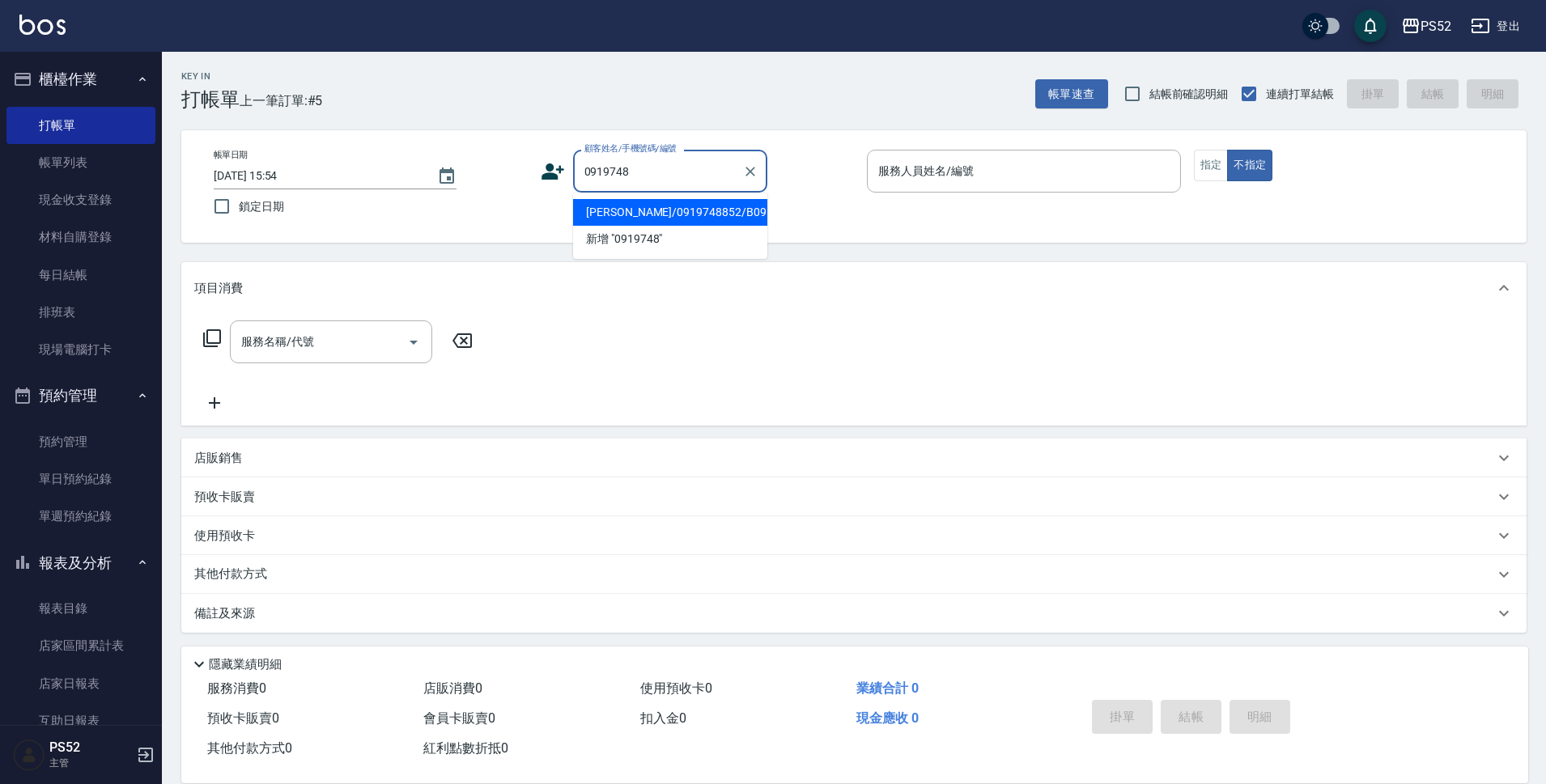
click at [680, 226] on li "[PERSON_NAME]/0919748852/B0919748852" at bounding box center [670, 212] width 194 height 27
type input "[PERSON_NAME]/0919748852/B0919748852"
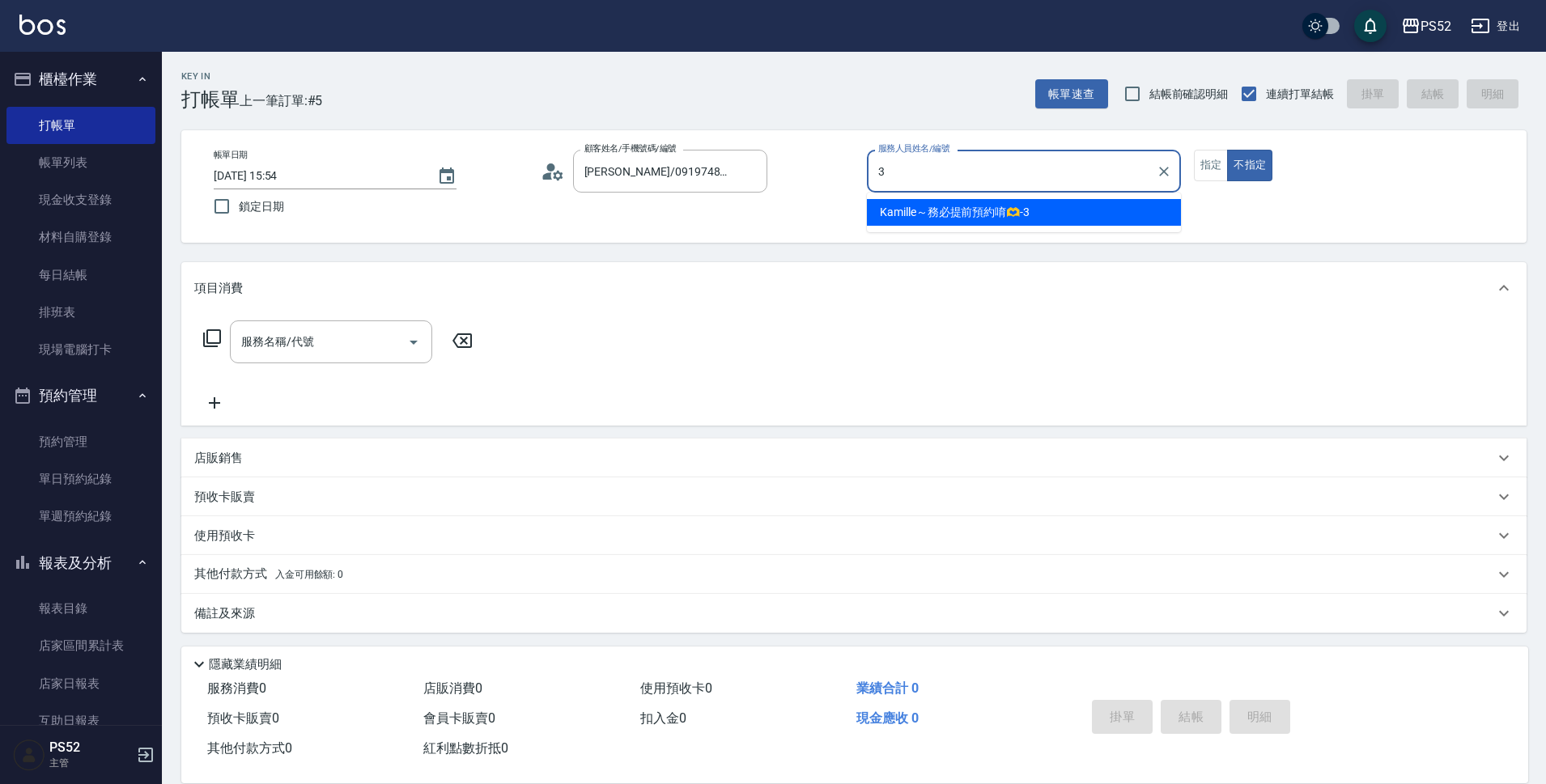
type input "Kamille～務必提前預約唷🫶-3"
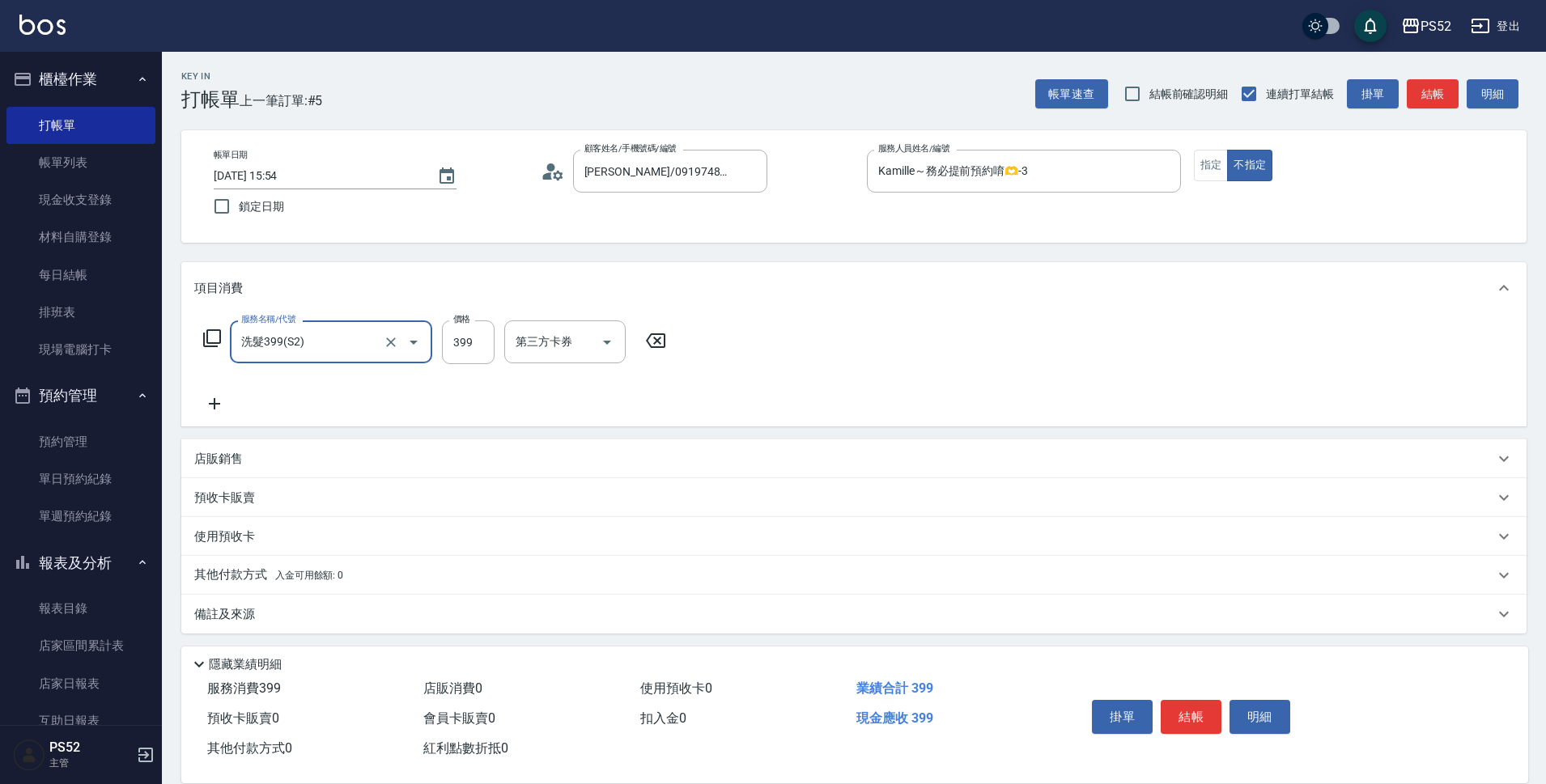
type input "洗髮399(S2)"
type input "439"
click at [205, 395] on icon at bounding box center [214, 403] width 40 height 19
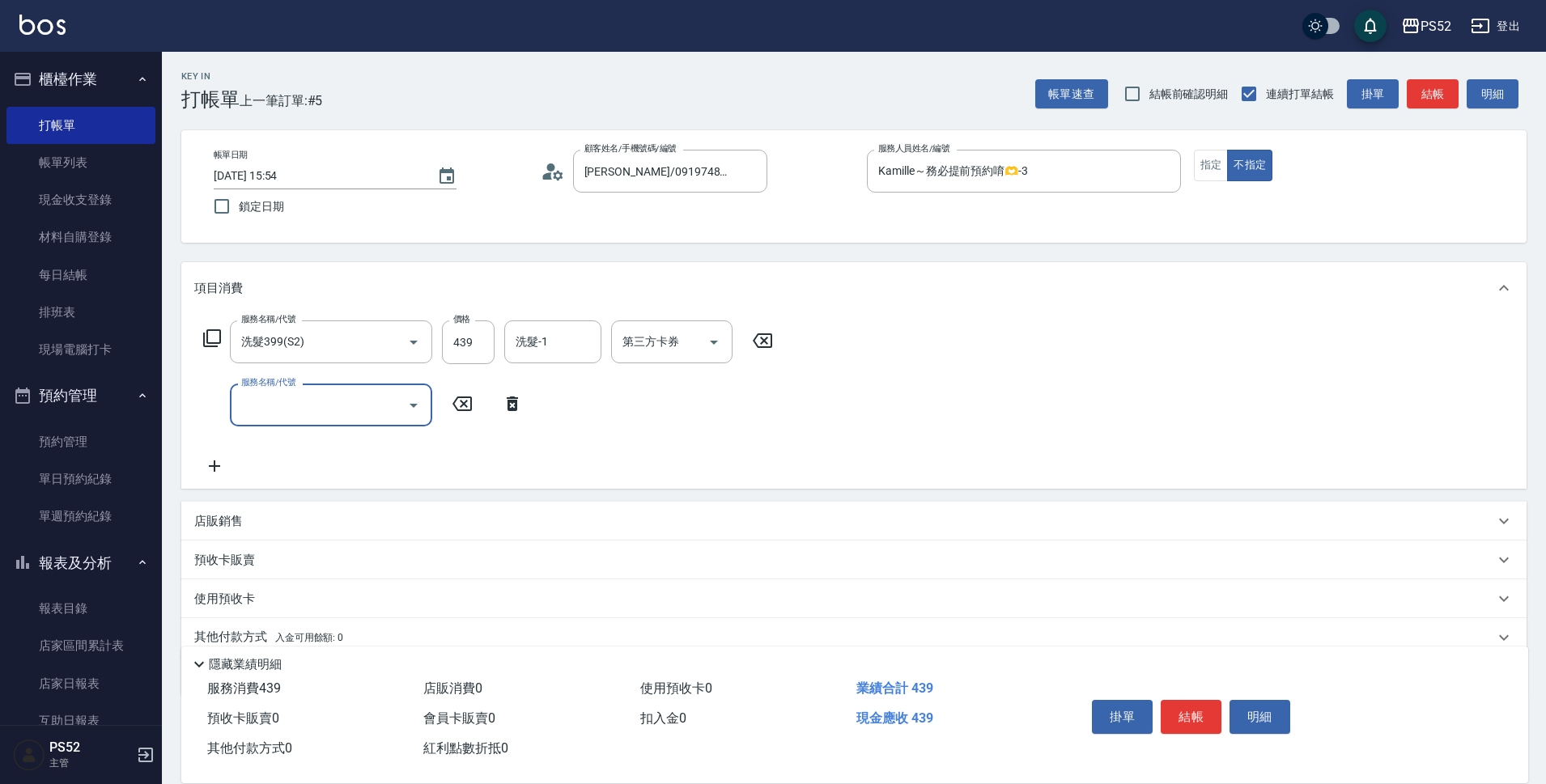
click at [262, 409] on input "服務名稱/代號" at bounding box center [319, 405] width 164 height 29
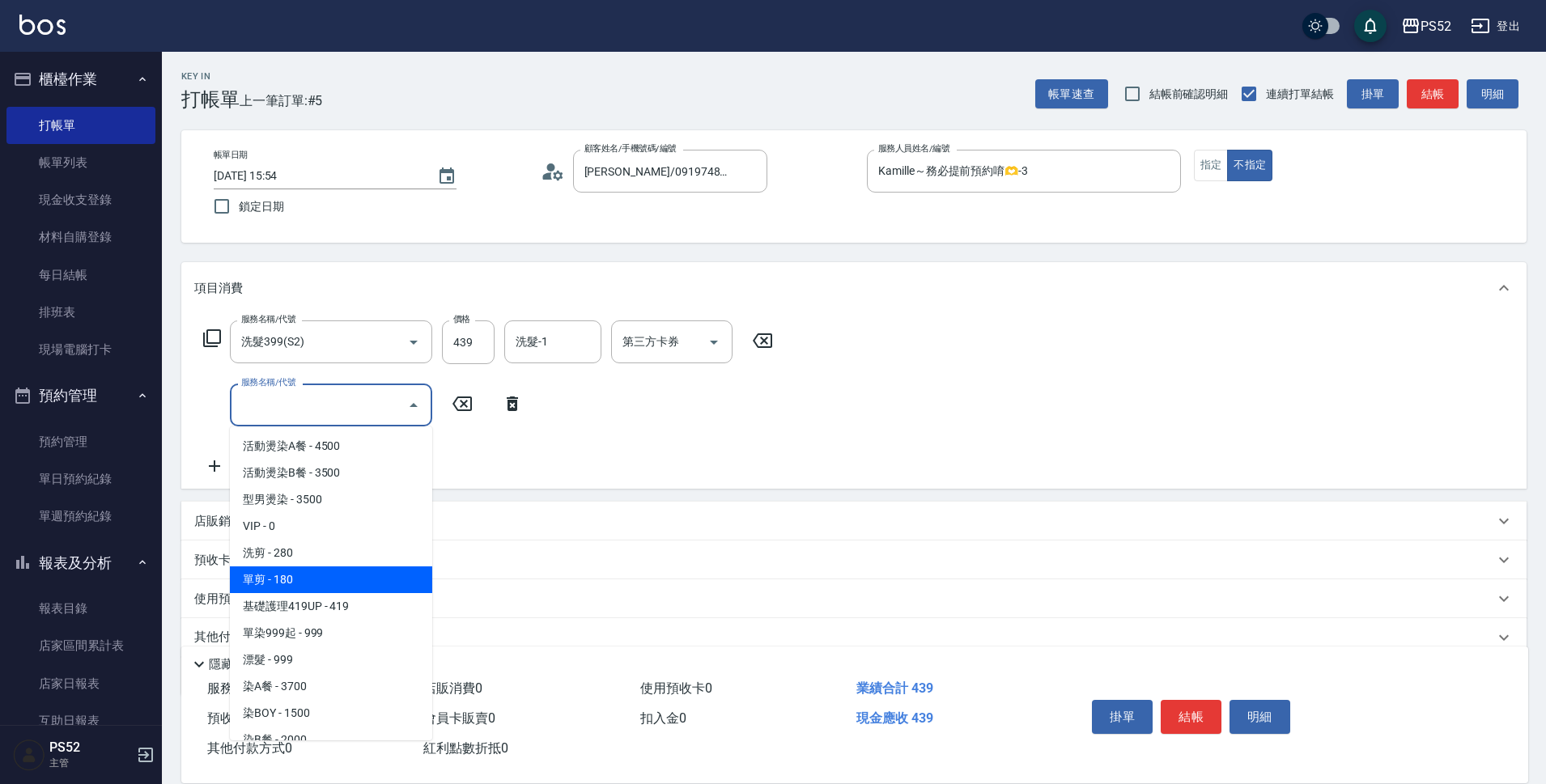
click at [314, 582] on span "單剪 - 180" at bounding box center [331, 579] width 203 height 27
type input "單剪(C2)"
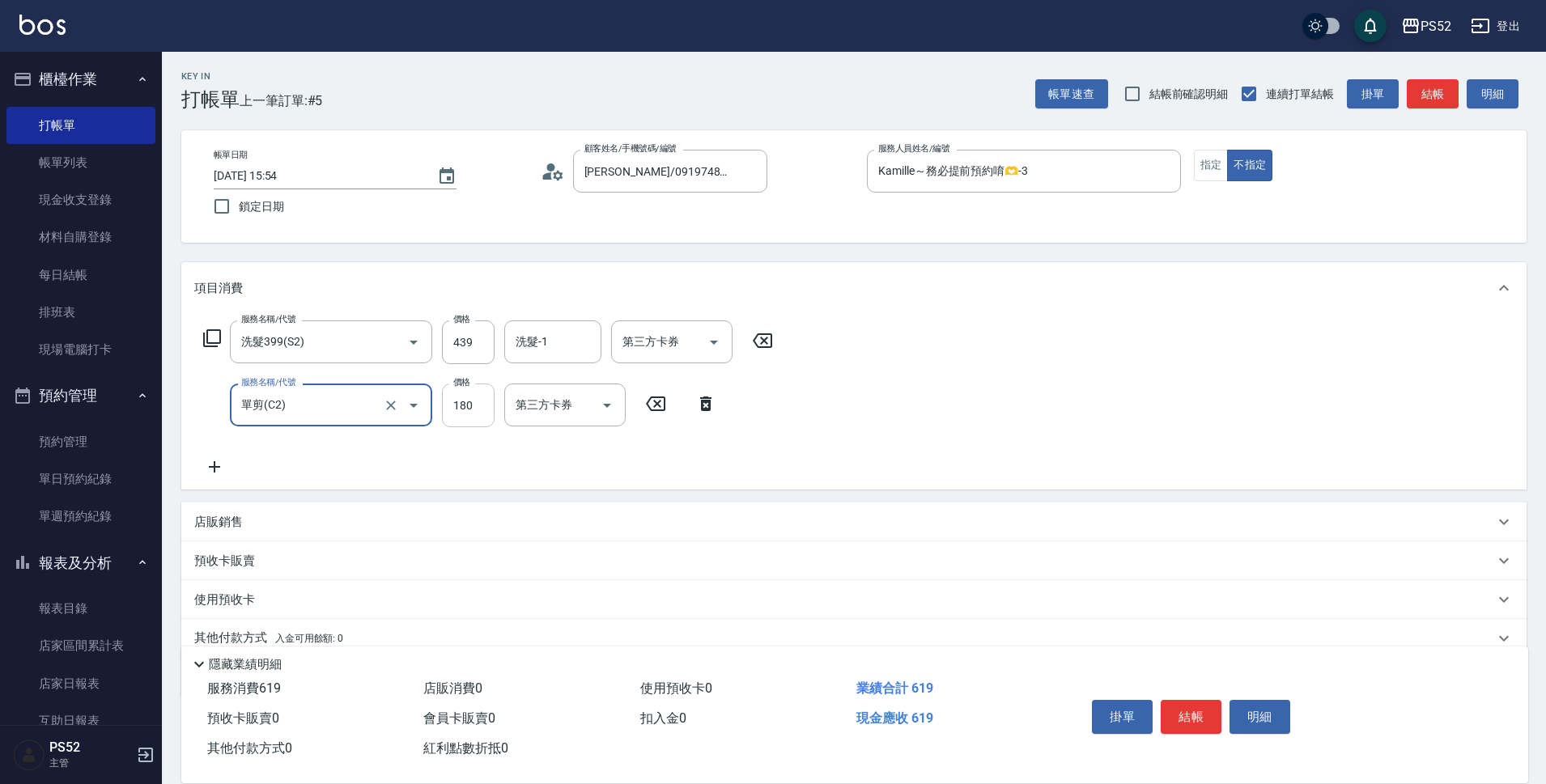
click at [479, 403] on input "180" at bounding box center [468, 405] width 53 height 44
type input "200"
click at [1193, 716] on button "結帳" at bounding box center [1190, 717] width 60 height 34
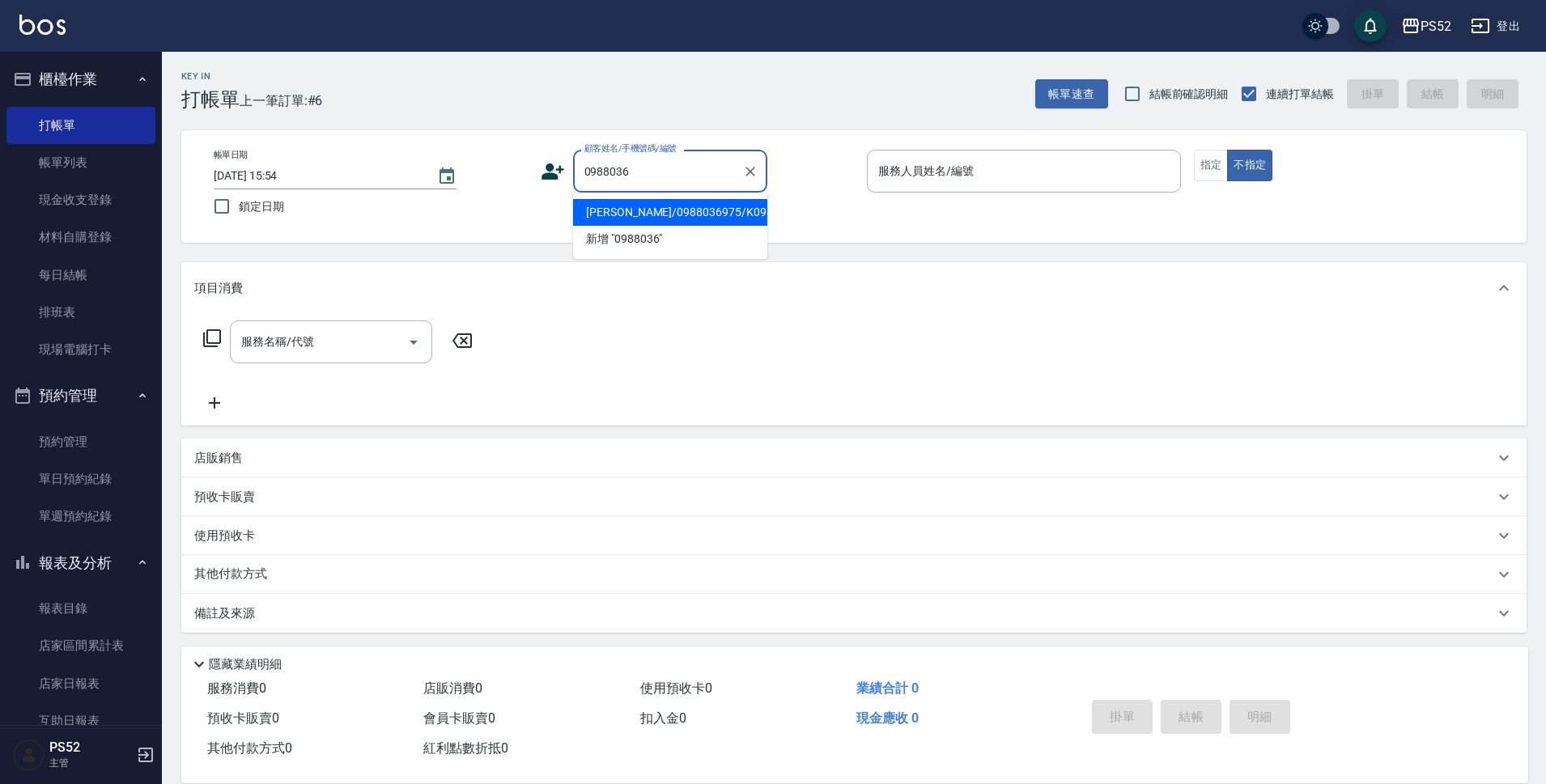
click at [636, 225] on li "[PERSON_NAME]/0988036975/K0988036975" at bounding box center [670, 212] width 194 height 27
type input "[PERSON_NAME]/0988036975/K0988036975"
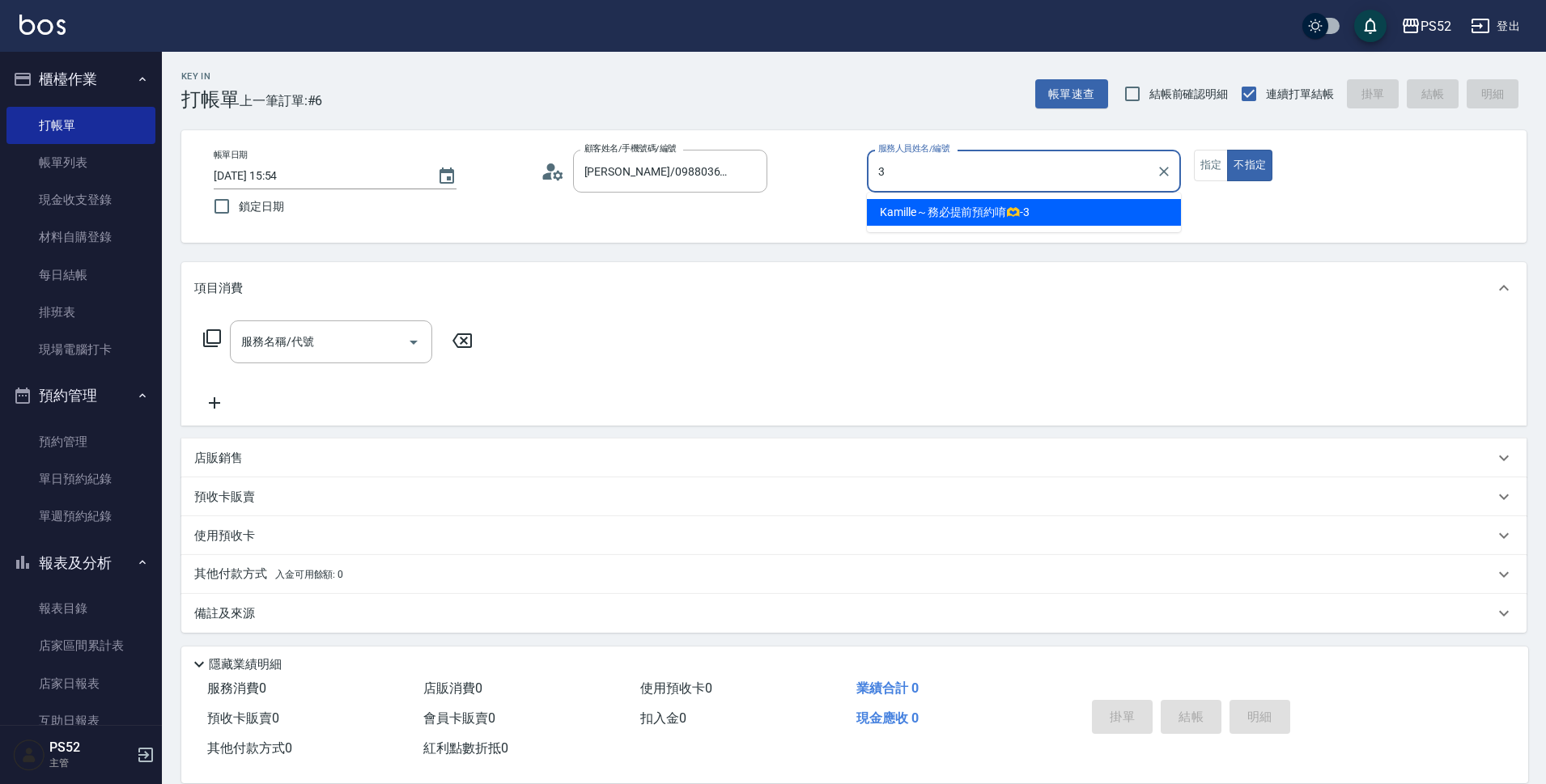
type input "Kamille～務必提前預約唷🫶-3"
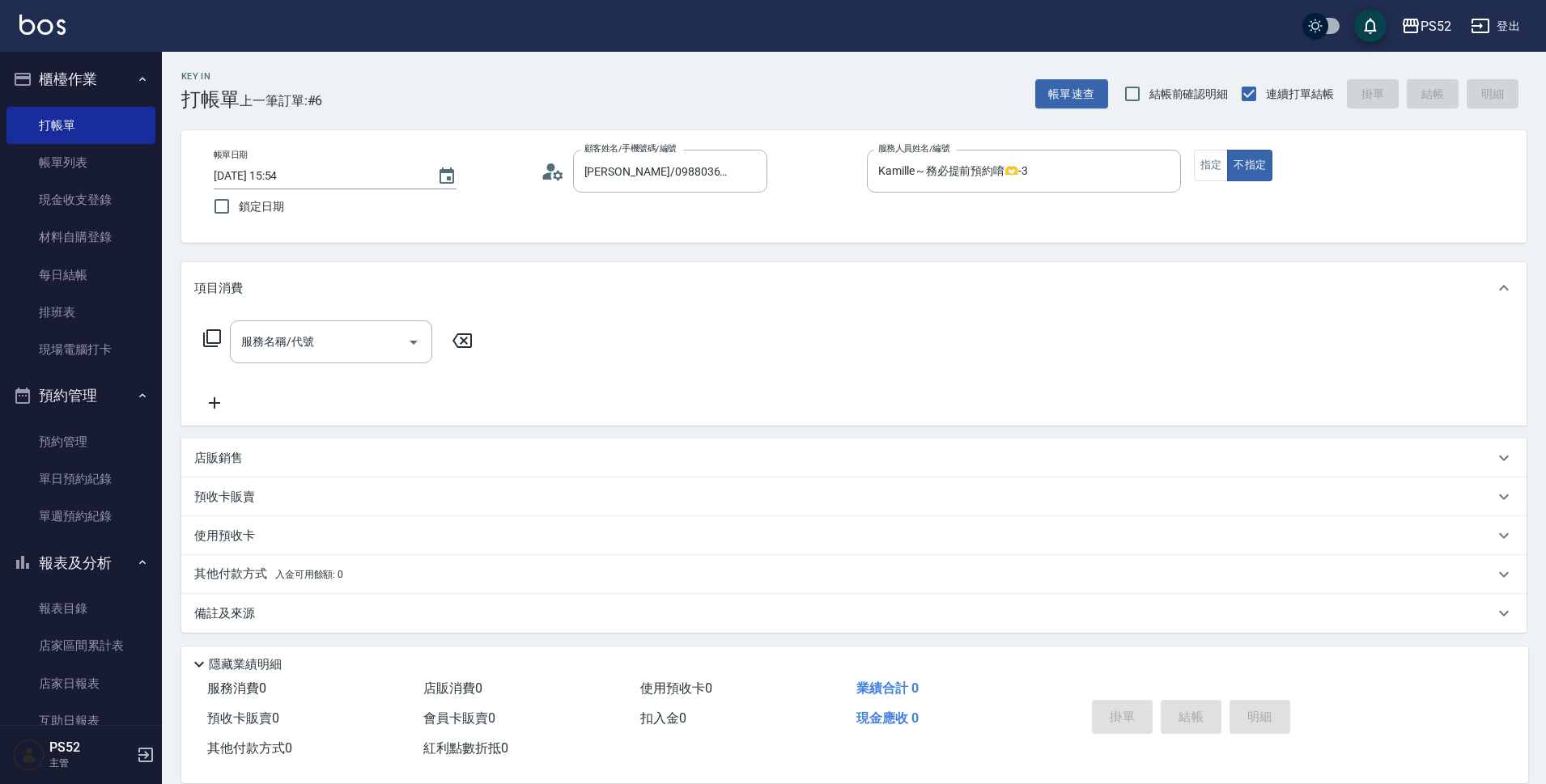
click at [1212, 186] on div "帳單日期 [DATE] 15:54 鎖定日期 顧客姓名/手機號碼/編號 [PERSON_NAME]/0988036975/K0988036975 顧客姓名/手…" at bounding box center [853, 186] width 1306 height 74
click at [1206, 171] on button "指定" at bounding box center [1211, 165] width 34 height 32
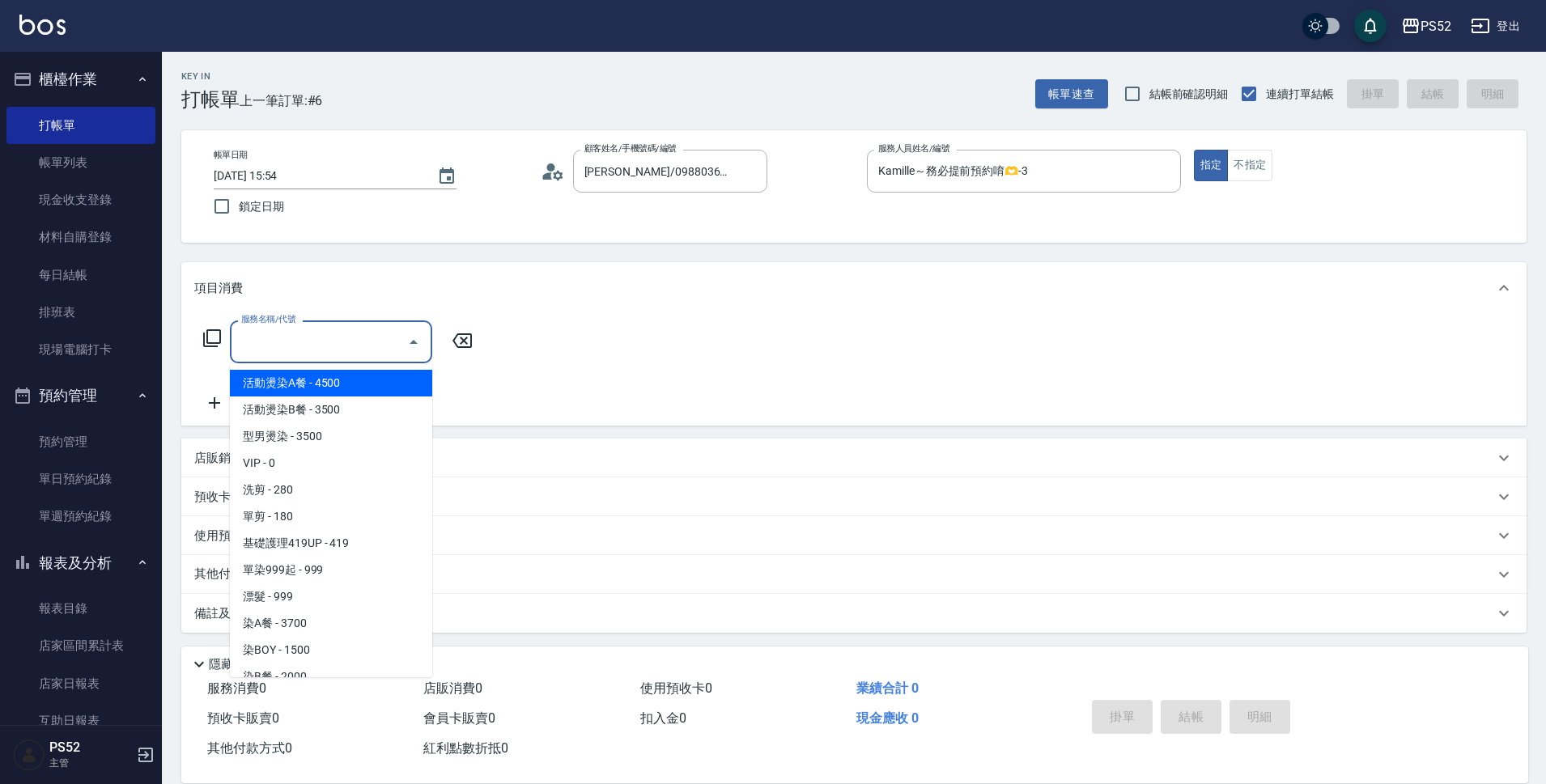
click at [348, 347] on input "服務名稱/代號" at bounding box center [319, 342] width 164 height 29
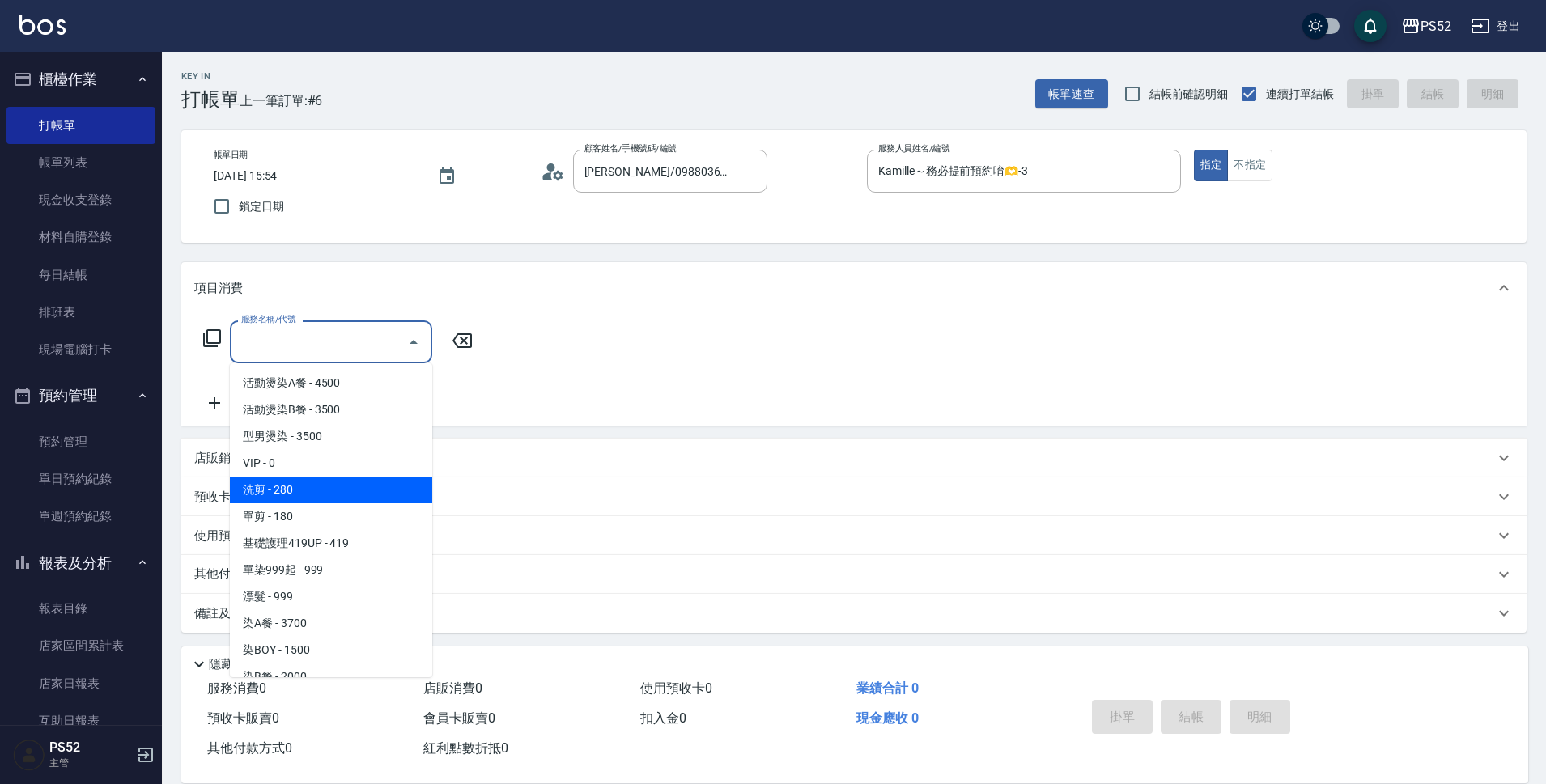
click at [340, 486] on span "洗剪 - 280" at bounding box center [331, 490] width 203 height 27
type input "洗剪(C1)"
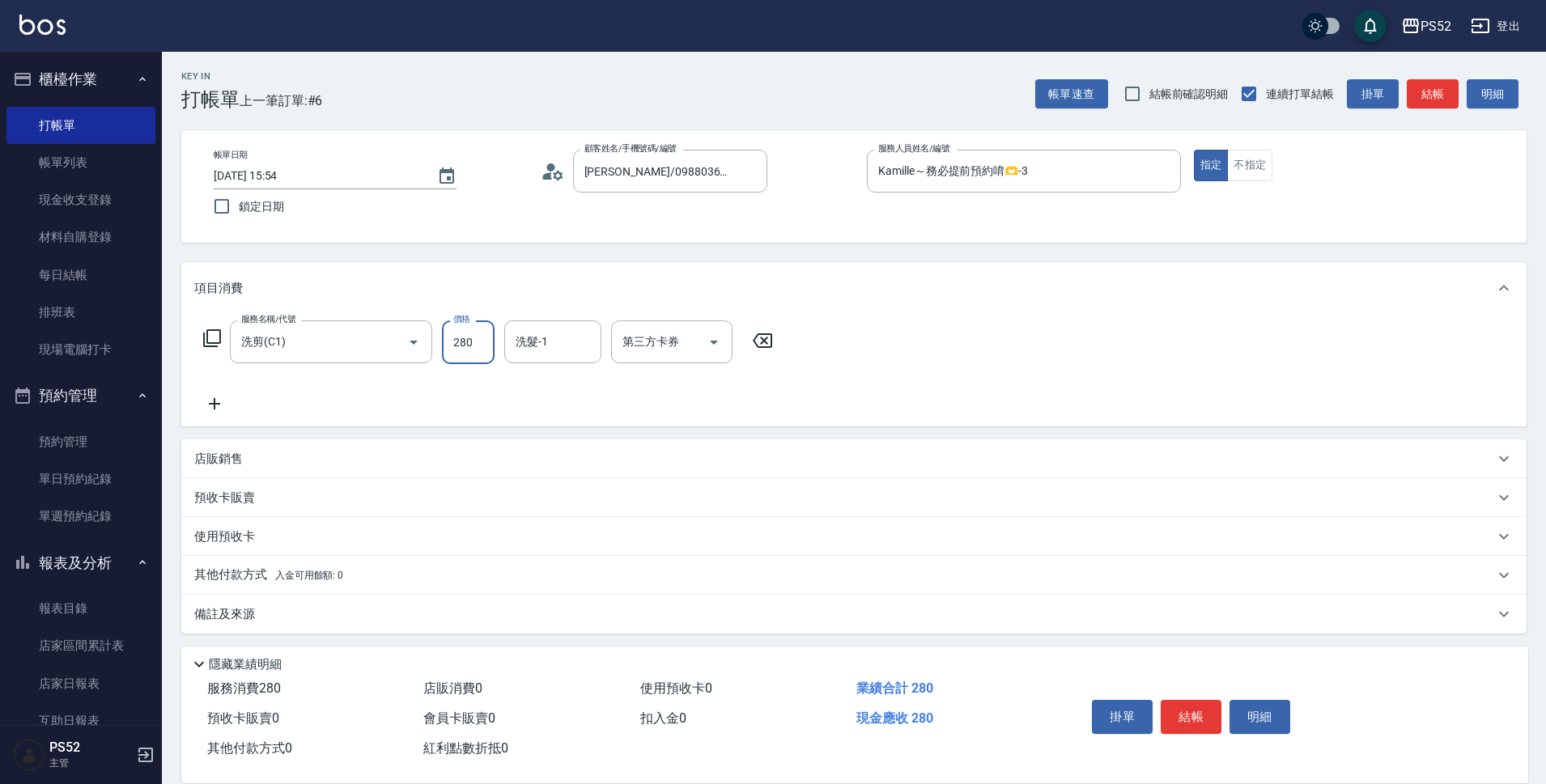
click at [486, 355] on input "280" at bounding box center [468, 342] width 53 height 44
type input "450"
click at [1195, 700] on button "結帳" at bounding box center [1190, 717] width 60 height 34
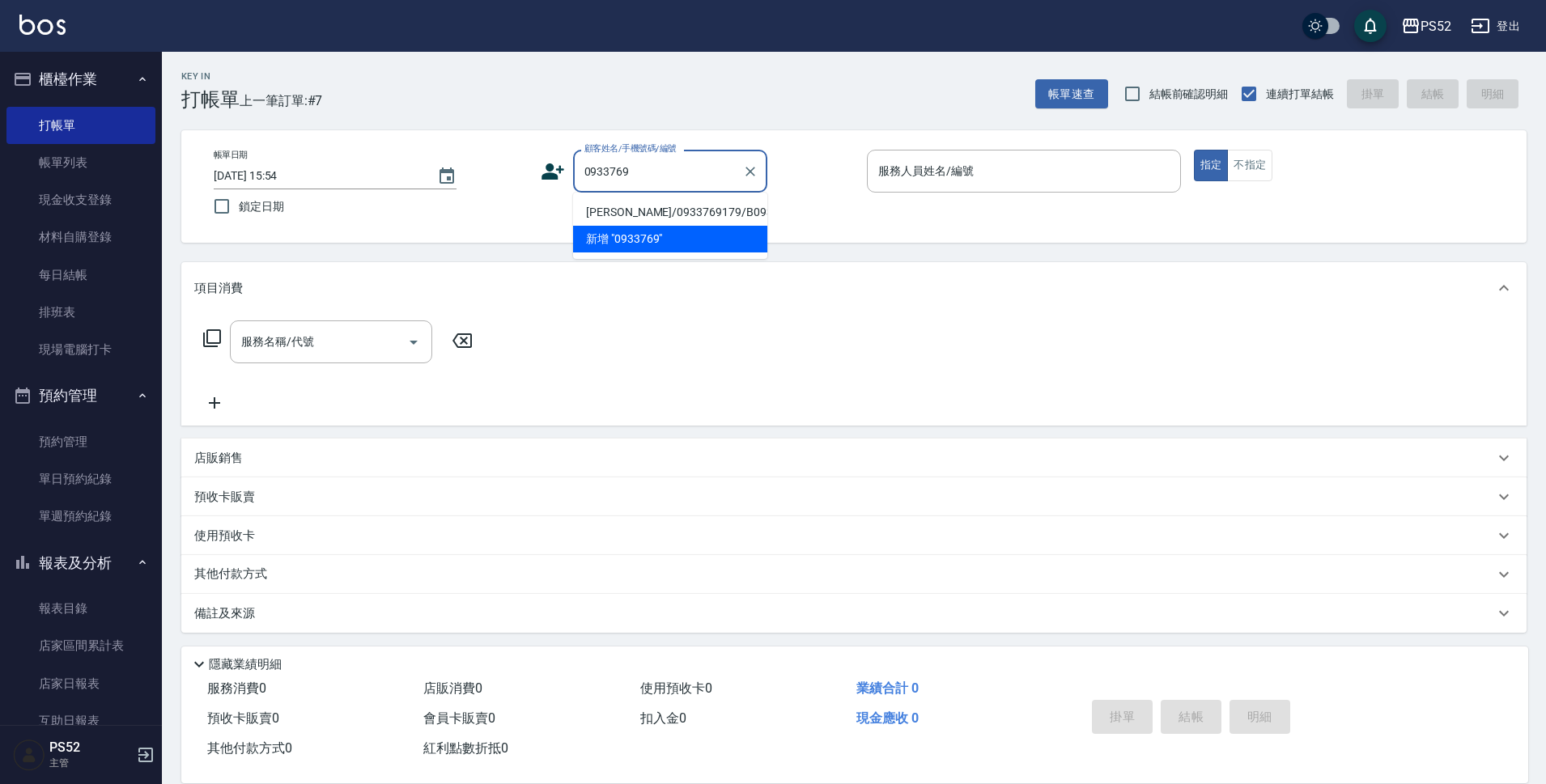
click at [615, 218] on li "[PERSON_NAME]/0933769179/B0933769179" at bounding box center [670, 212] width 194 height 27
type input "[PERSON_NAME]/0933769179/B0933769179"
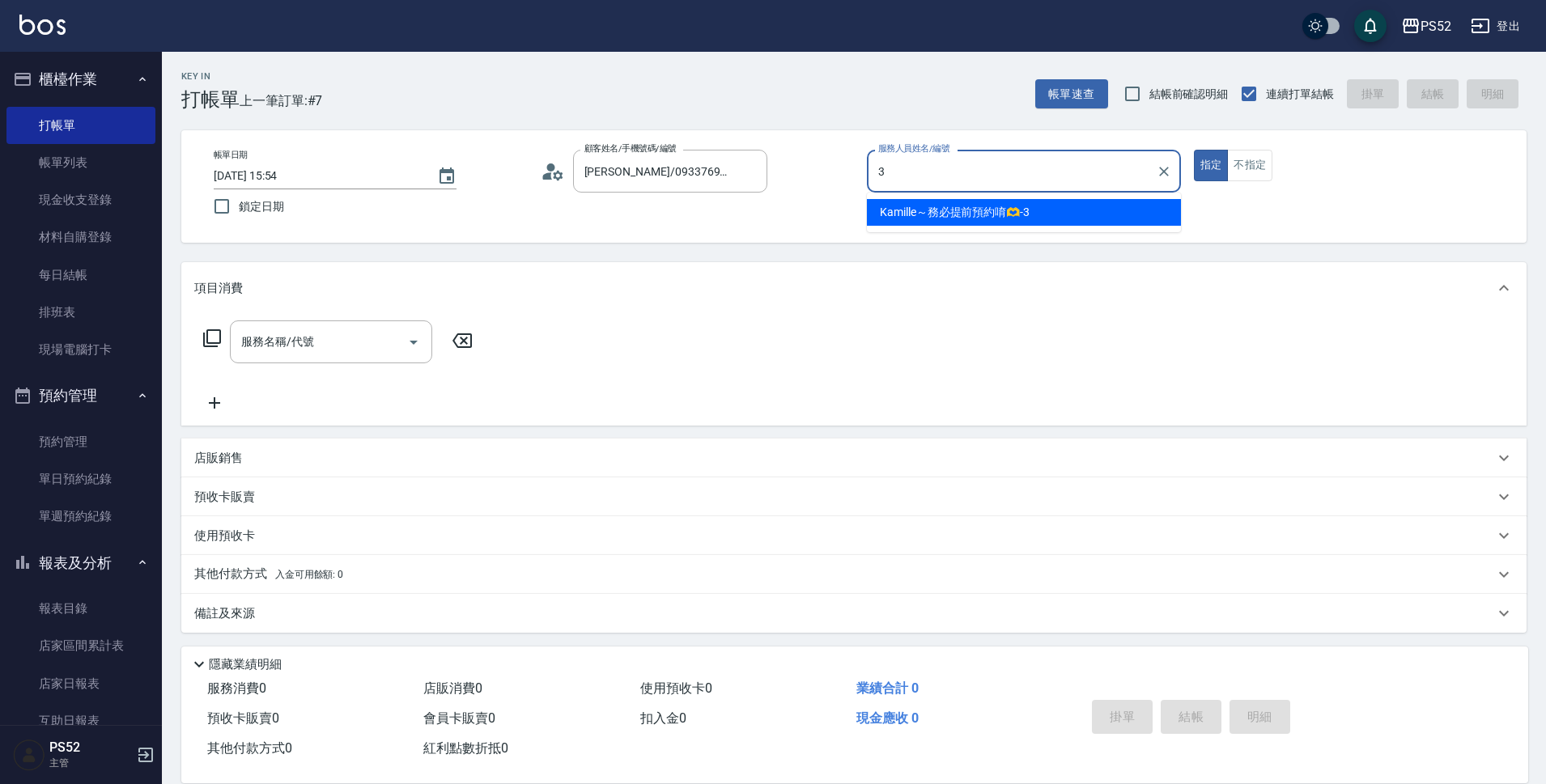
type input "Kamille～務必提前預約唷🫶-3"
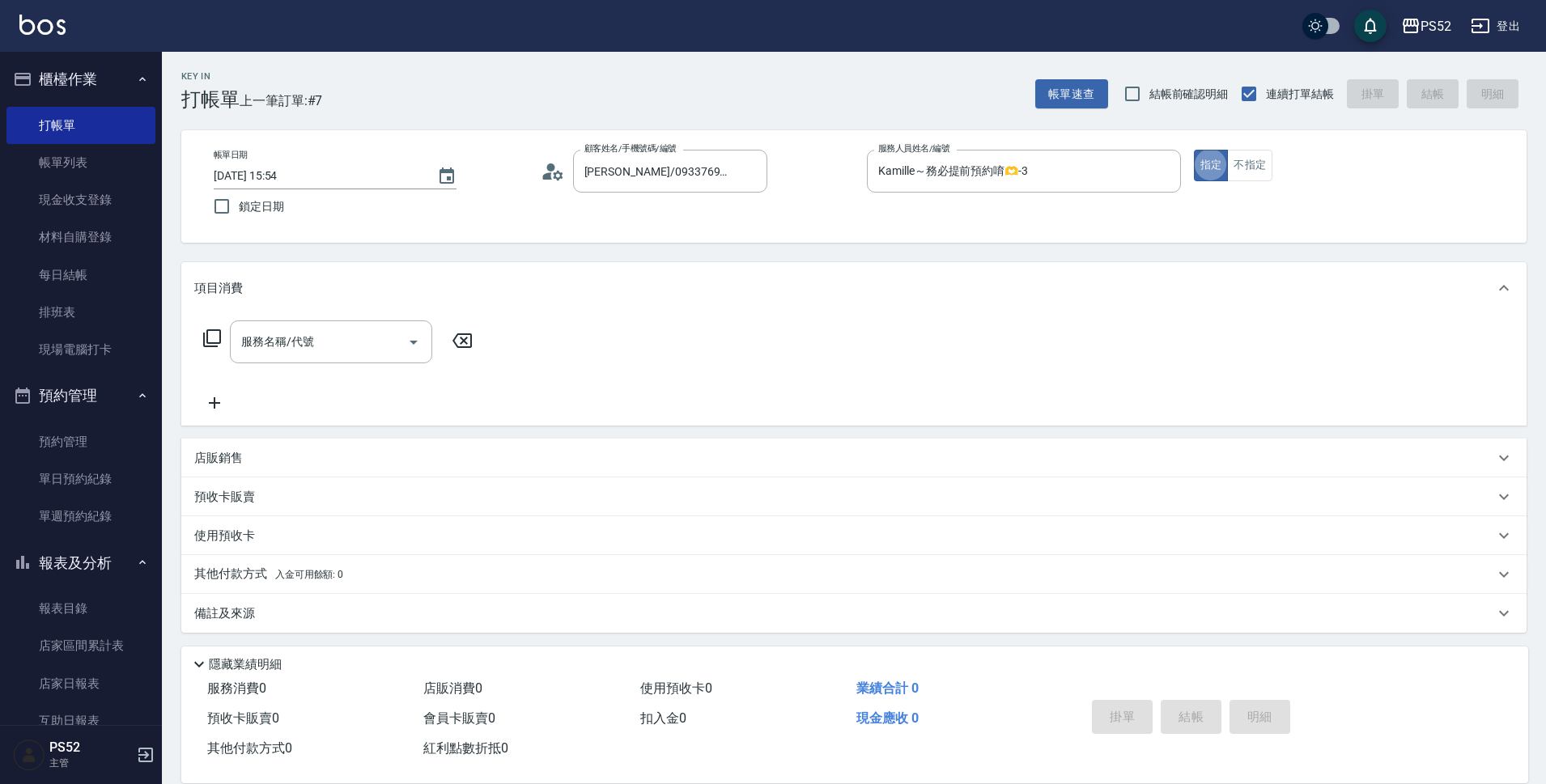
click at [551, 174] on icon at bounding box center [552, 171] width 24 height 24
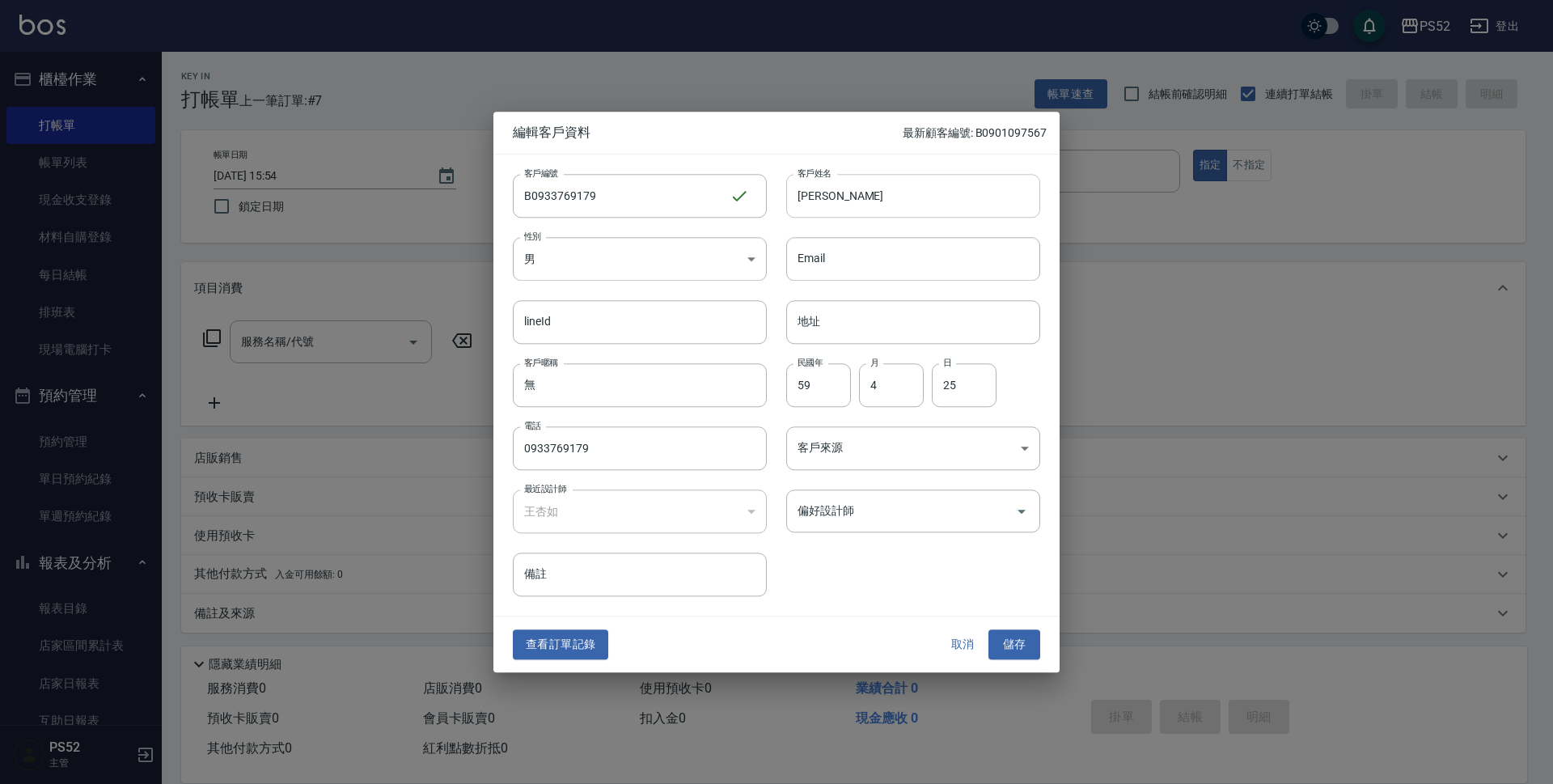
click at [817, 201] on input "[PERSON_NAME]" at bounding box center [913, 196] width 254 height 44
type input "[PERSON_NAME]"
click at [1020, 656] on button "儲存" at bounding box center [1015, 644] width 52 height 30
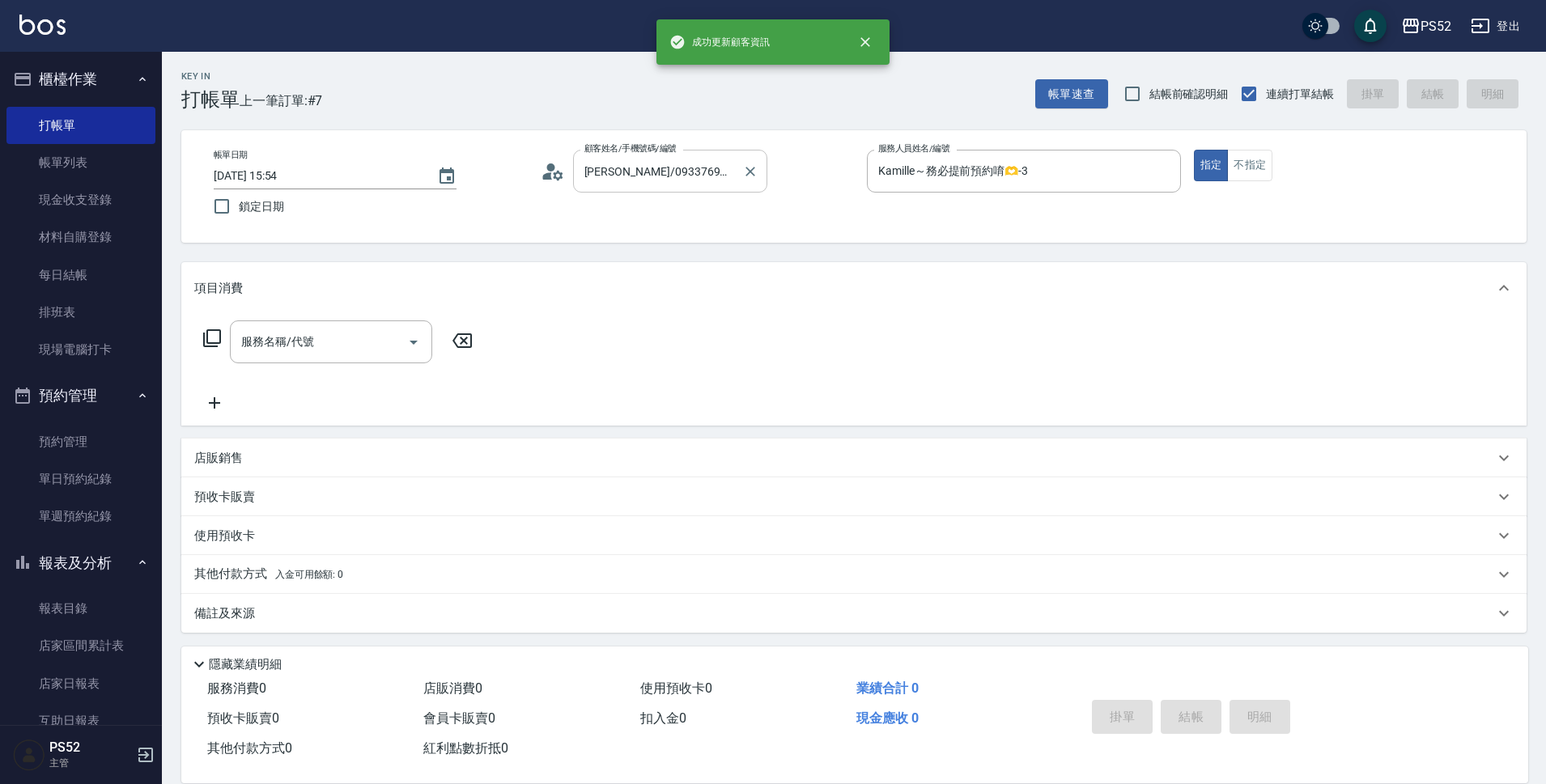
click at [740, 180] on div at bounding box center [749, 171] width 21 height 43
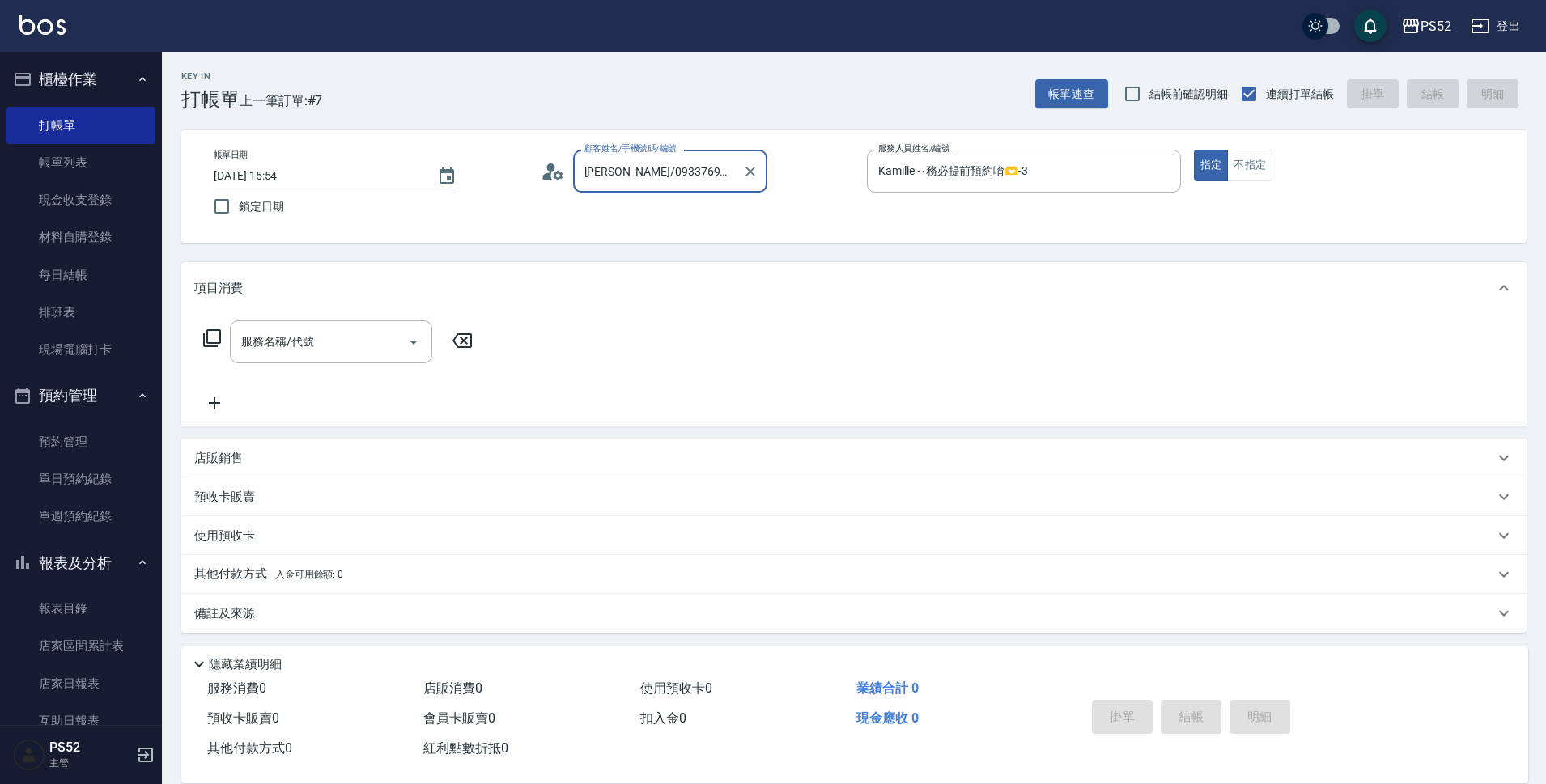
scroll to position [0, 32]
click at [747, 169] on icon "Clear" at bounding box center [750, 171] width 10 height 10
click at [659, 218] on li "[PERSON_NAME]/0933769179/B0933769179" at bounding box center [670, 212] width 194 height 27
type input "[PERSON_NAME]/0933769179/B0933769179"
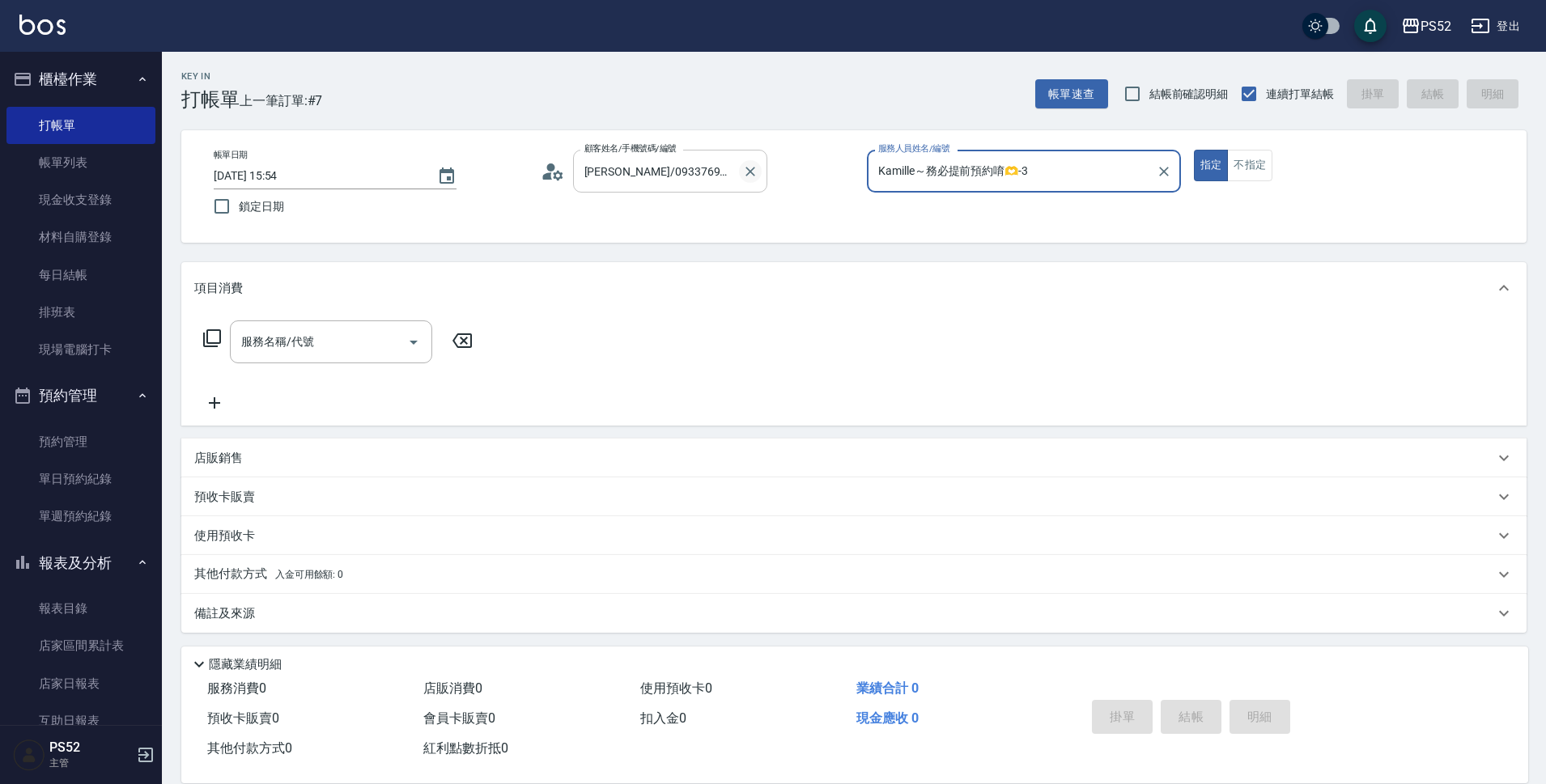
drag, startPoint x: 734, startPoint y: 177, endPoint x: 745, endPoint y: 171, distance: 12.5
click at [744, 172] on div "[PERSON_NAME]/0933769179/B0933769179 顧客姓名/手機號碼/編號" at bounding box center [670, 171] width 194 height 43
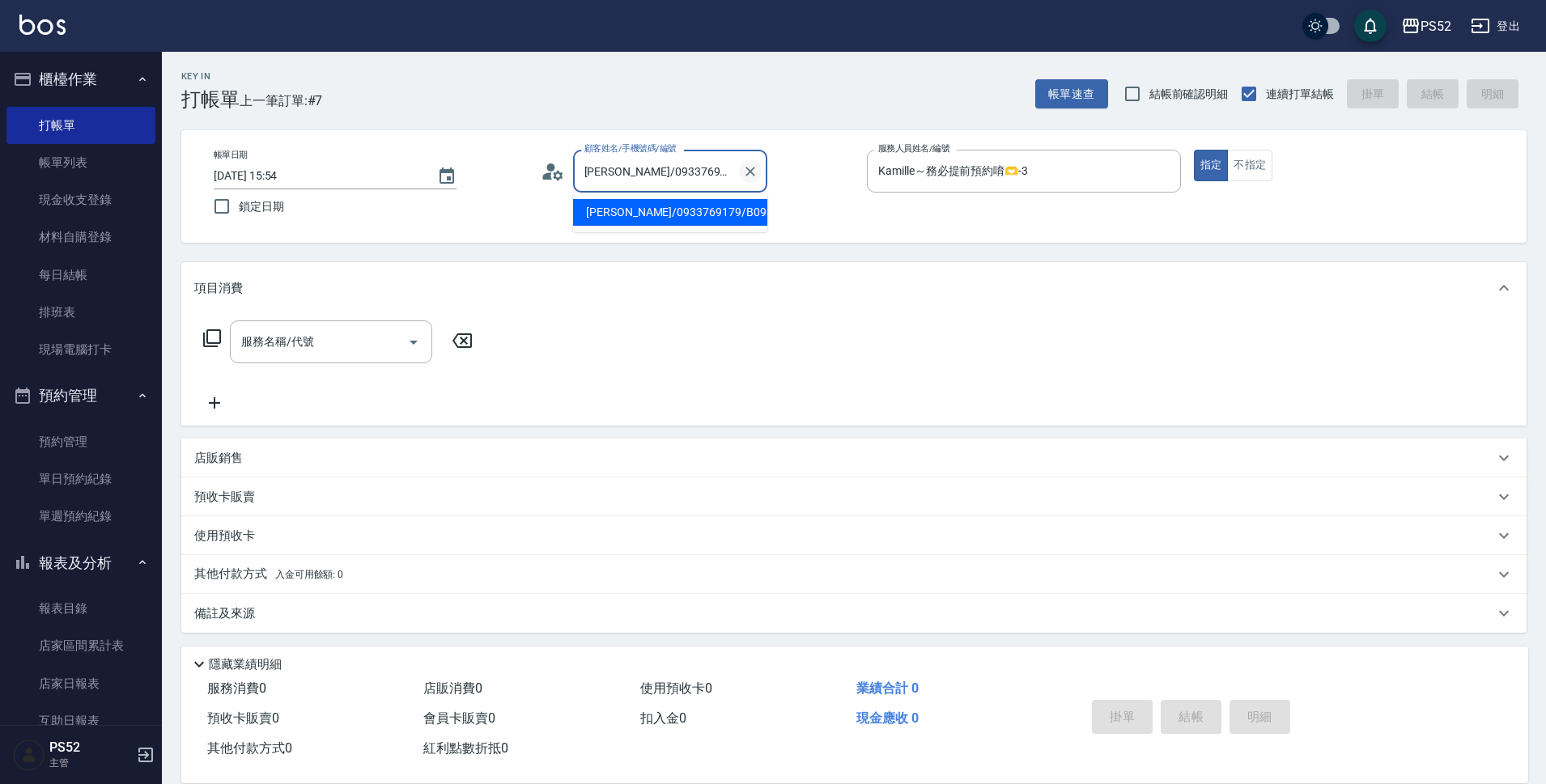
click at [745, 171] on icon "Clear" at bounding box center [750, 171] width 16 height 16
click at [660, 212] on li "[PERSON_NAME]/0933769179/B0933769179" at bounding box center [670, 212] width 194 height 27
type input "[PERSON_NAME]/0933769179/B0933769179"
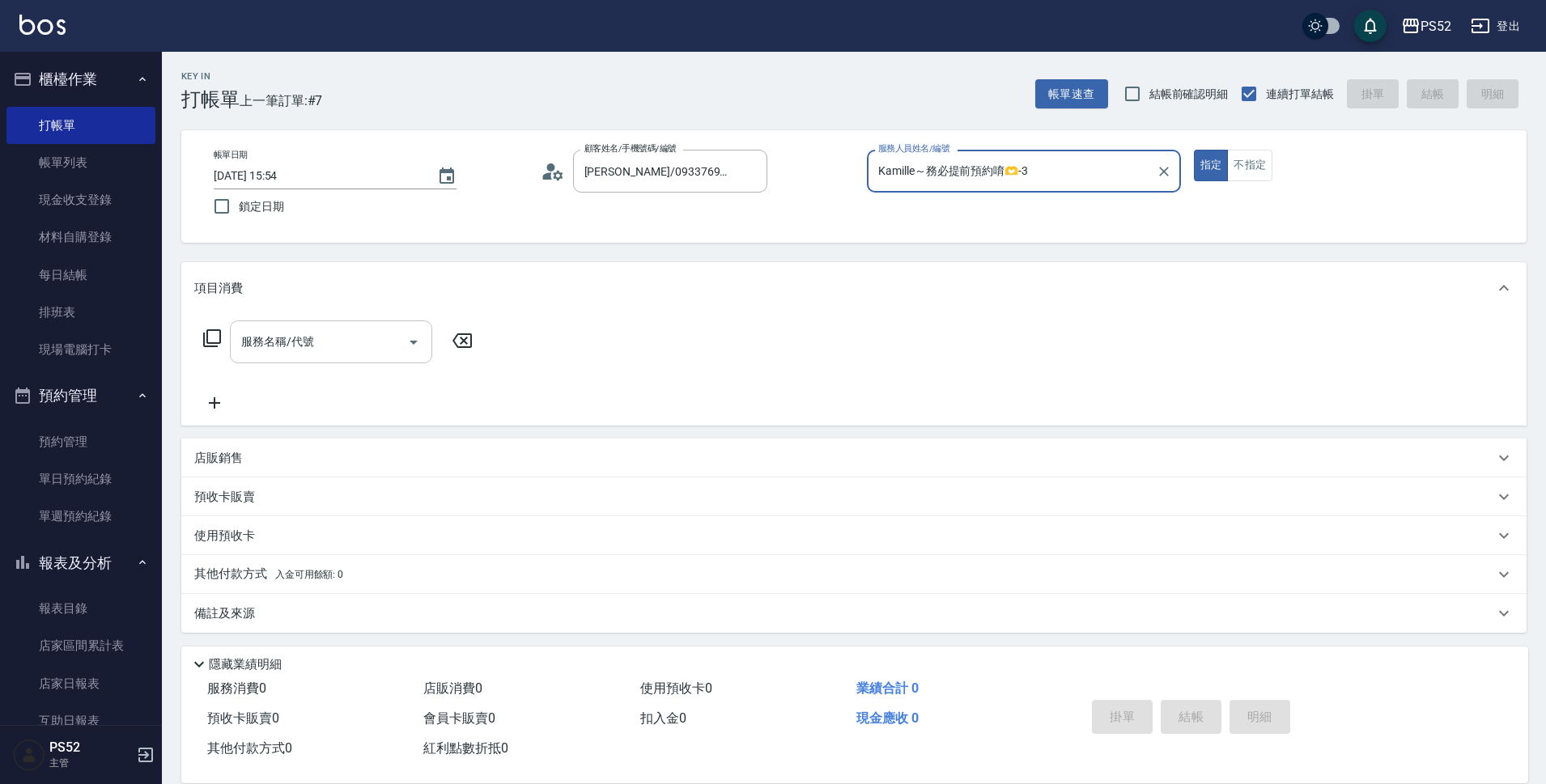
click at [273, 329] on input "服務名稱/代號" at bounding box center [319, 342] width 164 height 29
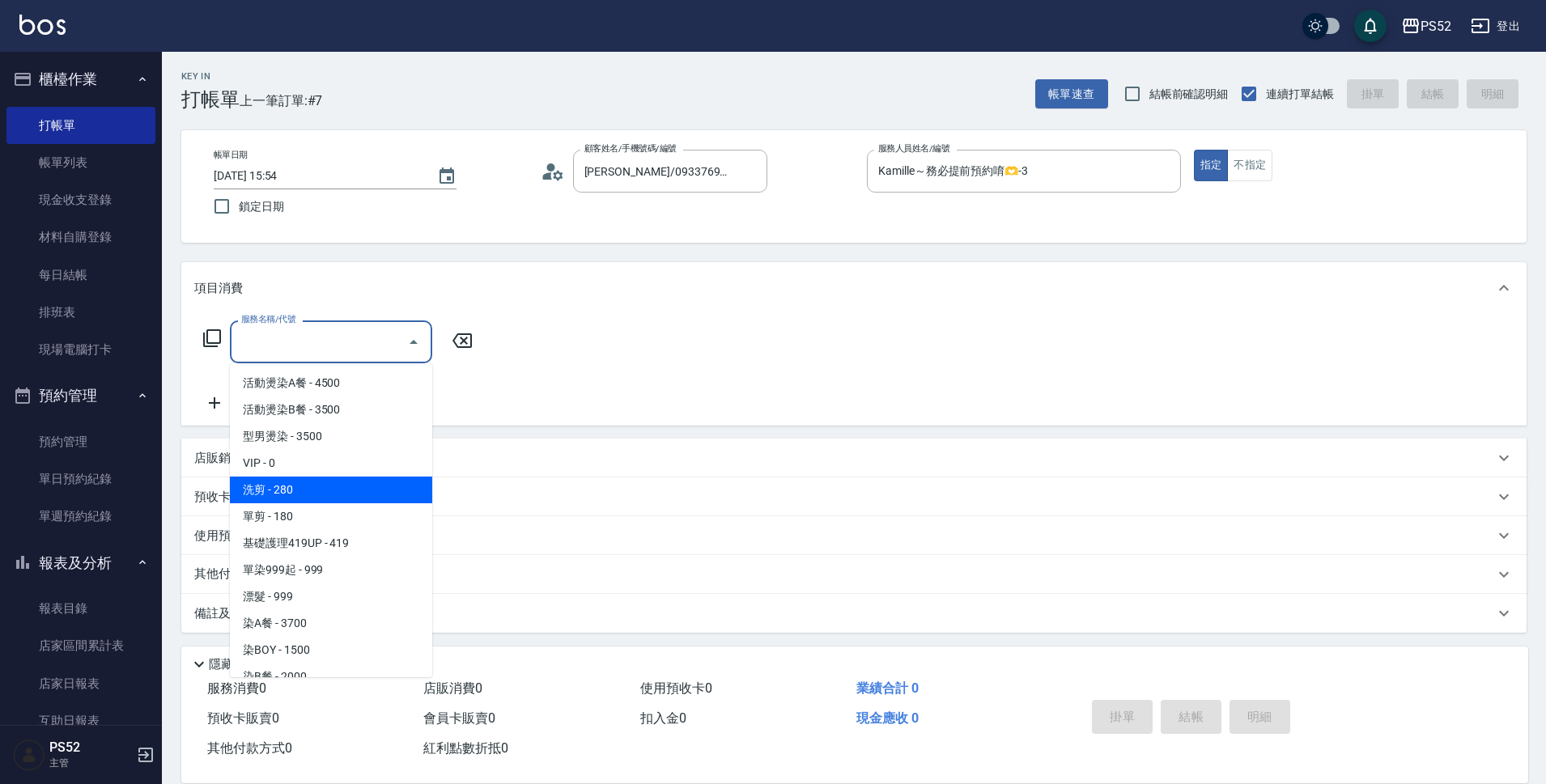
click at [326, 493] on span "洗剪 - 280" at bounding box center [331, 490] width 203 height 27
type input "洗剪(C1)"
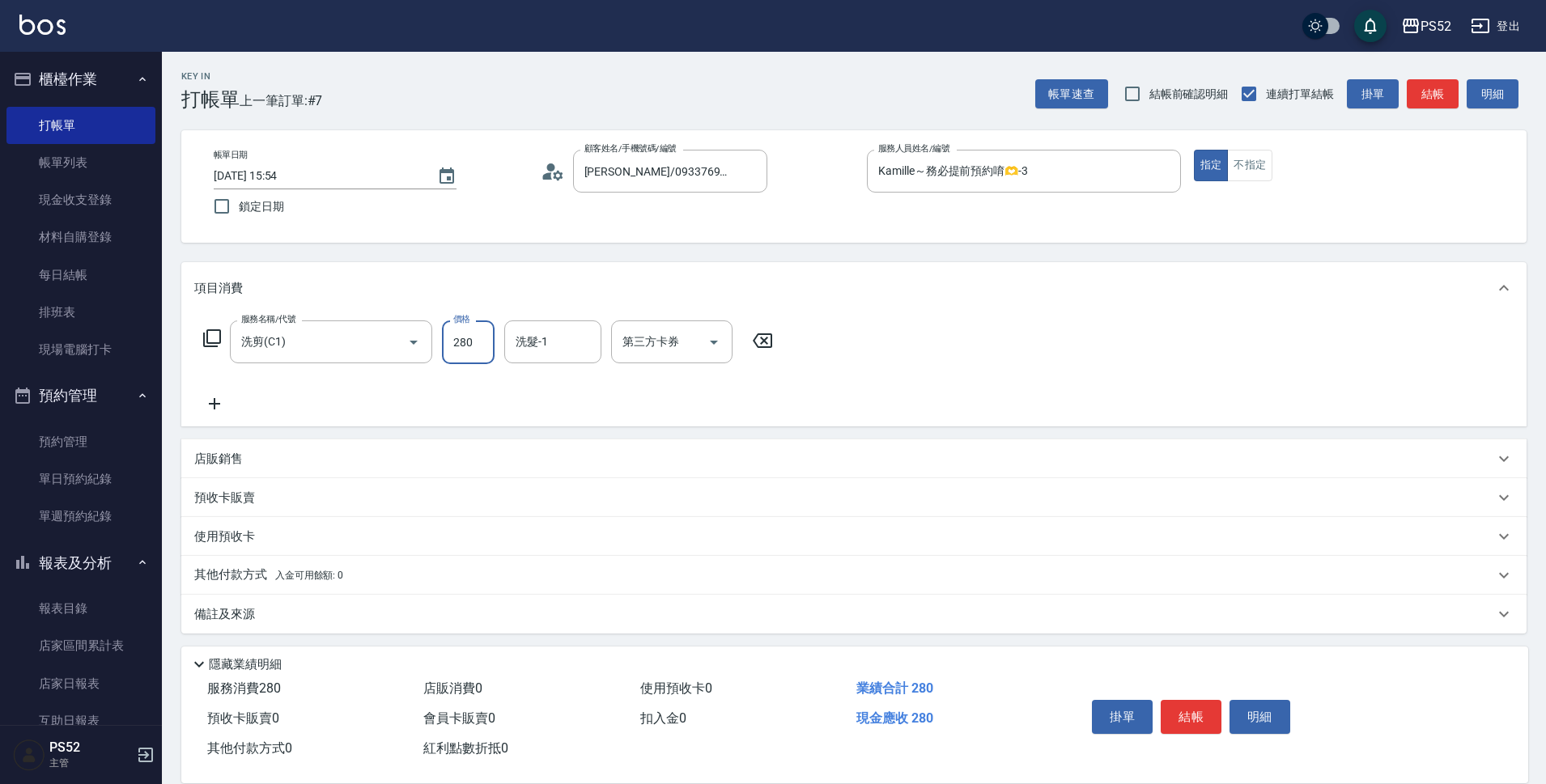
click at [479, 346] on input "280" at bounding box center [468, 342] width 53 height 44
type input "400"
click at [1201, 702] on button "結帳" at bounding box center [1190, 717] width 60 height 34
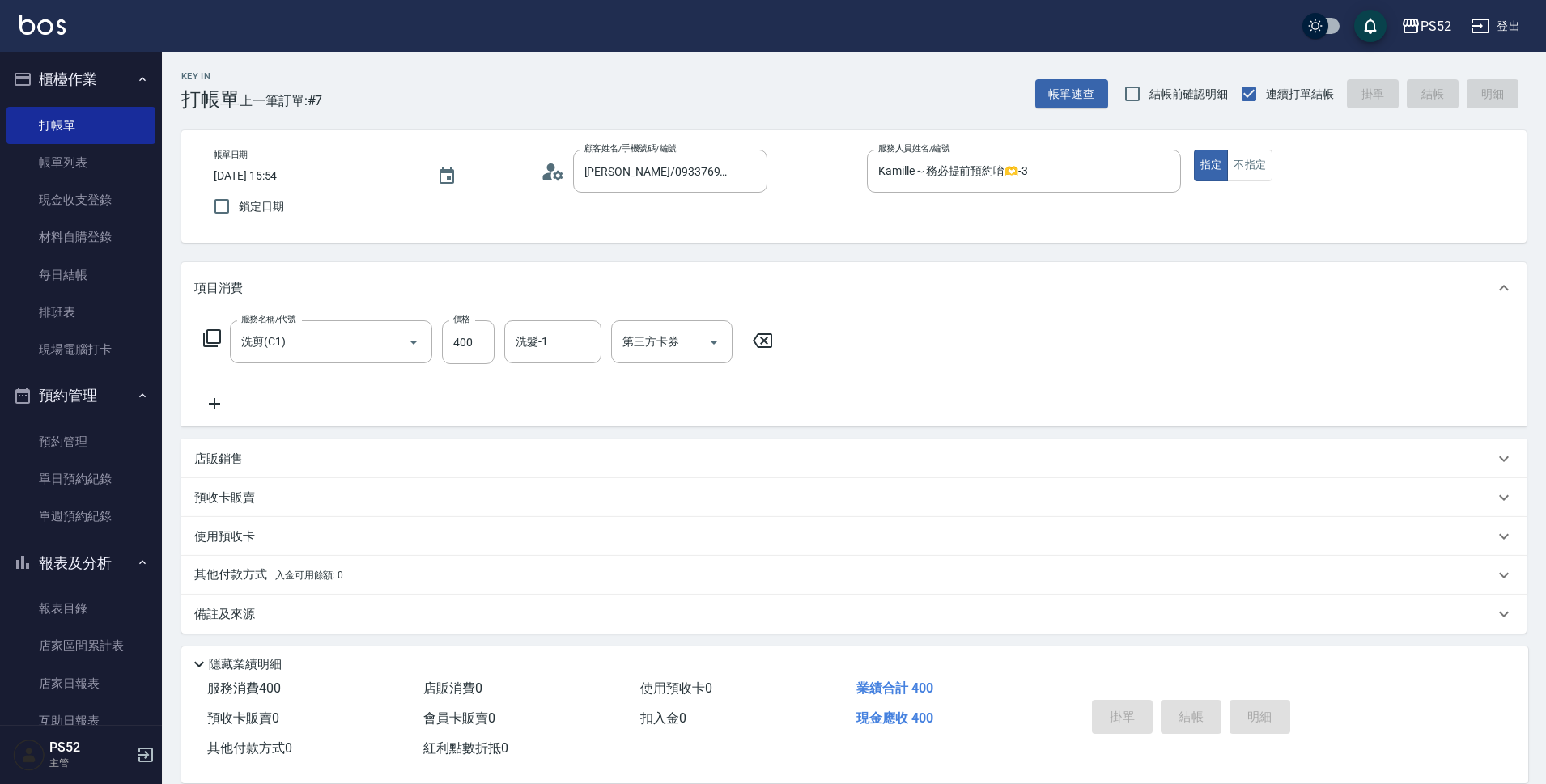
type input "[DATE] 15:55"
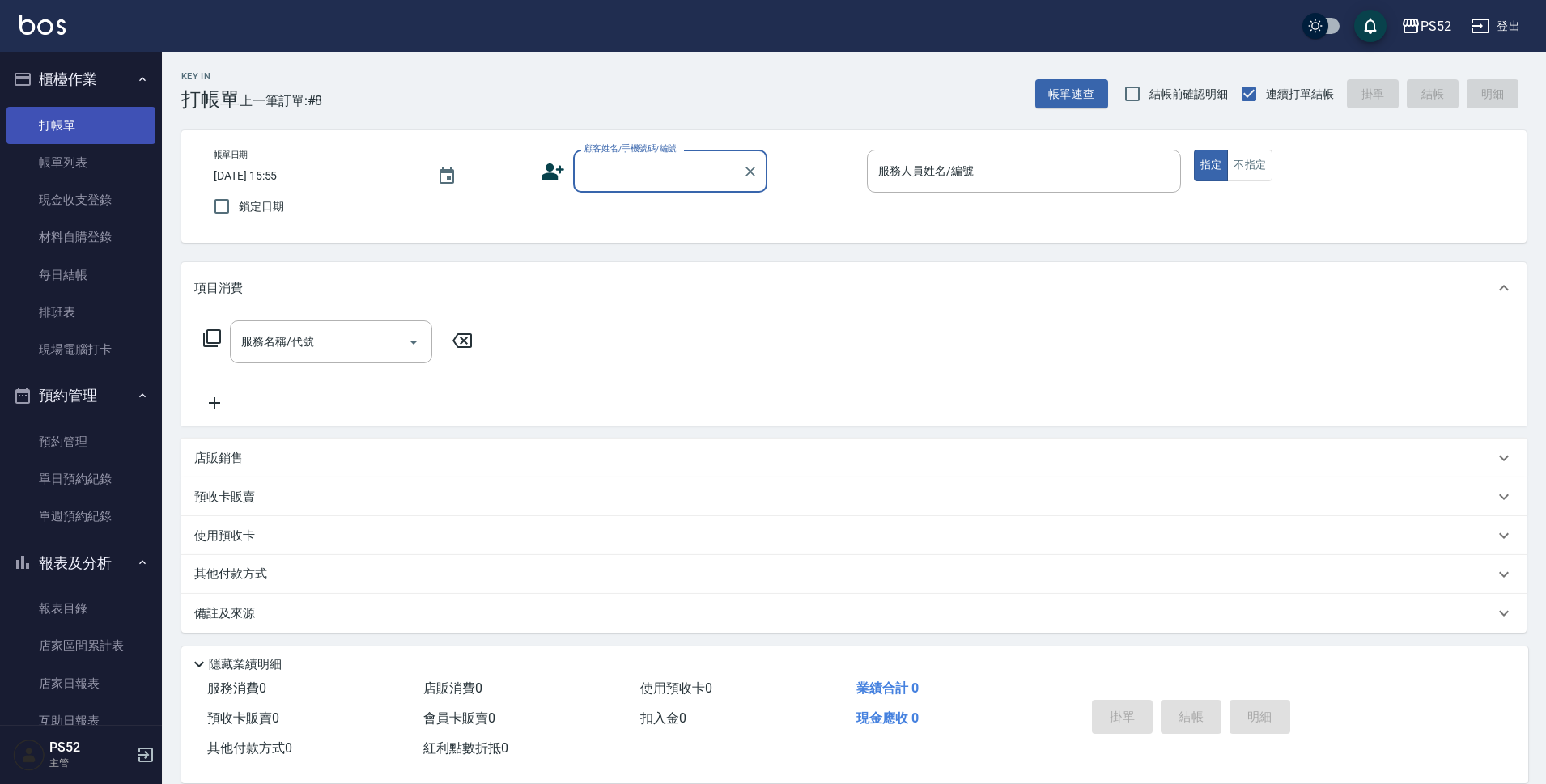
click at [136, 125] on link "打帳單" at bounding box center [81, 125] width 149 height 37
